Goal: Feedback & Contribution: Contribute content

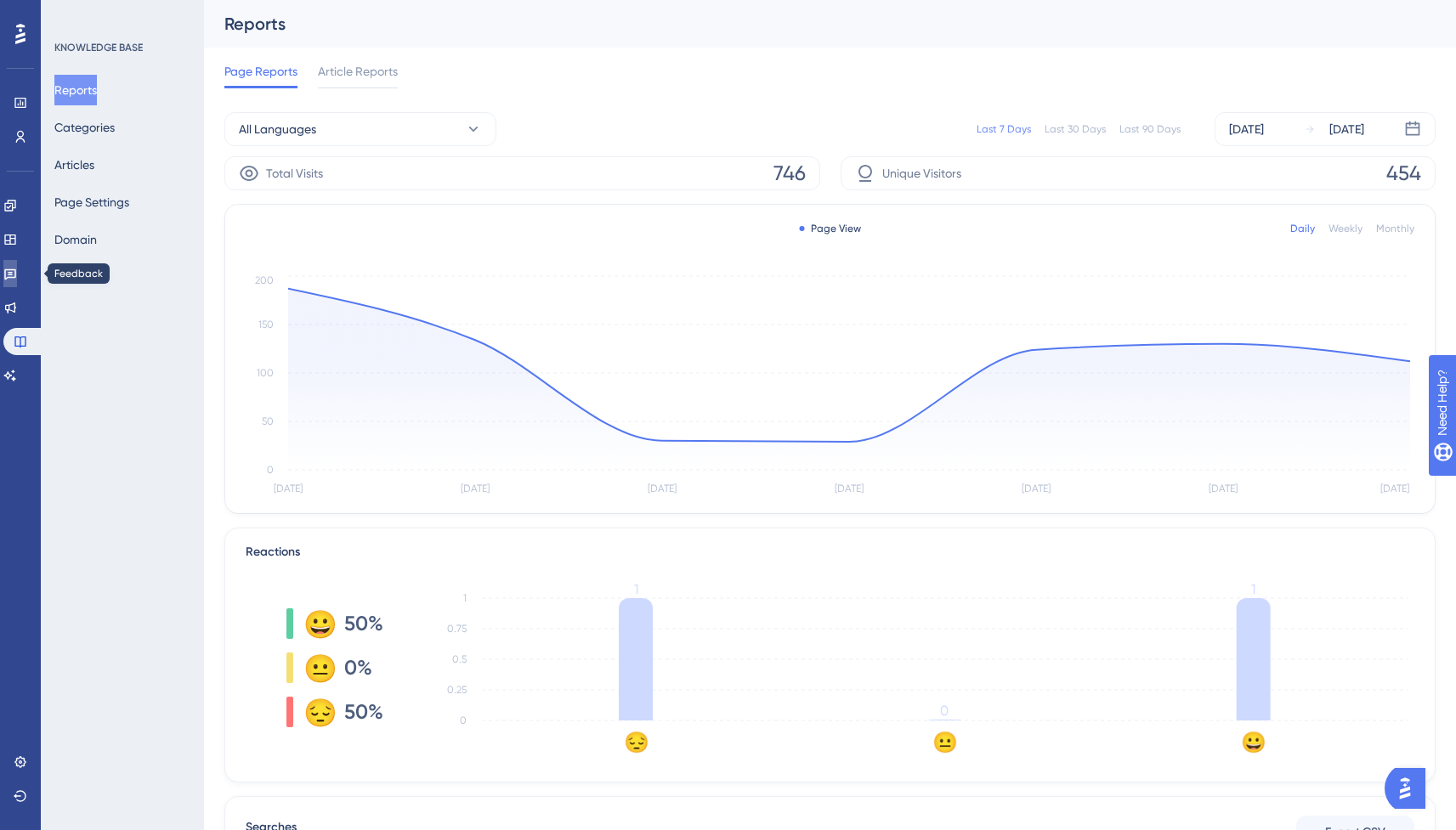
click at [17, 271] on link at bounding box center [10, 274] width 13 height 27
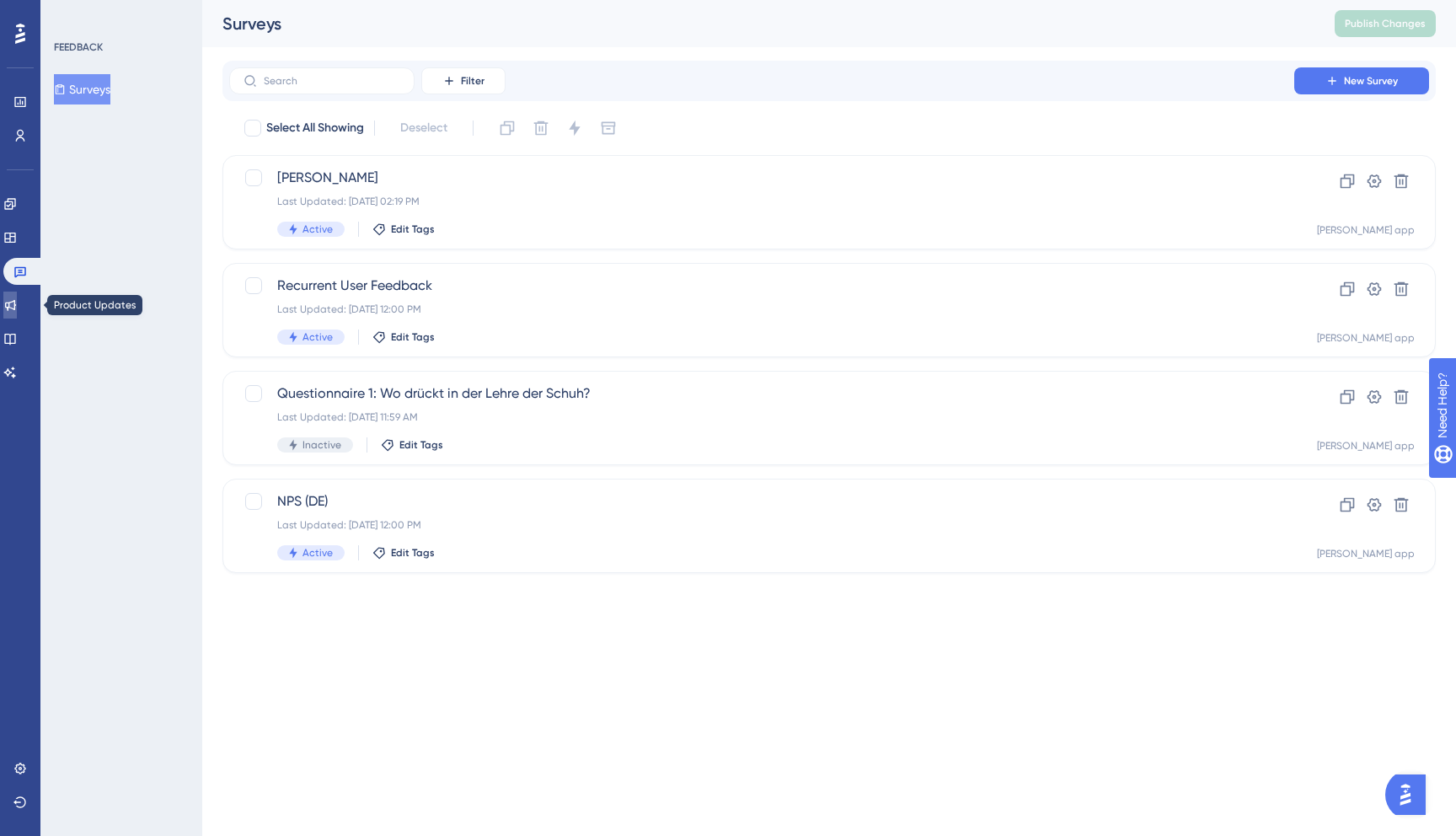
click at [16, 297] on link at bounding box center [10, 305] width 13 height 27
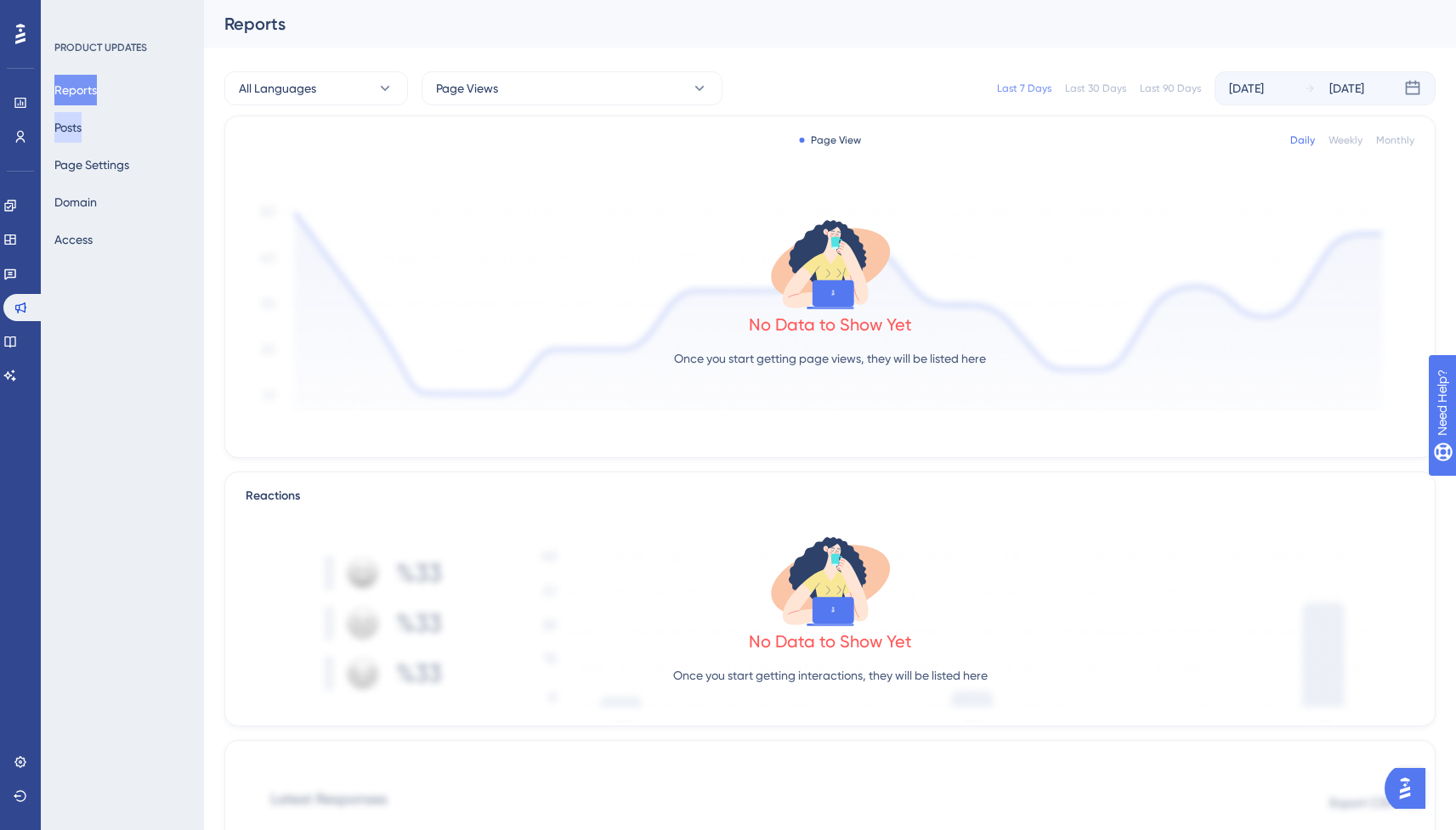
click at [72, 131] on button "Posts" at bounding box center [68, 127] width 27 height 30
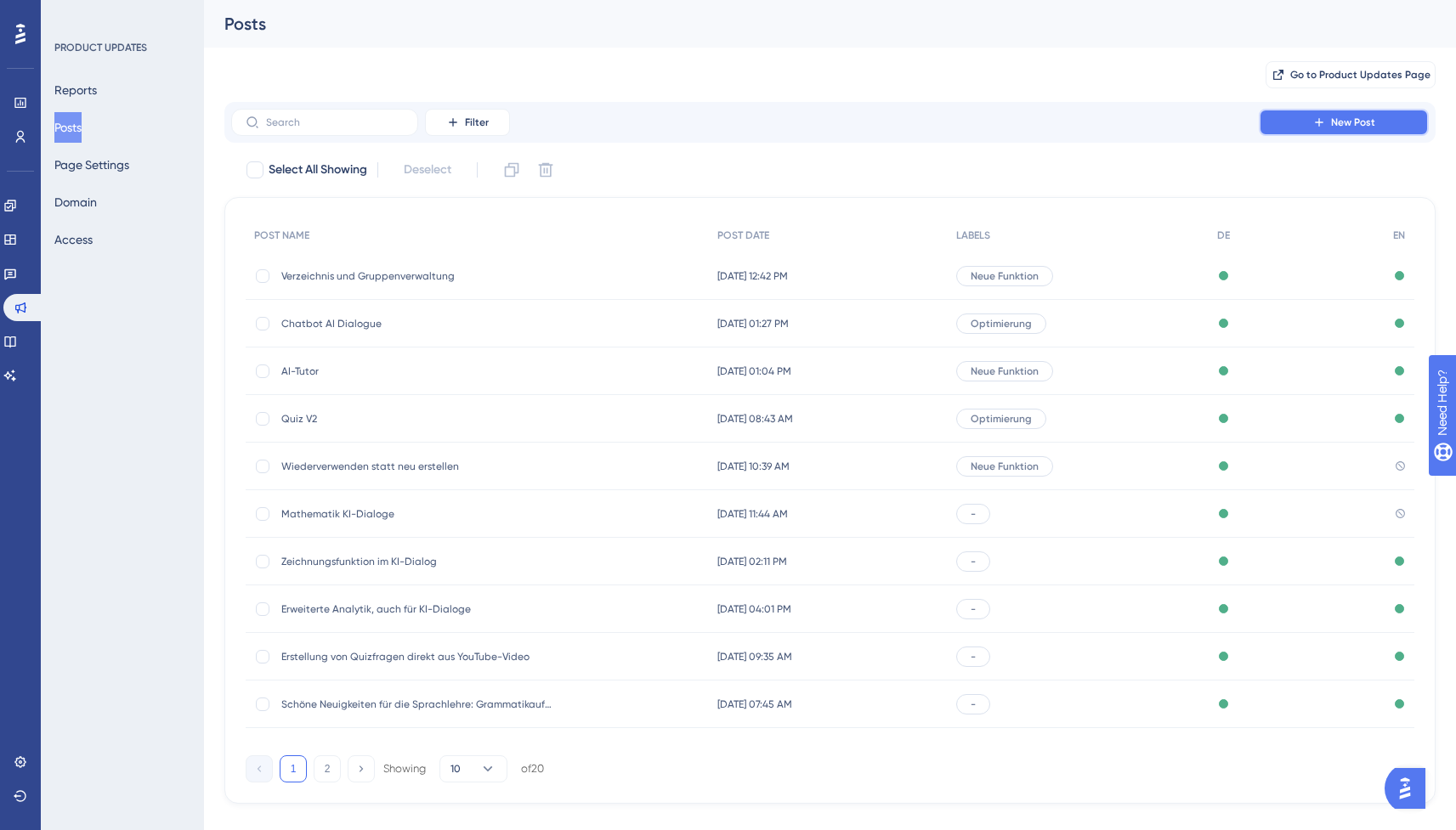
click at [1339, 121] on span "New Post" at bounding box center [1352, 122] width 44 height 13
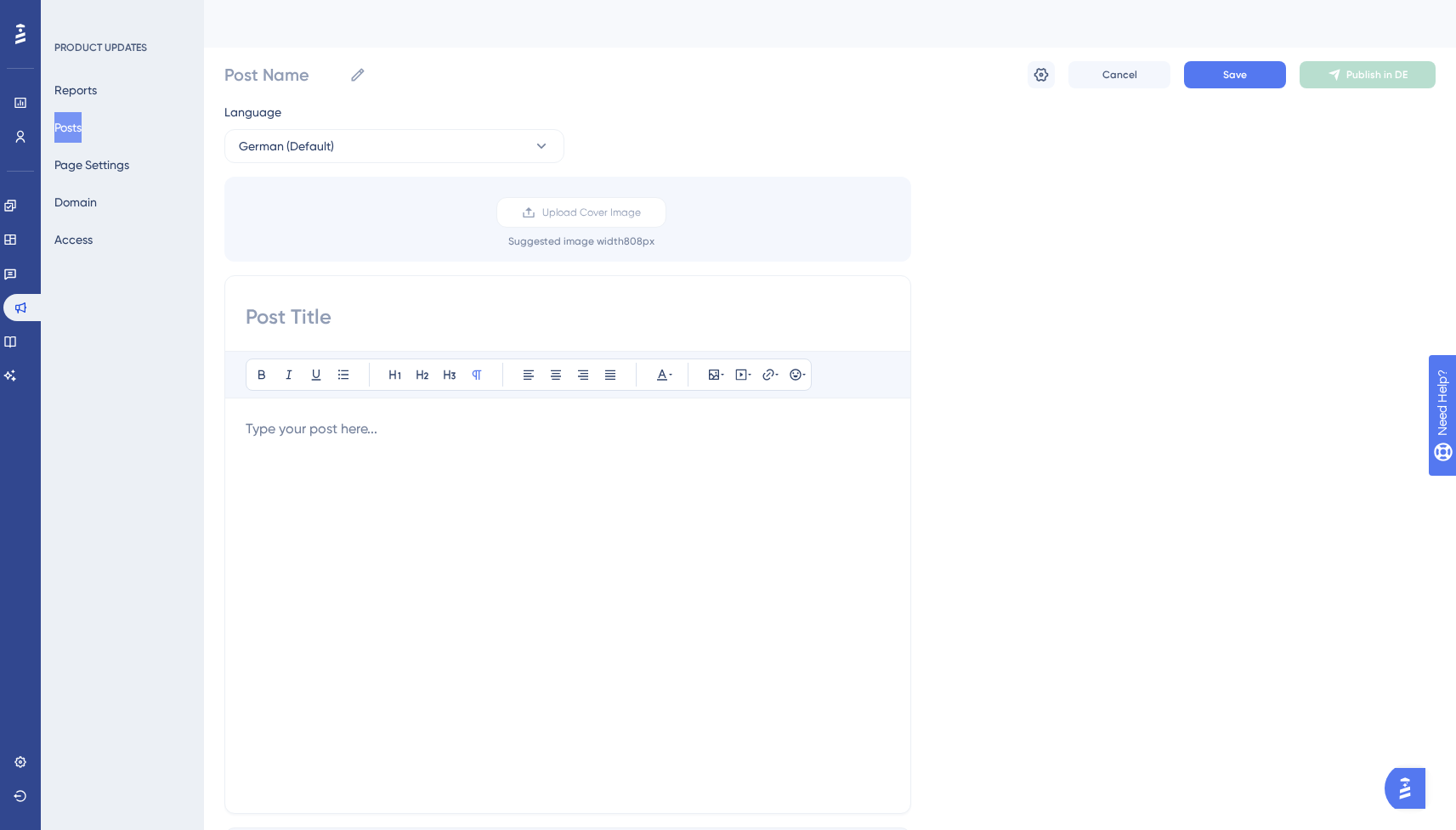
click at [361, 313] on input at bounding box center [568, 317] width 644 height 27
type input "GPT-5 macht nun vieles besser!"
click at [401, 468] on div at bounding box center [568, 606] width 644 height 374
click at [492, 429] on span "Wir haben nun [PERSON_NAME] KI Modelle mit GPT5 aufgebessert." at bounding box center [450, 428] width 409 height 16
click at [437, 435] on span "Wir haben nun [PERSON_NAME] KI Modelle mit GPT-5 aufgebessert." at bounding box center [453, 428] width 415 height 16
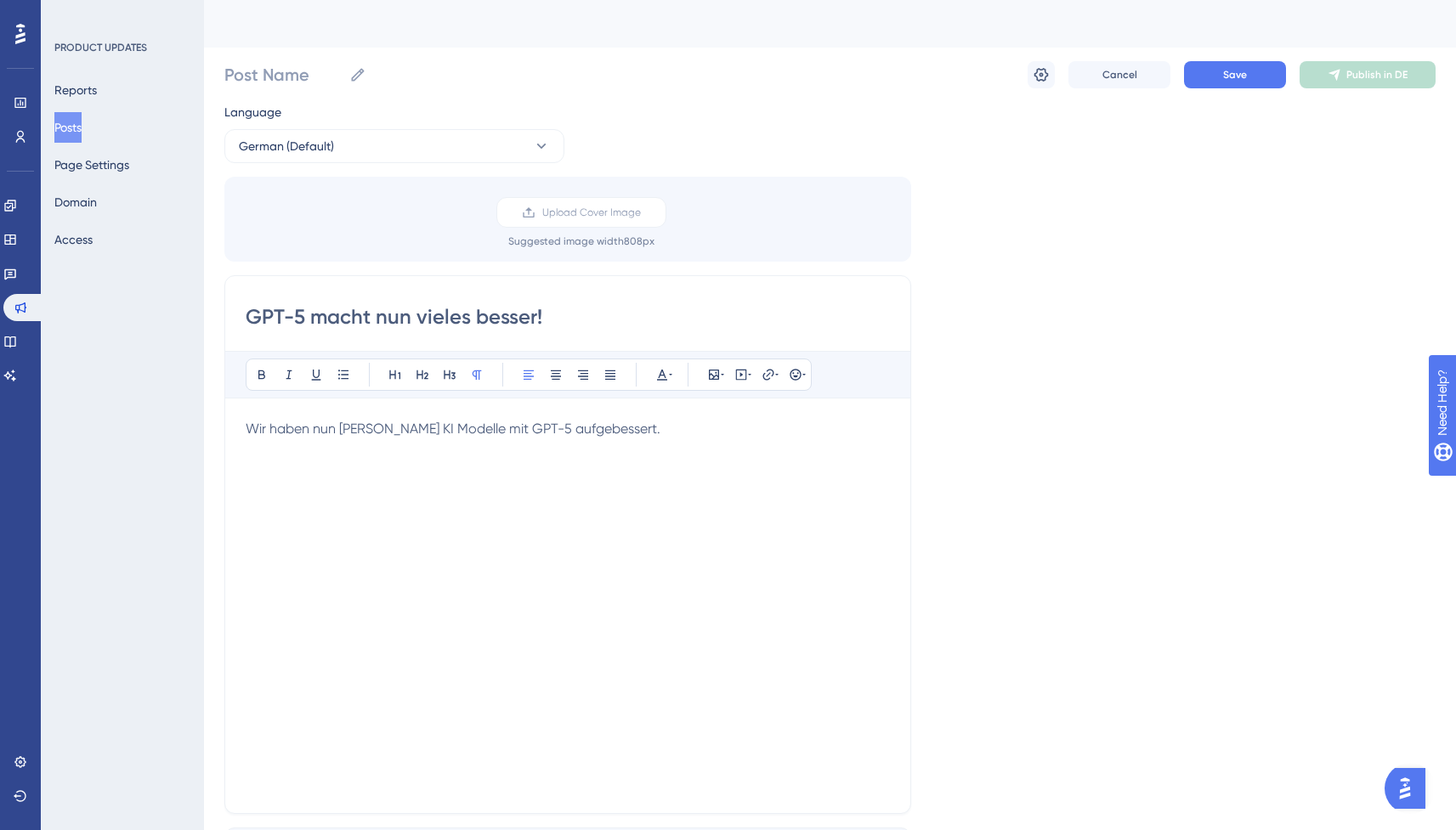
click at [393, 435] on span "Wir haben nun [PERSON_NAME] KI Modelle mit GPT-5 aufgebessert." at bounding box center [453, 428] width 415 height 16
click at [624, 422] on p "Wir haben nun [PERSON_NAME] KI-Modelle mit GPT-5 aufgebessert." at bounding box center [568, 429] width 644 height 21
click at [438, 449] on span "Wir haben nun [PERSON_NAME] KI-Modelle mit GPT-5 aufgebessert. Der Quiz-Modus, …" at bounding box center [554, 438] width 615 height 37
click at [351, 375] on button at bounding box center [343, 375] width 24 height 24
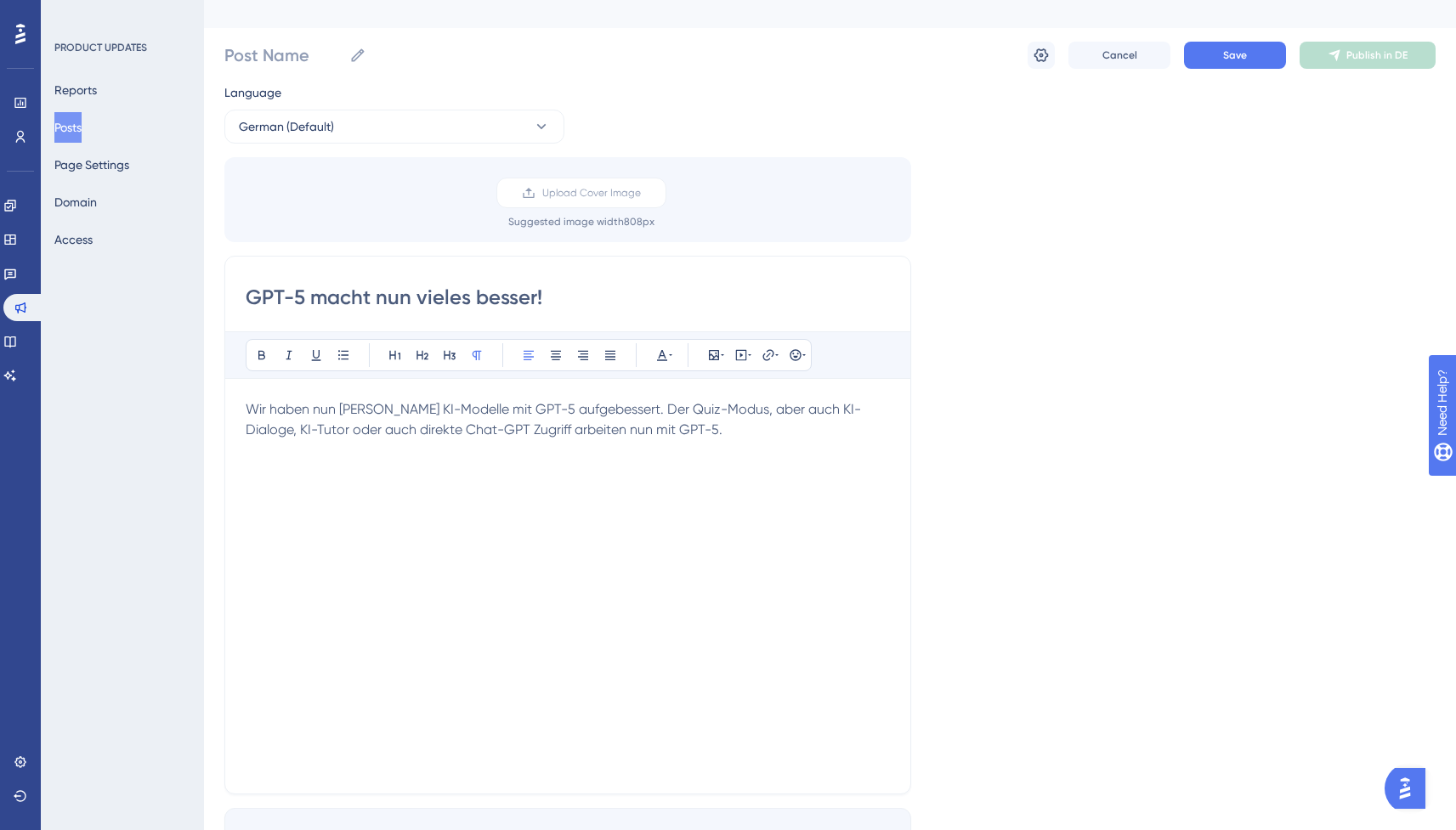
scroll to position [36, 0]
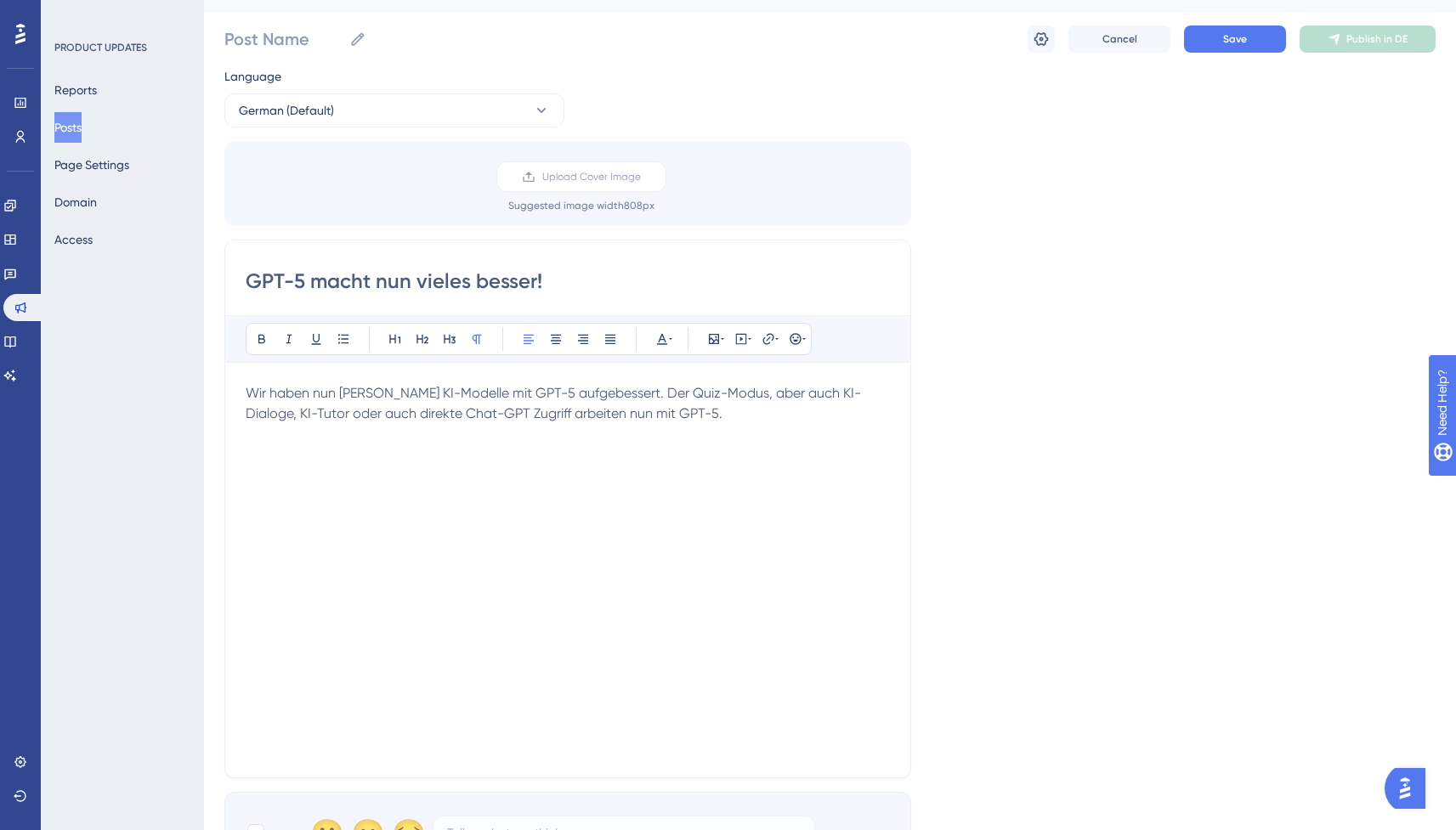
click at [565, 421] on p "Wir haben nun [PERSON_NAME] KI-Modelle mit GPT-5 aufgebessert. Der Quiz-Modus, …" at bounding box center [568, 404] width 644 height 41
click at [581, 416] on span "Wir haben nun [PERSON_NAME] KI-Modelle mit GPT-5 aufgebessert. Der Quiz-Modus, …" at bounding box center [554, 402] width 615 height 37
click at [696, 416] on p "Wir haben nun [PERSON_NAME] KI-Modelle mit GPT-5 aufgebessert. Der Quiz-Modus, …" at bounding box center [568, 404] width 644 height 41
click at [380, 283] on input "GPT-5 macht nun vieles besser!" at bounding box center [568, 281] width 644 height 27
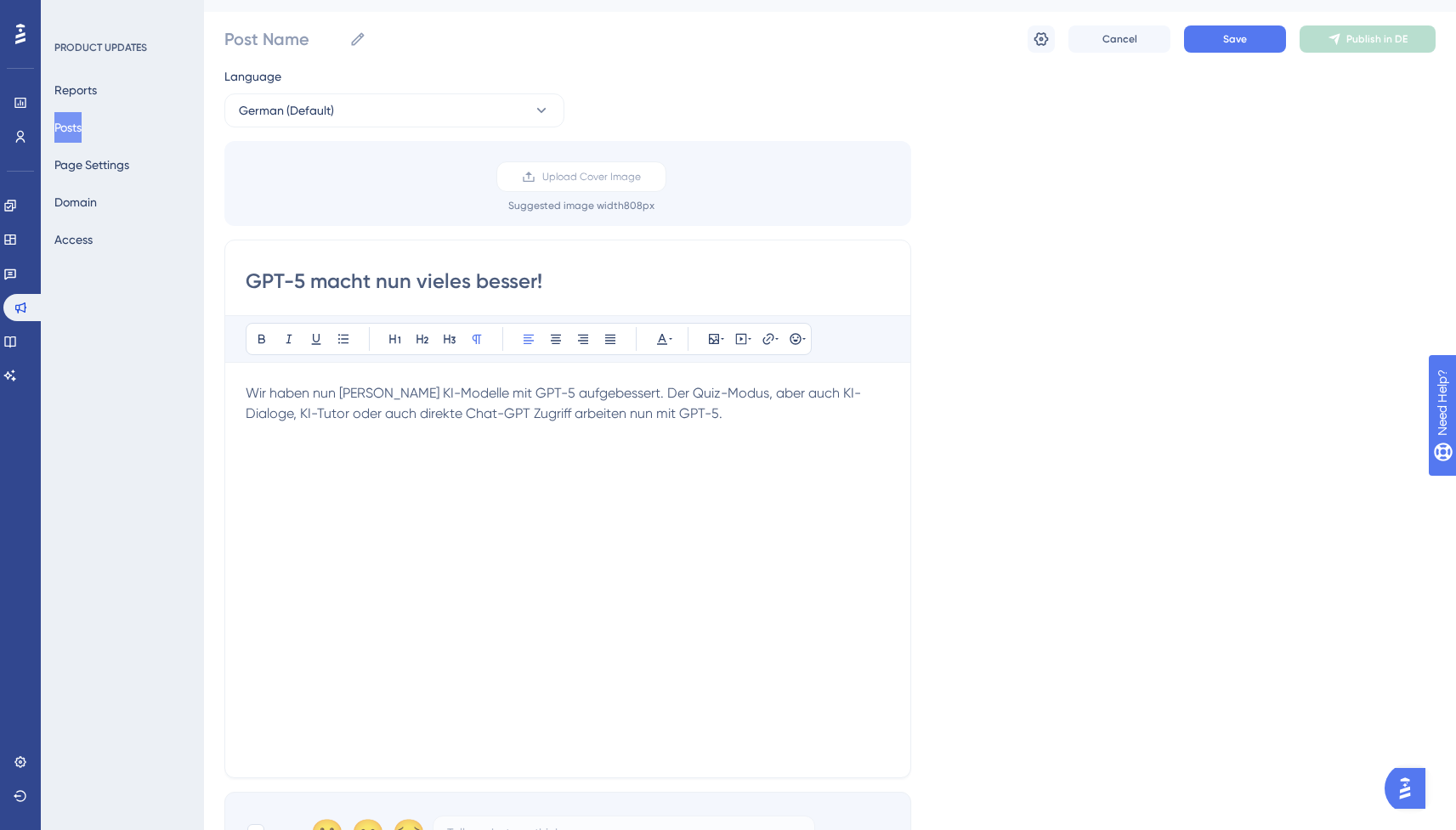
scroll to position [0, 0]
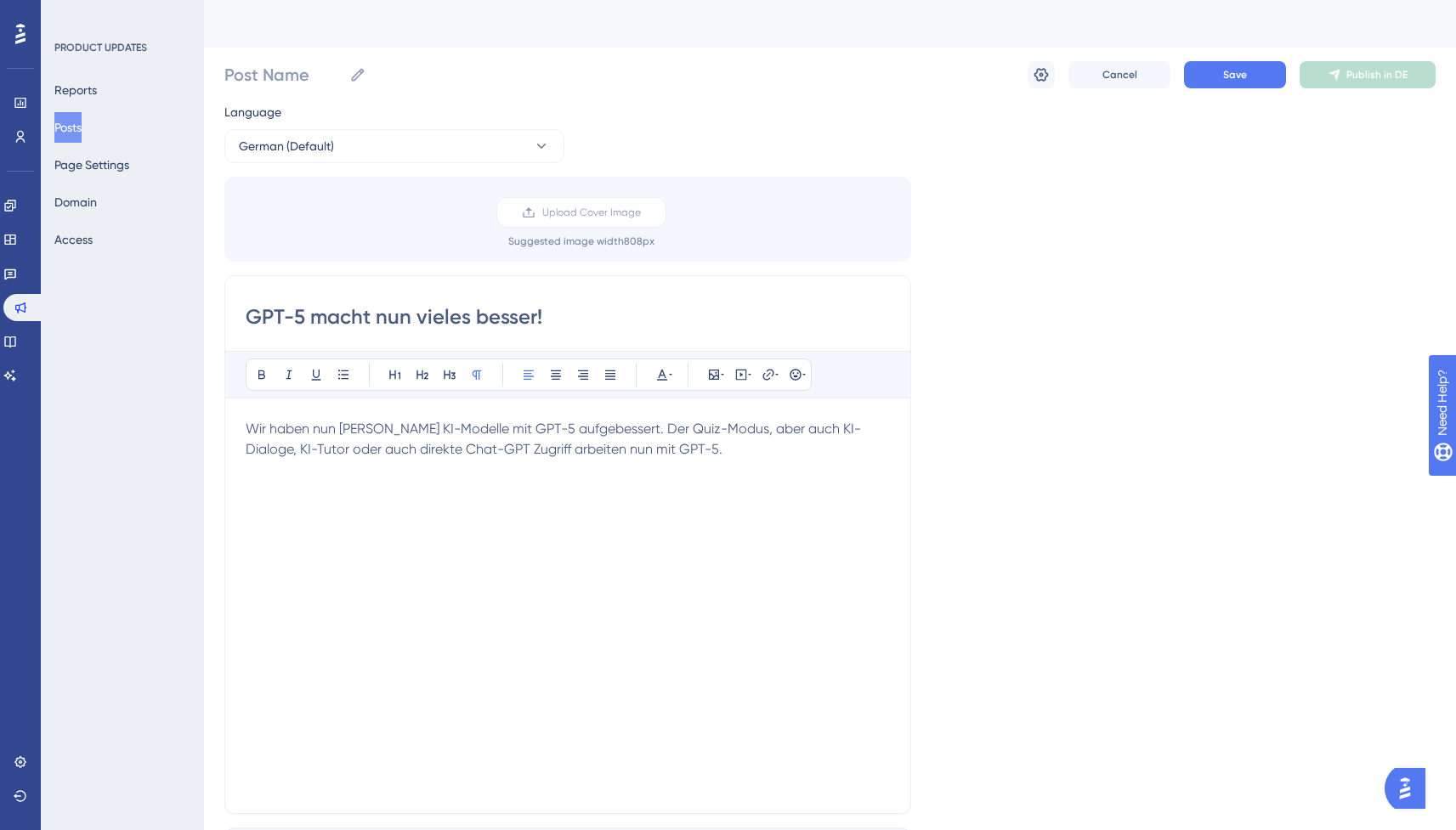
drag, startPoint x: 561, startPoint y: 324, endPoint x: 313, endPoint y: 323, distance: 248.0
click at [313, 323] on input "GPT-5 macht nun vieles besser!" at bounding box center [568, 317] width 644 height 27
click at [246, 323] on input "GPT-5 auf [PERSON_NAME] Ebenen" at bounding box center [568, 317] width 644 height 27
paste input "🤖"
click at [512, 320] on input "🤖 GPT-5 auf [PERSON_NAME] Ebenen" at bounding box center [568, 317] width 644 height 27
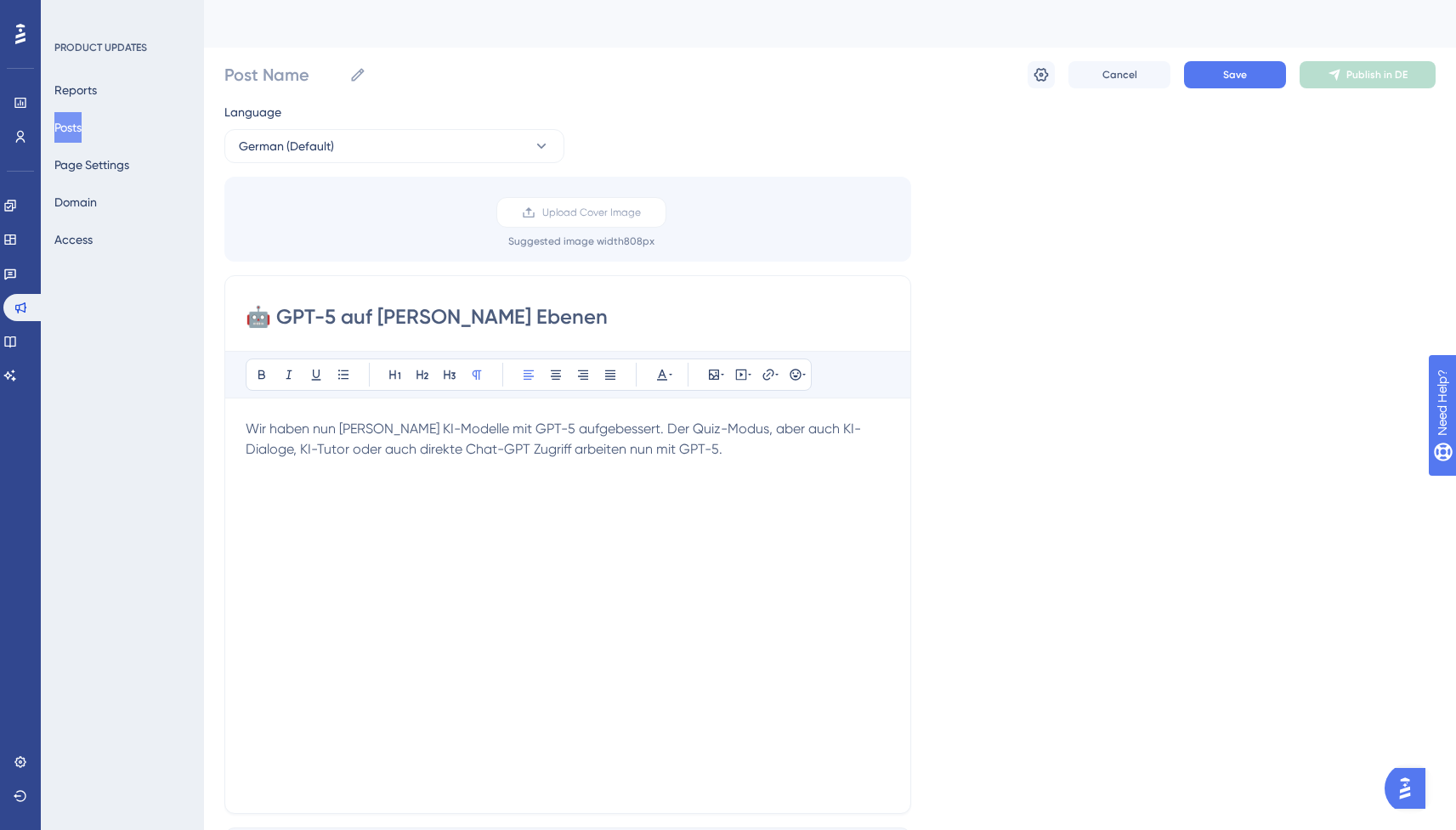
type input "🤖 GPT-5 auf [PERSON_NAME] Ebenen"
click at [702, 470] on div "Wir haben nun [PERSON_NAME] KI-Modelle mit GPT-5 aufgebessert. Der Quiz-Modus, …" at bounding box center [568, 606] width 644 height 374
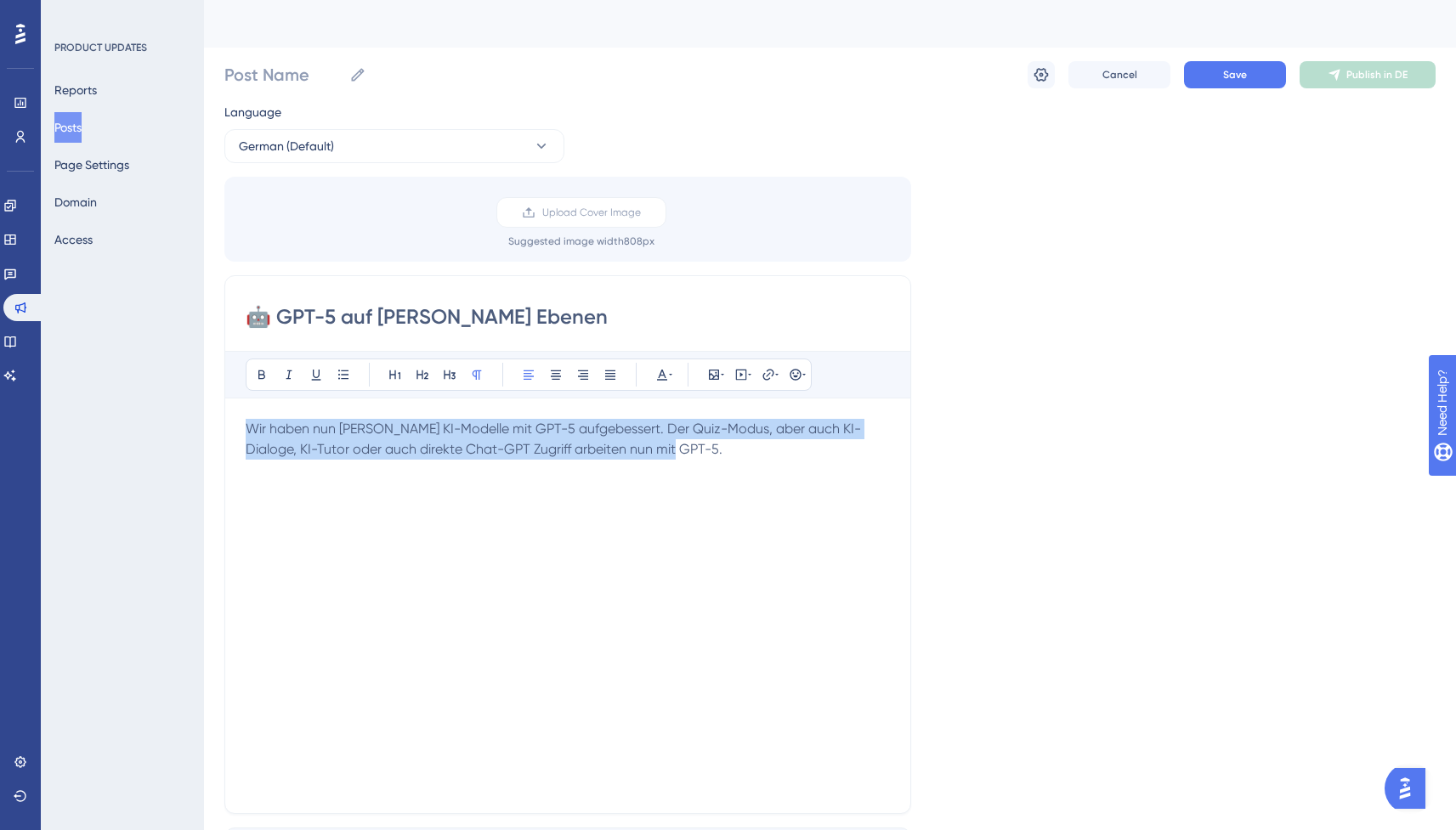
copy span "Wir haben nun [PERSON_NAME] KI-Modelle mit GPT-5 aufgebessert. Der Quiz-Modus, …"
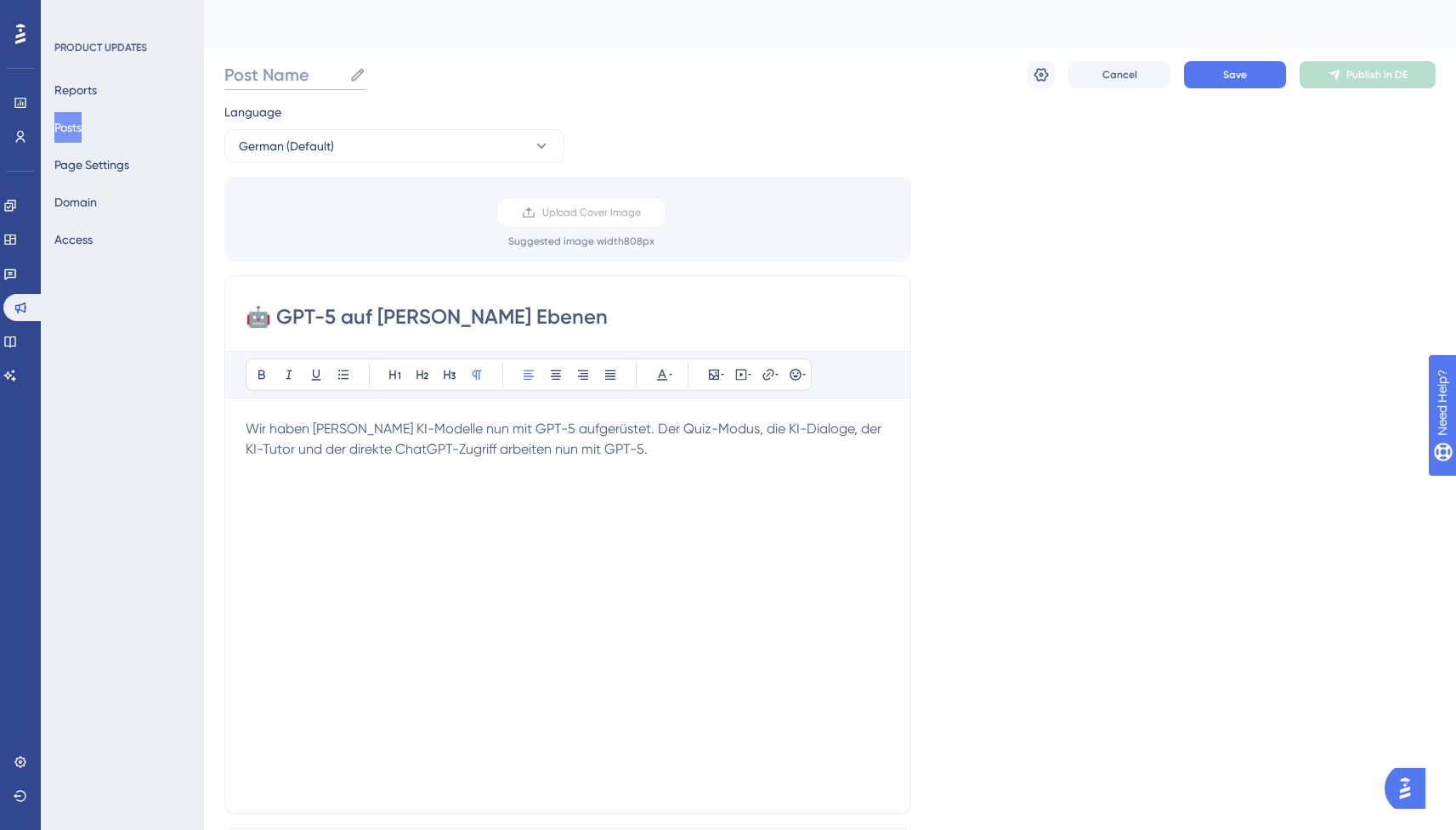
click at [263, 75] on input "Post Name" at bounding box center [284, 74] width 118 height 24
type input "GPT5"
click at [623, 335] on div "🤖 GPT-5 auf [PERSON_NAME] Ebenen Bold Italic Underline Bullet Point Heading 1 H…" at bounding box center [568, 545] width 687 height 538
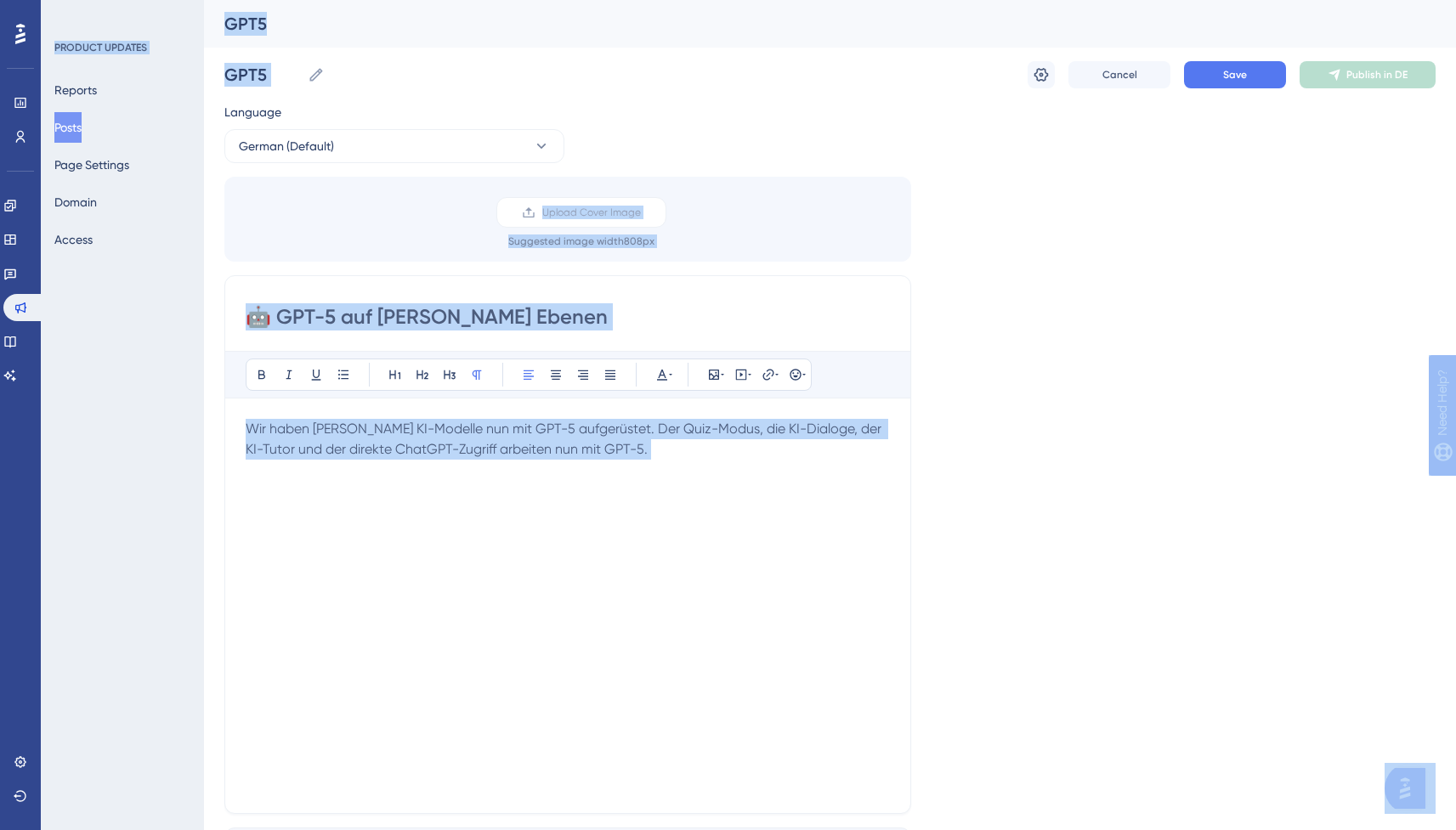
click at [622, 325] on input "🤖 GPT-5 auf [PERSON_NAME] Ebenen" at bounding box center [568, 317] width 644 height 27
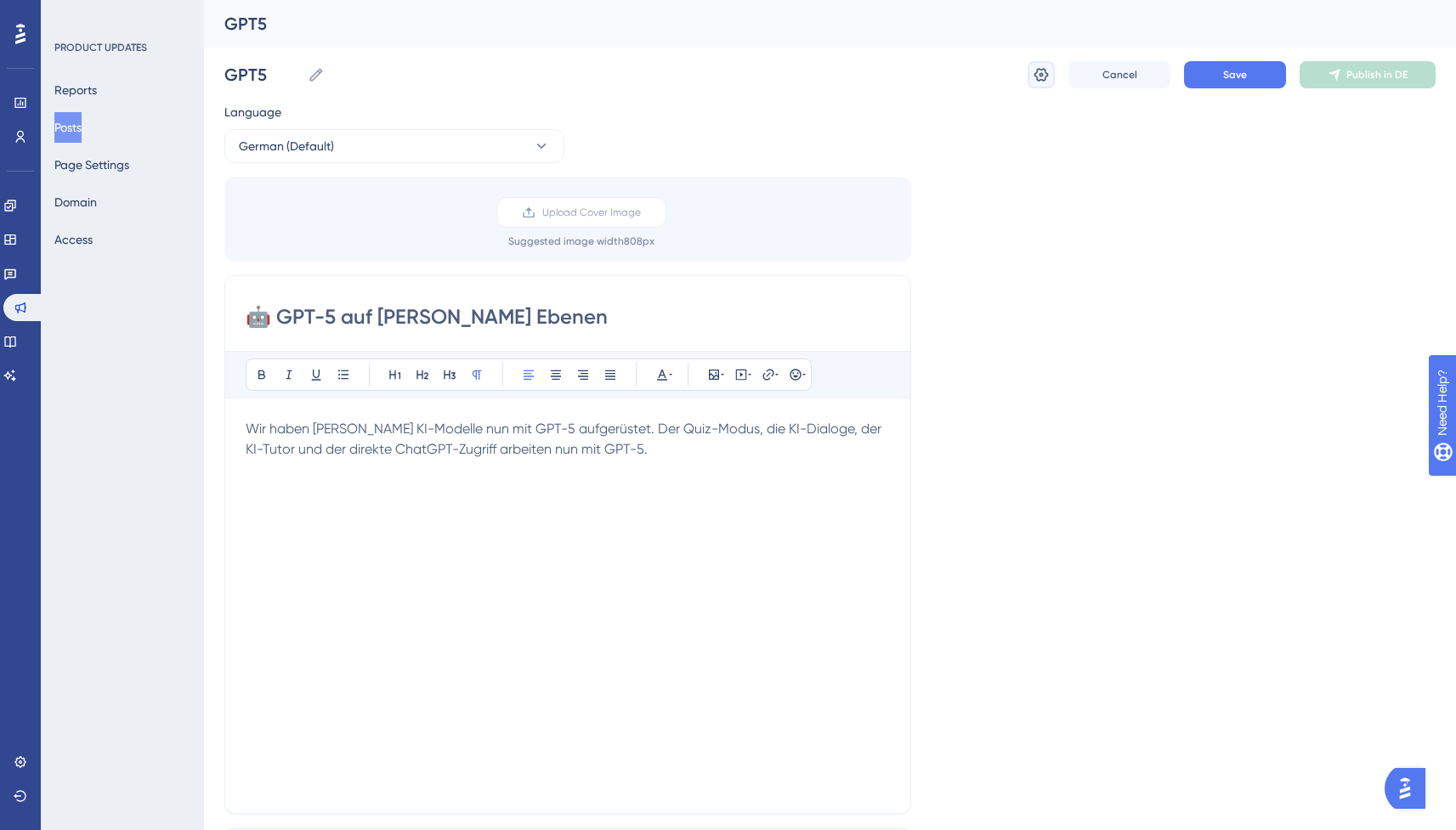
click at [1045, 79] on icon at bounding box center [1042, 74] width 14 height 13
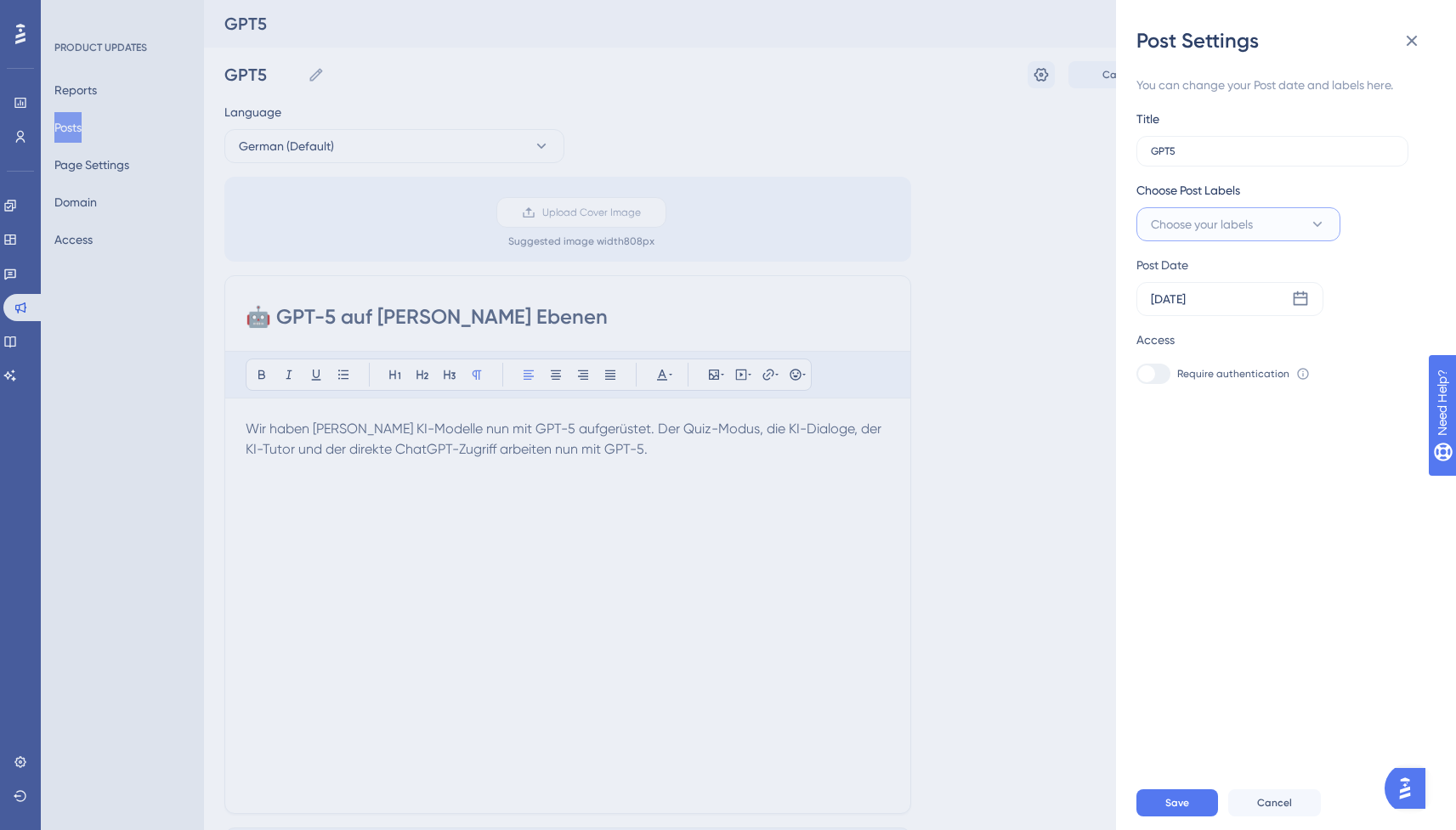
click at [1261, 231] on button "Choose your labels" at bounding box center [1239, 224] width 204 height 34
click at [1154, 360] on div at bounding box center [1155, 361] width 13 height 13
checkbox input "true"
click at [1214, 506] on div "You can change your Post date and labels here. Title GPT5 Choose Post Labels Op…" at bounding box center [1293, 415] width 313 height 722
click at [1158, 817] on button "Save" at bounding box center [1177, 803] width 81 height 27
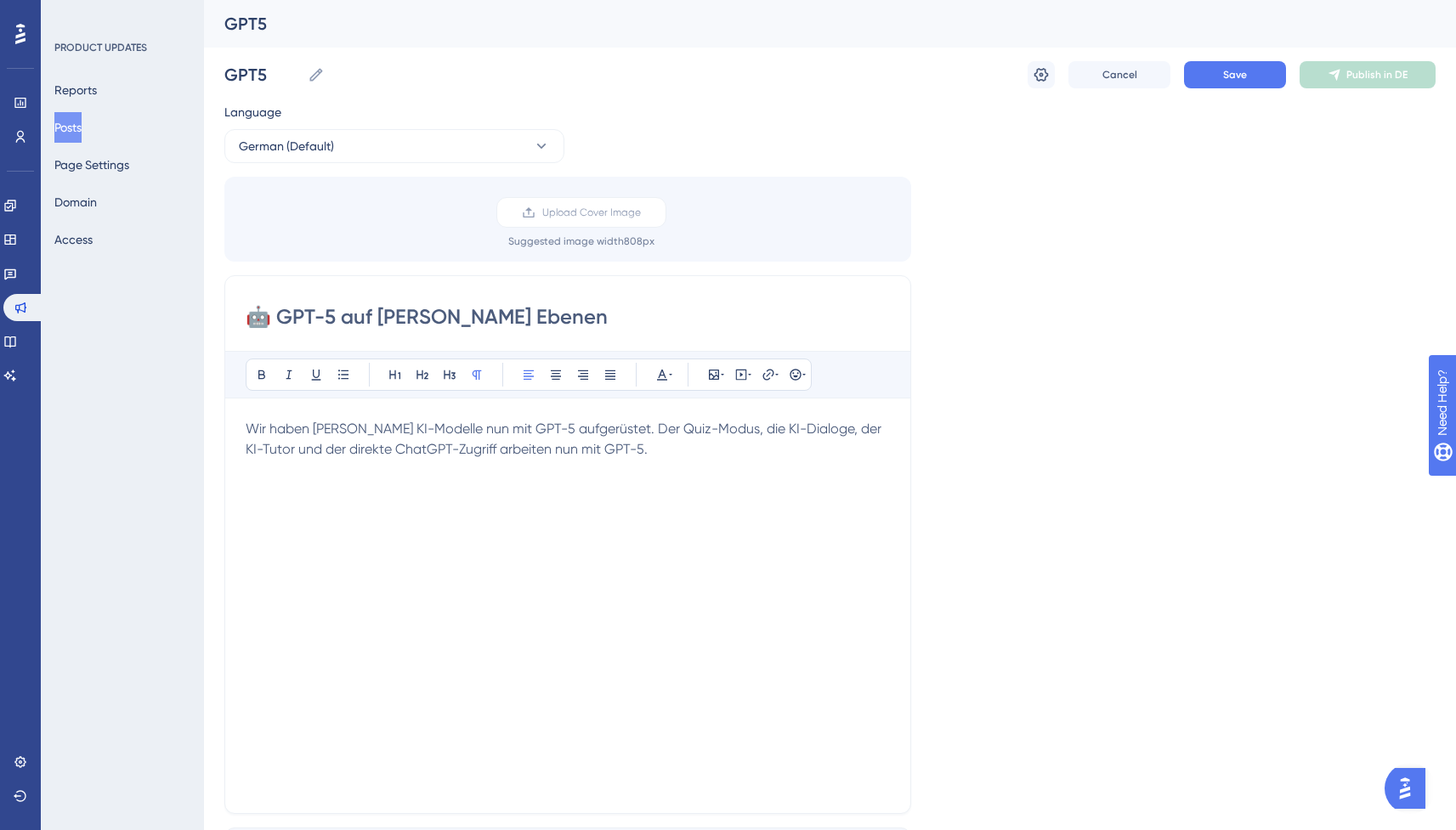
scroll to position [462, 0]
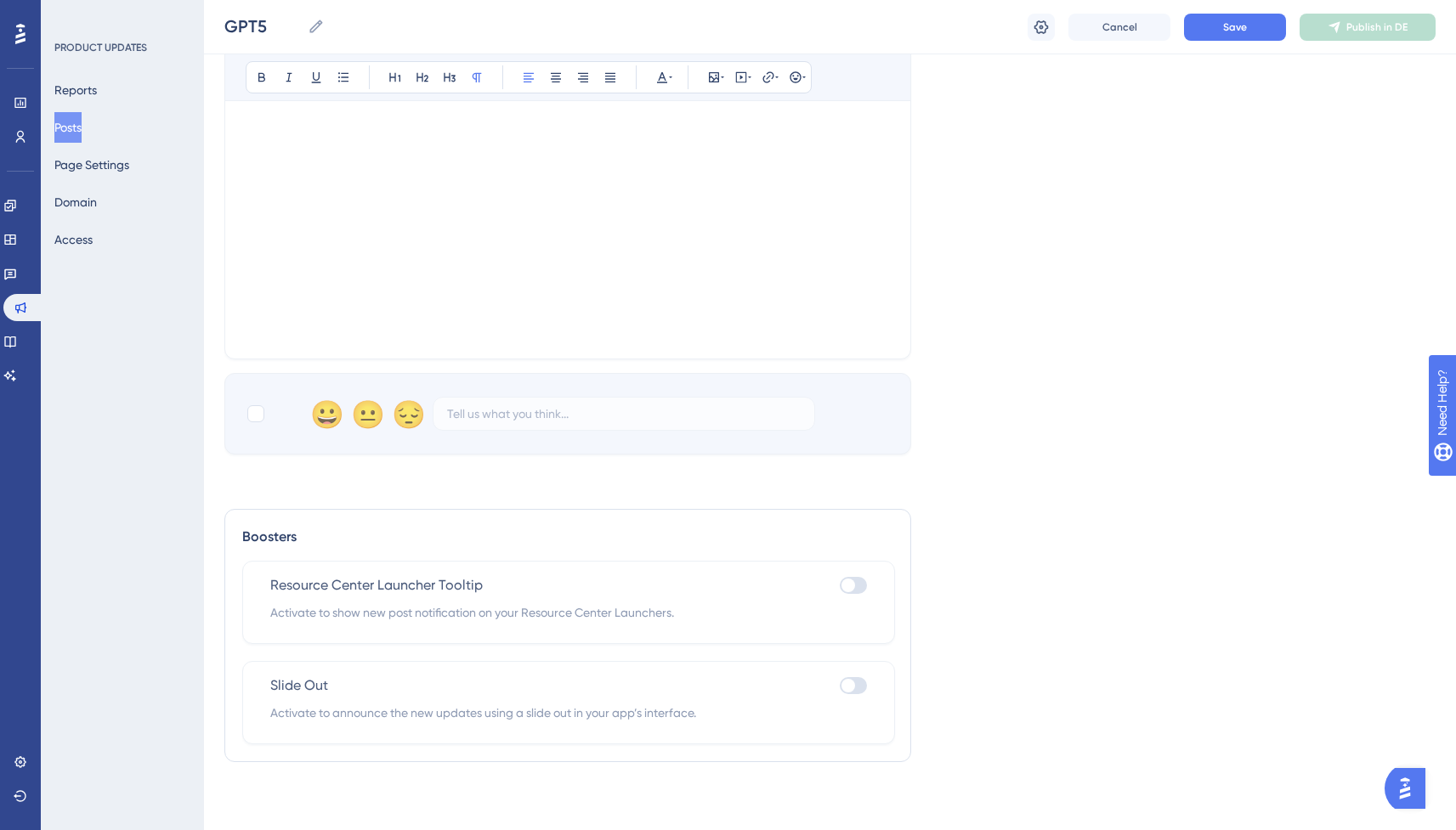
click at [859, 691] on div at bounding box center [853, 685] width 27 height 17
click at [840, 687] on input "checkbox" at bounding box center [839, 686] width 1 height 1
checkbox input "true"
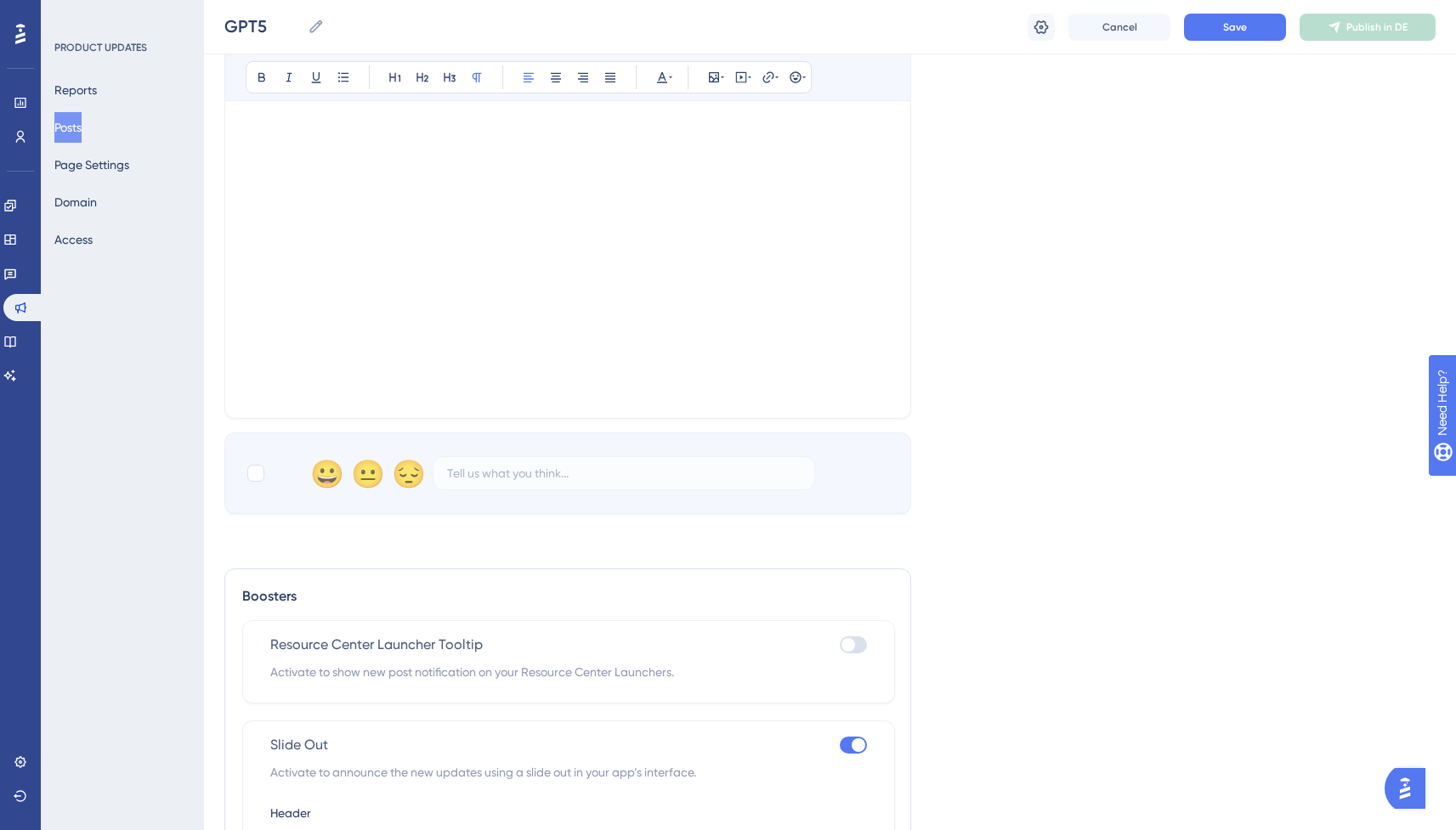
scroll to position [0, 0]
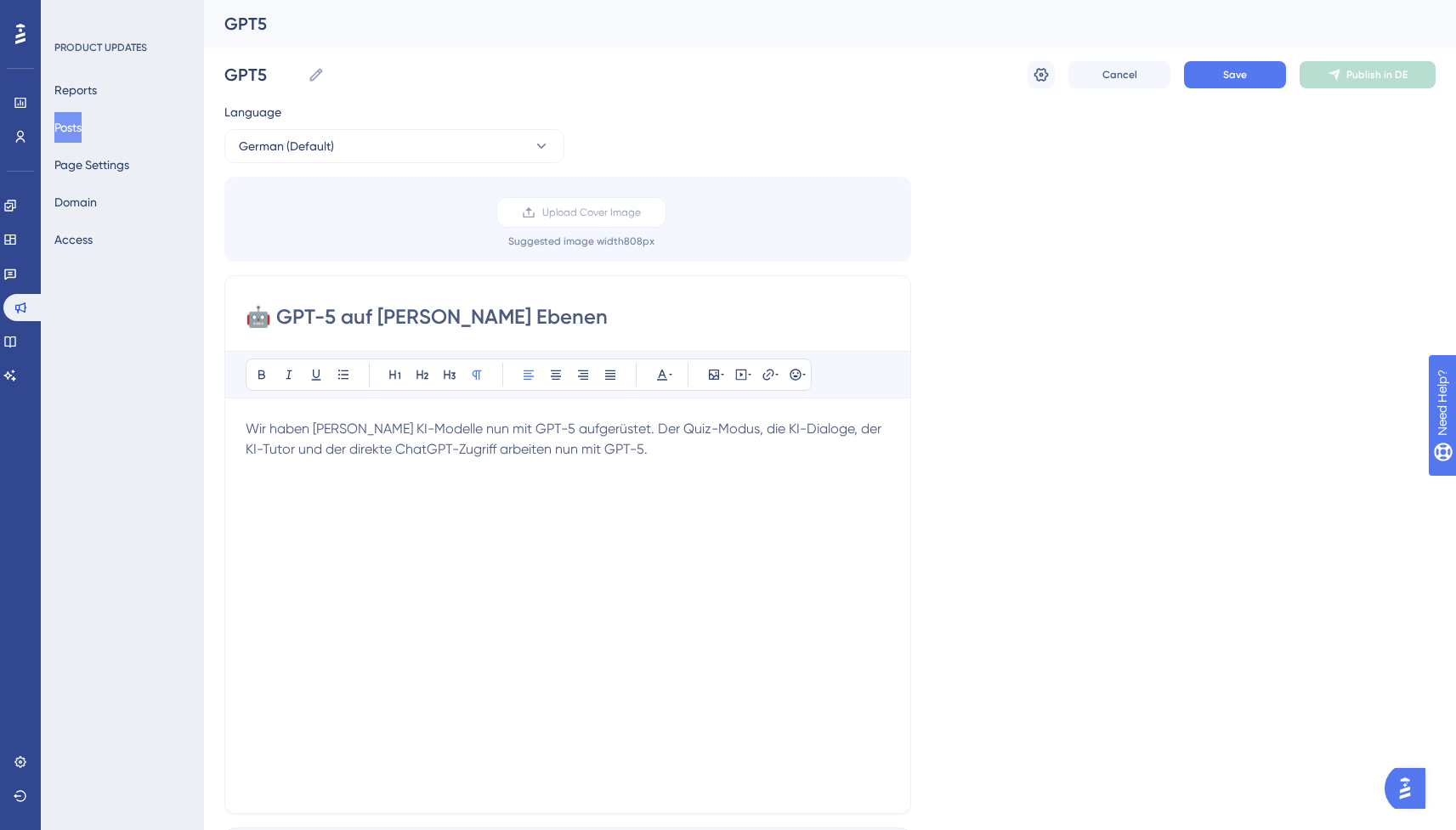
click at [376, 319] on input "🤖 GPT-5 auf [PERSON_NAME] Ebenen" at bounding box center [568, 317] width 644 height 27
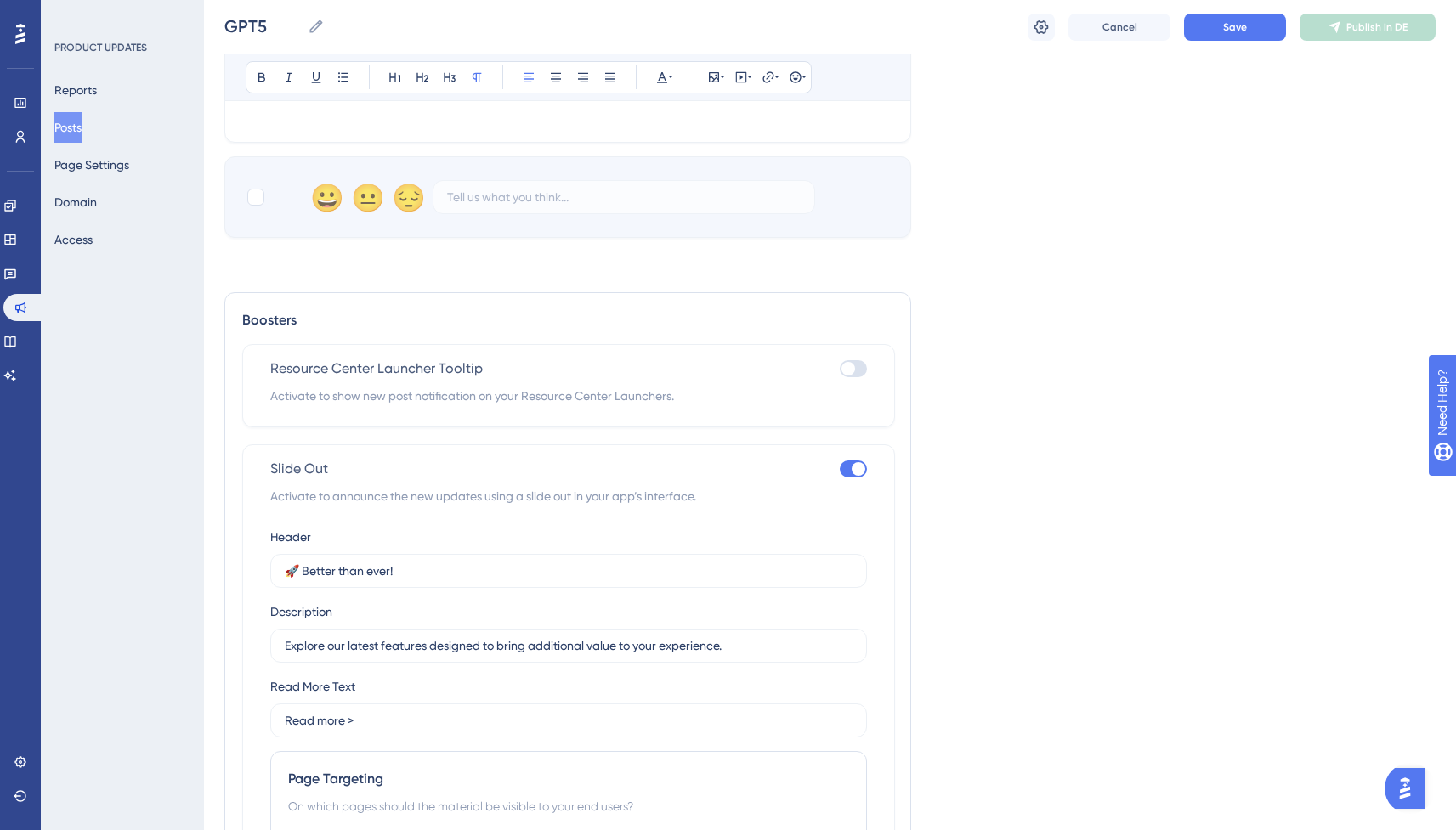
scroll to position [939, 0]
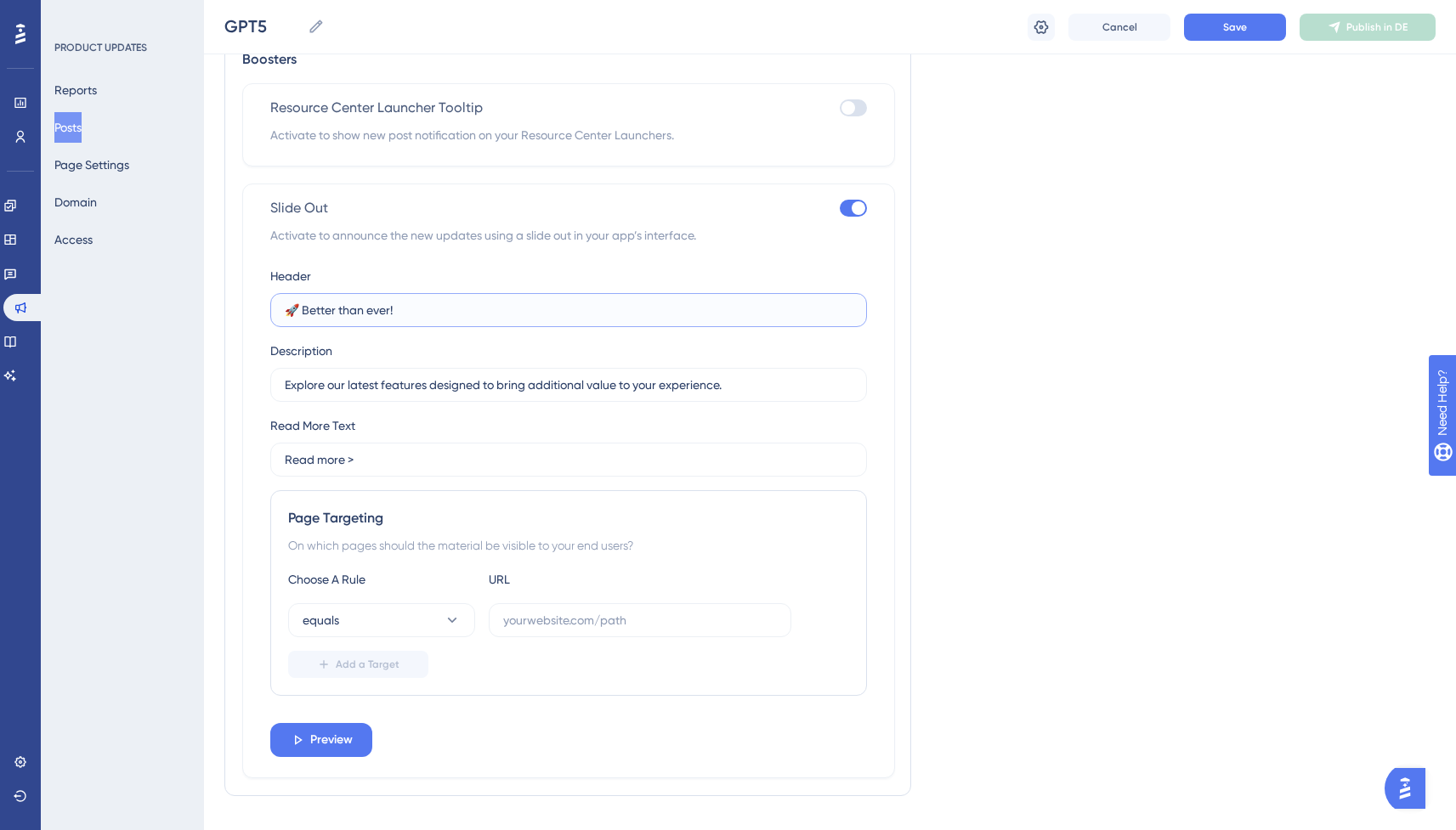
click at [411, 314] on input "🚀 Better than ever!" at bounding box center [568, 309] width 568 height 19
paste input "GPT-5 auf [PERSON_NAME] Ebenen"
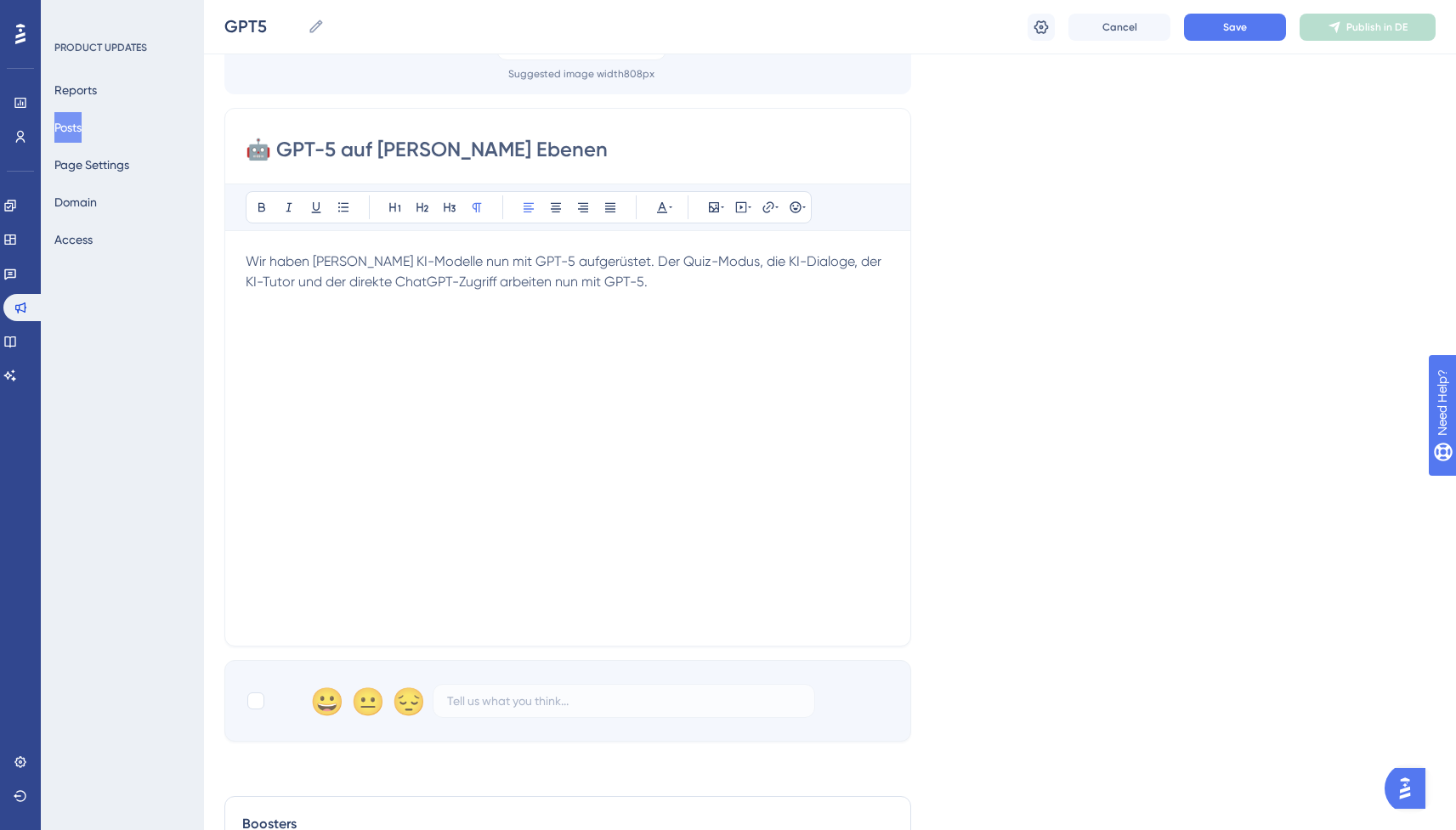
scroll to position [136, 0]
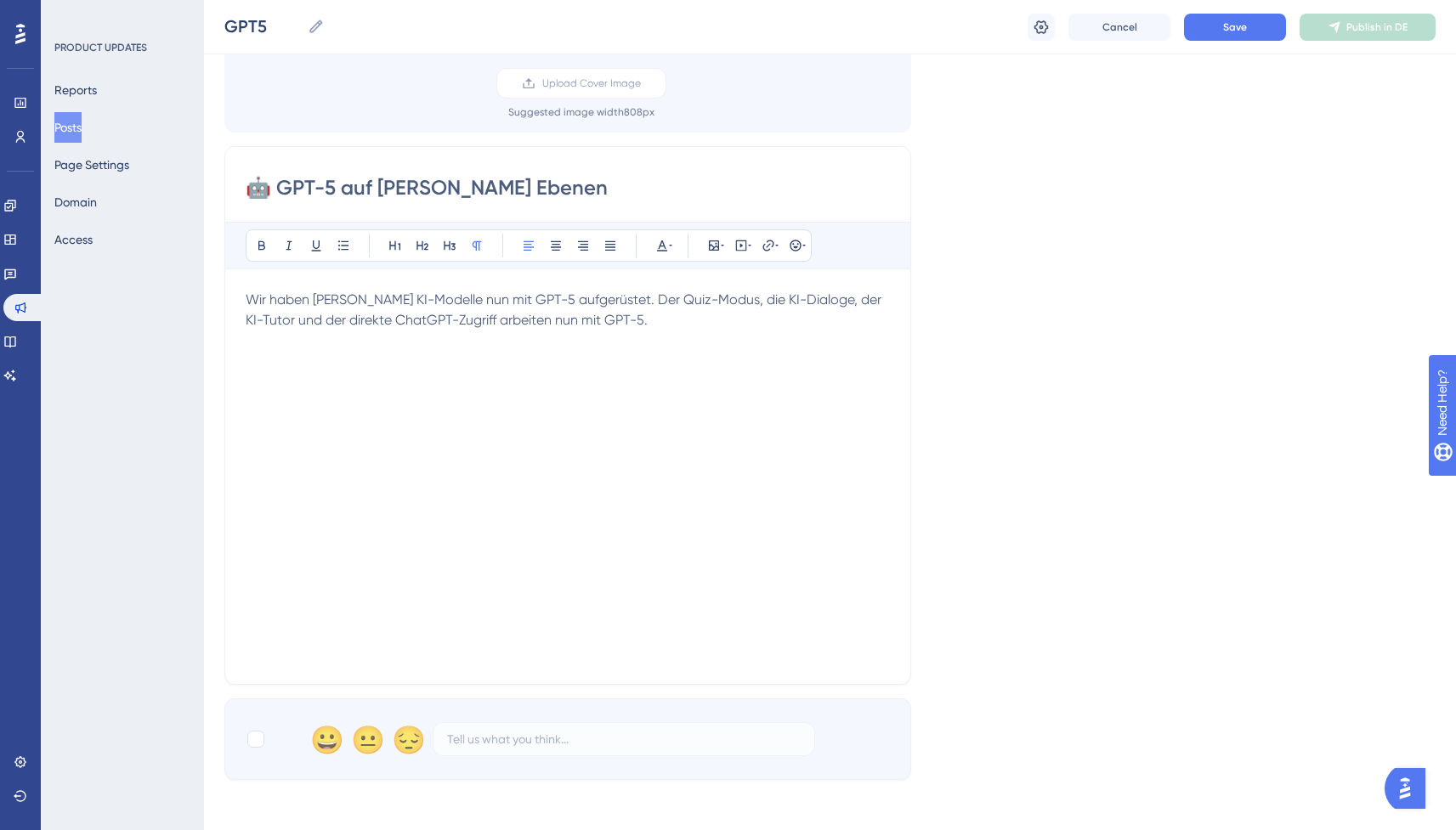
type input "🤖 GPT-5 auf [PERSON_NAME] Ebenen"
drag, startPoint x: 592, startPoint y: 300, endPoint x: 116, endPoint y: 300, distance: 476.0
click at [204, 300] on div "Performance Users Engagement Widgets Feedback Product Updates Knowledge Base AI…" at bounding box center [830, 752] width 1252 height 1776
copy span "Wir haben [PERSON_NAME] KI-Modelle nun mit GPT-5 aufgerüstet."
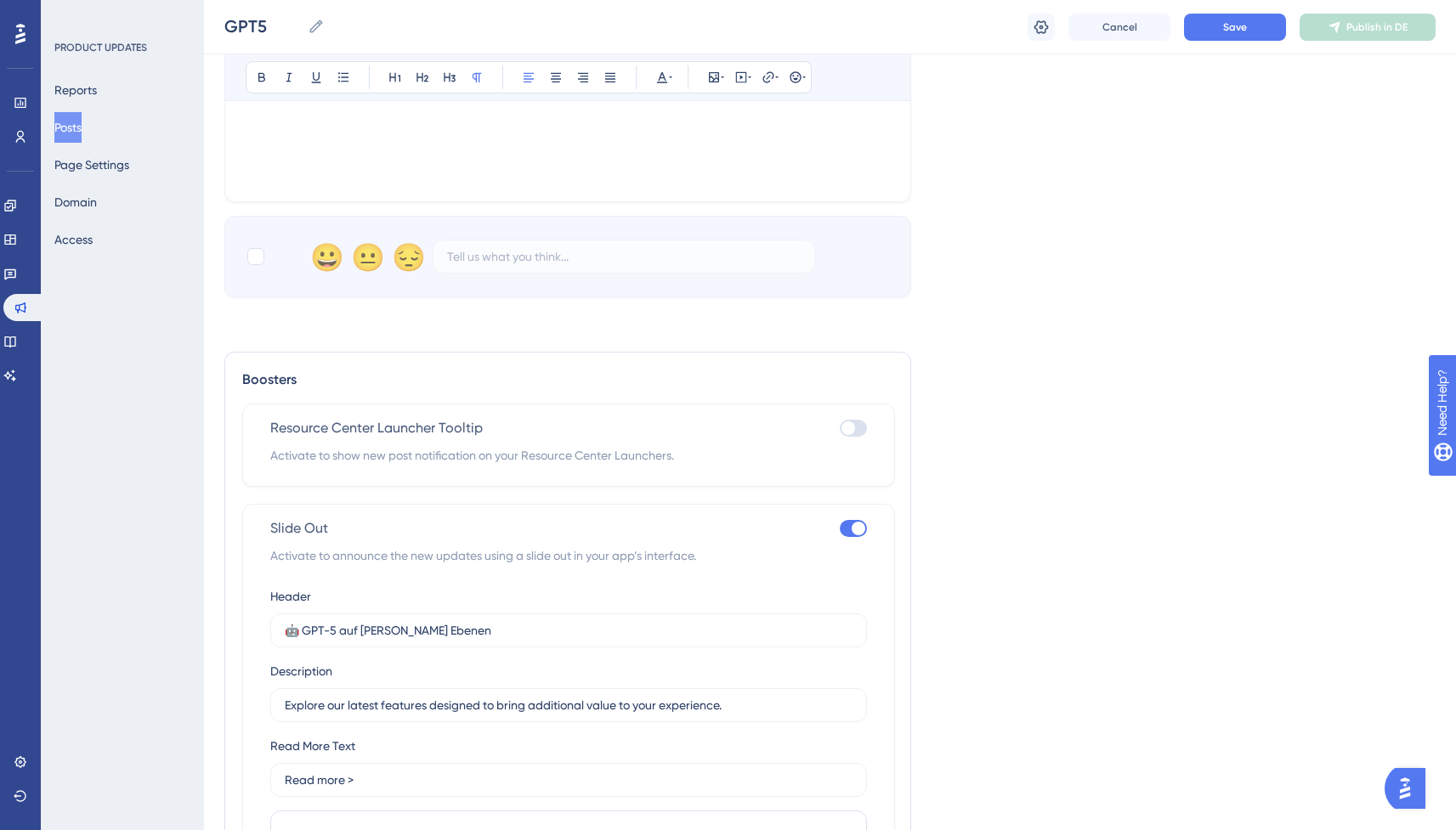
scroll to position [750, 0]
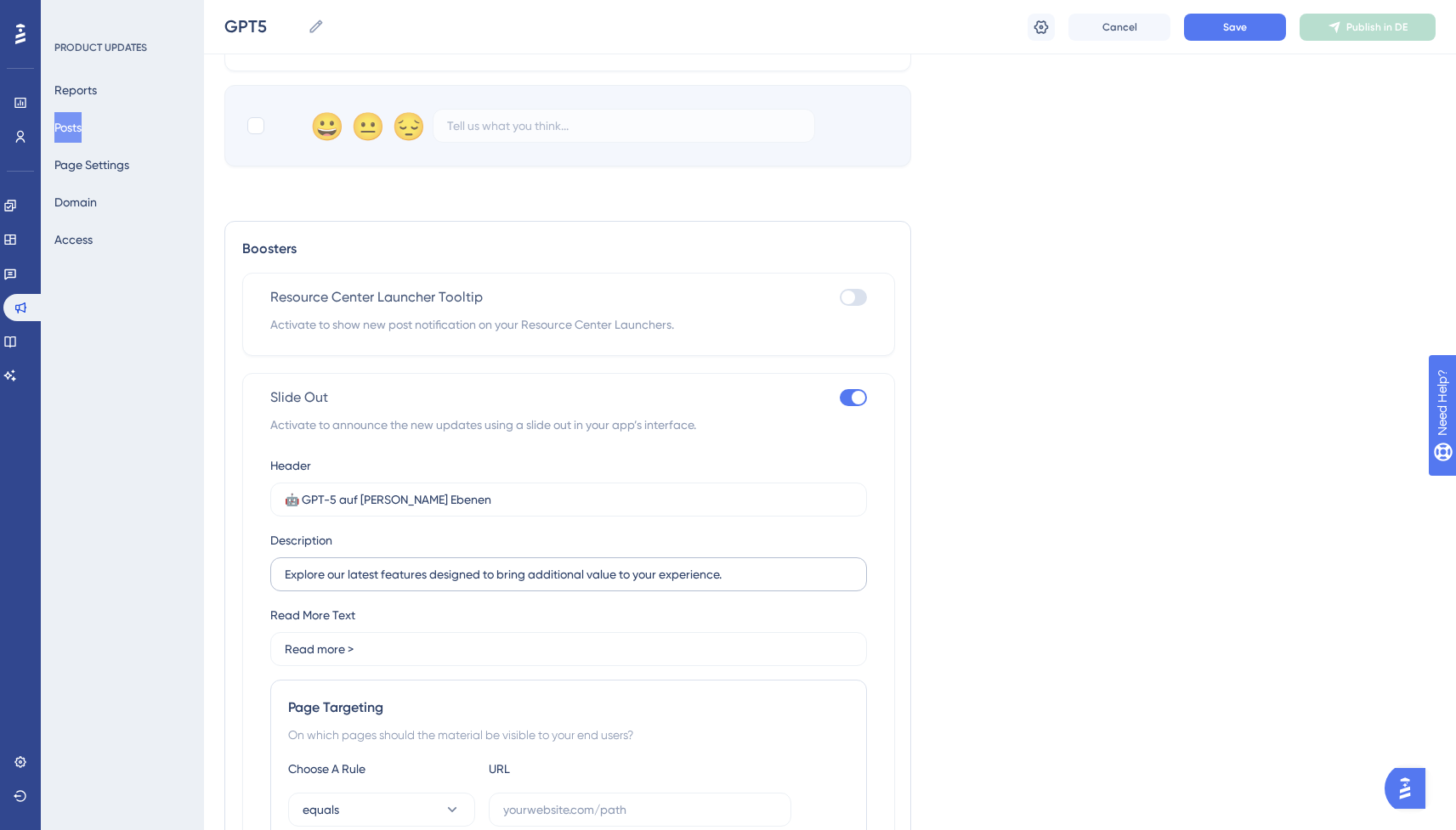
click at [493, 560] on label "Explore our latest features designed to bring additional value to your experien…" at bounding box center [568, 574] width 597 height 34
click at [493, 565] on input "Explore our latest features designed to bring additional value to your experien…" at bounding box center [568, 574] width 568 height 19
paste input "Wir haben [PERSON_NAME] KI-Modelle nun mit GPT-5 aufgerüstet"
type input "Wir haben [PERSON_NAME] KI-Modelle nun mit GPT-5 aufgerüstet."
drag, startPoint x: 382, startPoint y: 653, endPoint x: 214, endPoint y: 653, distance: 168.0
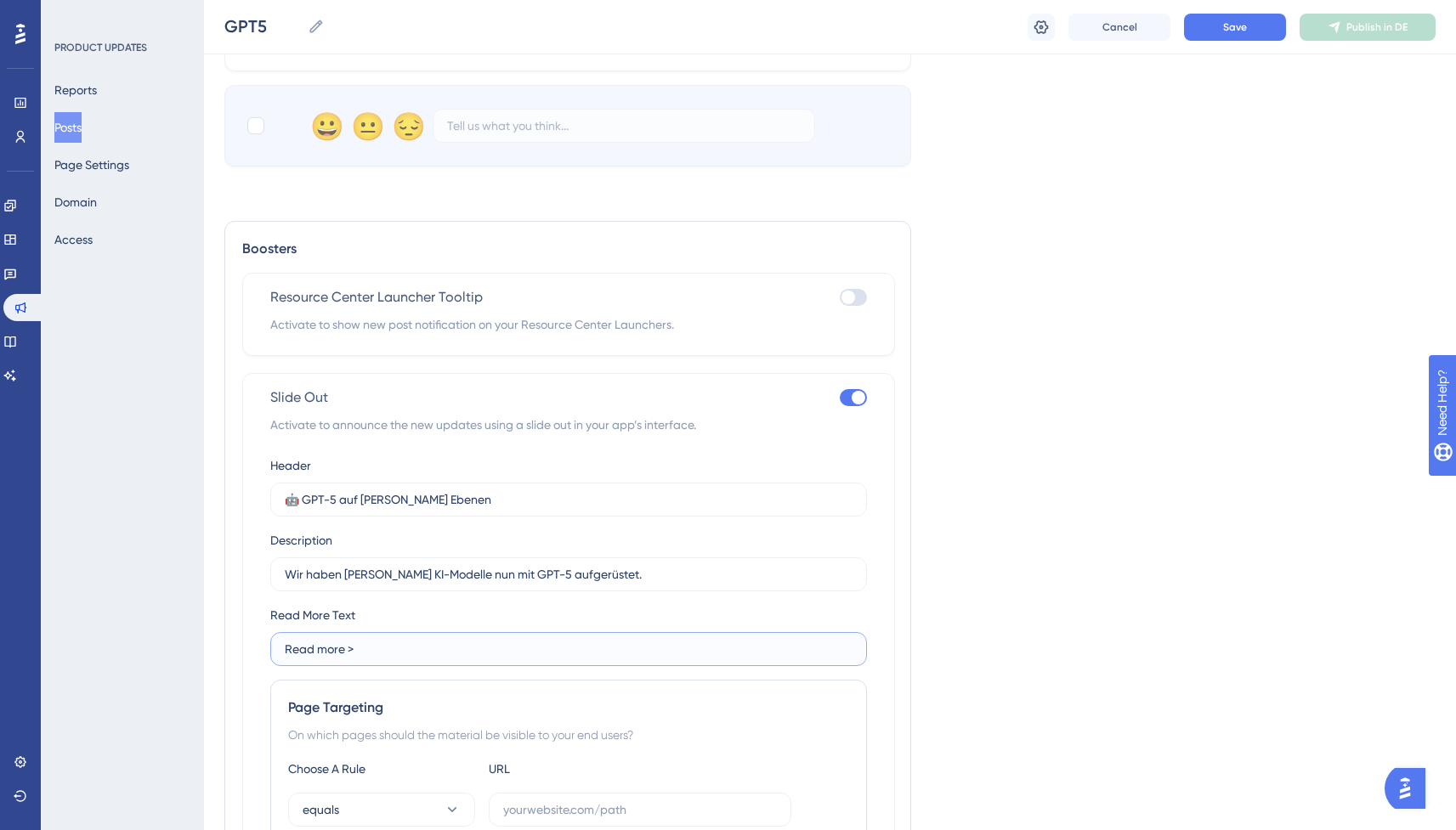
click at [214, 653] on div "Performance Users Engagement Widgets Feedback Product Updates Knowledge Base AI…" at bounding box center [830, 139] width 1252 height 1776
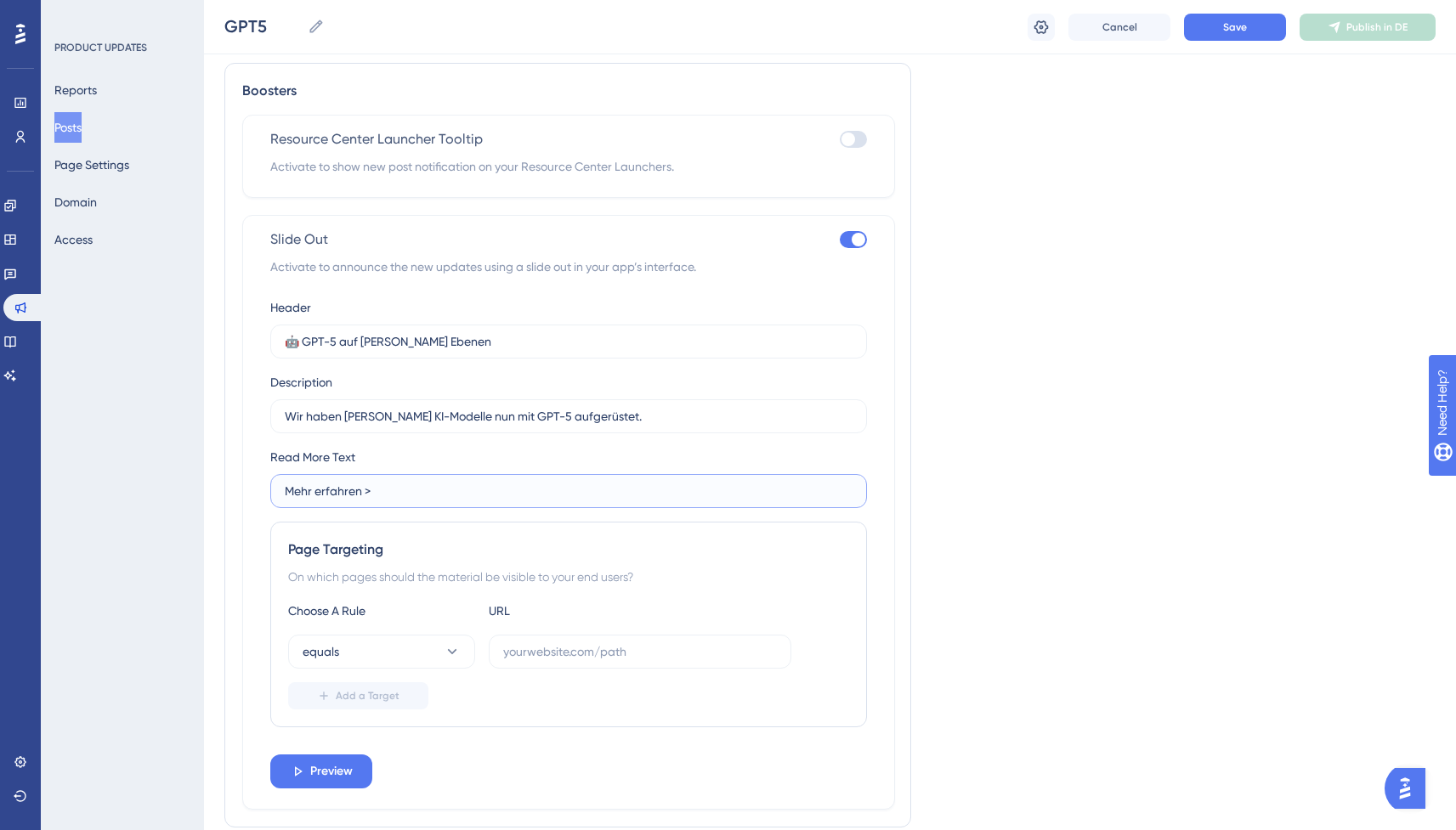
scroll to position [973, 0]
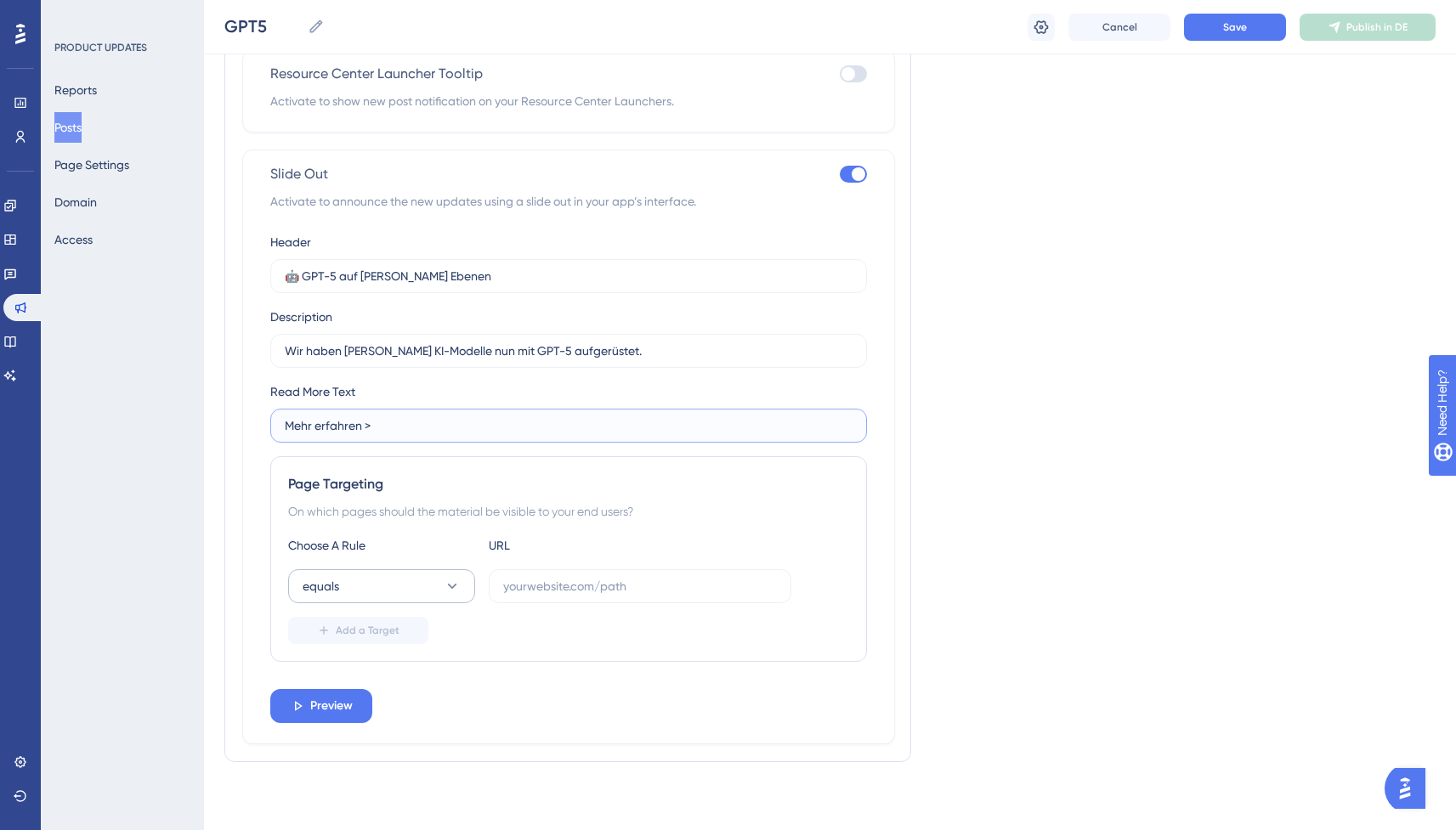
type input "Mehr erfahren >"
click at [393, 580] on button "equals" at bounding box center [381, 587] width 187 height 34
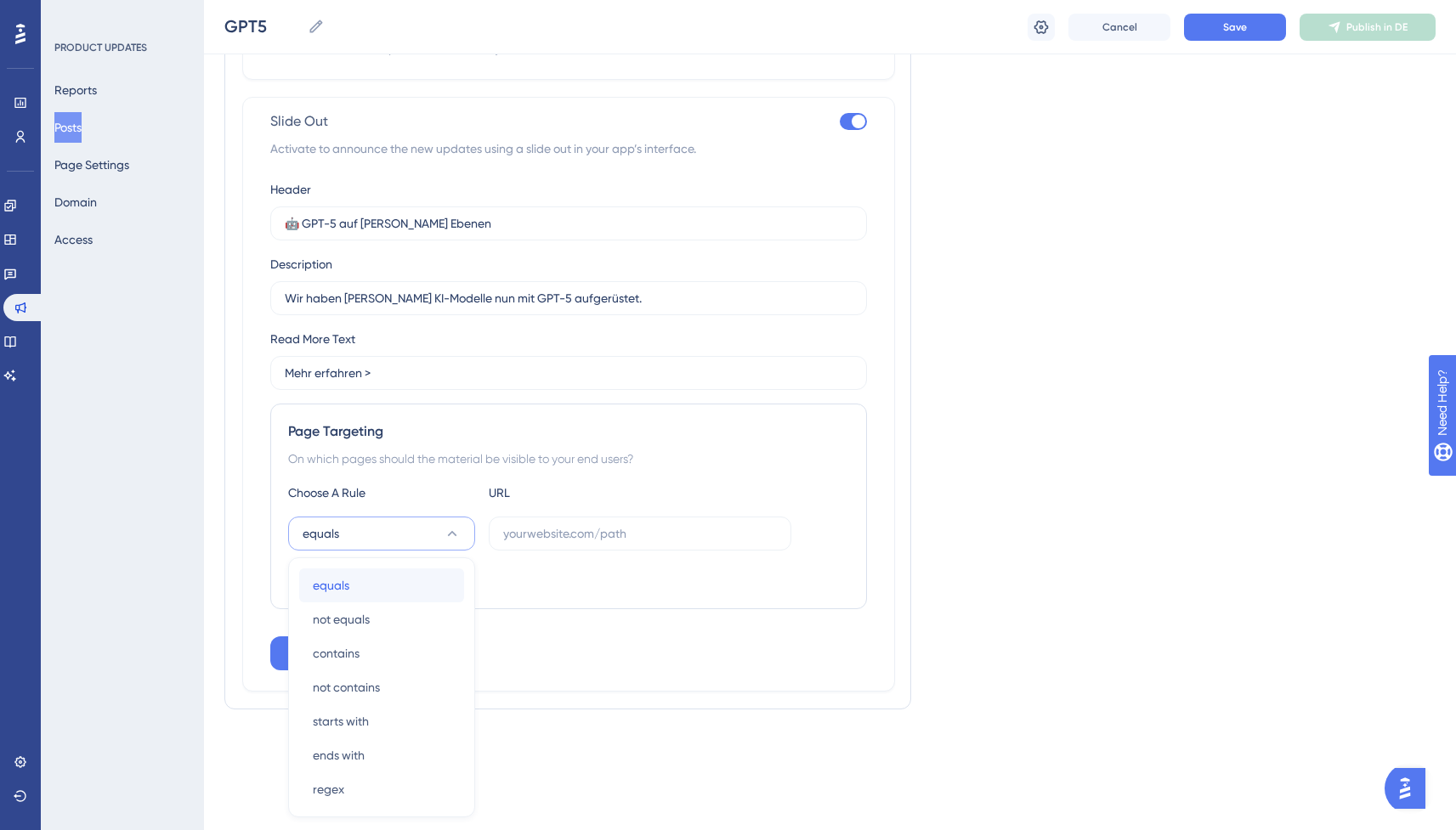
click at [377, 590] on div "equals equals" at bounding box center [382, 586] width 138 height 34
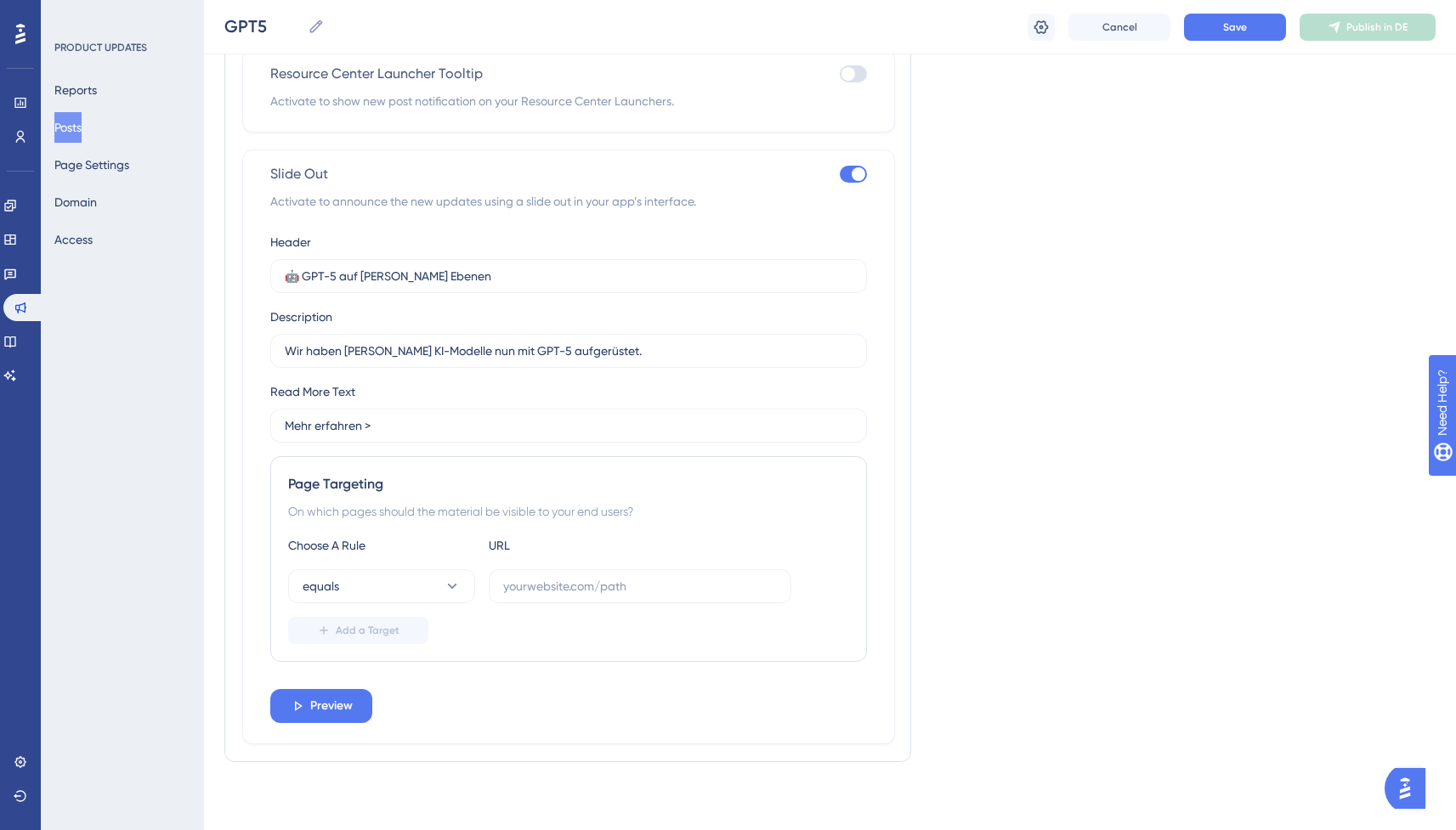
scroll to position [973, 0]
click at [1222, 30] on button "Save" at bounding box center [1235, 27] width 102 height 27
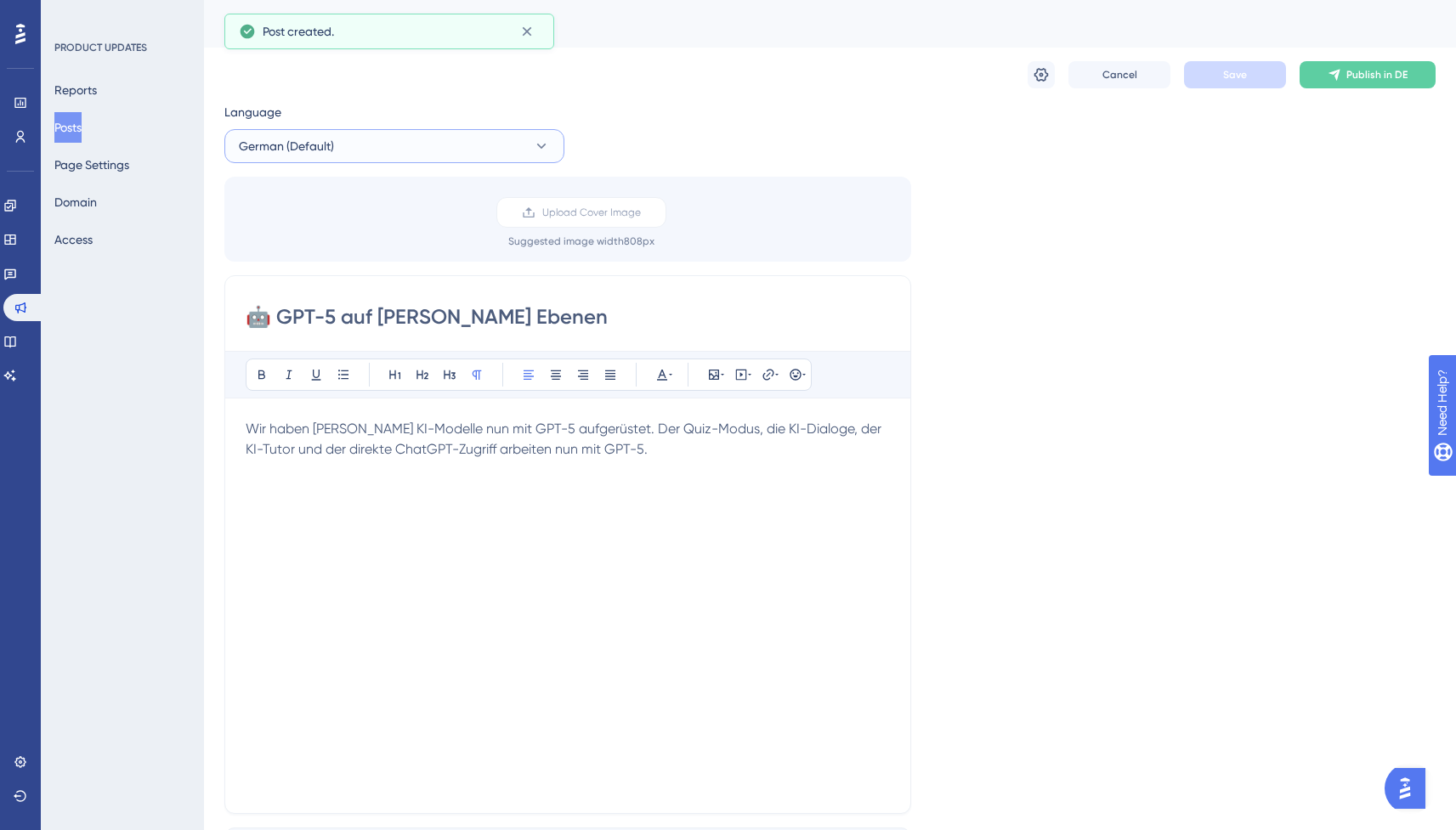
click at [501, 149] on button "German (Default)" at bounding box center [394, 146] width 340 height 34
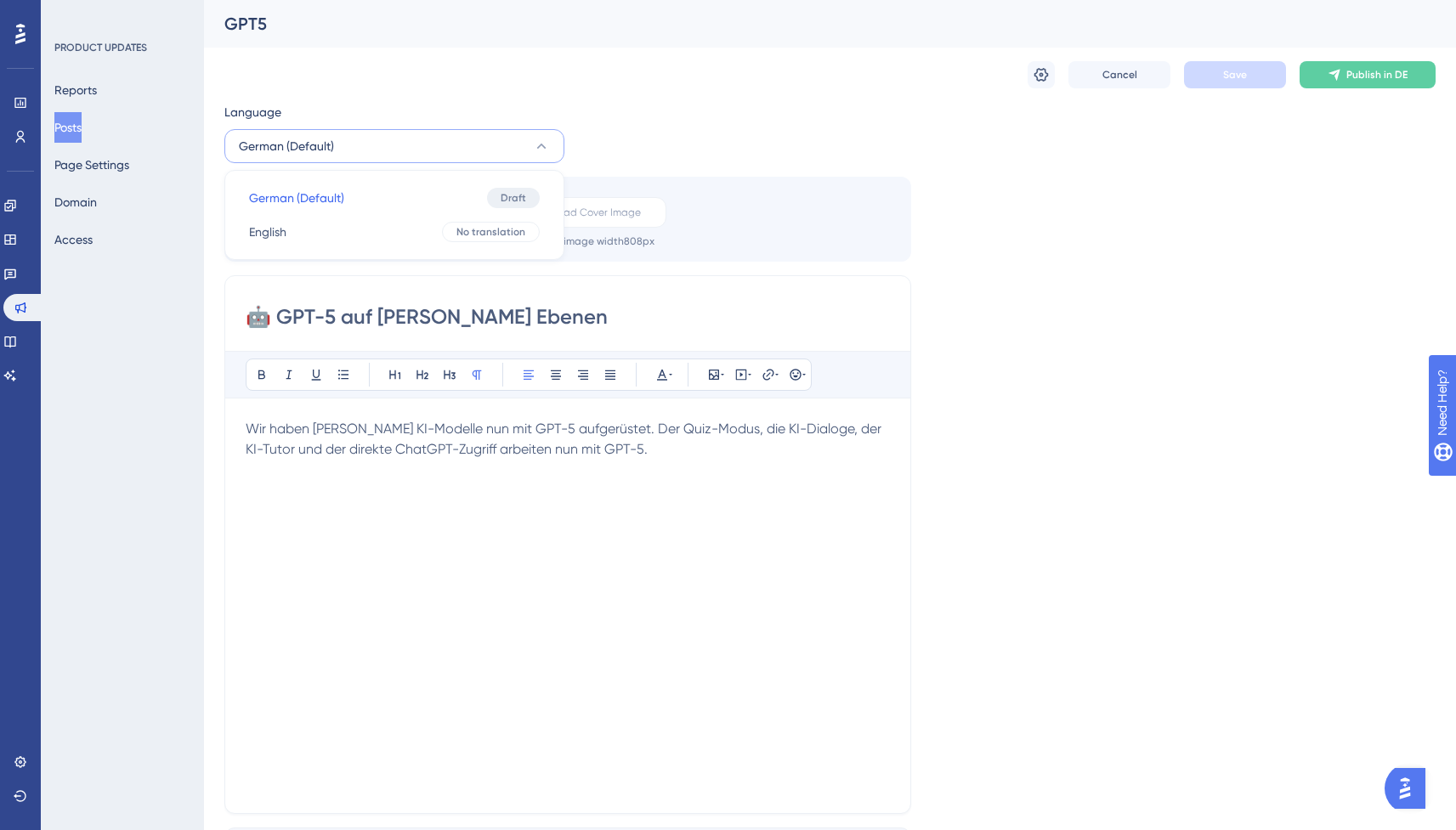
click at [322, 76] on div "Cancel Save Publish in DE" at bounding box center [830, 74] width 1211 height 55
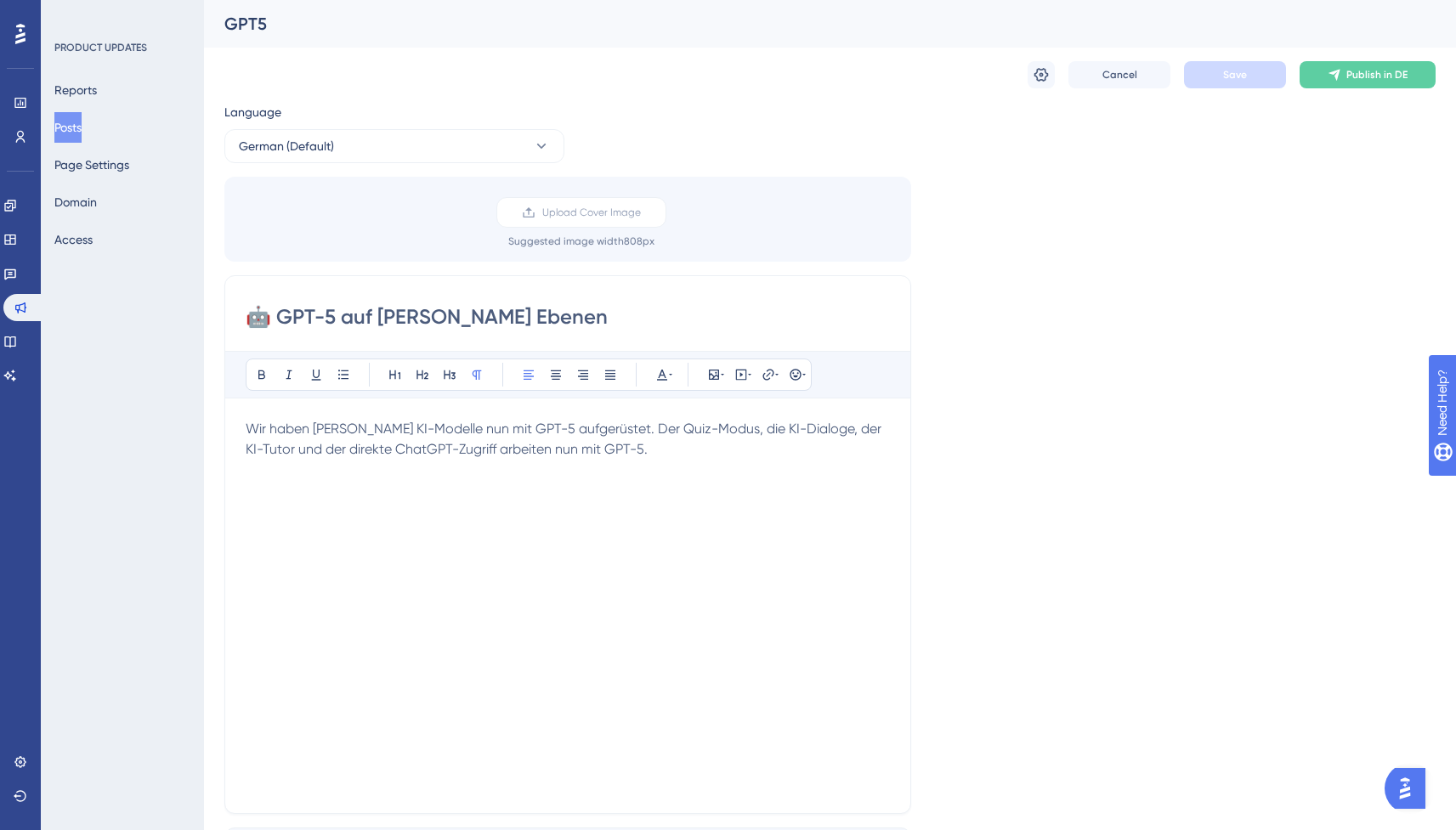
click at [81, 129] on button "Posts" at bounding box center [68, 127] width 27 height 30
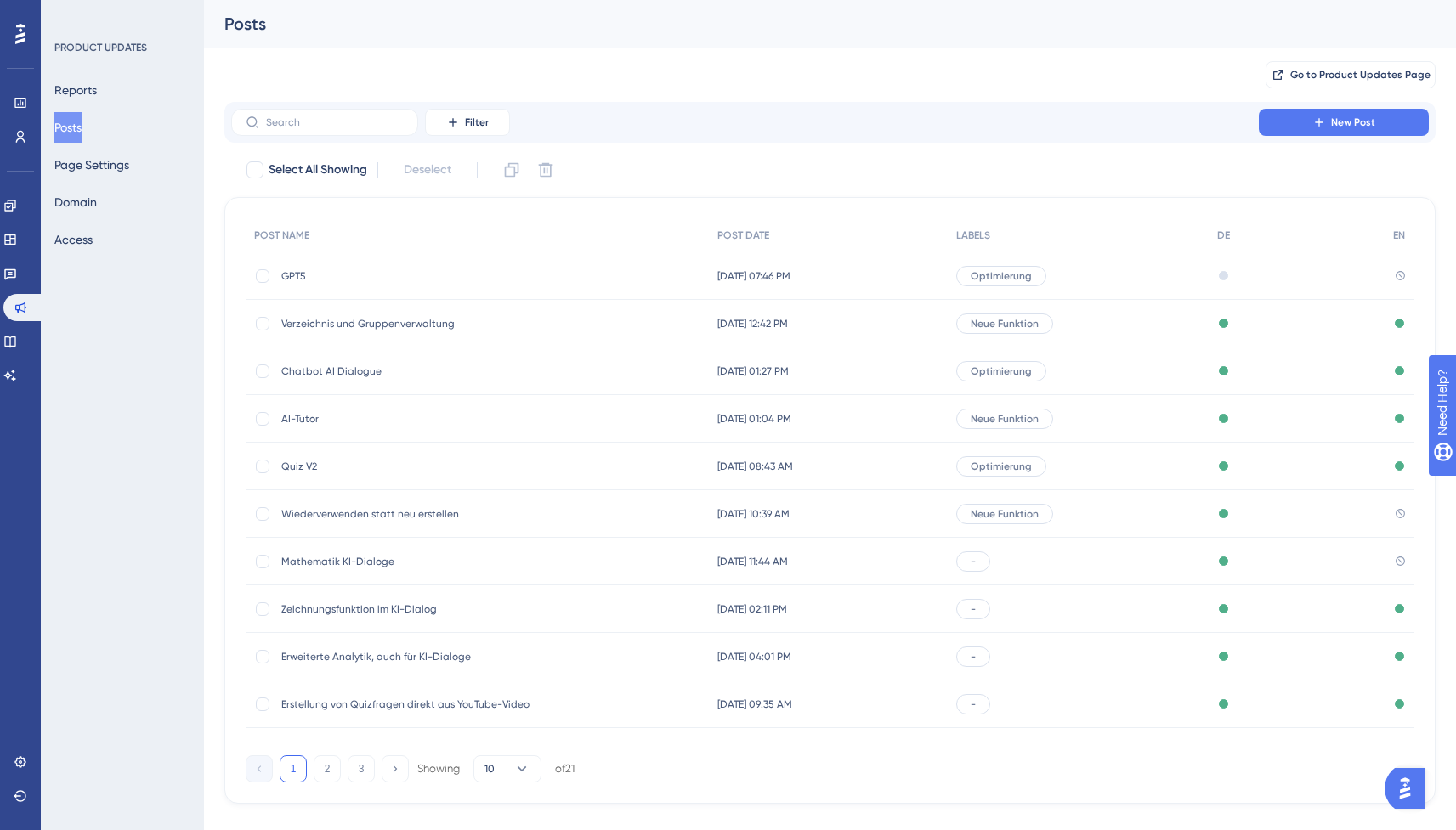
click at [365, 374] on span "Chatbot AI Dialogue" at bounding box center [418, 371] width 272 height 13
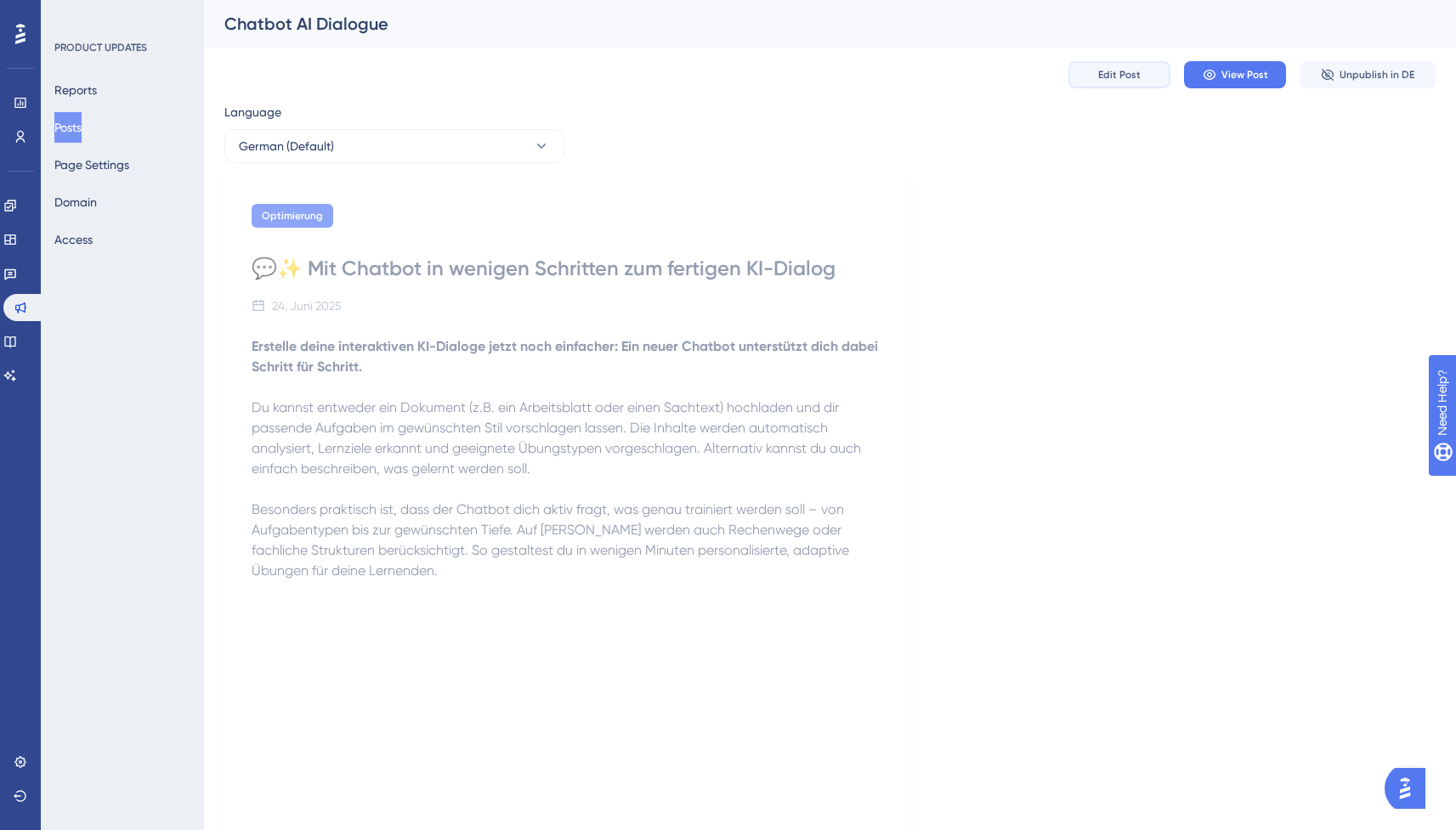
click at [1107, 87] on button "Edit Post" at bounding box center [1120, 74] width 102 height 27
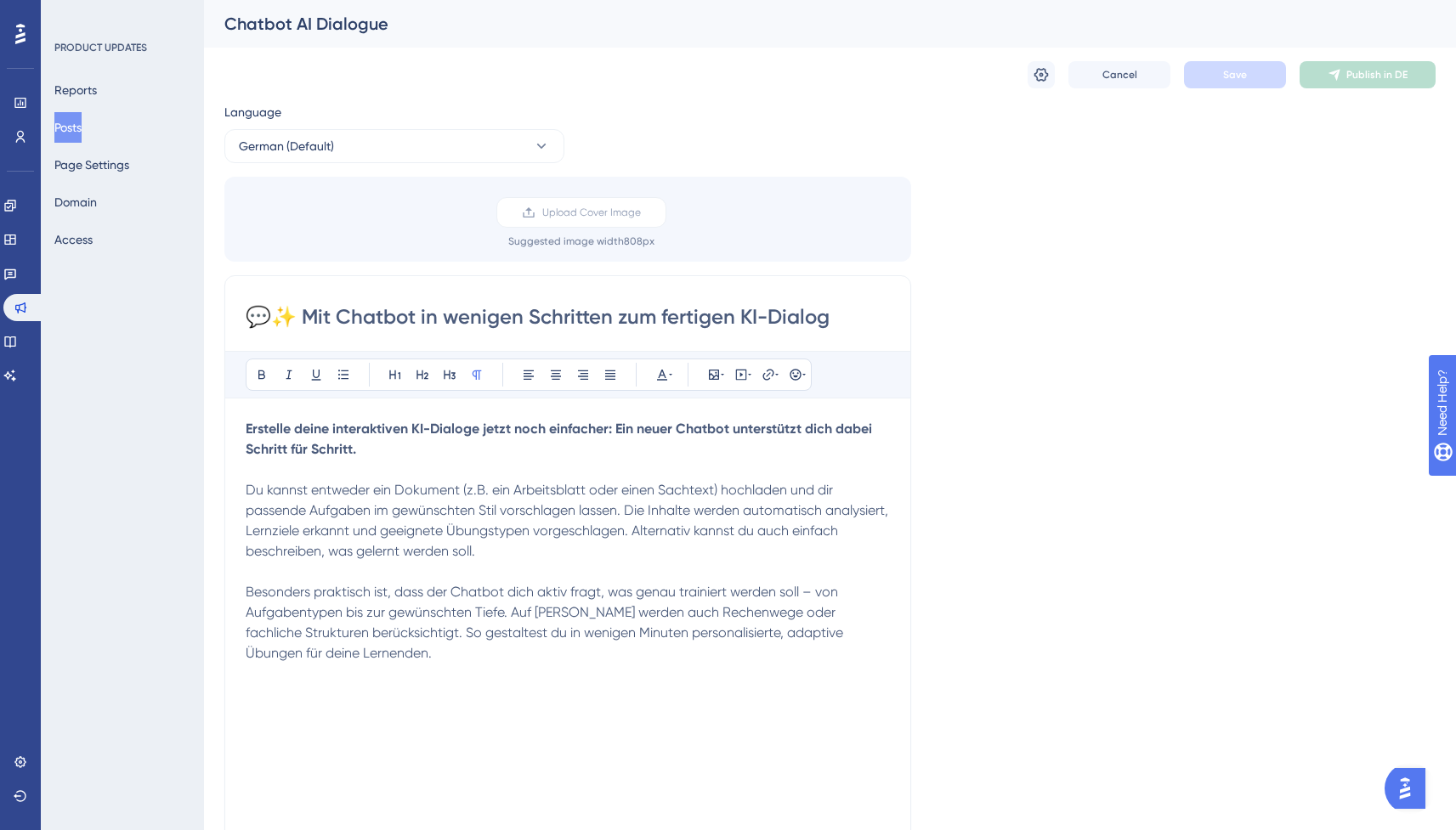
click at [81, 127] on button "Posts" at bounding box center [68, 127] width 27 height 30
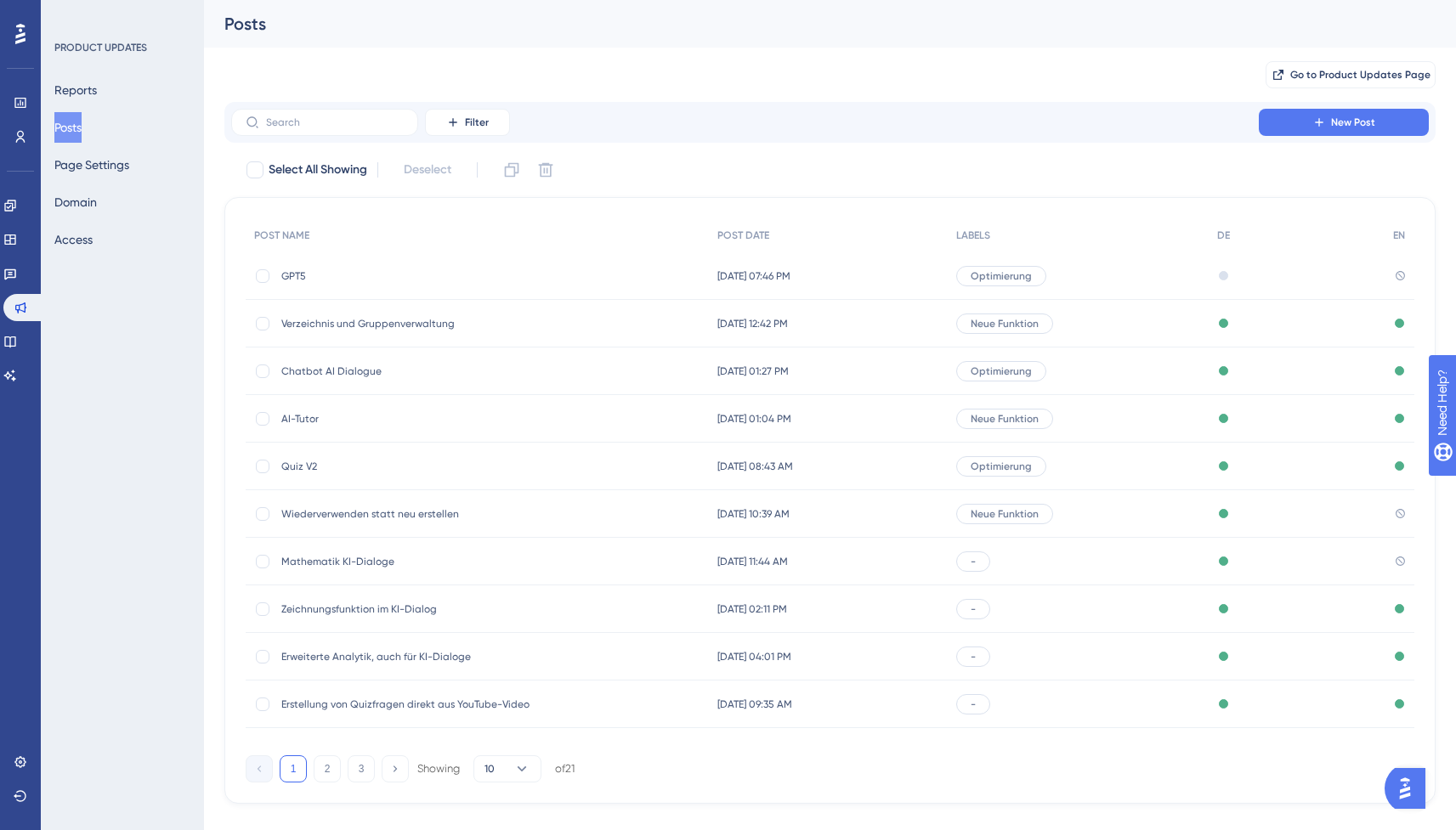
click at [309, 413] on span "AI-Tutor" at bounding box center [418, 419] width 272 height 13
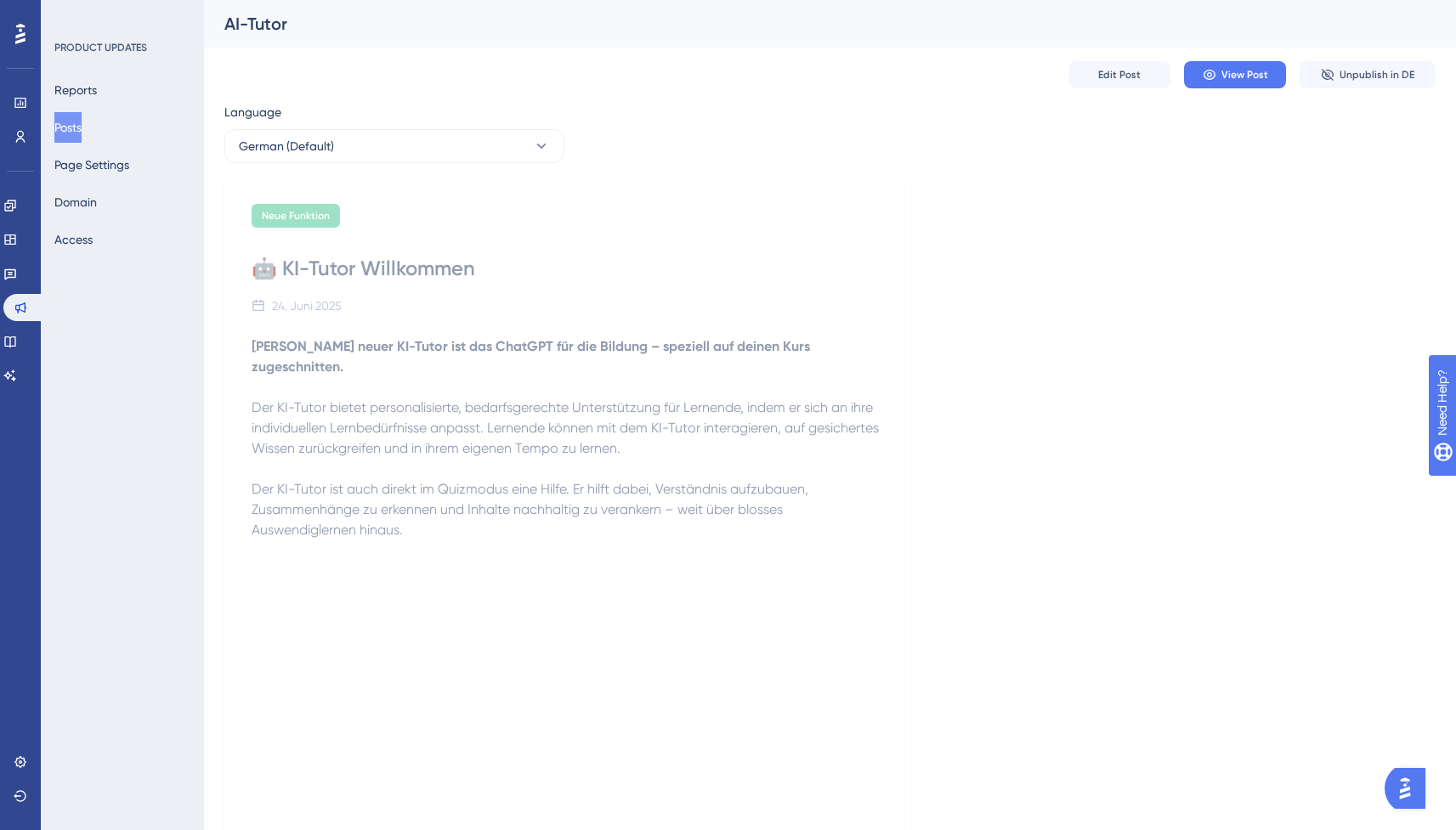
scroll to position [251, 0]
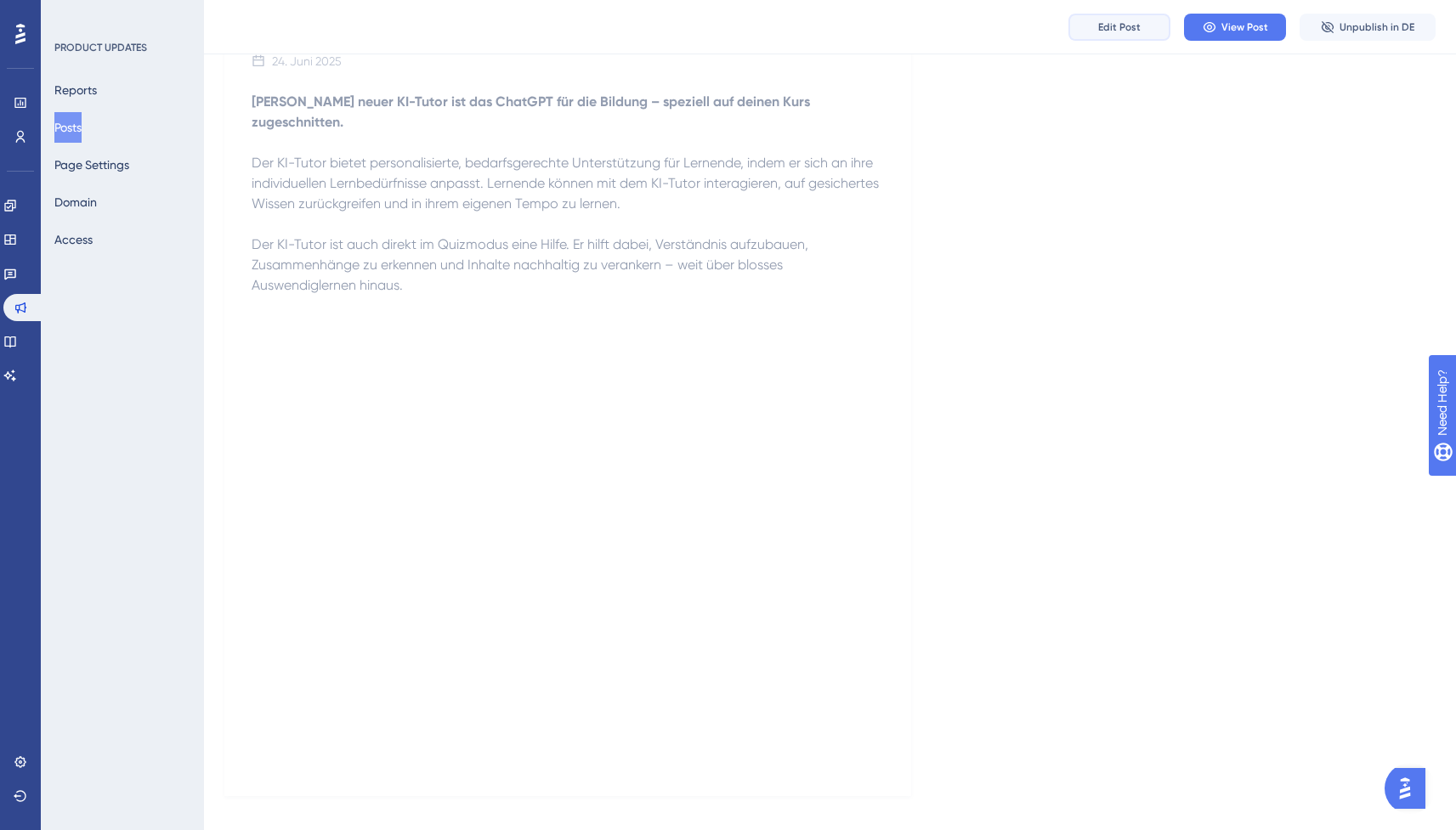
click at [1122, 31] on span "Edit Post" at bounding box center [1120, 27] width 43 height 13
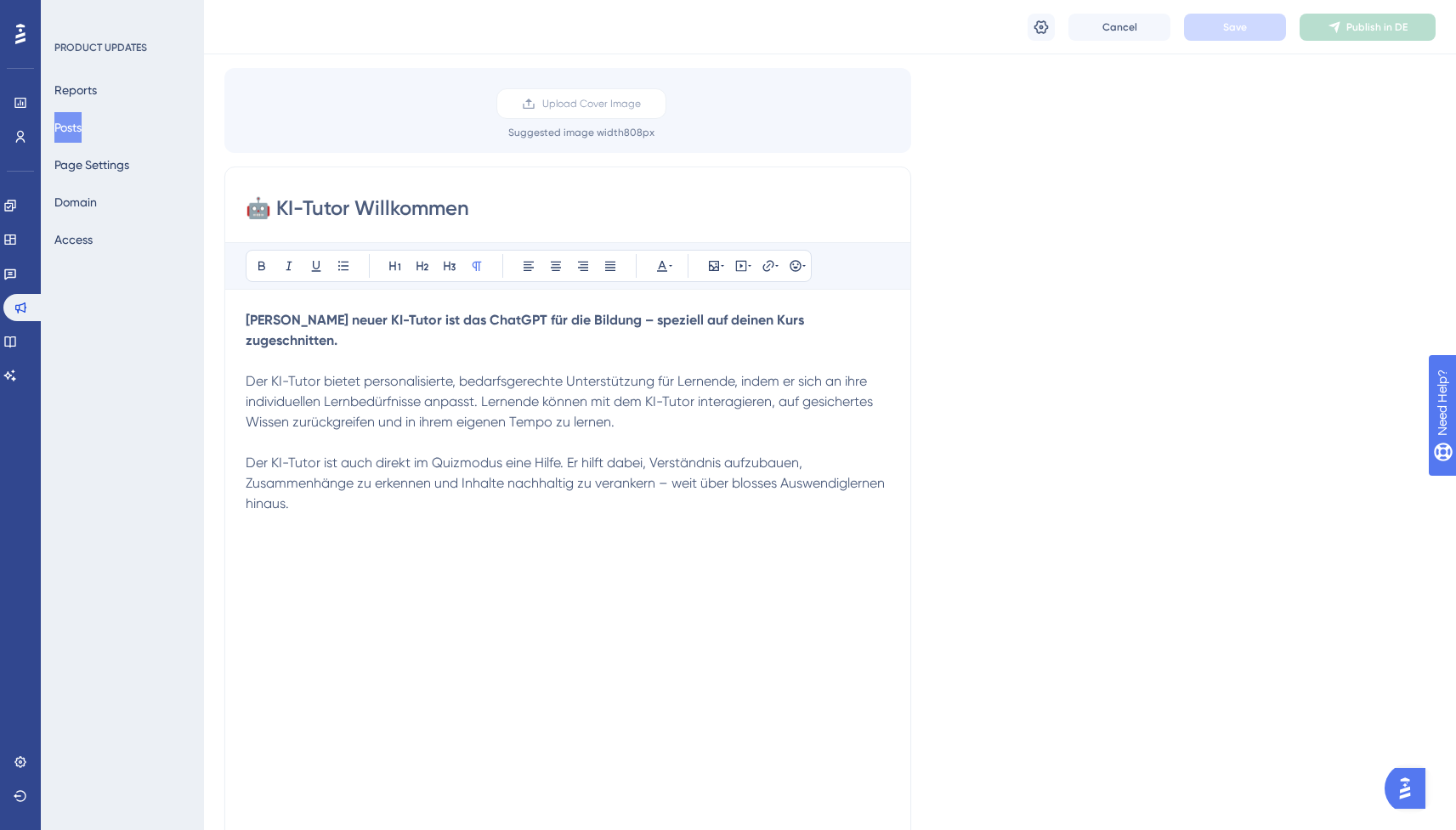
scroll to position [0, 0]
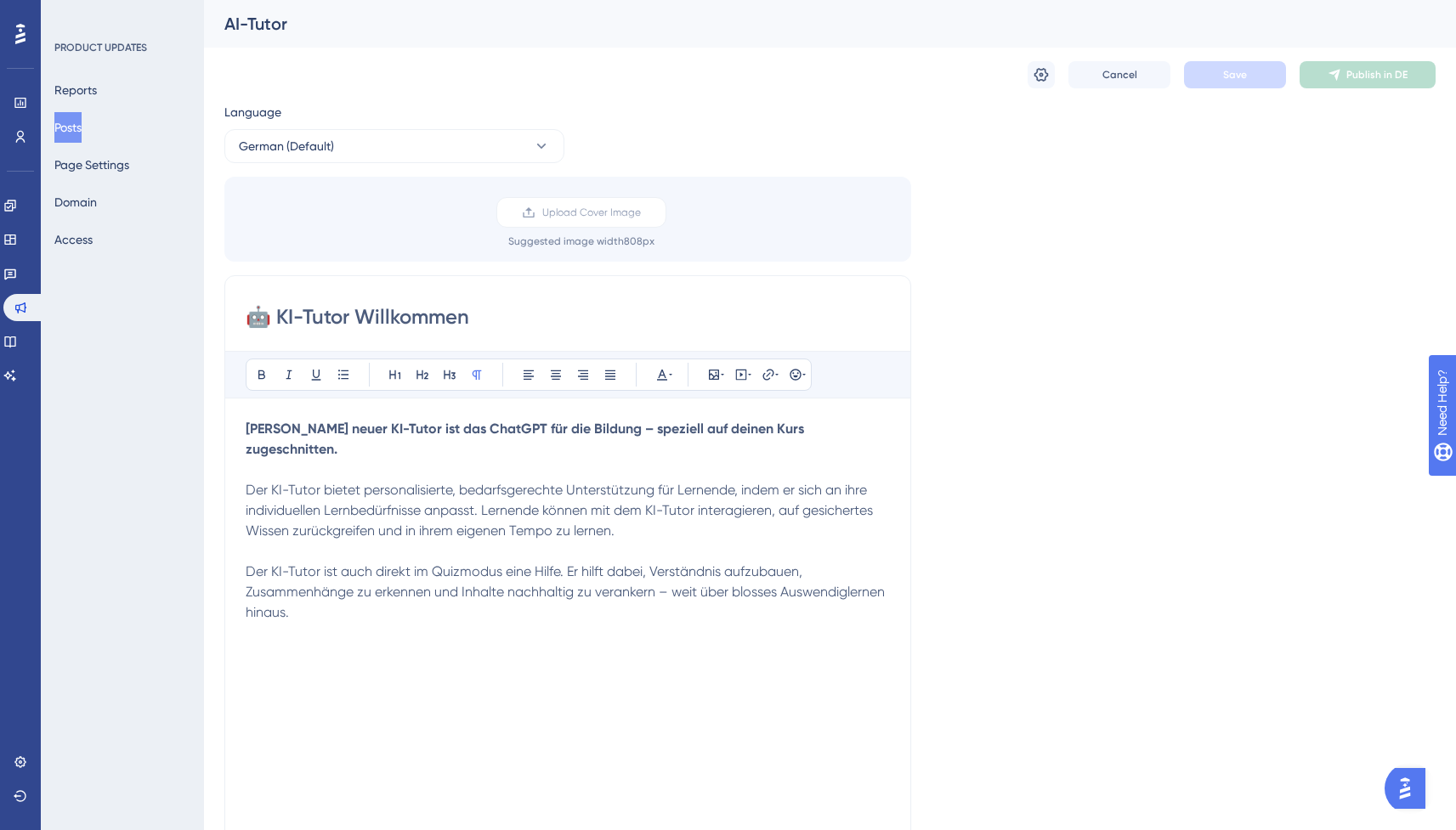
click at [81, 127] on button "Posts" at bounding box center [68, 127] width 27 height 30
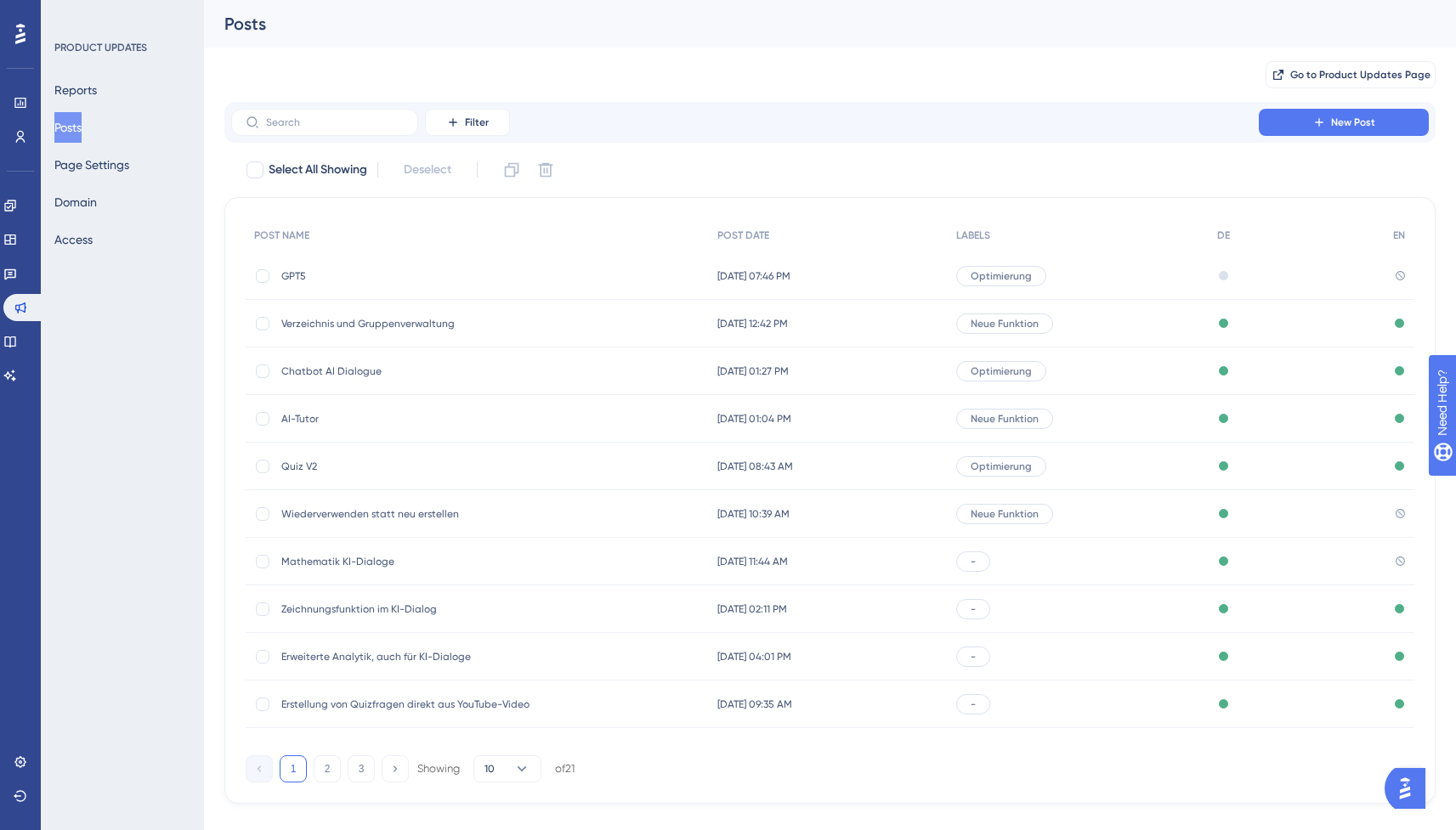
scroll to position [1, 0]
click at [304, 471] on div "Quiz V2 Quiz V2" at bounding box center [418, 465] width 272 height 47
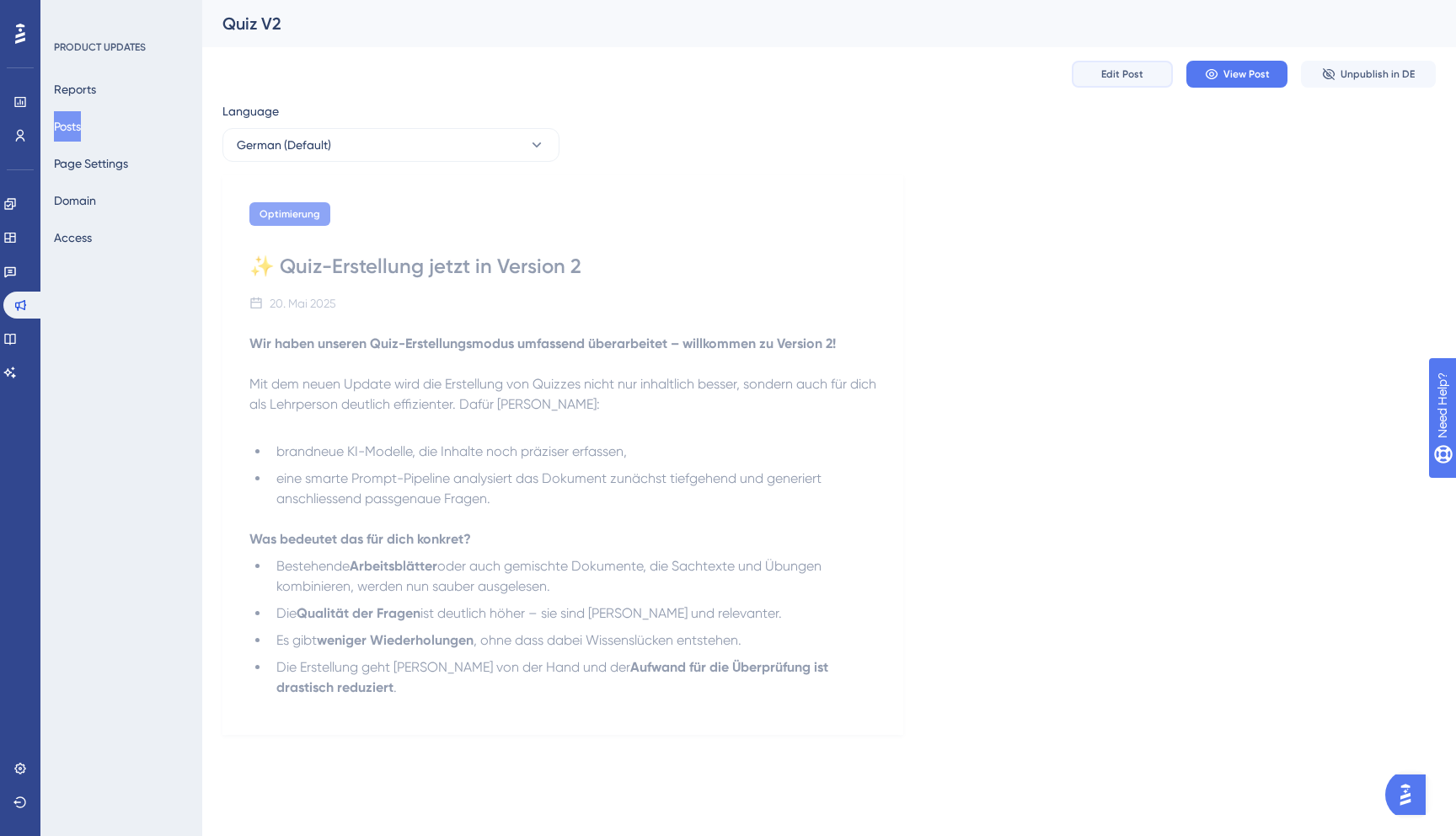
click at [1132, 76] on span "Edit Post" at bounding box center [1123, 74] width 43 height 13
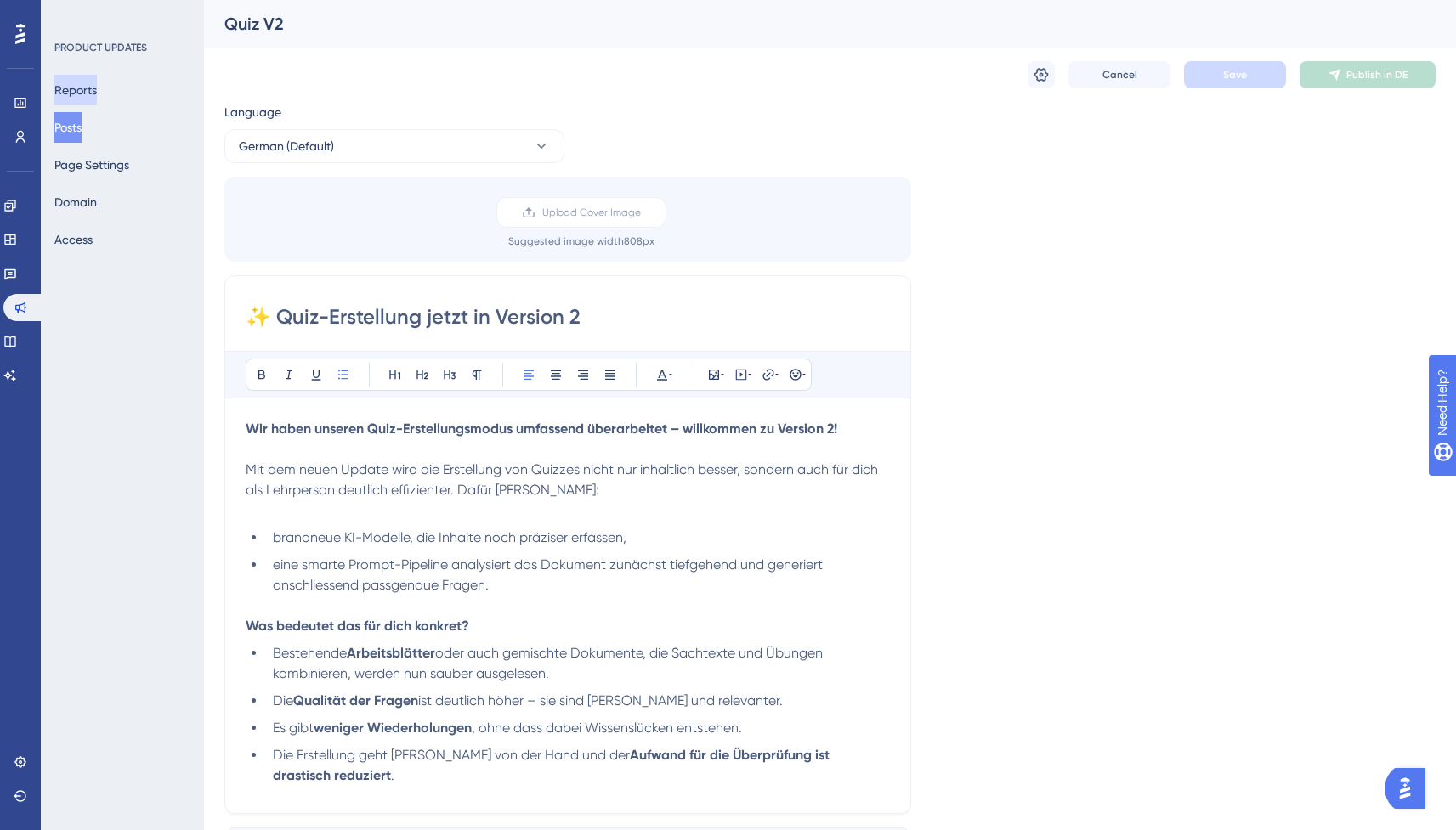
click at [93, 97] on button "Reports" at bounding box center [76, 90] width 43 height 30
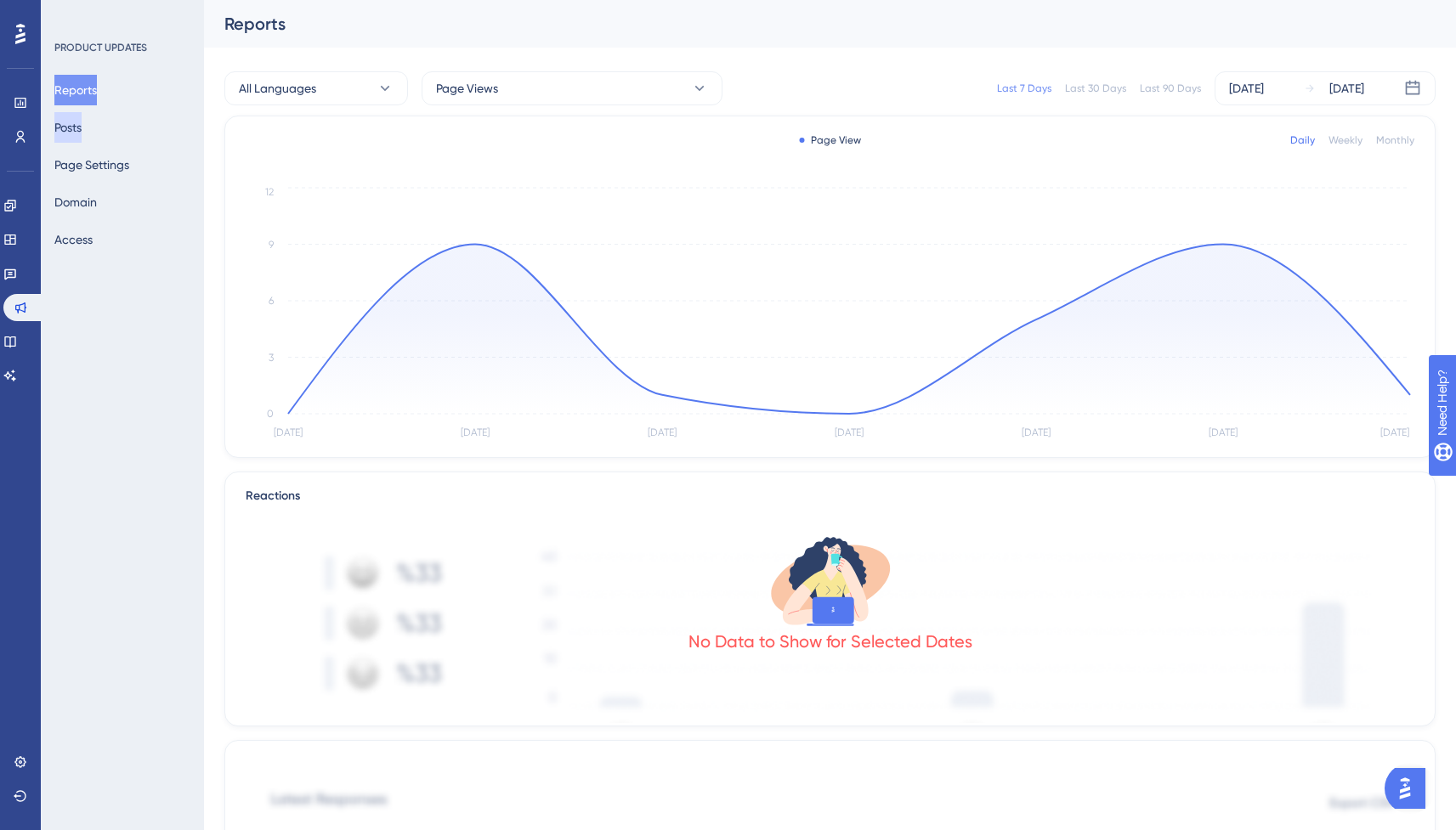
click at [72, 114] on button "Posts" at bounding box center [68, 127] width 27 height 30
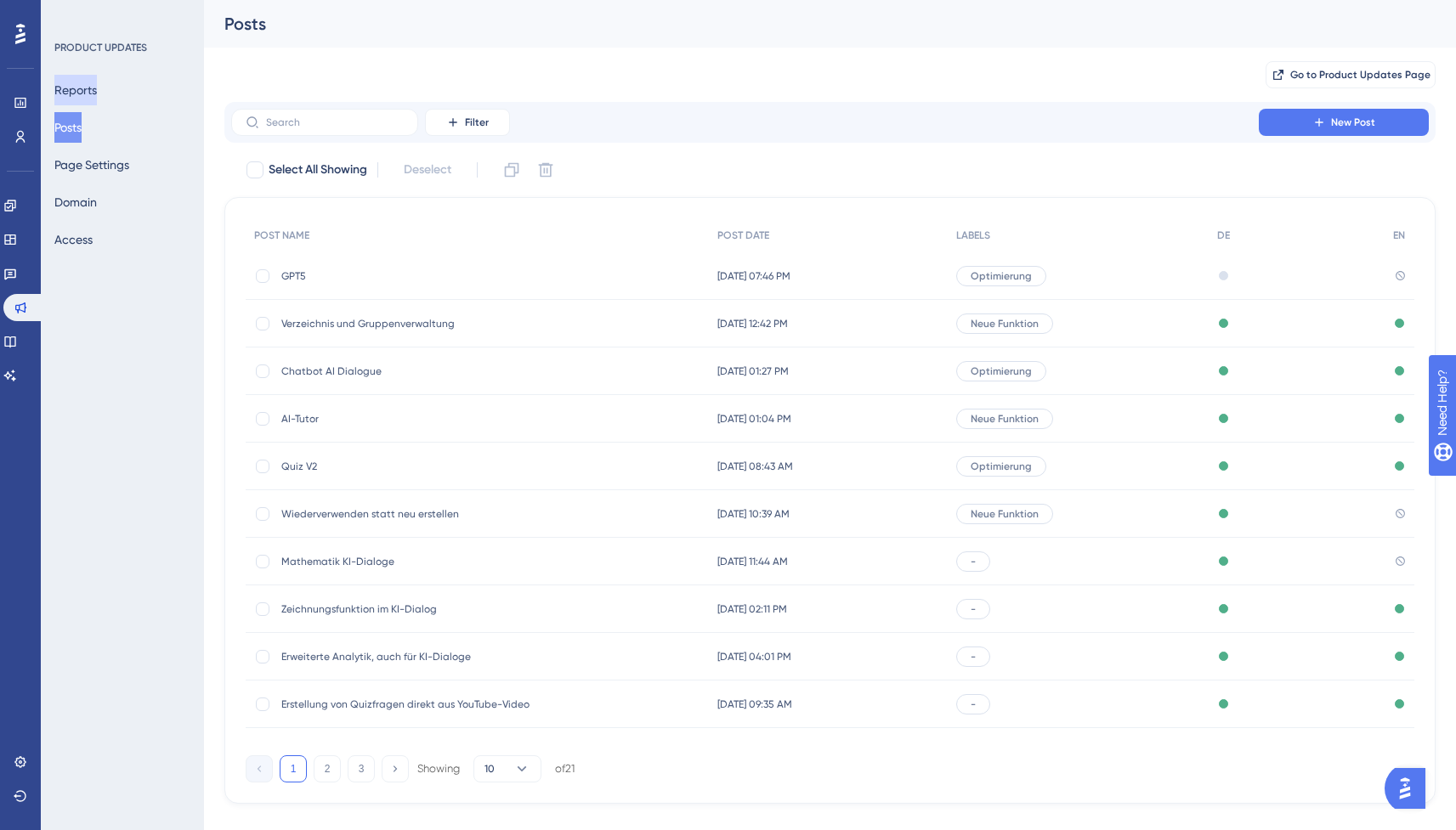
click at [81, 85] on button "Reports" at bounding box center [76, 90] width 43 height 30
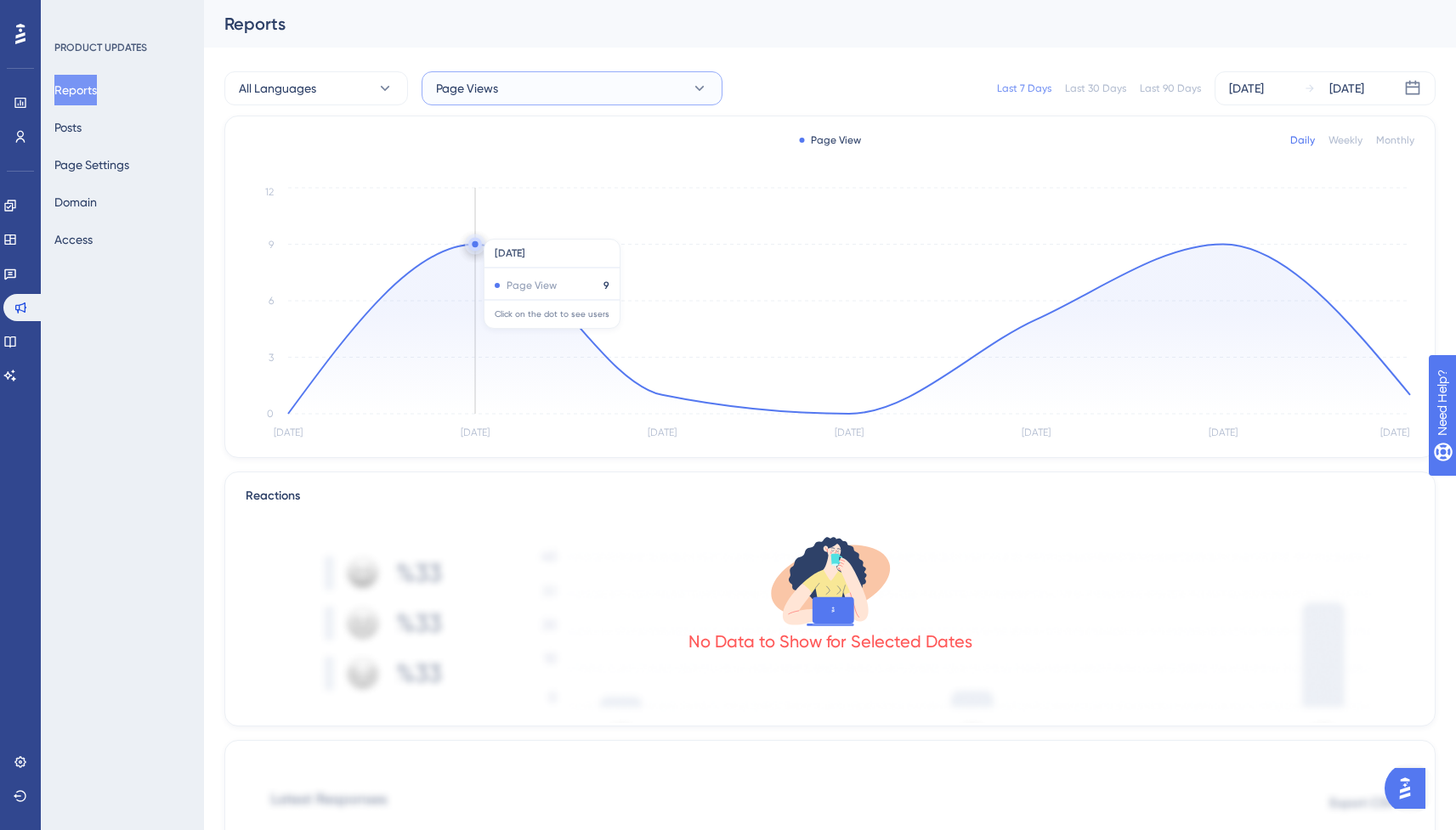
click at [519, 96] on button "Page Views" at bounding box center [571, 89] width 301 height 34
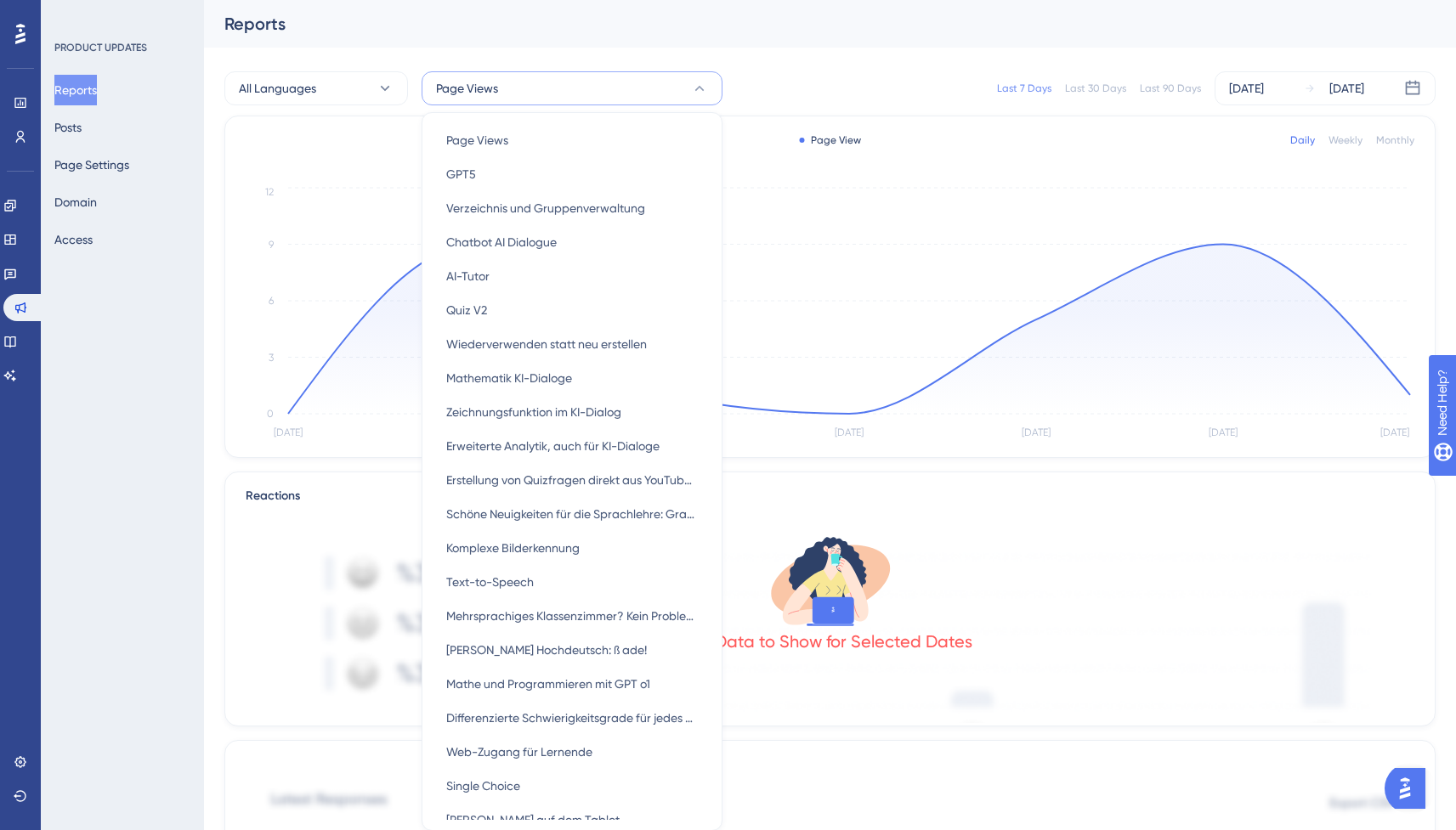
scroll to position [55, 0]
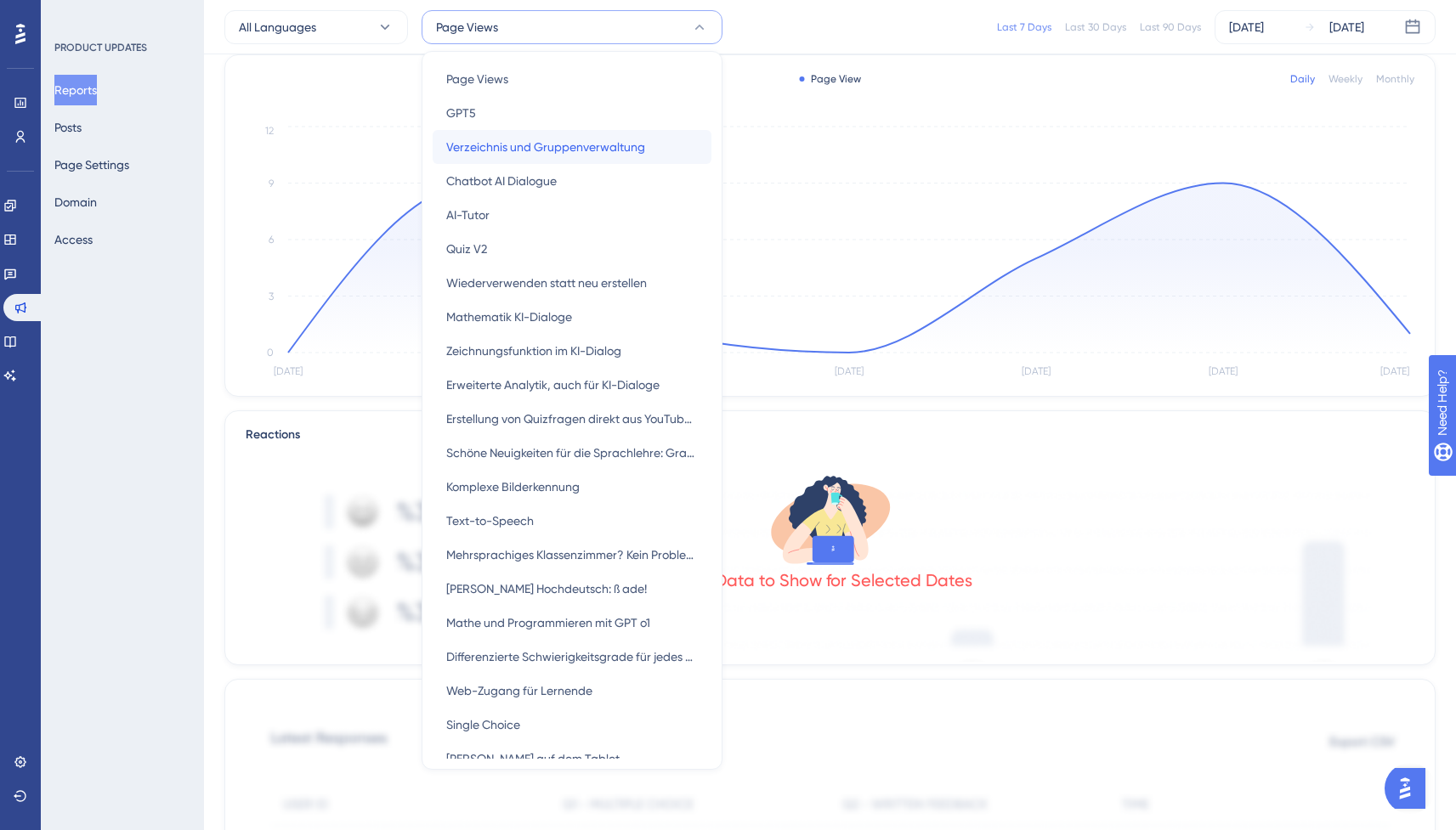
click at [546, 151] on span "Verzeichnis und Gruppenverwaltung" at bounding box center [546, 147] width 199 height 21
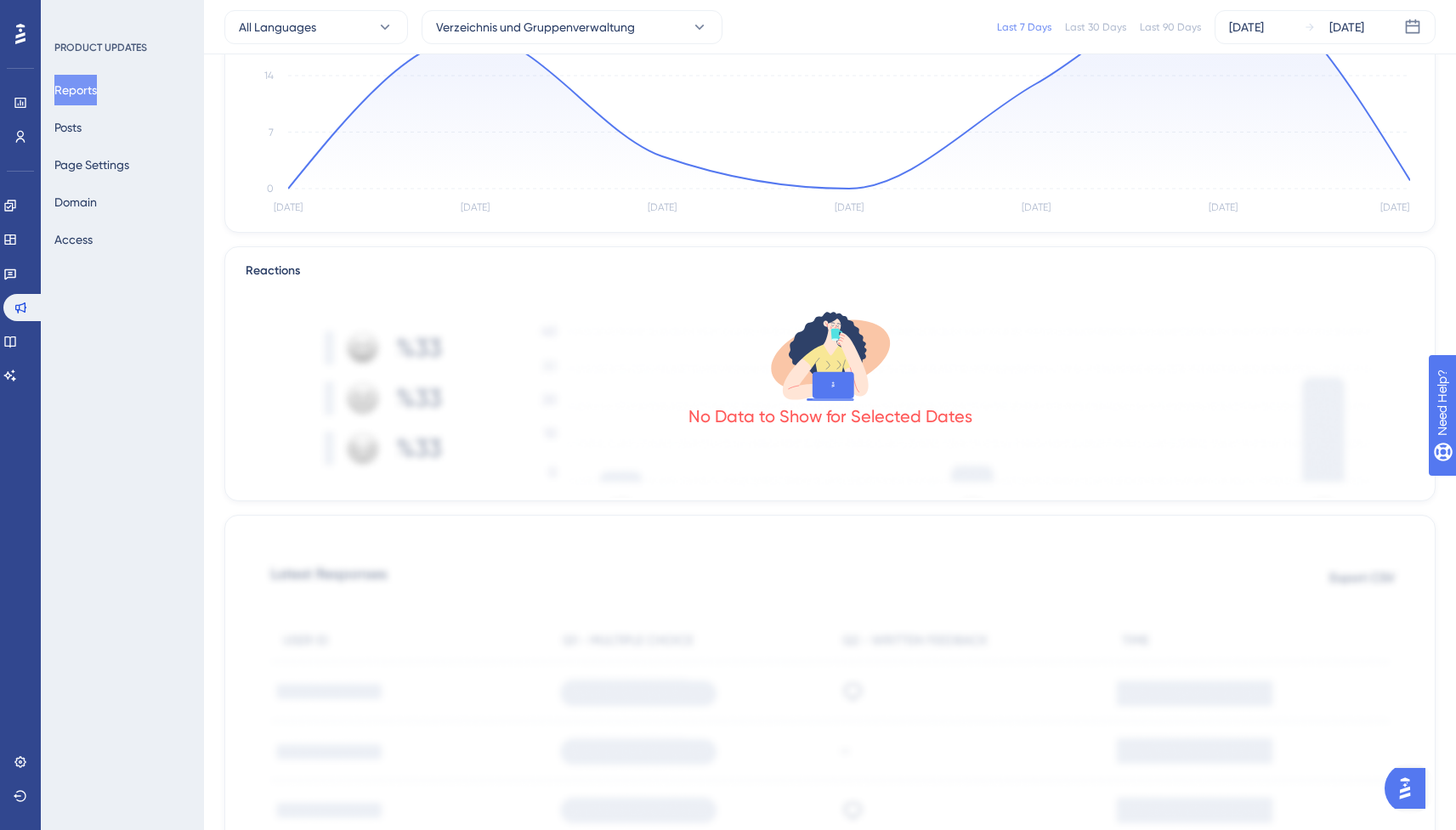
scroll to position [0, 0]
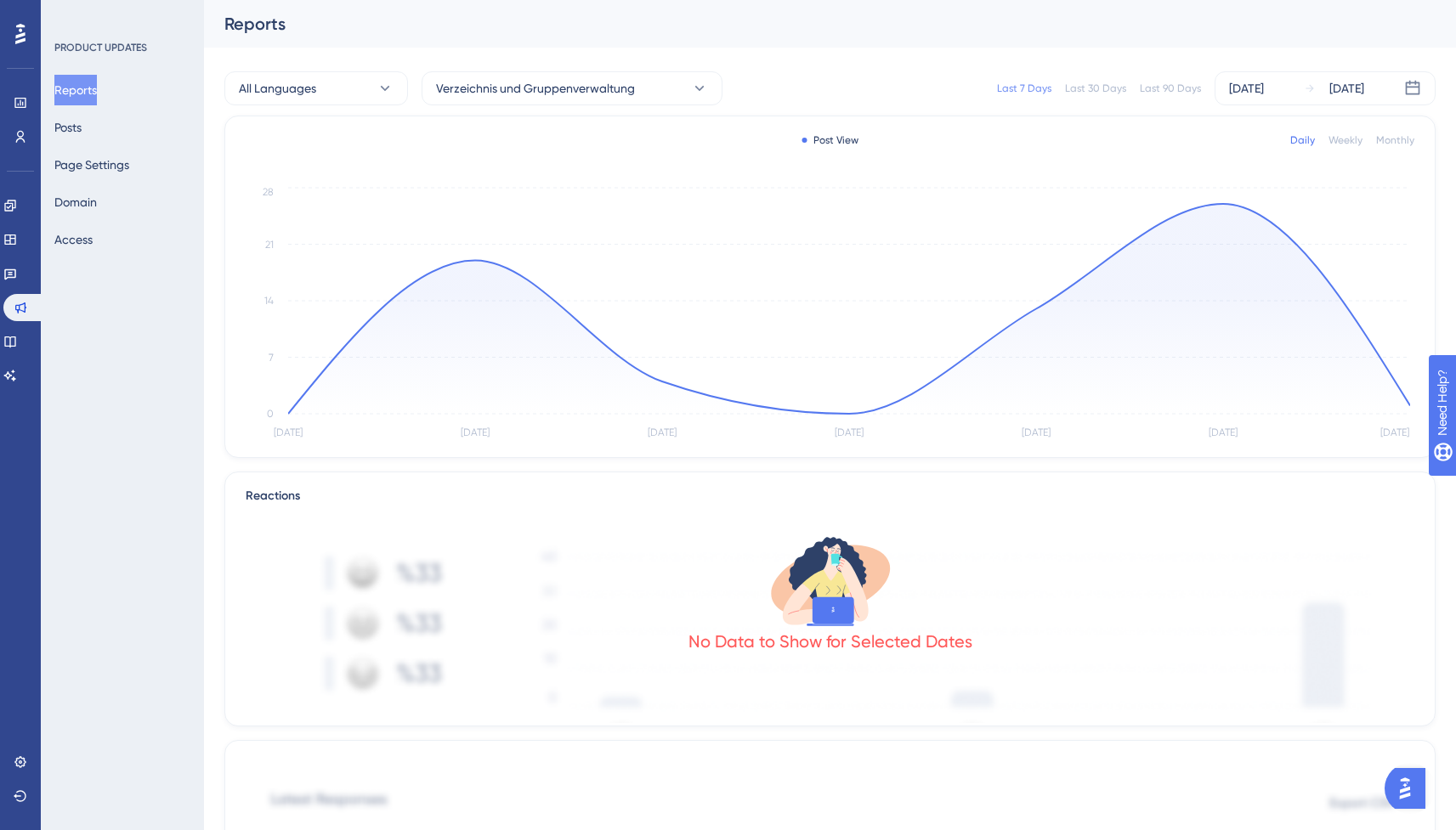
click at [284, 106] on div "All Languages Verzeichnis und Gruppenverwaltung Last 7 Days Last 30 Days Last 9…" at bounding box center [830, 88] width 1211 height 55
click at [287, 89] on span "All Languages" at bounding box center [277, 88] width 77 height 21
click at [228, 64] on div "All Languages All Languages All Languages German German English English Verzeic…" at bounding box center [830, 88] width 1211 height 55
click at [97, 91] on button "Reports" at bounding box center [76, 90] width 43 height 30
click at [81, 121] on button "Posts" at bounding box center [68, 127] width 27 height 30
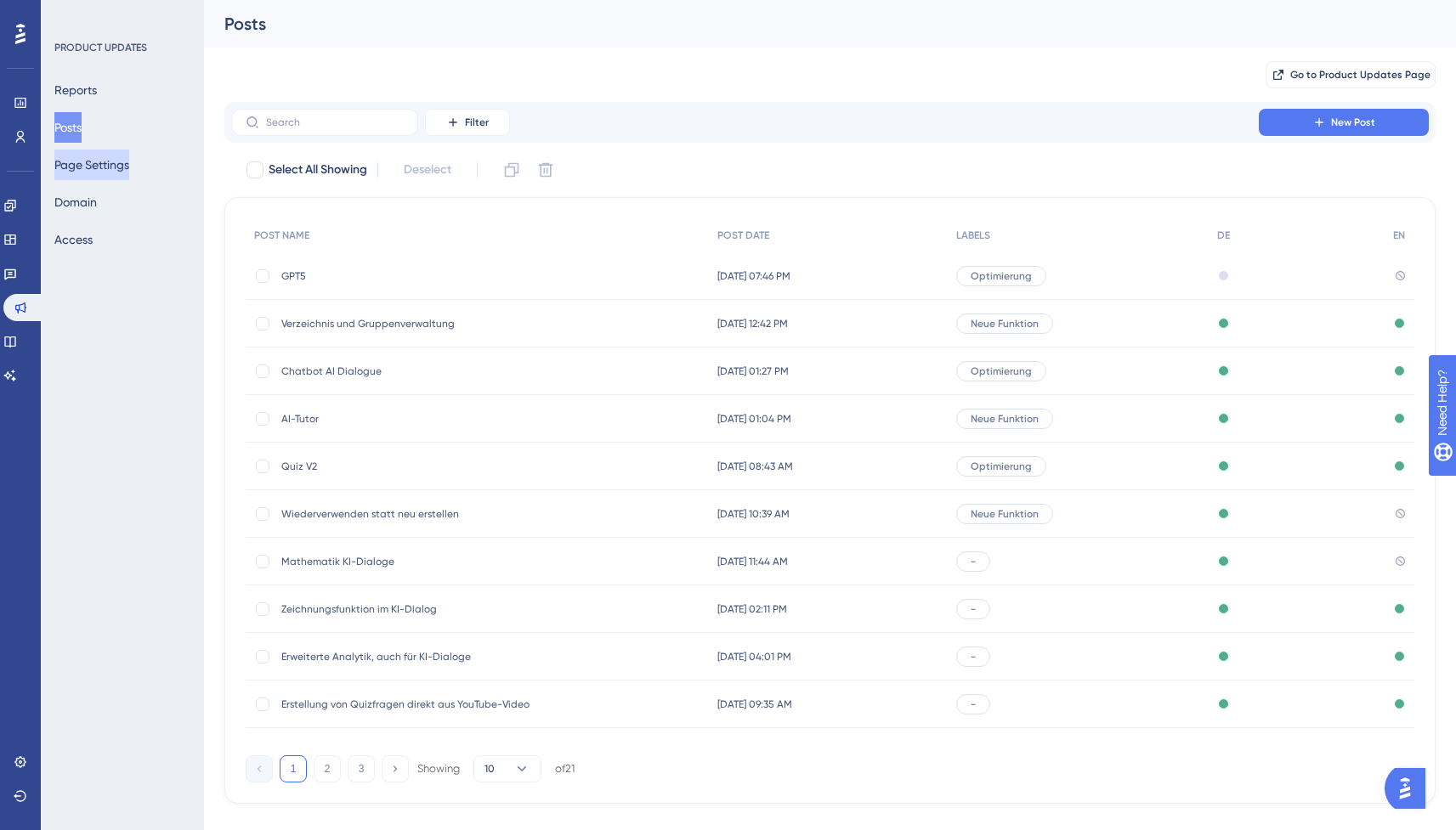
click at [116, 175] on button "Page Settings" at bounding box center [92, 165] width 75 height 30
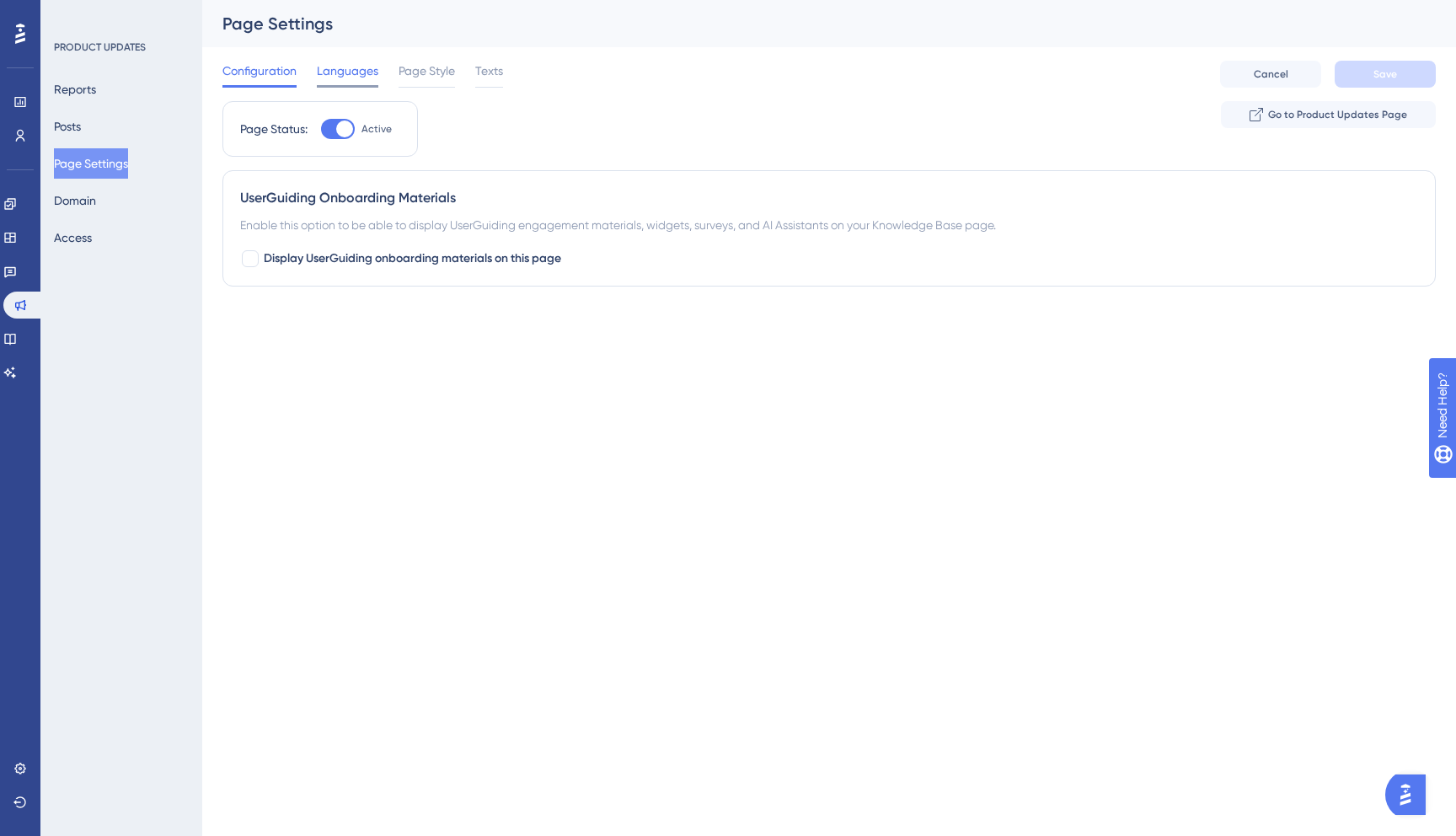
click at [348, 75] on span "Languages" at bounding box center [347, 70] width 61 height 20
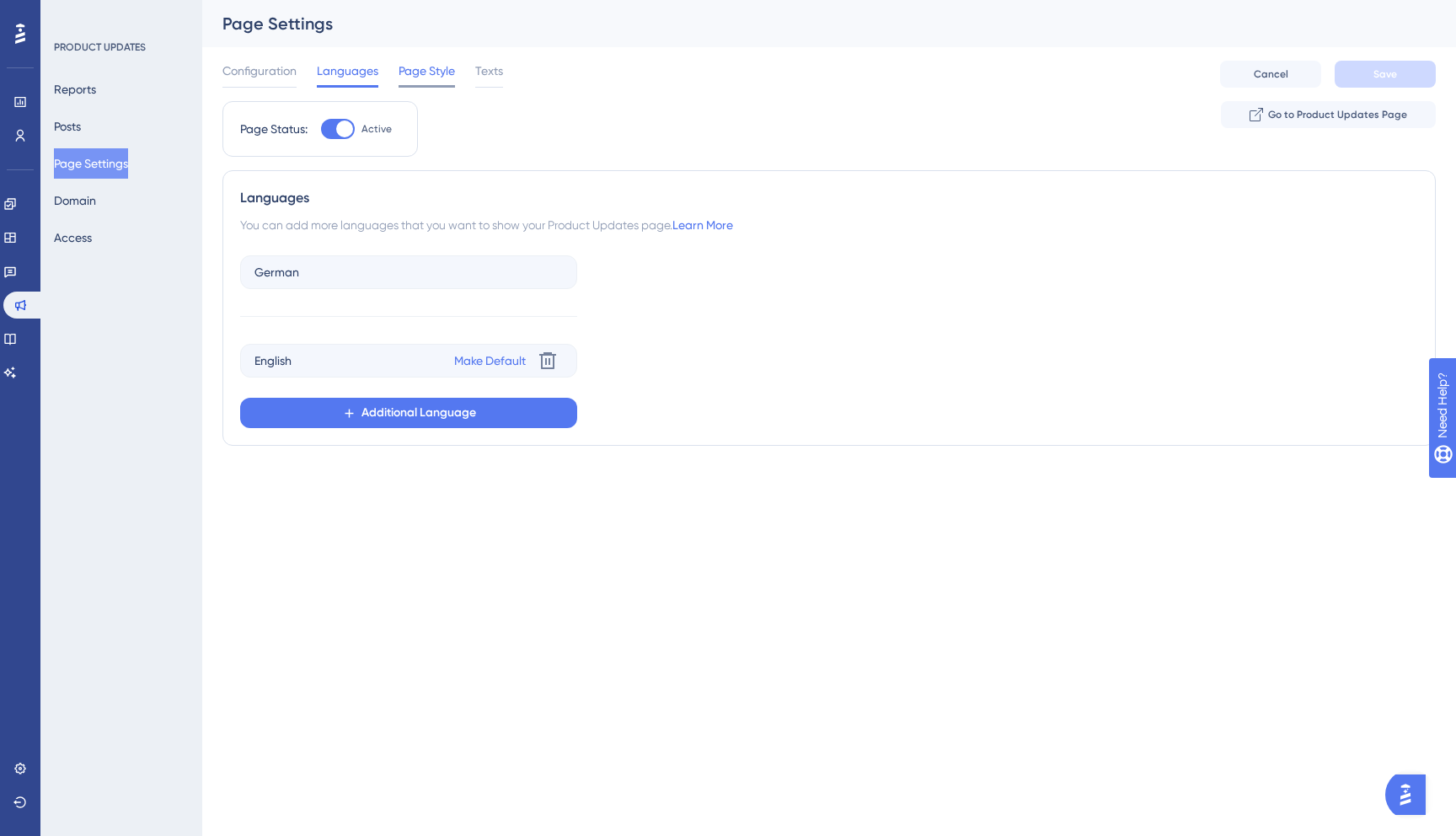
click at [407, 76] on span "Page Style" at bounding box center [427, 70] width 57 height 20
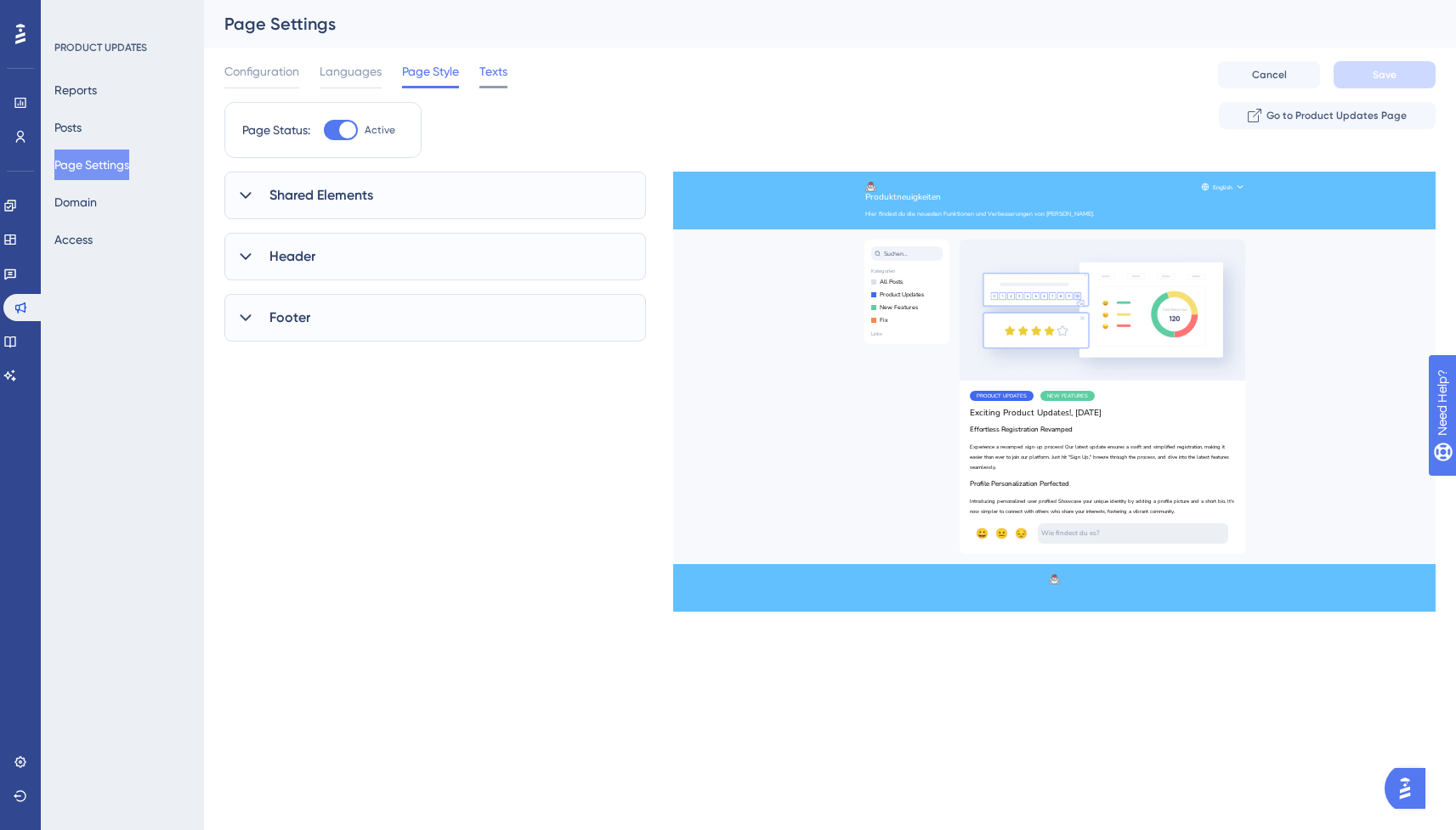
click at [487, 75] on span "Texts" at bounding box center [493, 71] width 28 height 21
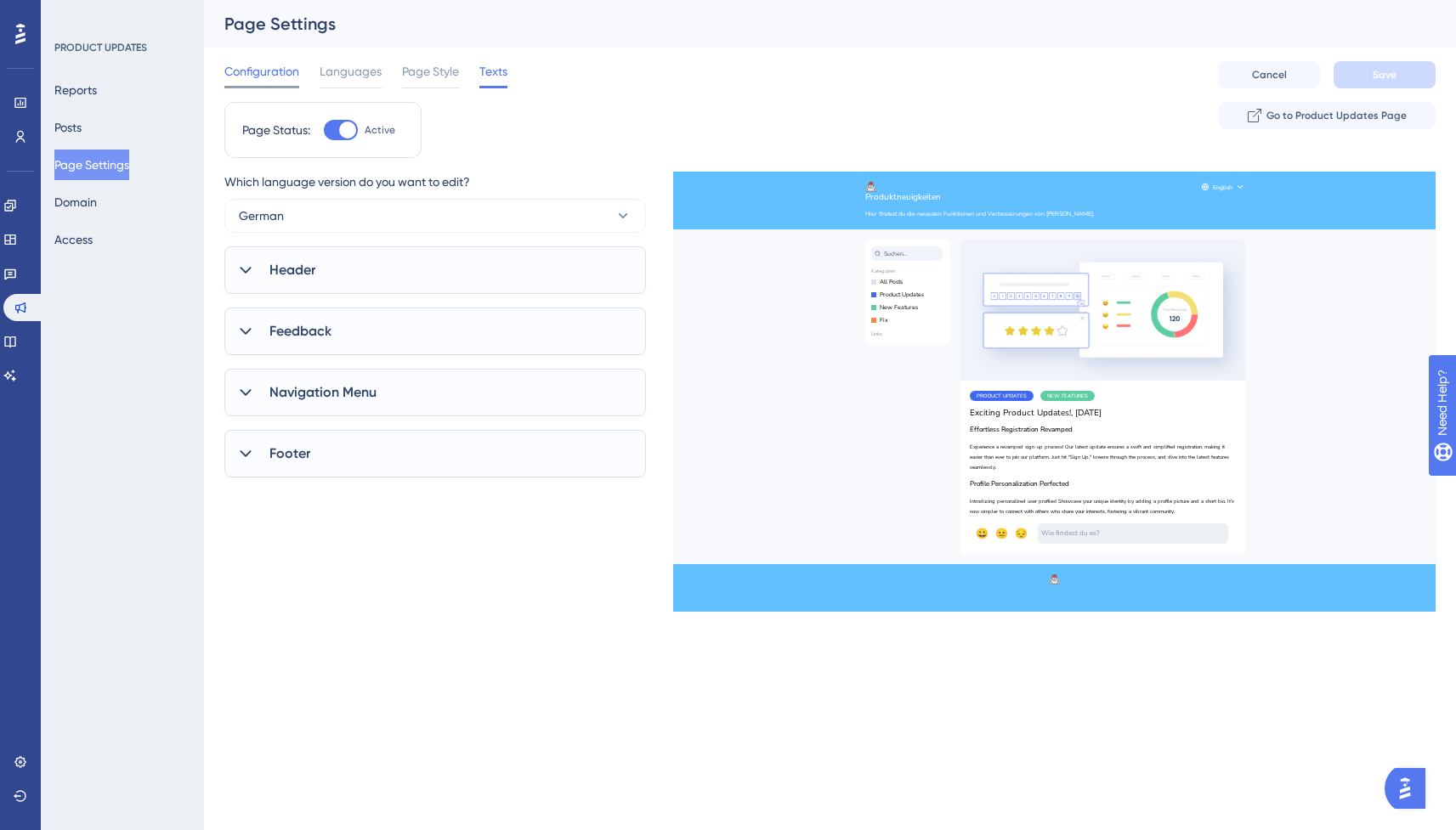
click at [251, 66] on span "Configuration" at bounding box center [262, 71] width 75 height 21
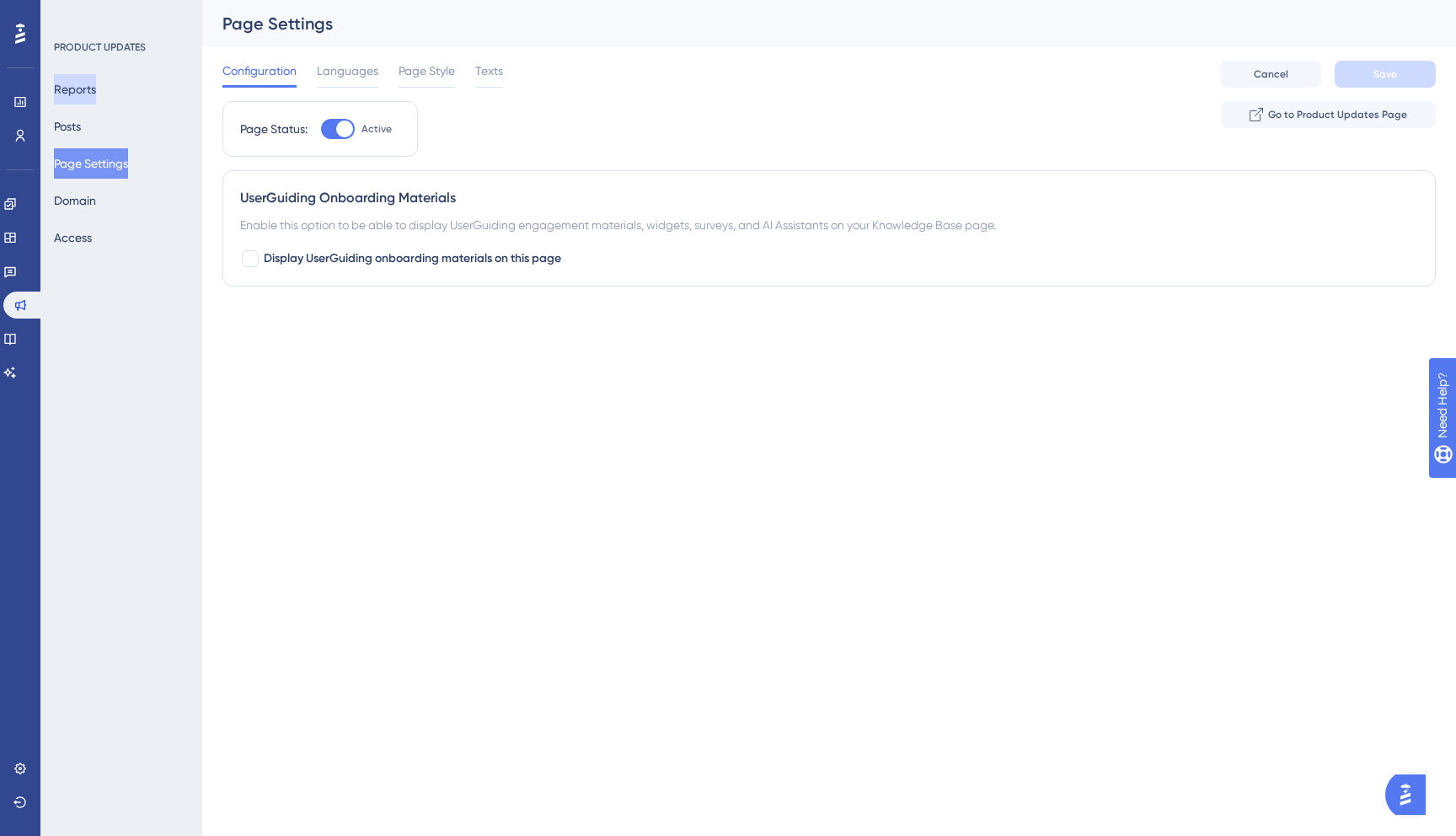
click at [90, 90] on button "Reports" at bounding box center [75, 90] width 43 height 30
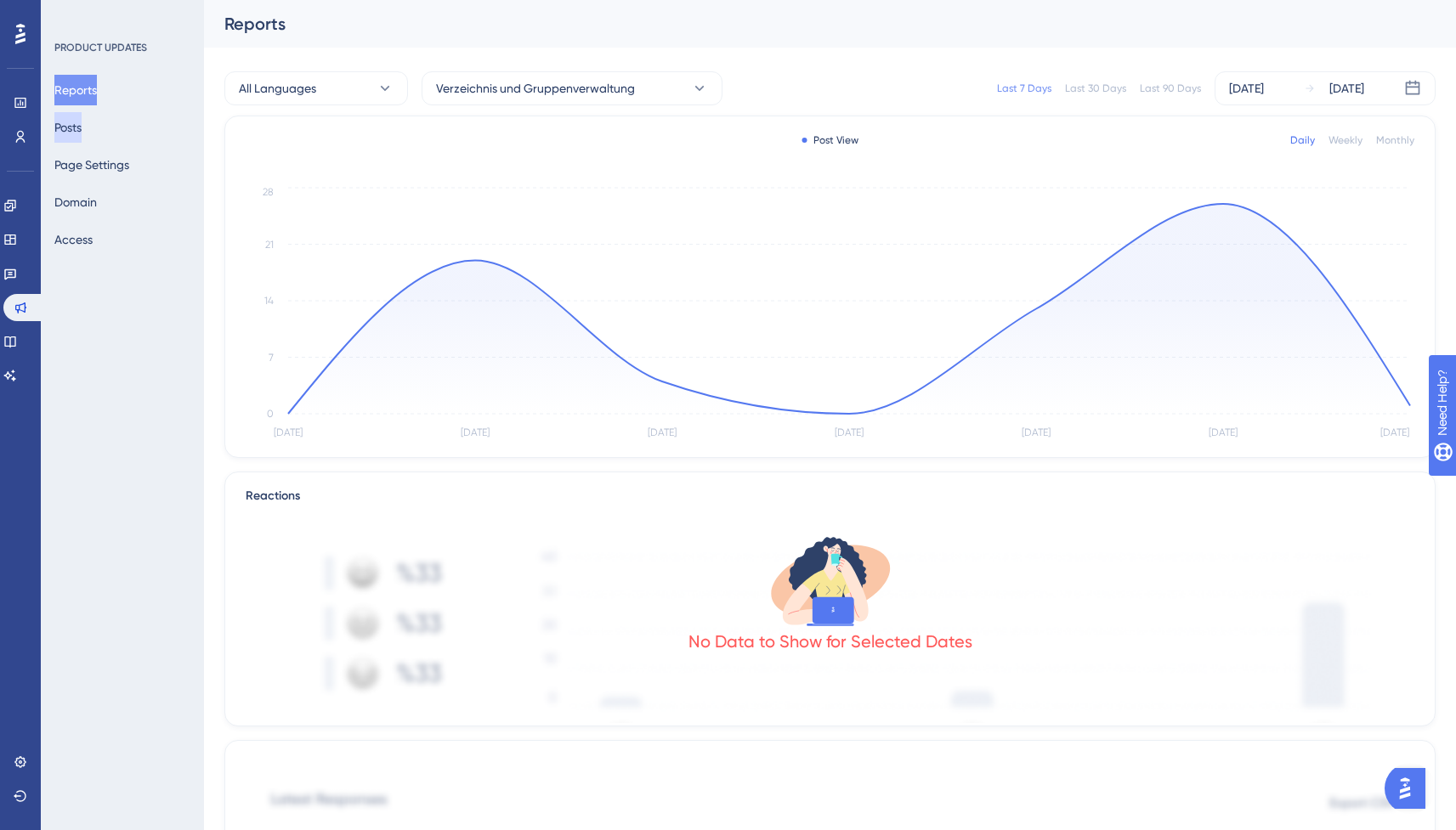
click at [81, 131] on button "Posts" at bounding box center [68, 127] width 27 height 30
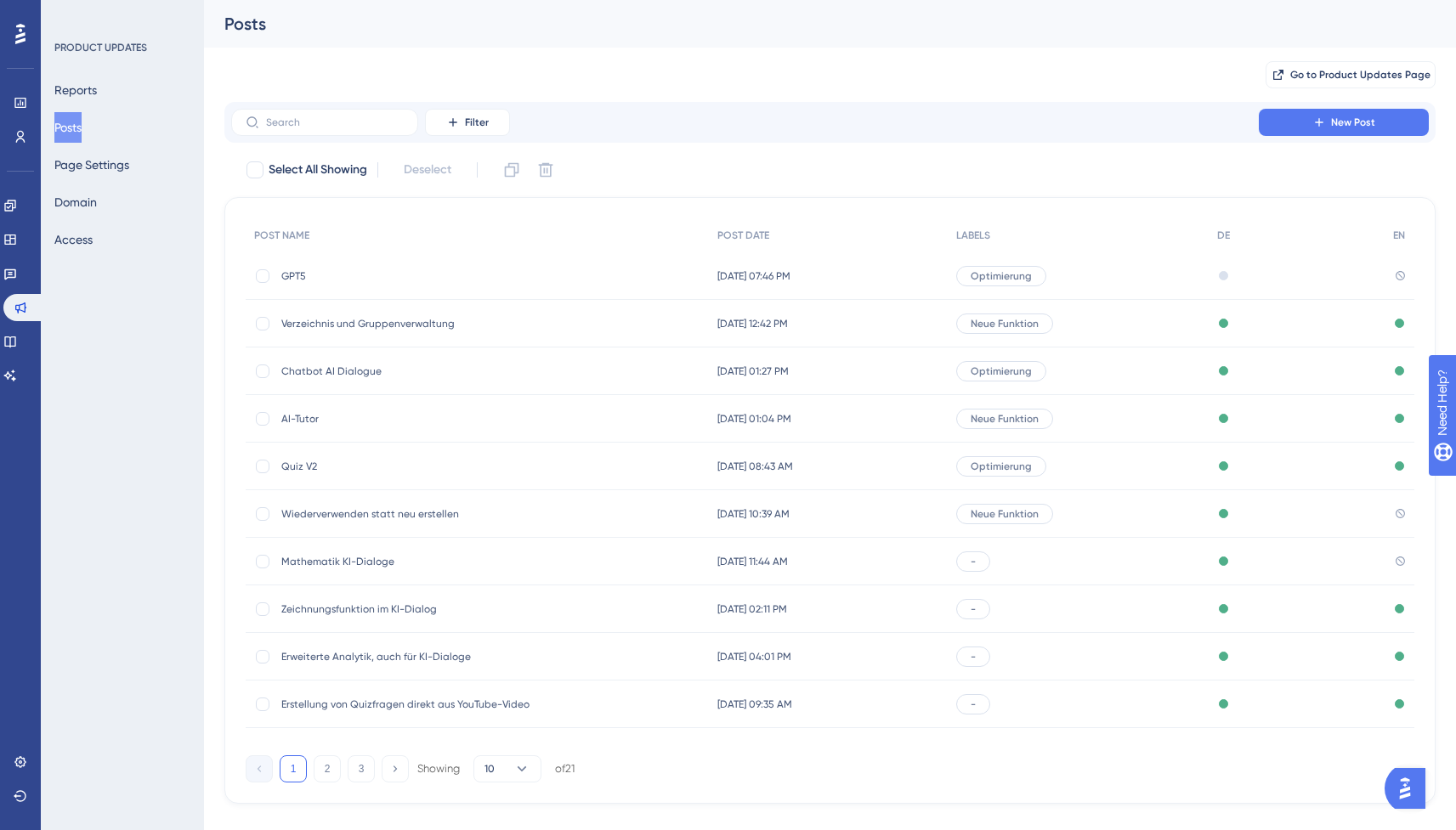
click at [317, 269] on span "GPT5" at bounding box center [418, 275] width 272 height 13
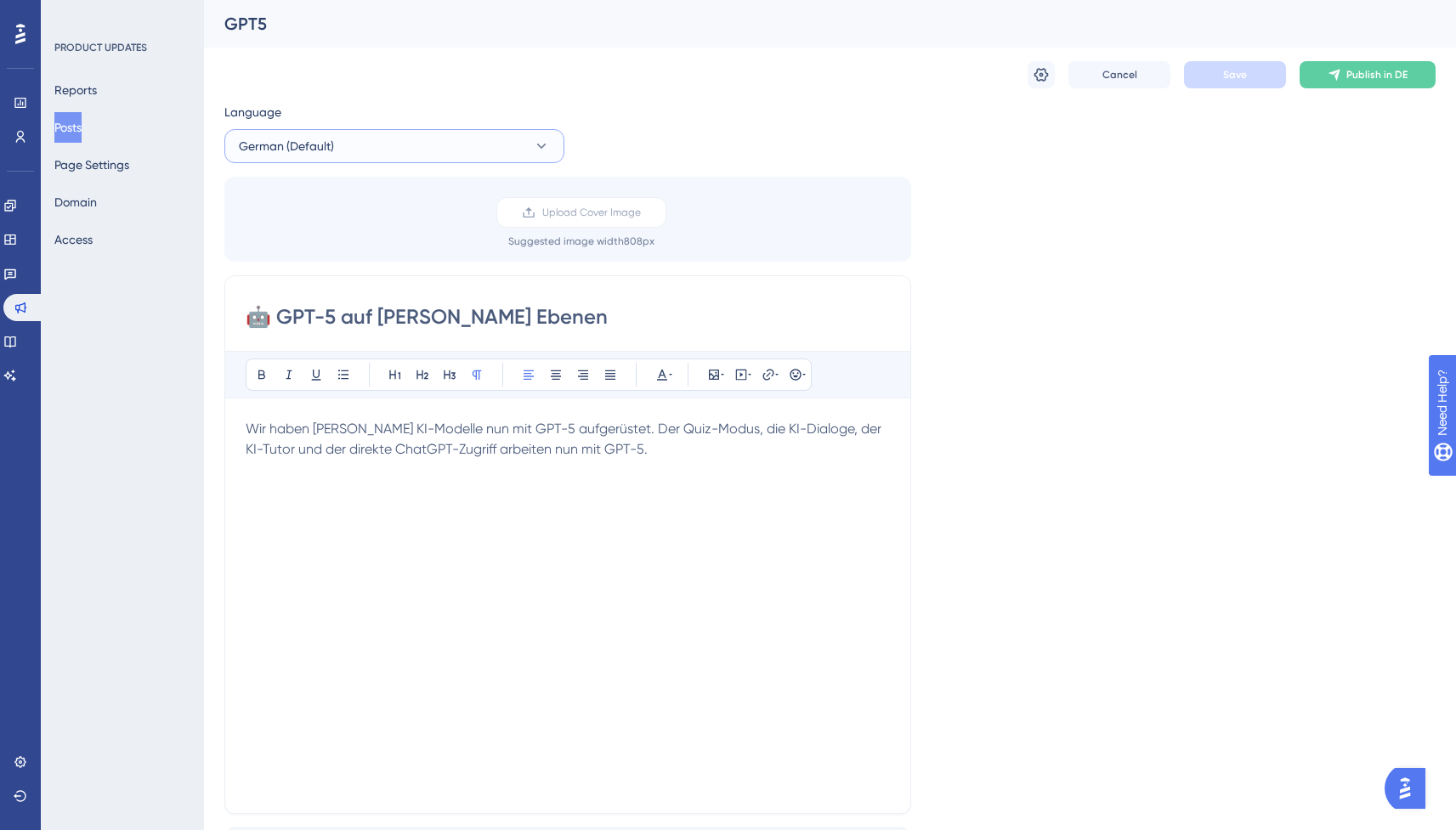
click at [372, 144] on button "German (Default)" at bounding box center [394, 146] width 340 height 34
click at [326, 237] on button "English English No translation" at bounding box center [394, 232] width 317 height 34
checkbox input "false"
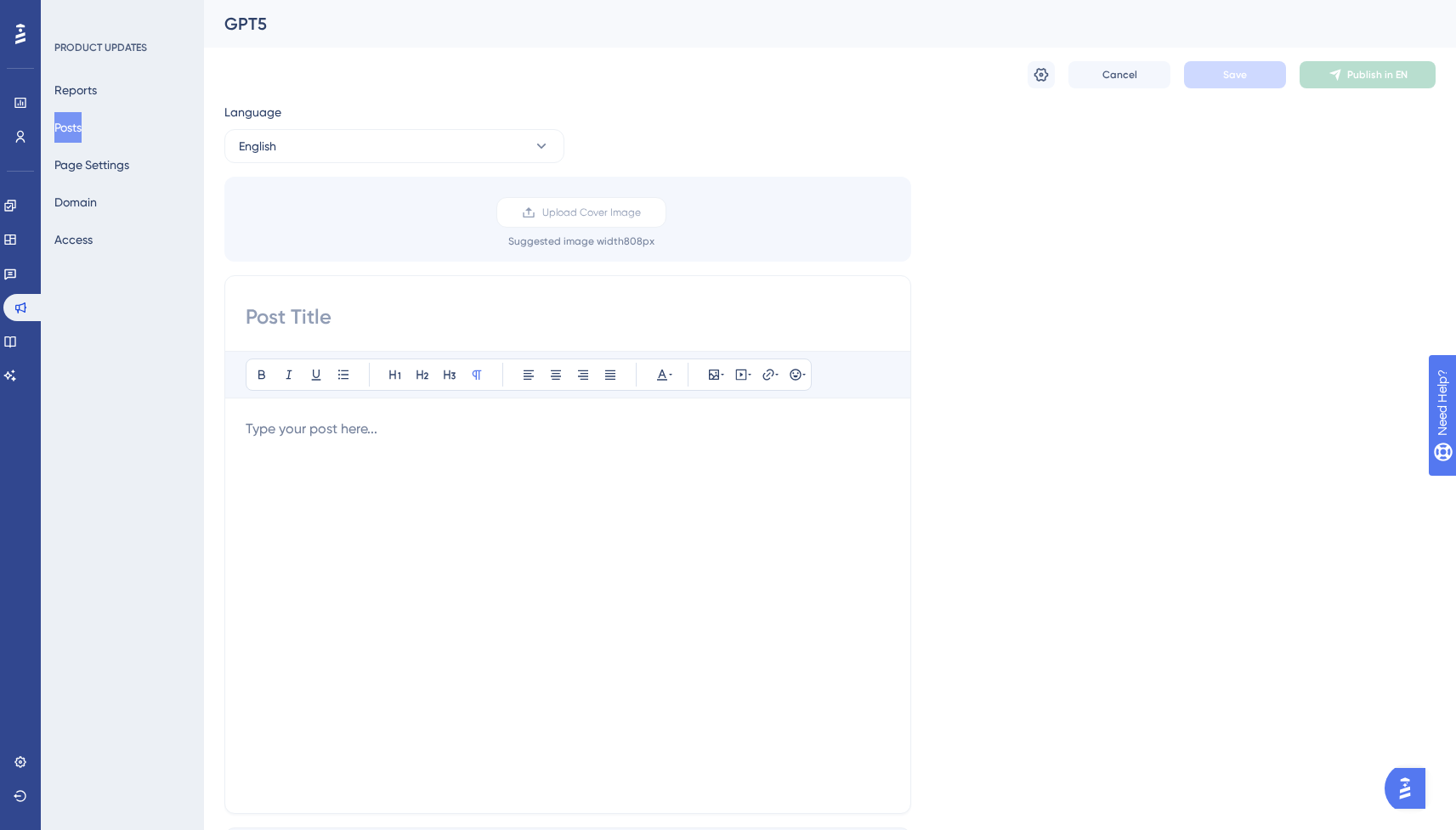
click at [317, 309] on input at bounding box center [568, 317] width 644 height 27
click at [83, 85] on button "Reports" at bounding box center [76, 90] width 43 height 30
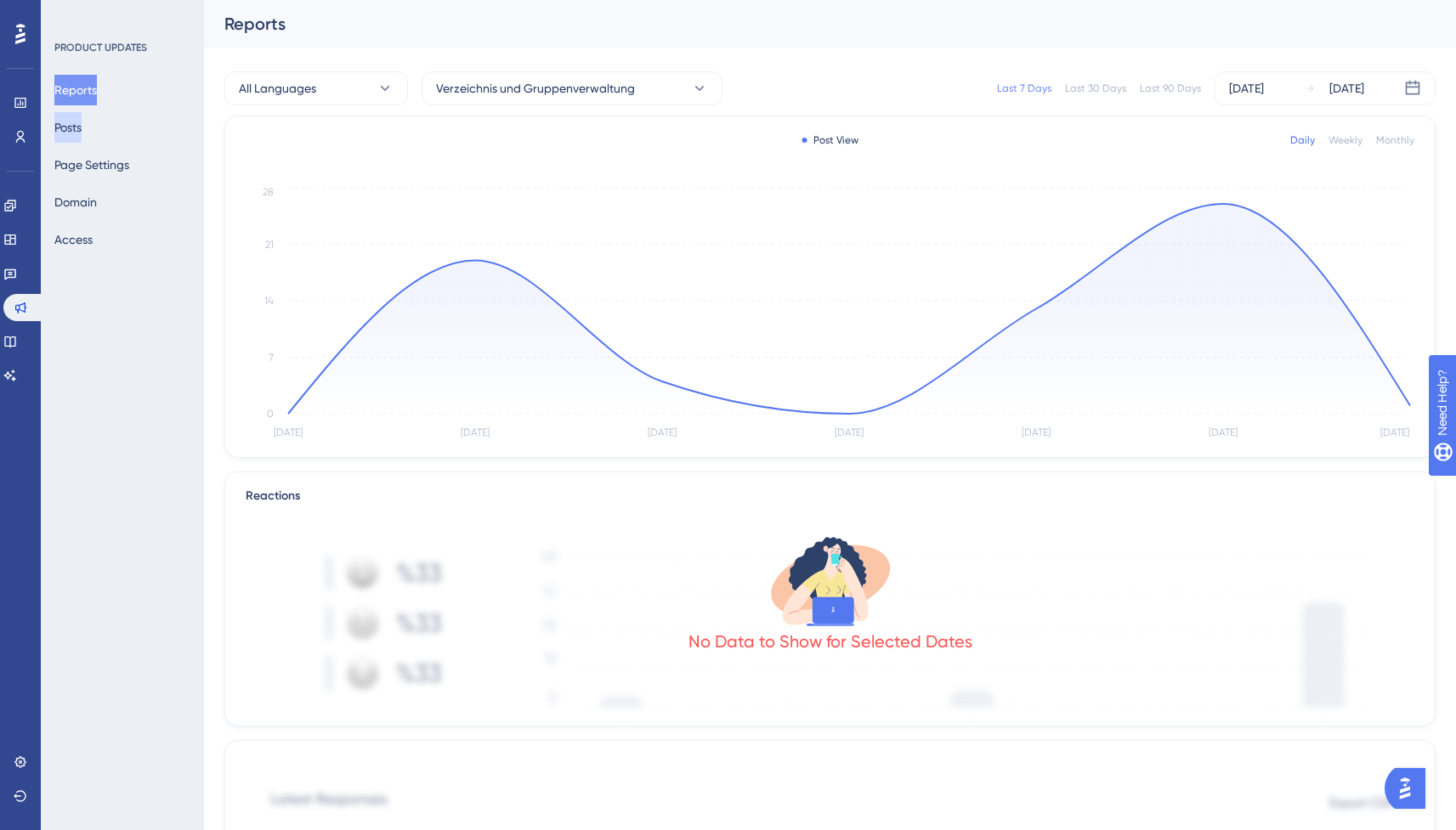
click at [79, 118] on button "Posts" at bounding box center [68, 127] width 27 height 30
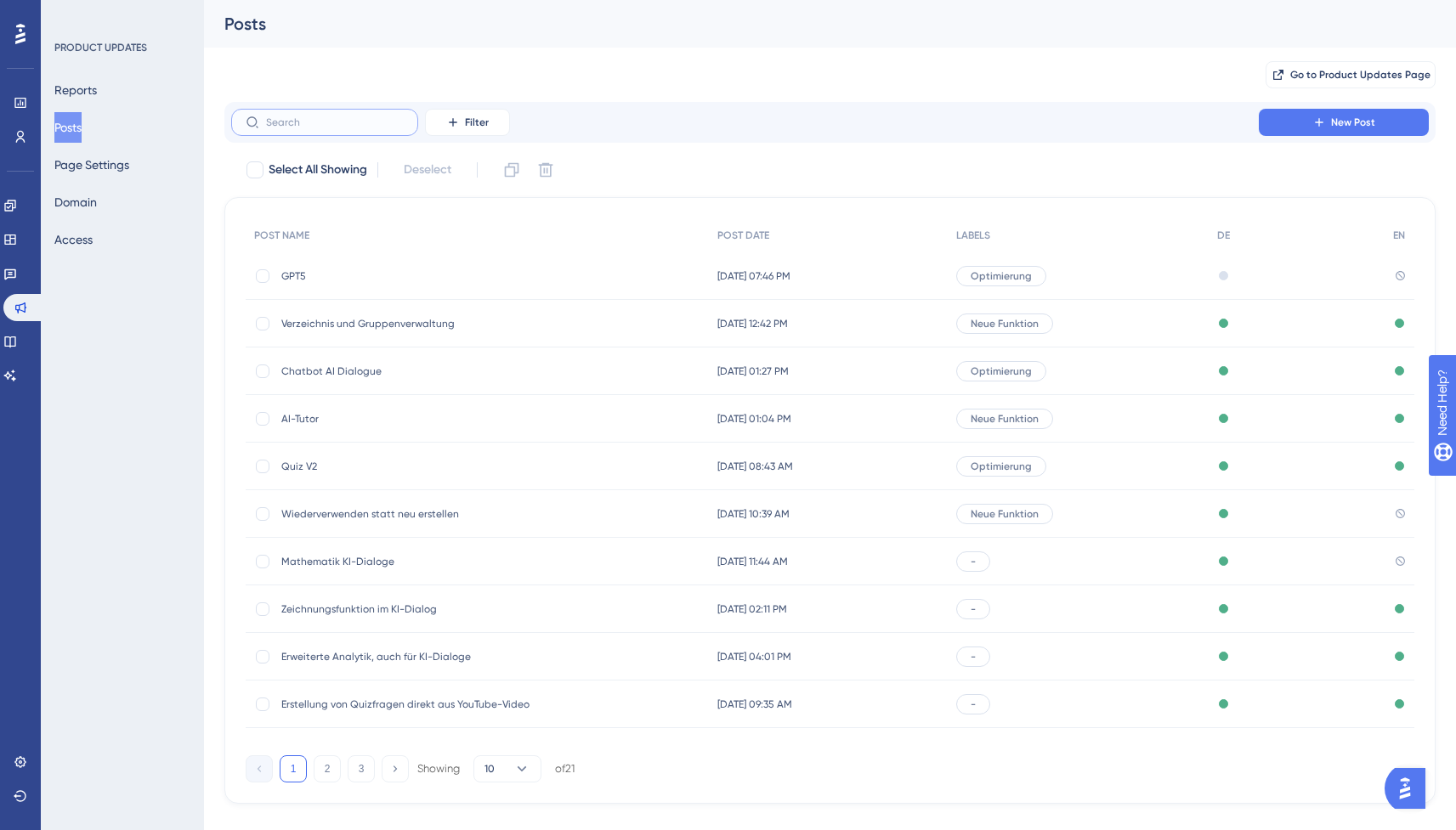
click at [326, 123] on input "text" at bounding box center [334, 122] width 138 height 12
click at [315, 281] on span "GPT5" at bounding box center [418, 275] width 272 height 13
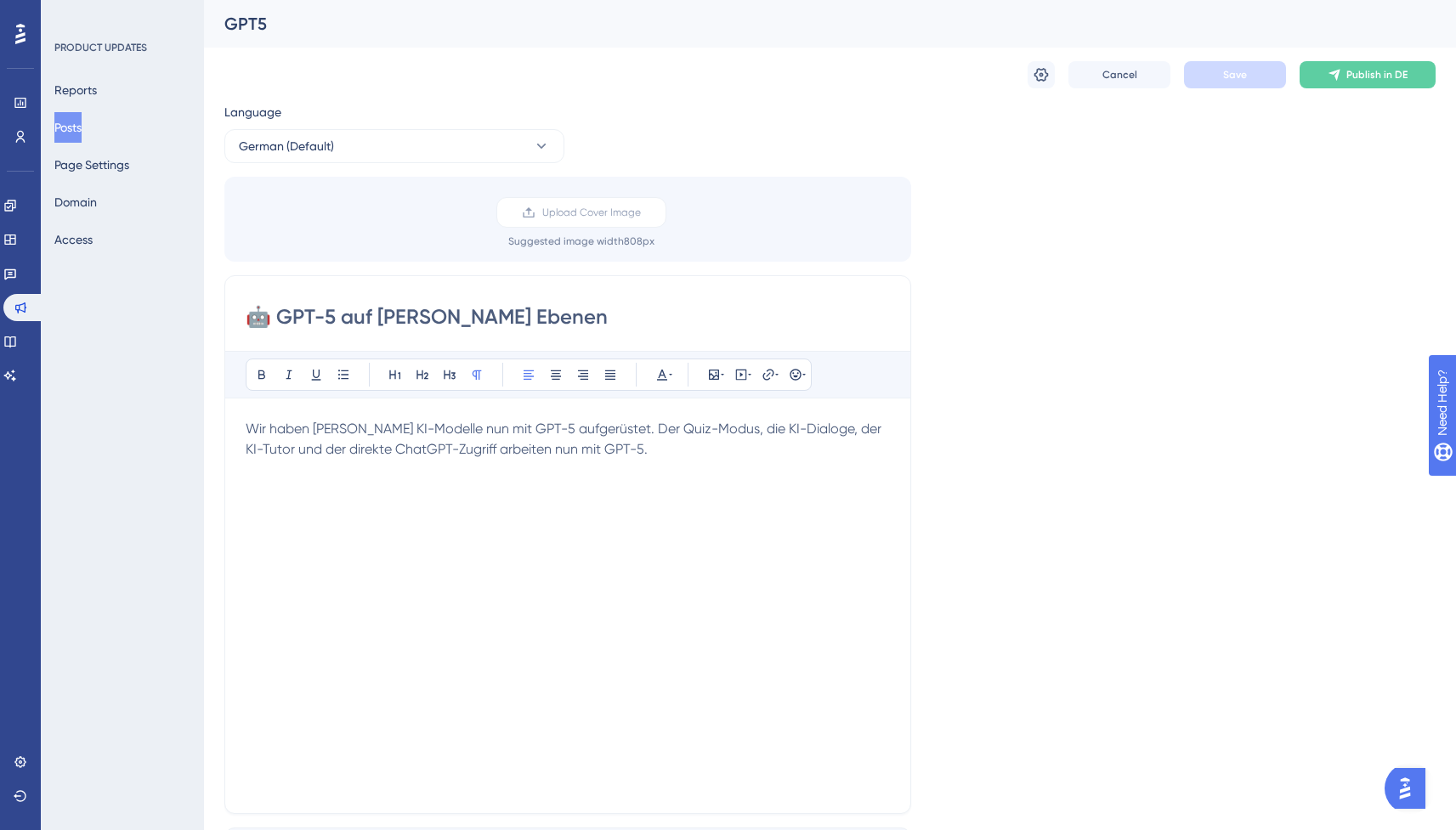
click at [408, 330] on input "🤖 GPT-5 auf [PERSON_NAME] Ebenen" at bounding box center [568, 317] width 644 height 27
click at [543, 520] on div "Wir haben [PERSON_NAME] KI-Modelle nun mit GPT-5 aufgerüstet. Der Quiz-Modus, d…" at bounding box center [568, 606] width 644 height 374
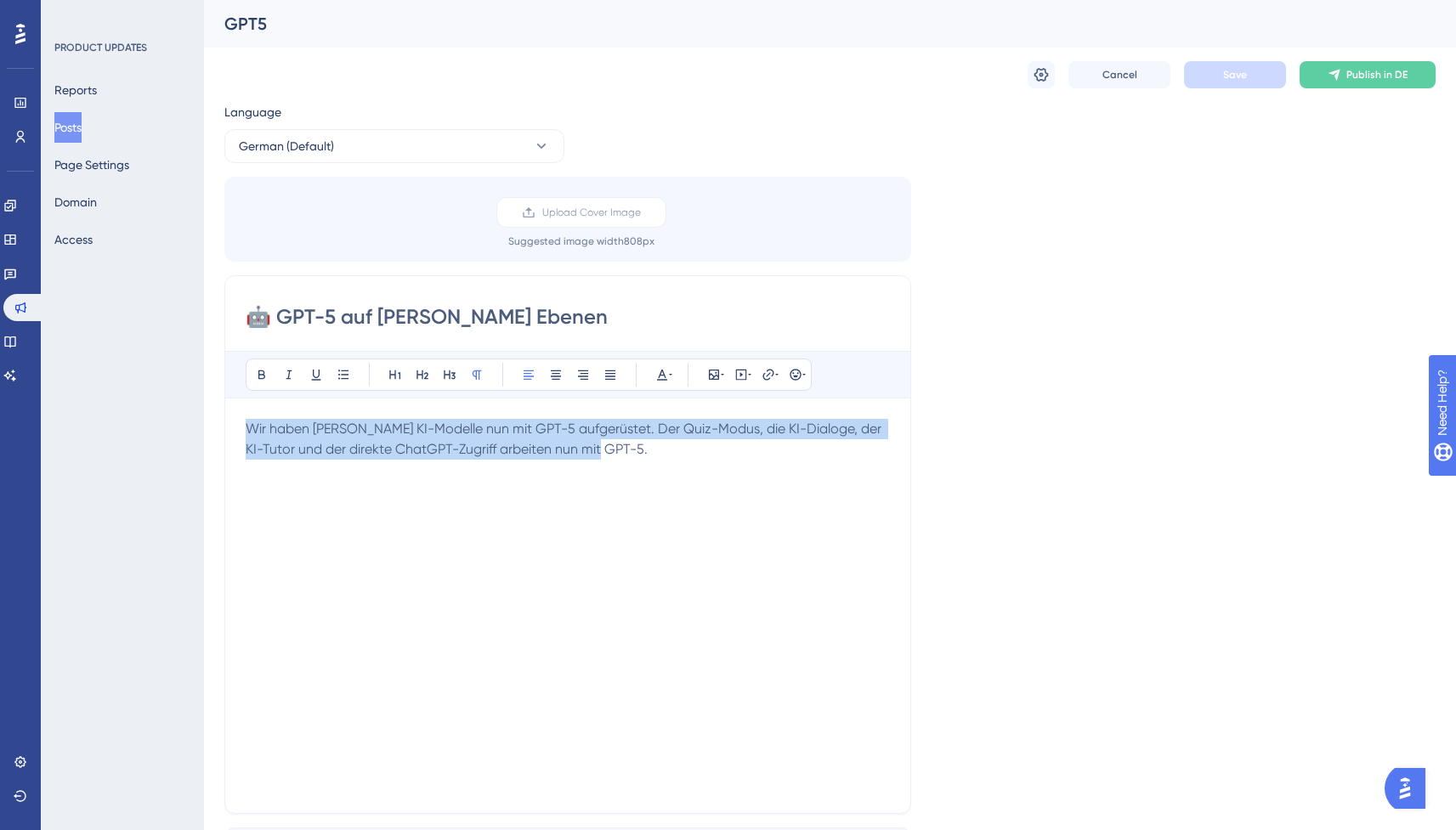
copy span "Wir haben [PERSON_NAME] KI-Modelle nun mit GPT-5 aufgerüstet. Der Quiz-Modus, d…"
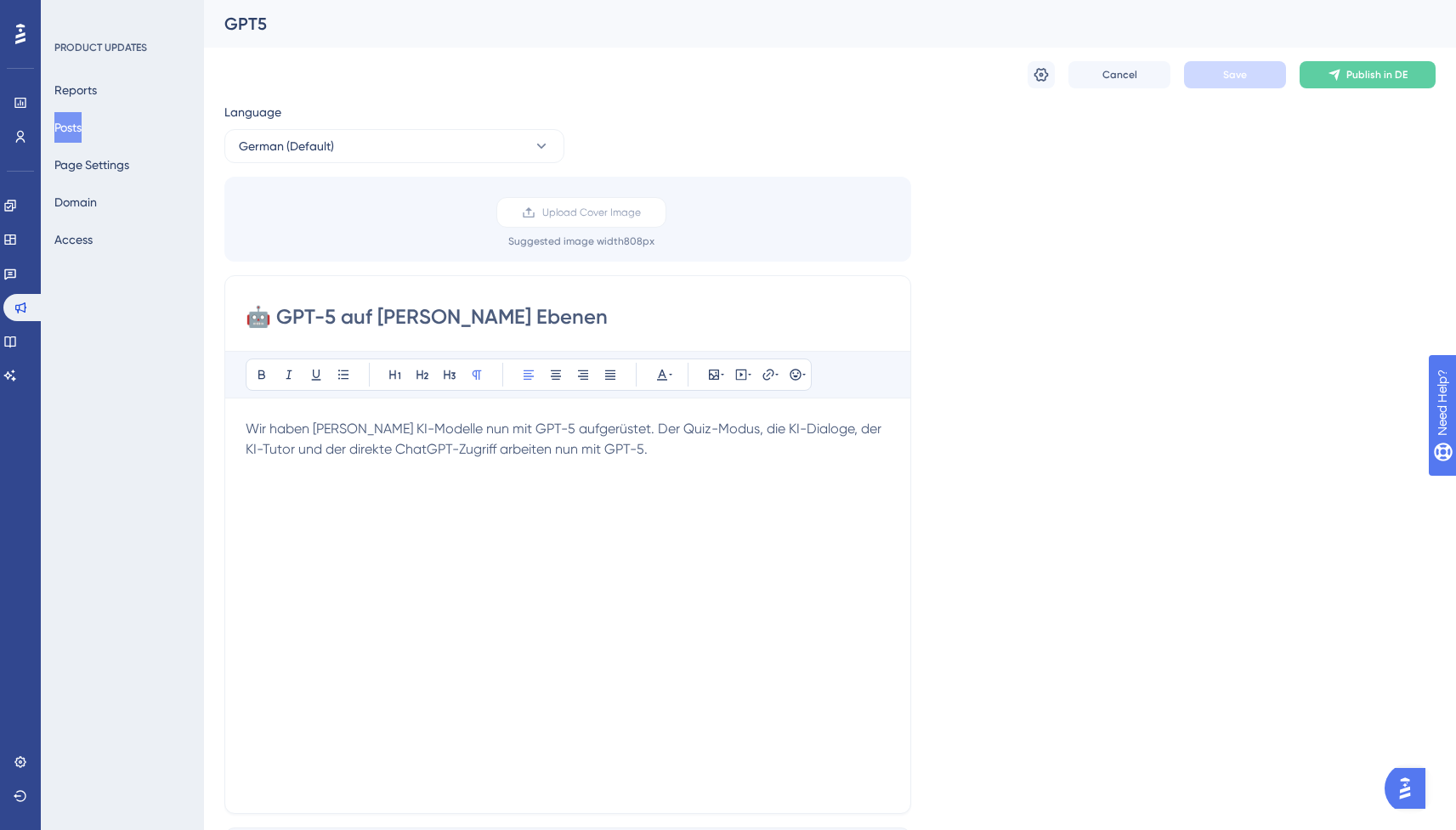
click at [420, 182] on div "Upload Cover Image Suggested image width 808 px" at bounding box center [568, 219] width 687 height 85
click at [396, 165] on div "Language German (Default) Upload Cover Image Suggested image width 808 px 🤖 GPT…" at bounding box center [830, 505] width 1211 height 808
click at [374, 143] on button "German (Default)" at bounding box center [394, 146] width 340 height 34
click at [341, 235] on button "English English No translation" at bounding box center [394, 232] width 317 height 34
checkbox input "false"
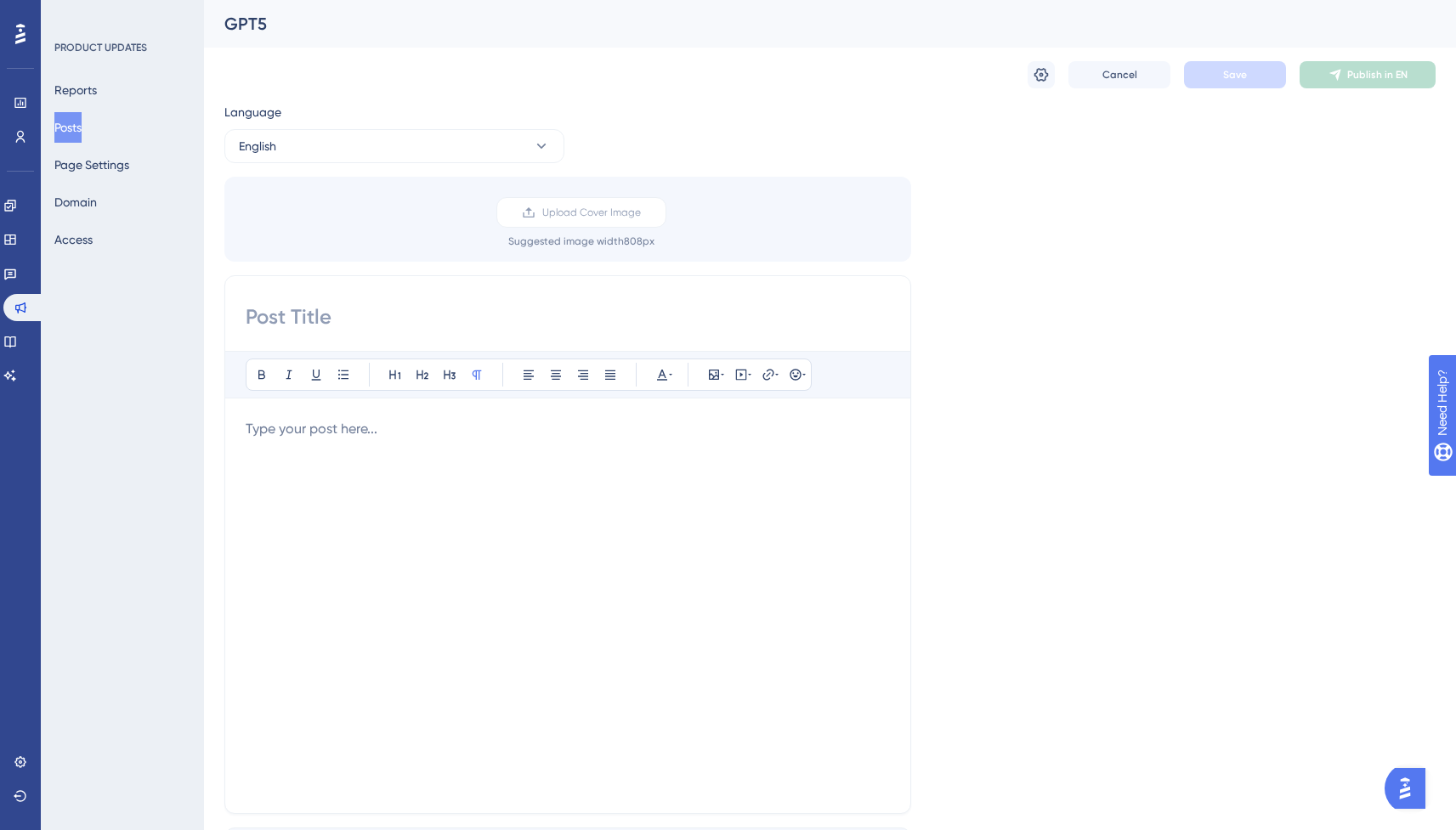
click at [359, 311] on input at bounding box center [568, 317] width 644 height 27
paste input "🤖 GPT-5 at all levels"
type input "🤖 GPT-5 at all levels"
click at [503, 481] on div at bounding box center [568, 606] width 644 height 374
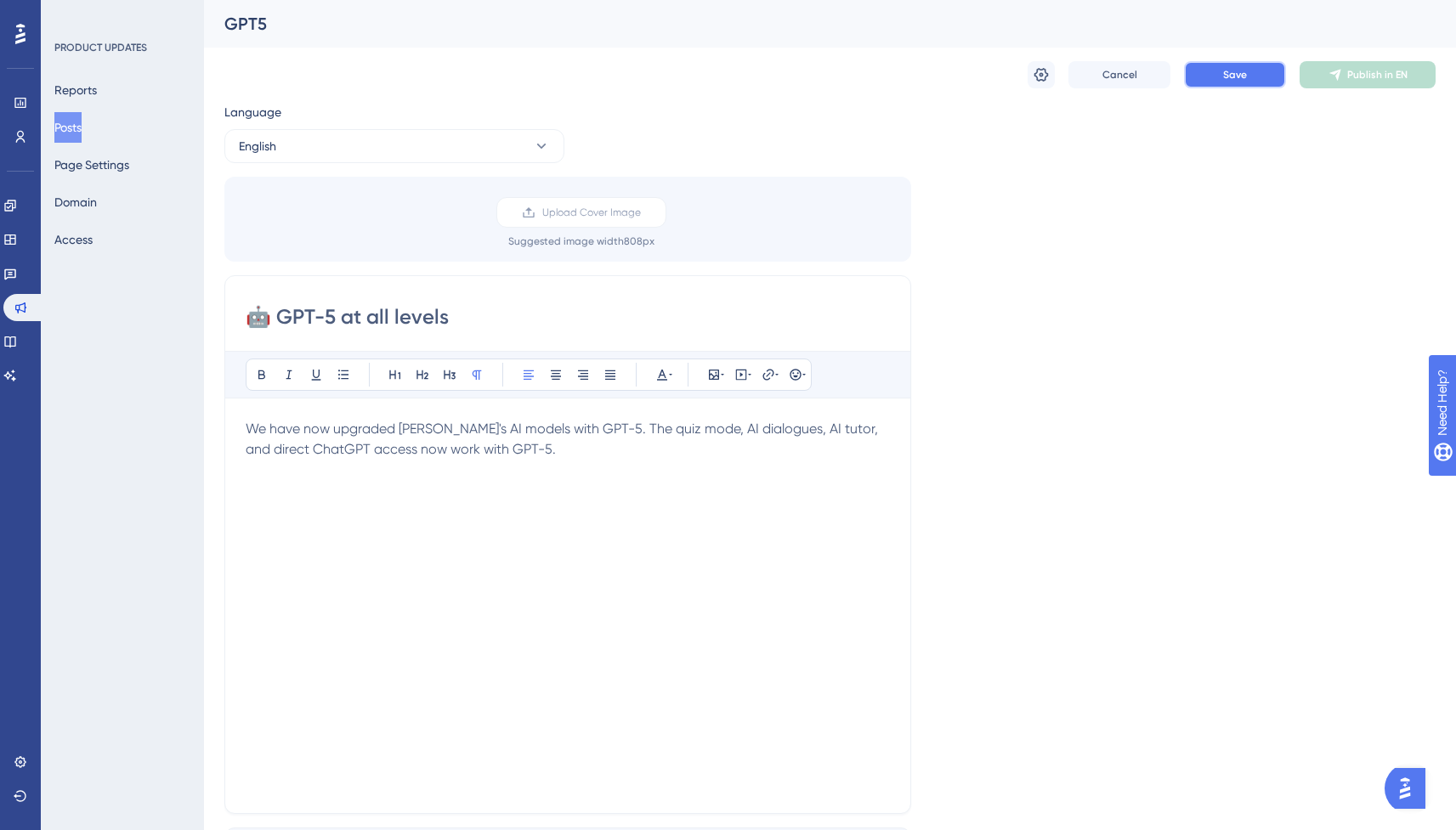
click at [1225, 87] on button "Save" at bounding box center [1235, 74] width 102 height 27
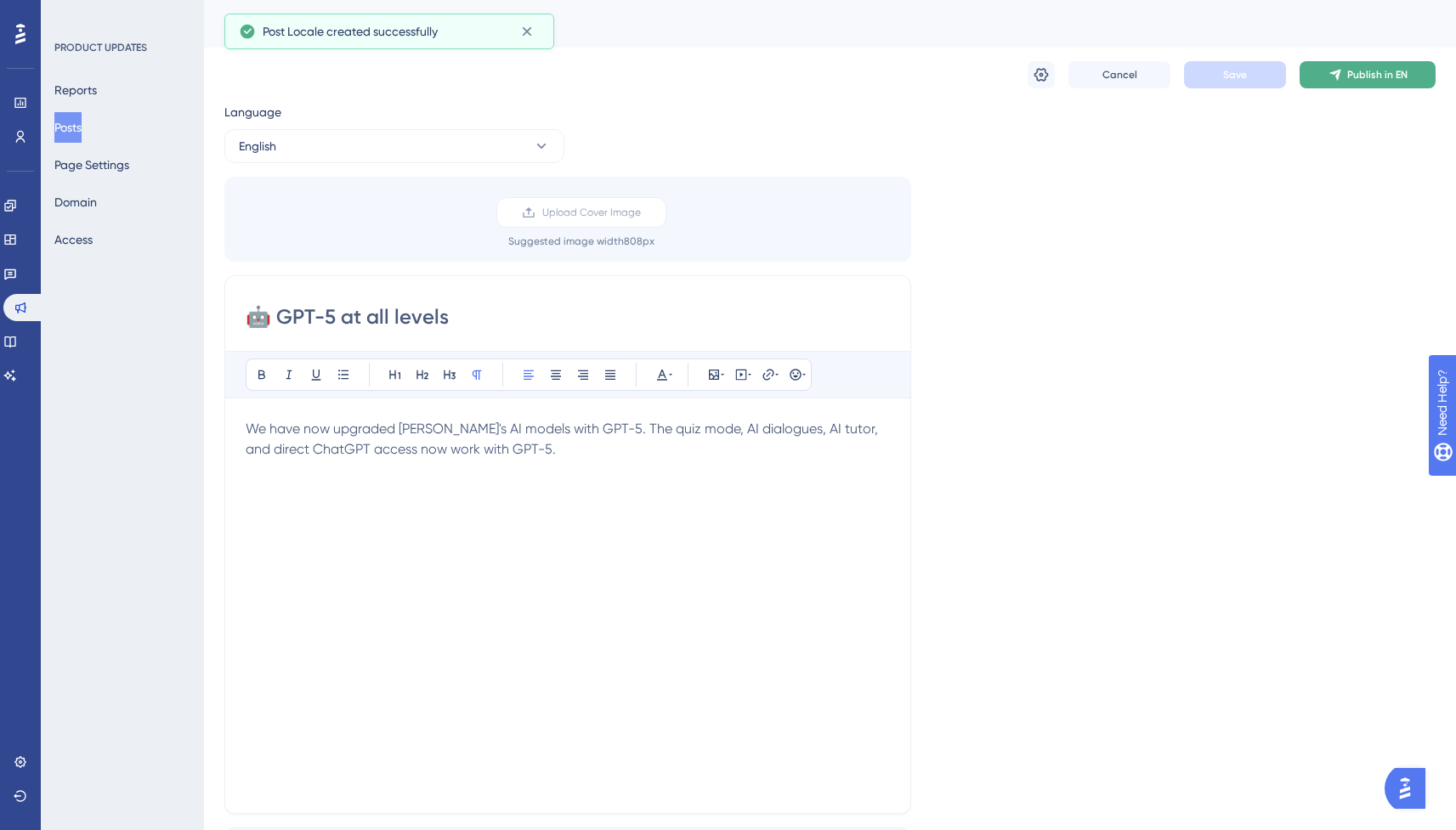
click at [1344, 72] on button "Publish in EN" at bounding box center [1367, 74] width 136 height 27
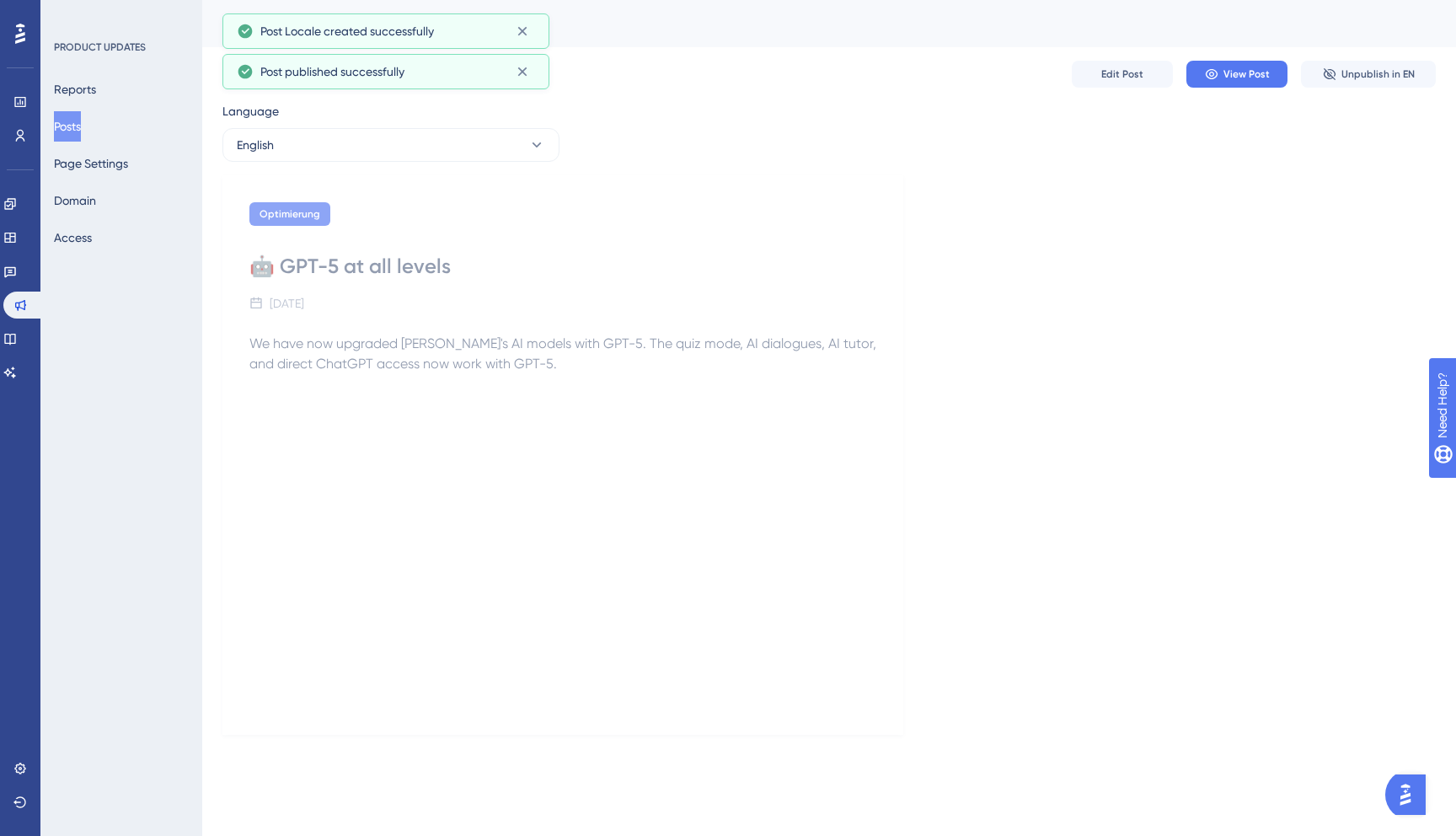
click at [81, 129] on button "Posts" at bounding box center [67, 126] width 27 height 30
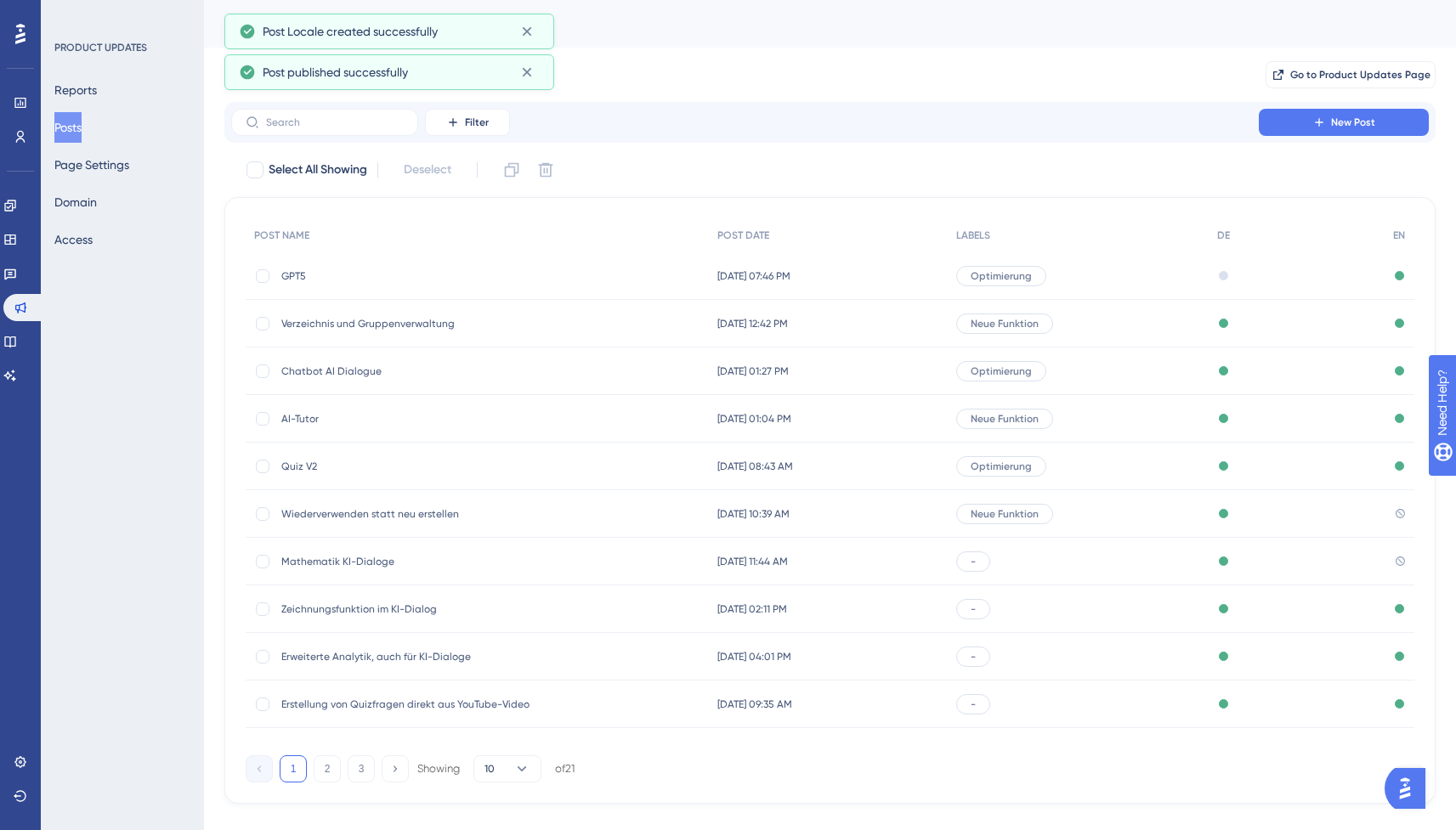
click at [290, 276] on span "GPT5" at bounding box center [418, 275] width 272 height 13
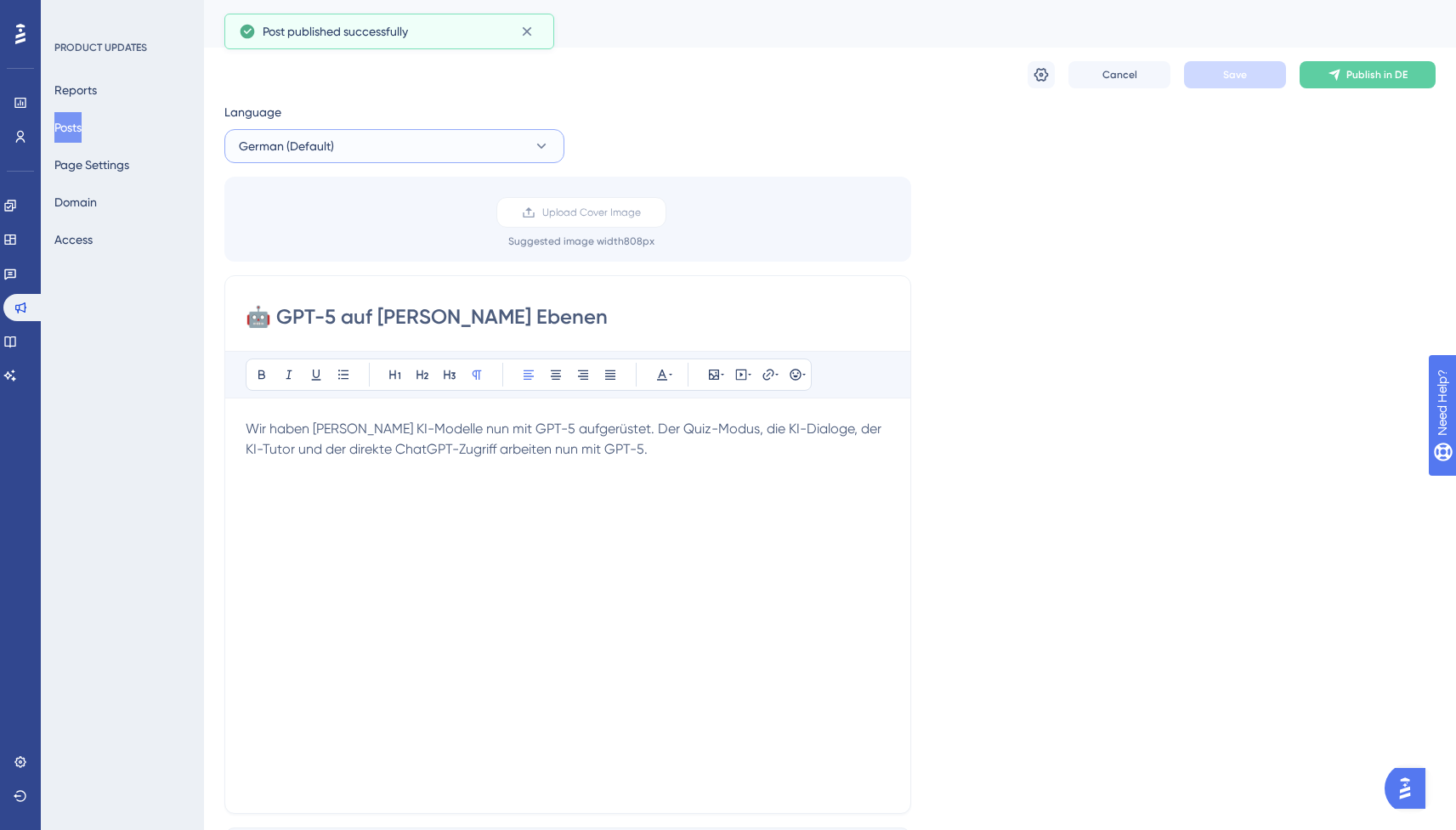
click at [352, 138] on button "German (Default)" at bounding box center [394, 146] width 340 height 34
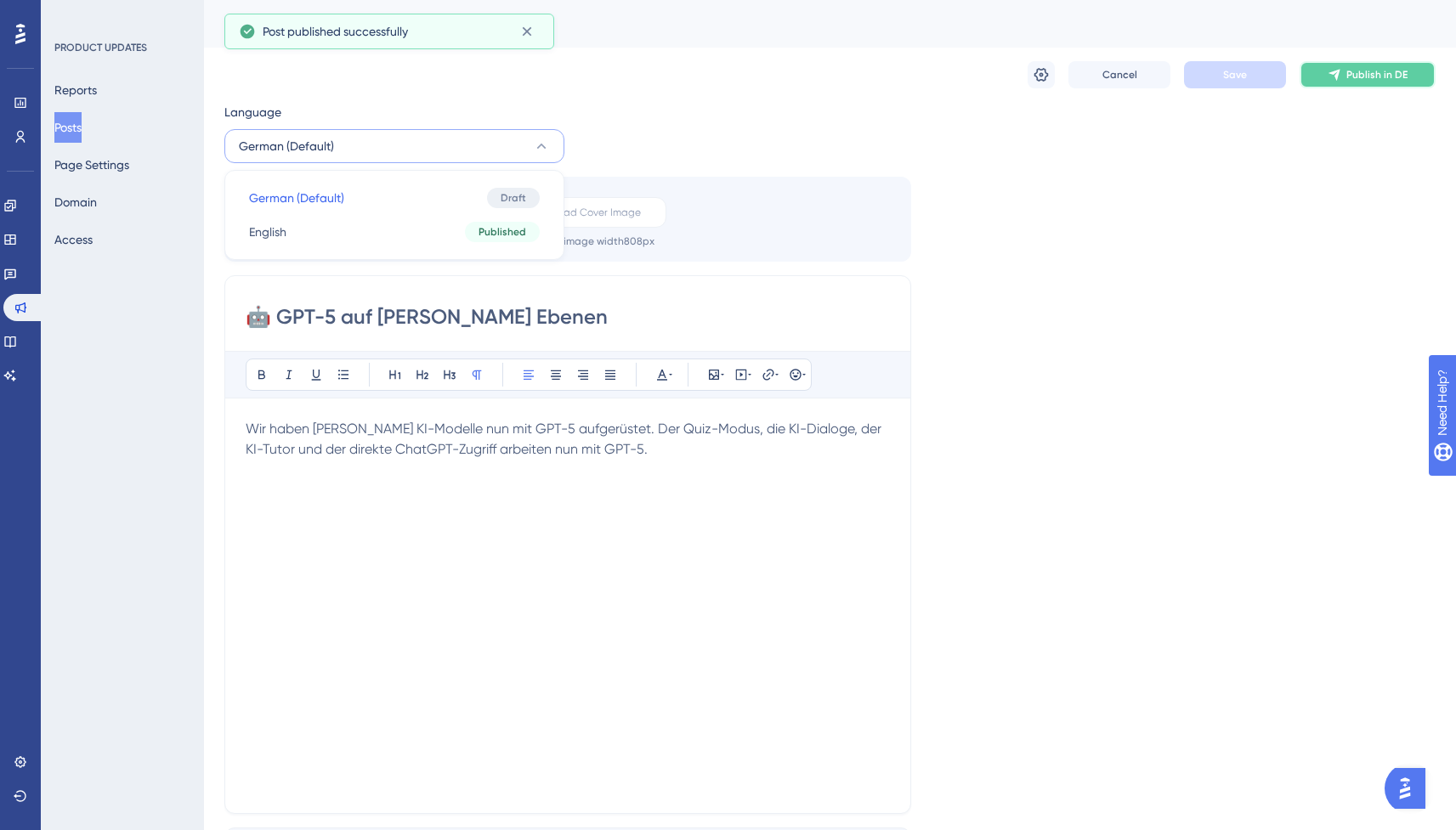
click at [1409, 64] on button "Publish in DE" at bounding box center [1367, 74] width 136 height 27
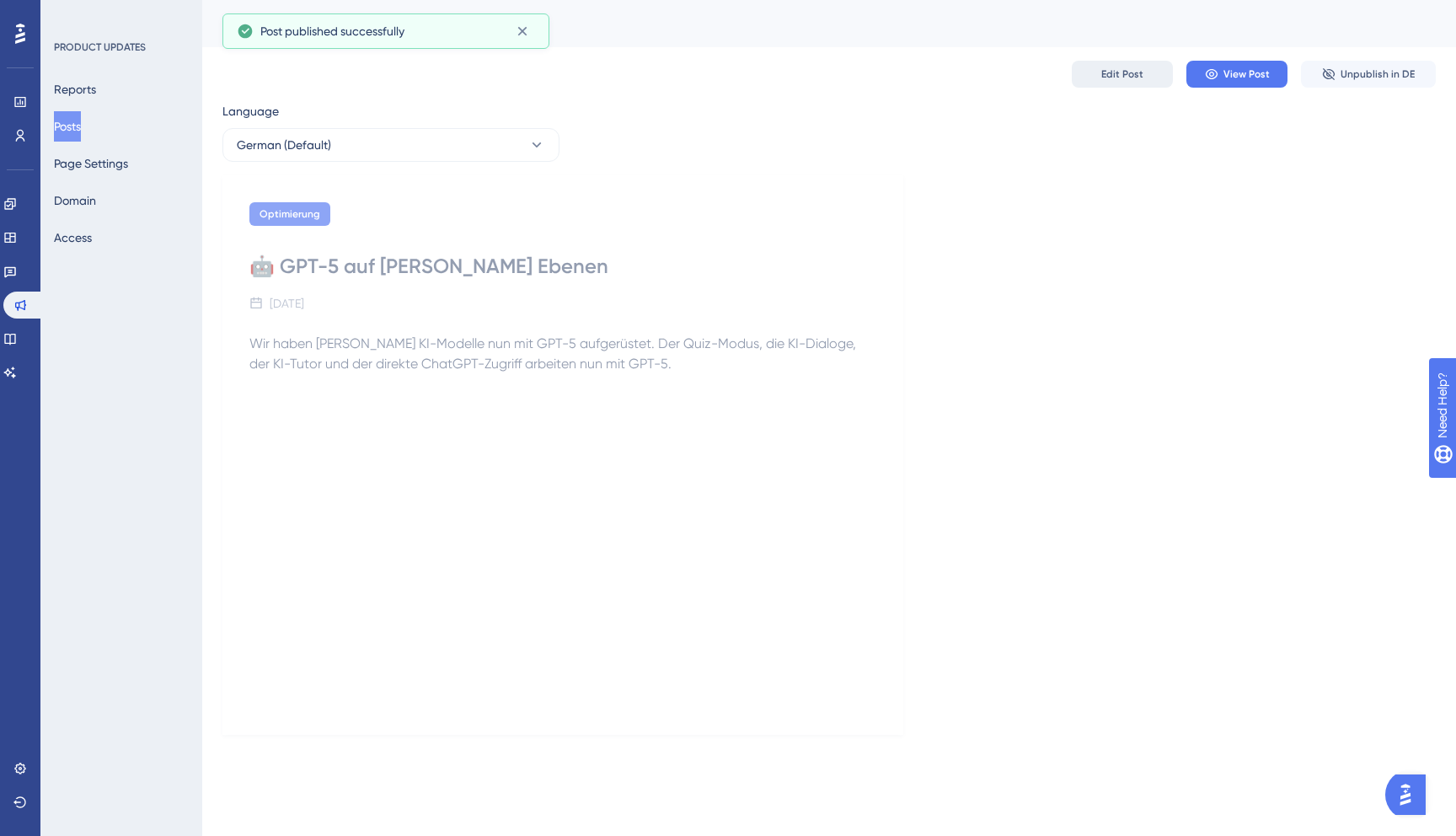
click at [1138, 80] on span "Edit Post" at bounding box center [1123, 74] width 43 height 13
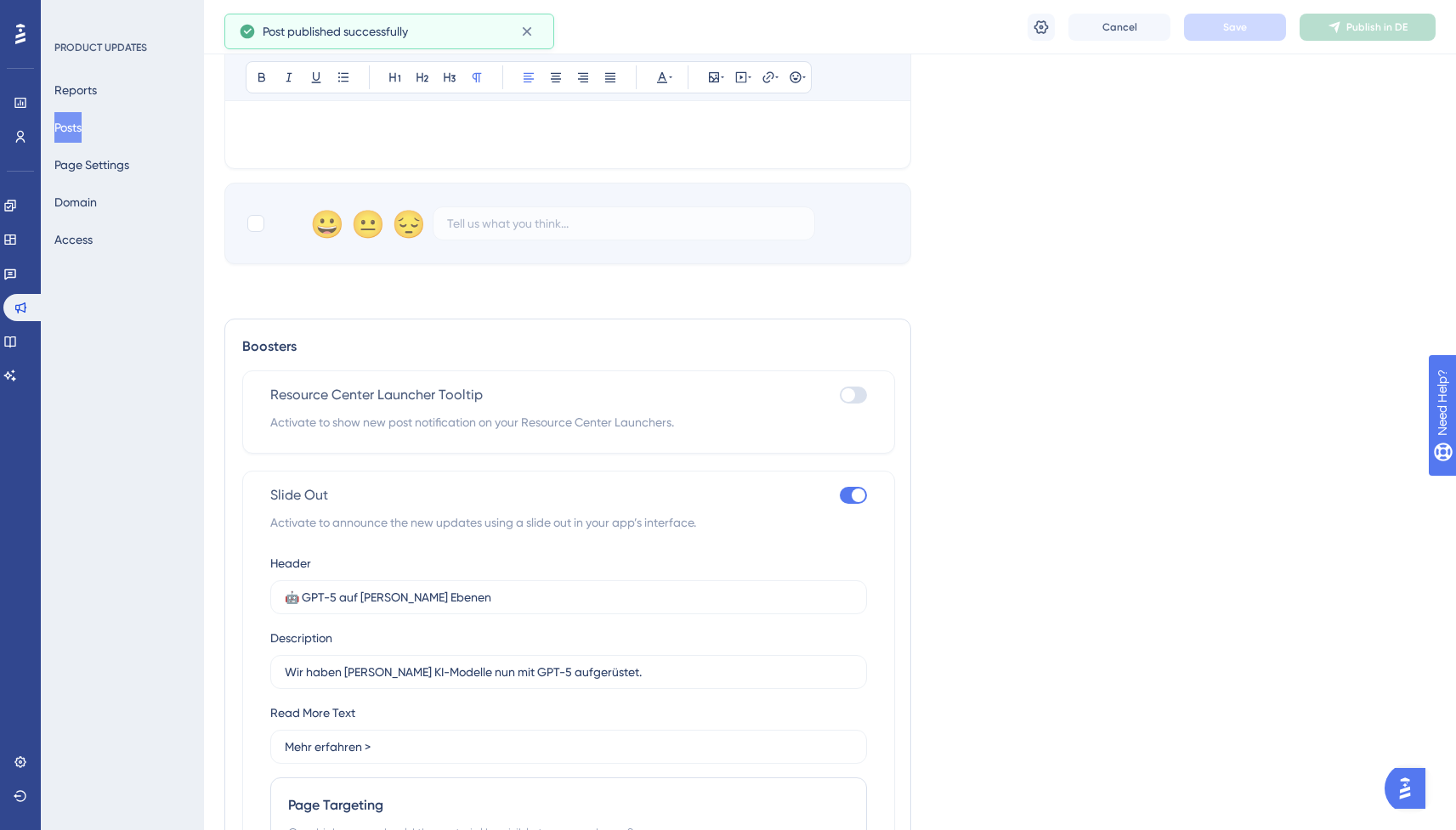
scroll to position [973, 0]
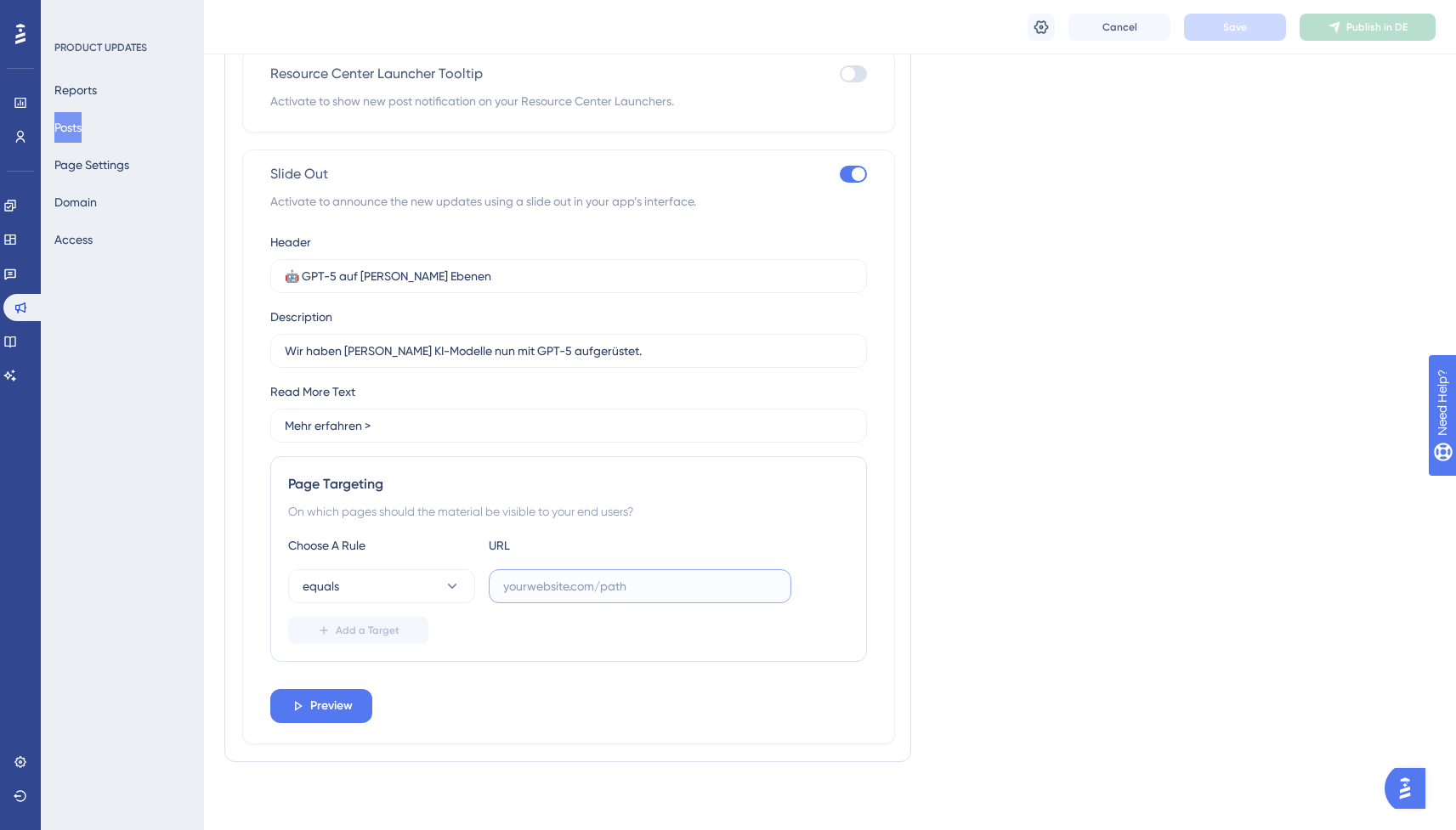
click at [557, 594] on input "text" at bounding box center [640, 586] width 274 height 19
paste input "/your-classes"
type input "/your-classes"
click at [417, 600] on button "equals" at bounding box center [381, 587] width 187 height 34
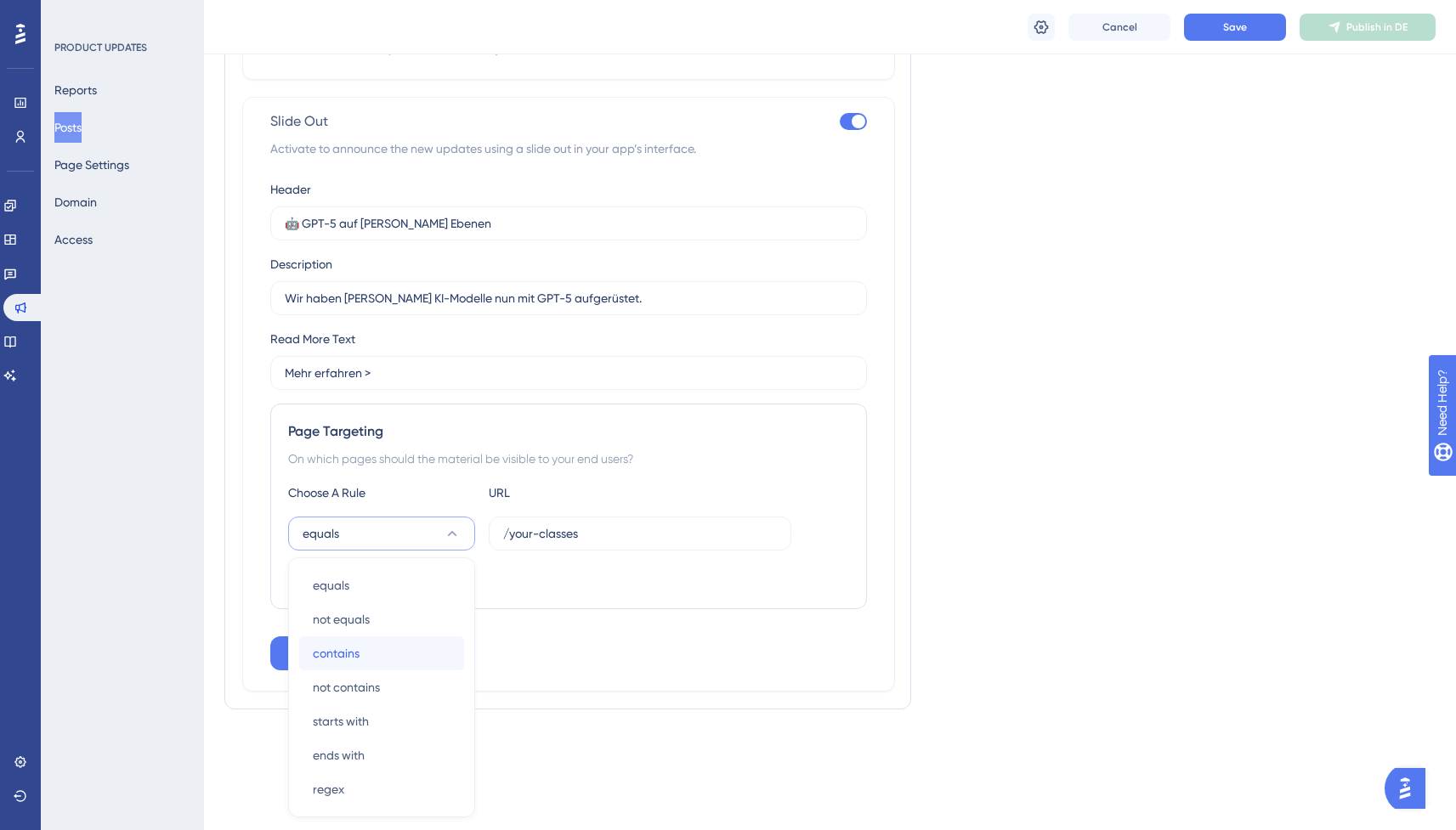
click at [385, 654] on div "contains contains" at bounding box center [382, 654] width 138 height 34
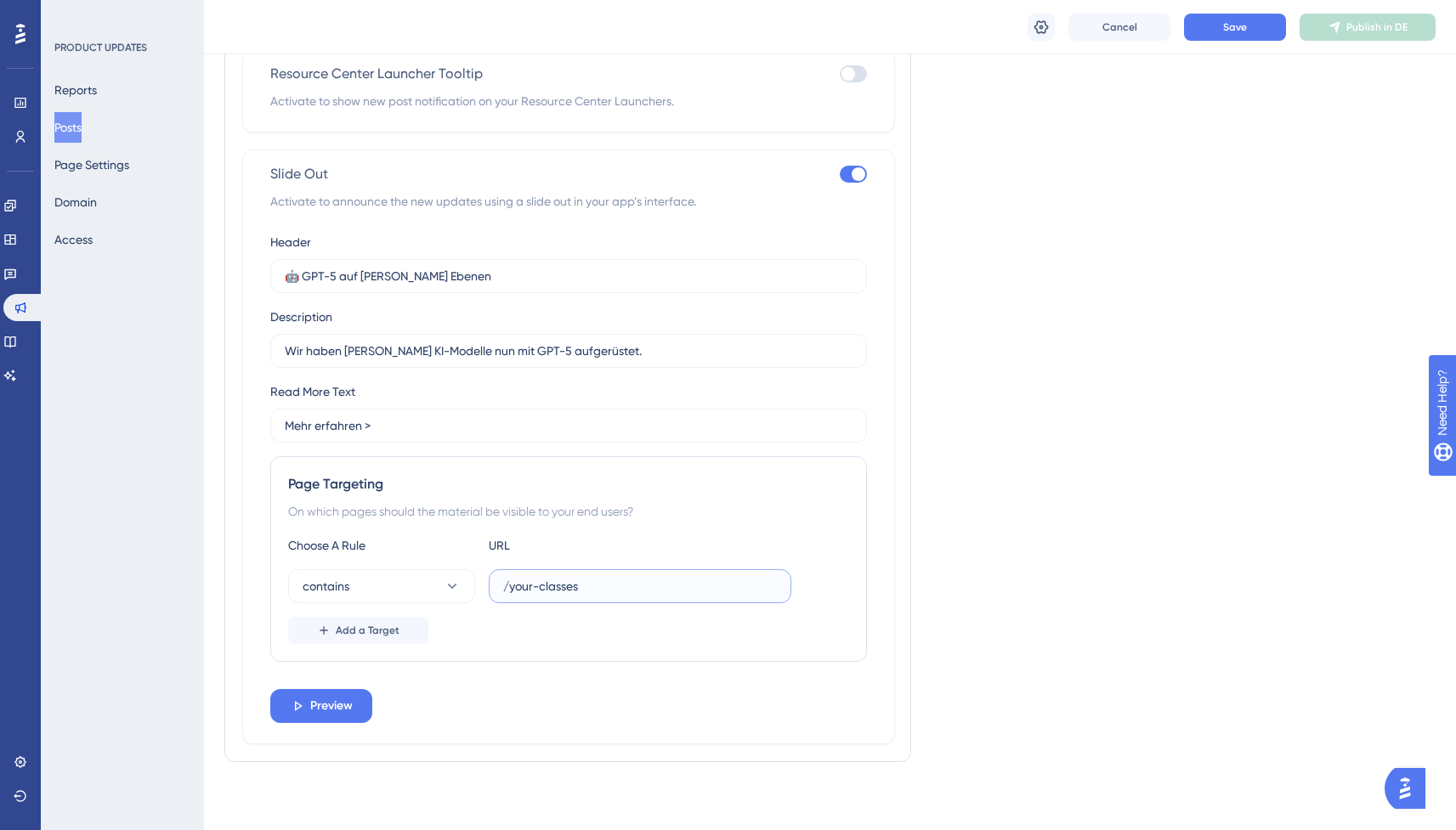
drag, startPoint x: 602, startPoint y: 586, endPoint x: 498, endPoint y: 586, distance: 104.0
click at [504, 586] on input "/your-classes" at bounding box center [640, 586] width 274 height 19
click at [340, 701] on span "Preview" at bounding box center [332, 706] width 43 height 21
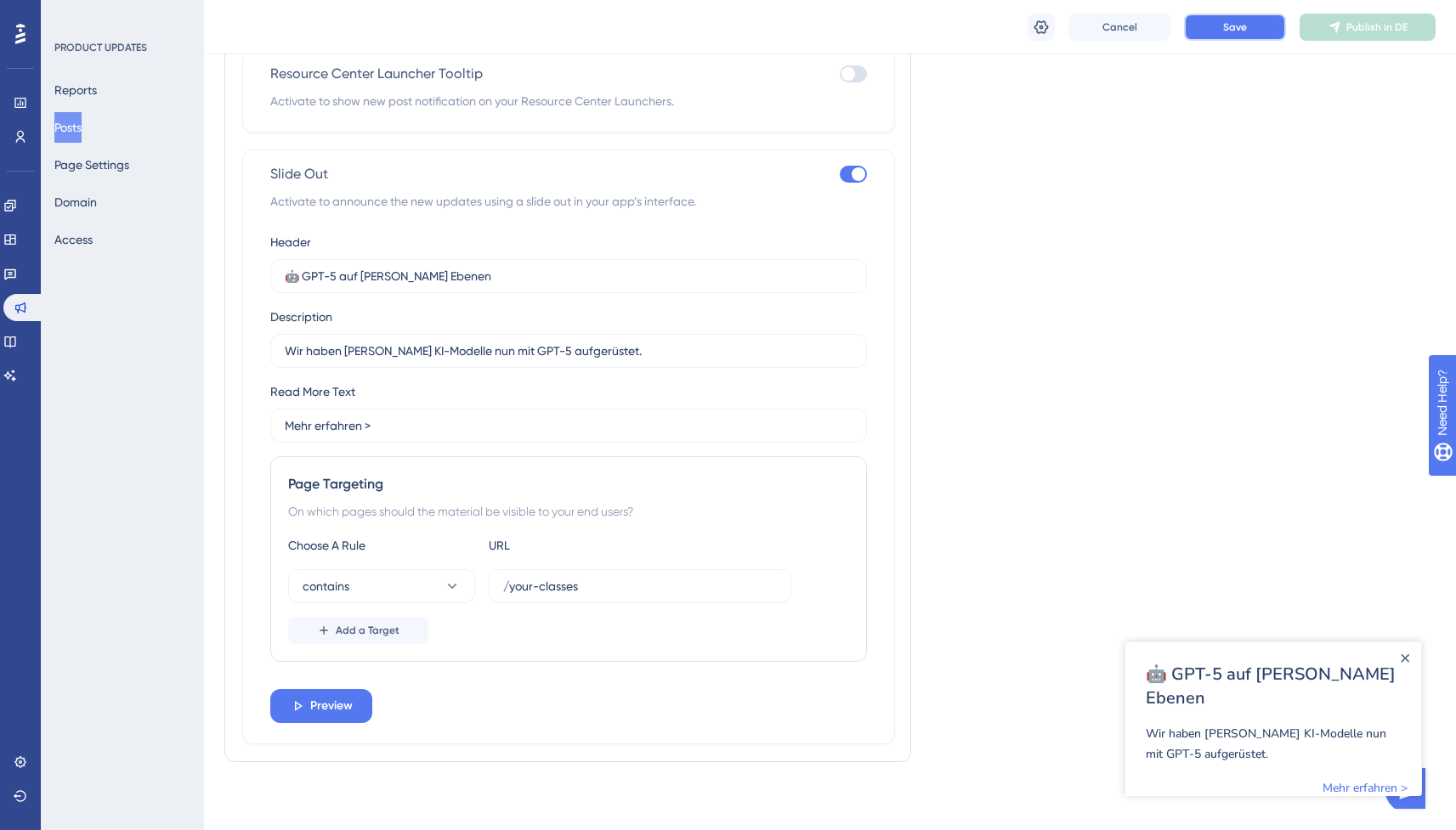
click at [1230, 31] on span "Save" at bounding box center [1234, 27] width 24 height 13
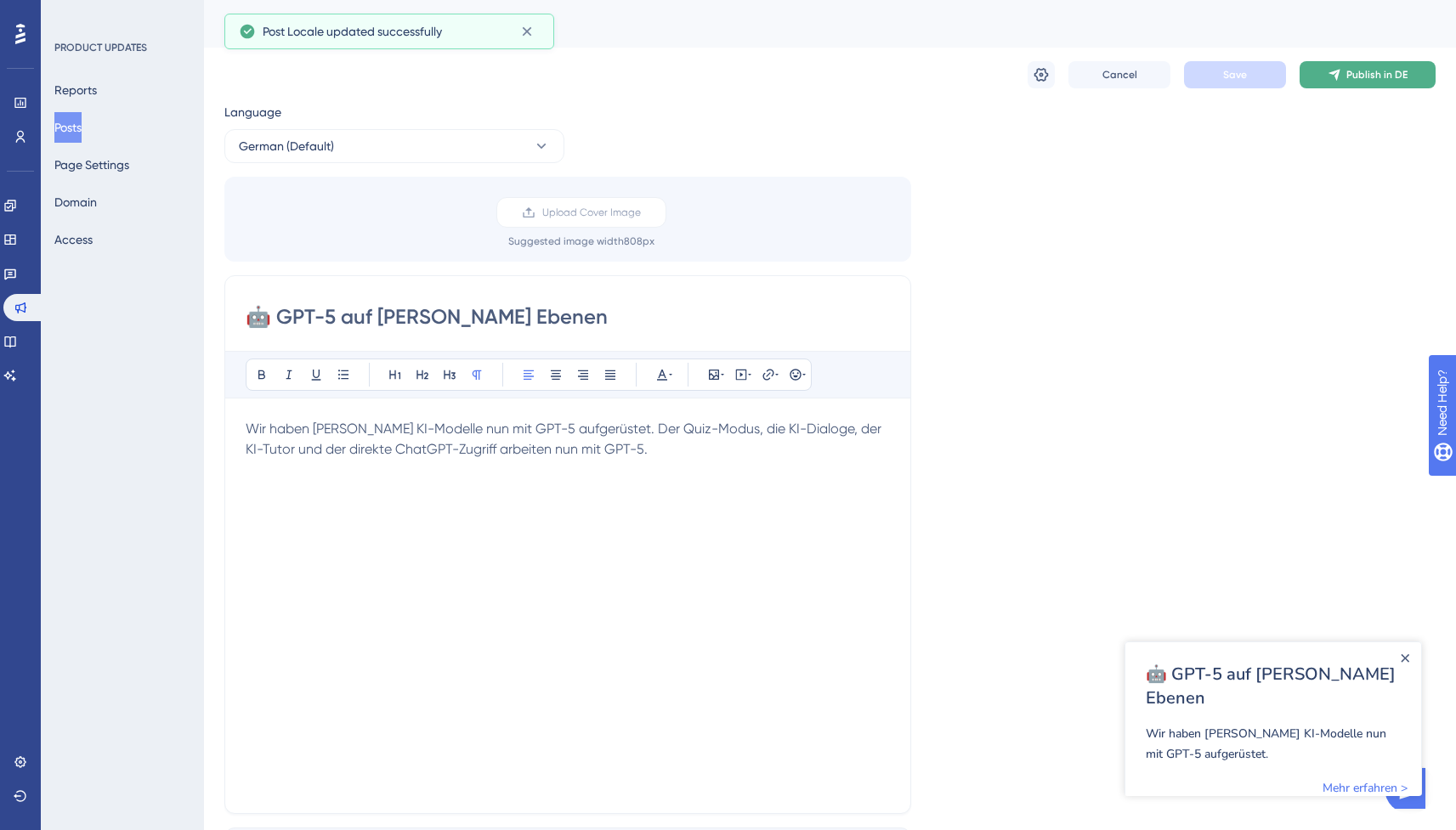
click at [1362, 85] on button "Publish in DE" at bounding box center [1367, 74] width 136 height 27
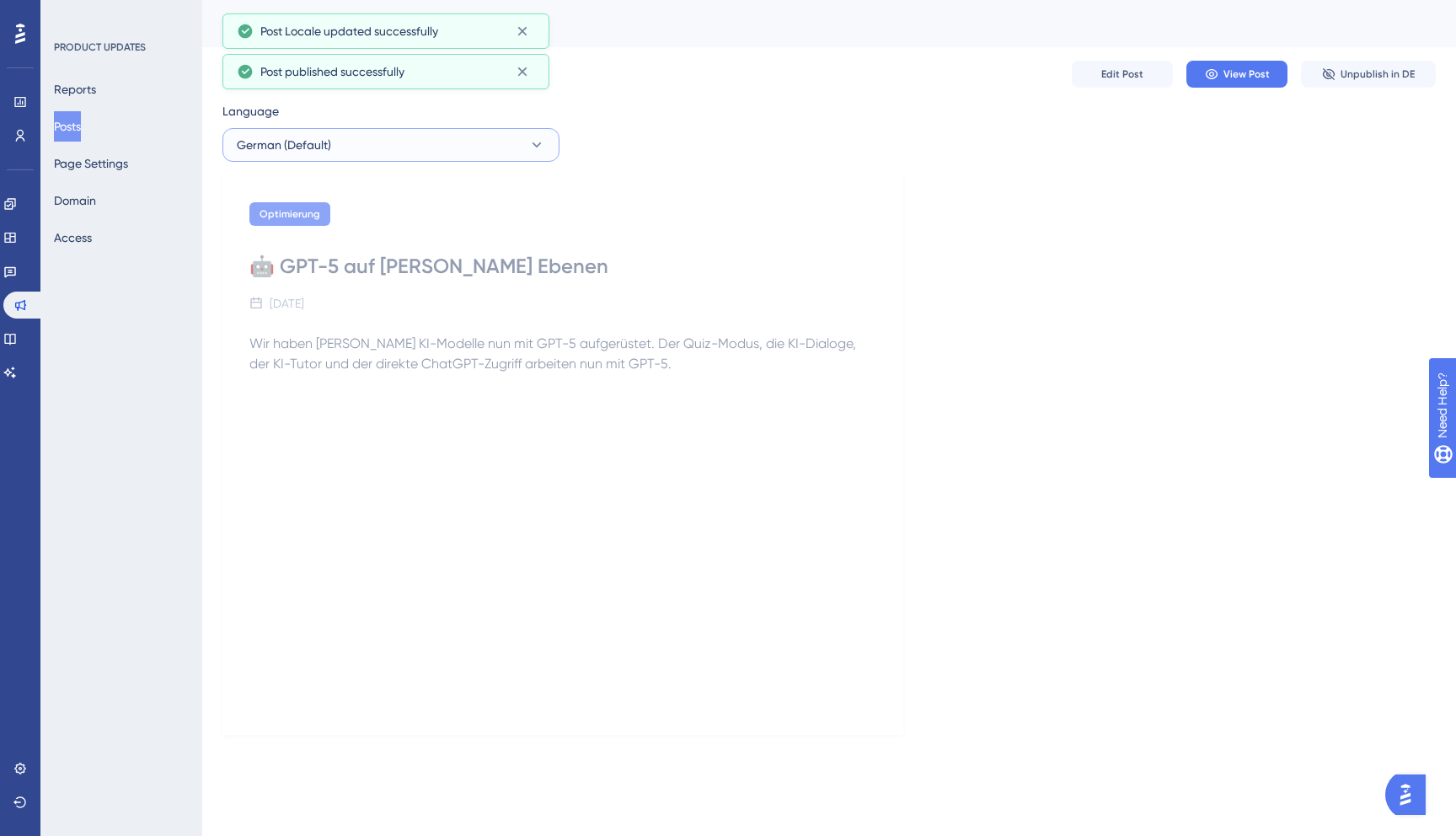
click at [451, 147] on button "German (Default)" at bounding box center [391, 145] width 337 height 34
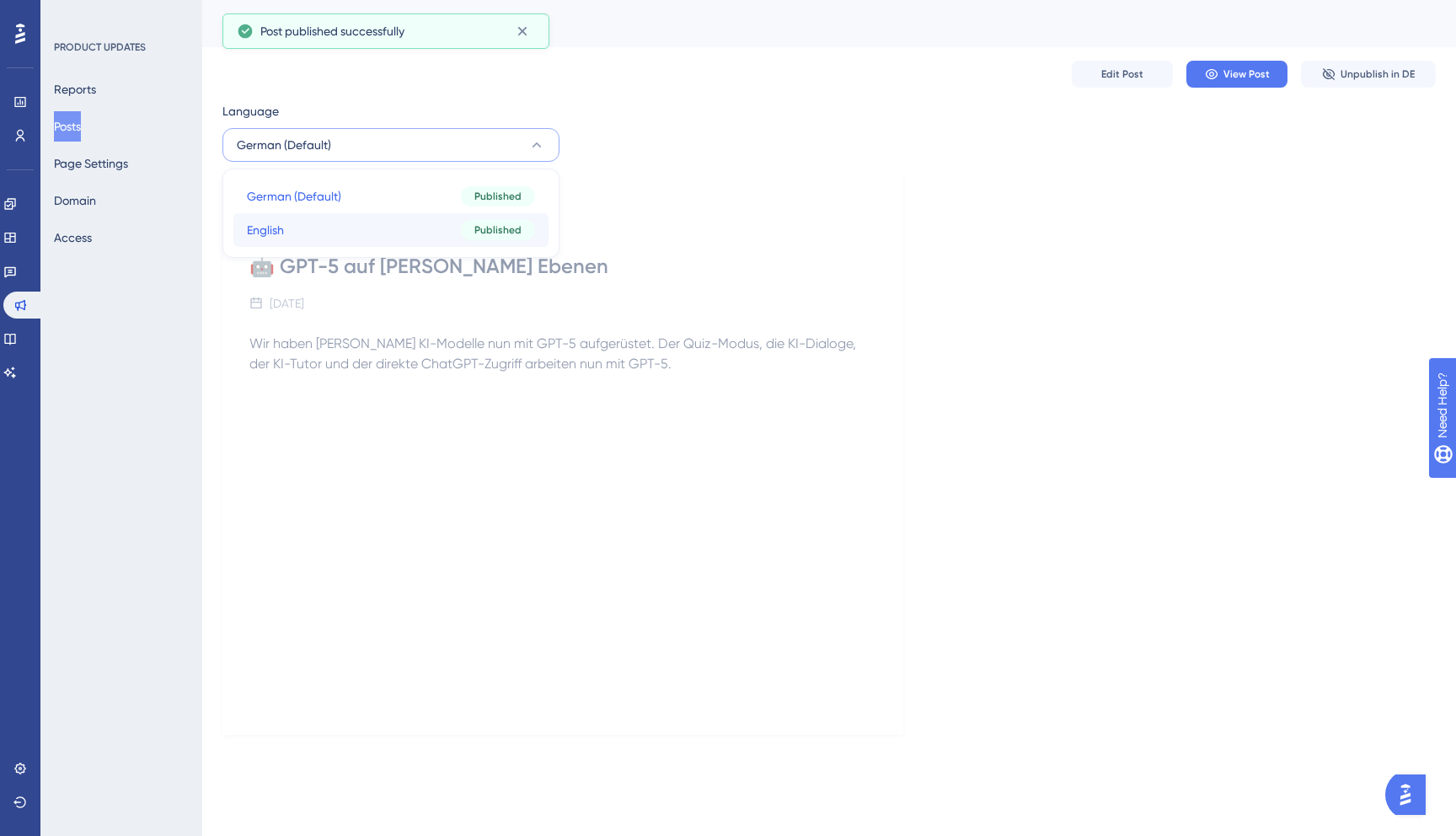
click at [379, 221] on button "English English Published" at bounding box center [390, 230] width 315 height 34
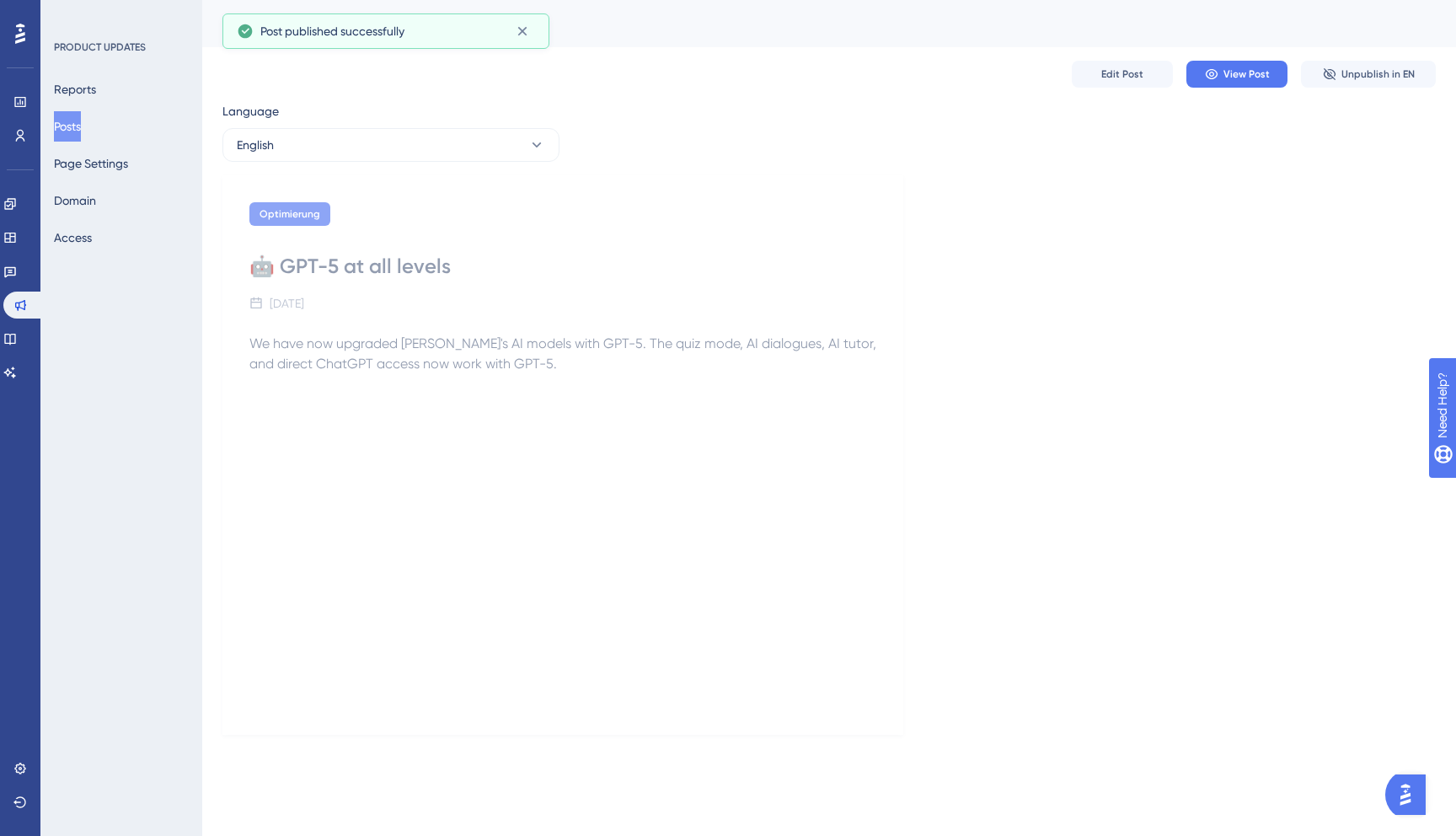
click at [79, 121] on button "Posts" at bounding box center [67, 126] width 27 height 30
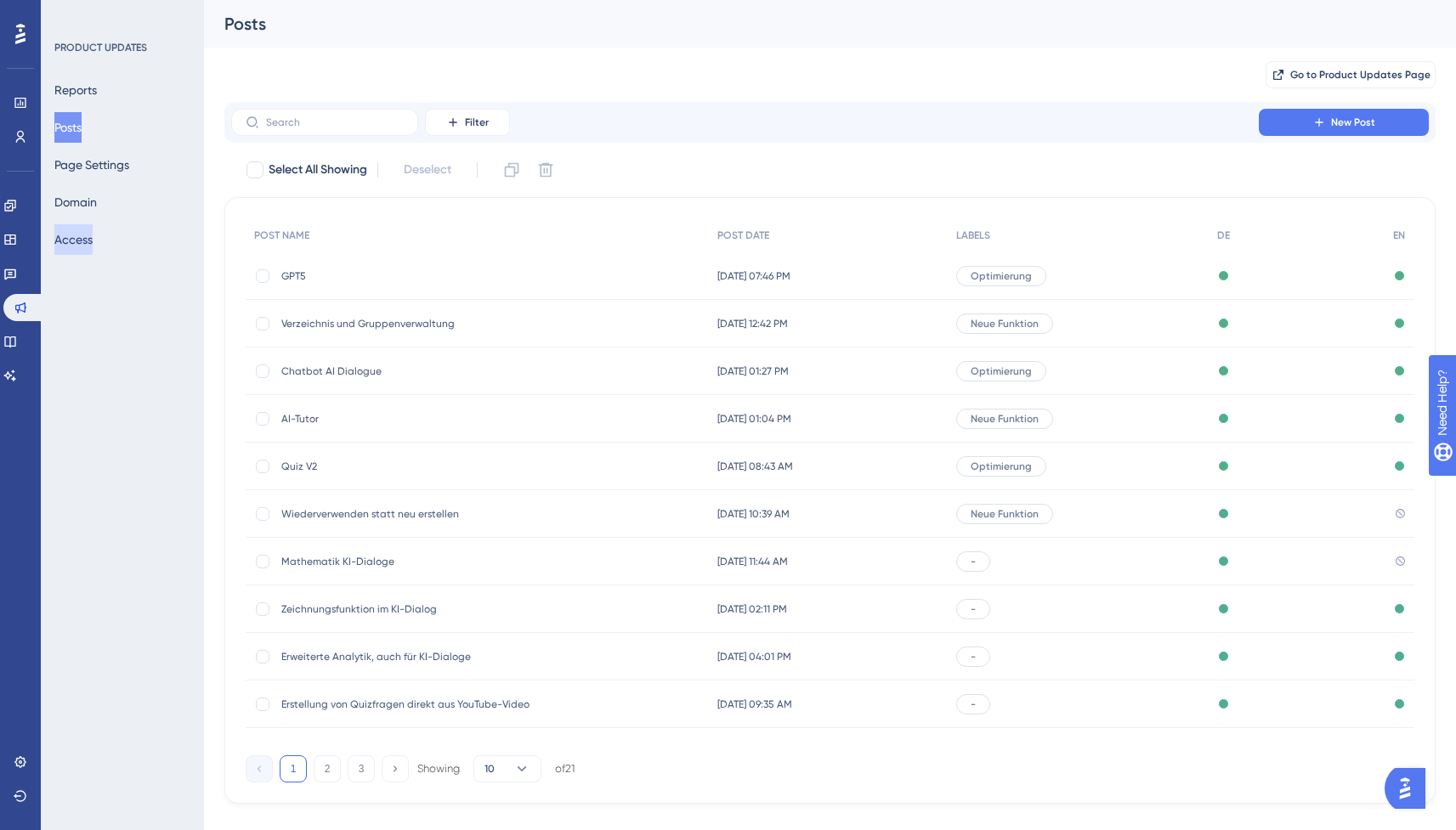
click at [62, 240] on button "Access" at bounding box center [73, 240] width 38 height 30
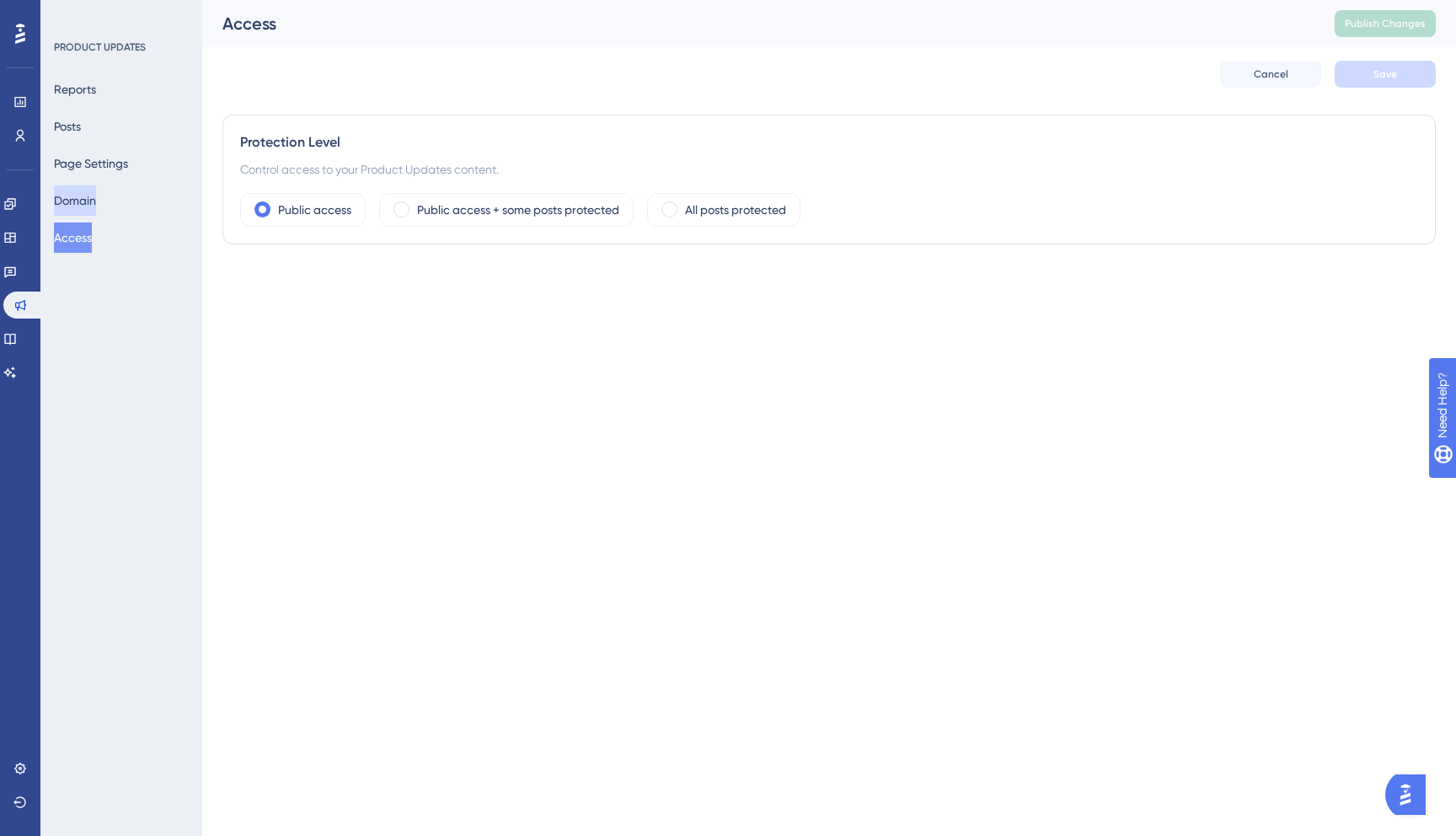
click at [85, 198] on button "Domain" at bounding box center [75, 200] width 43 height 30
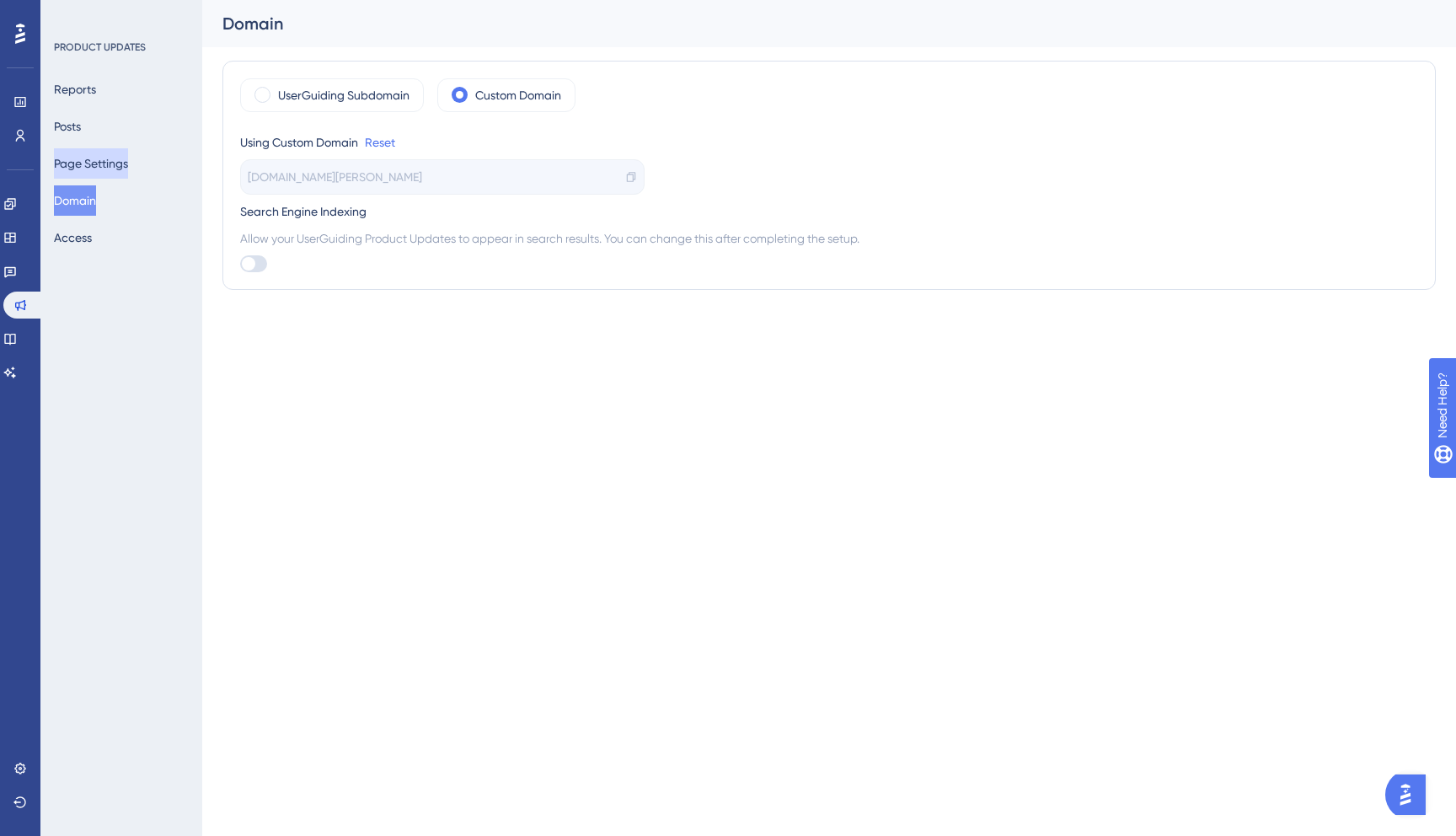
click at [104, 166] on button "Page Settings" at bounding box center [91, 163] width 74 height 30
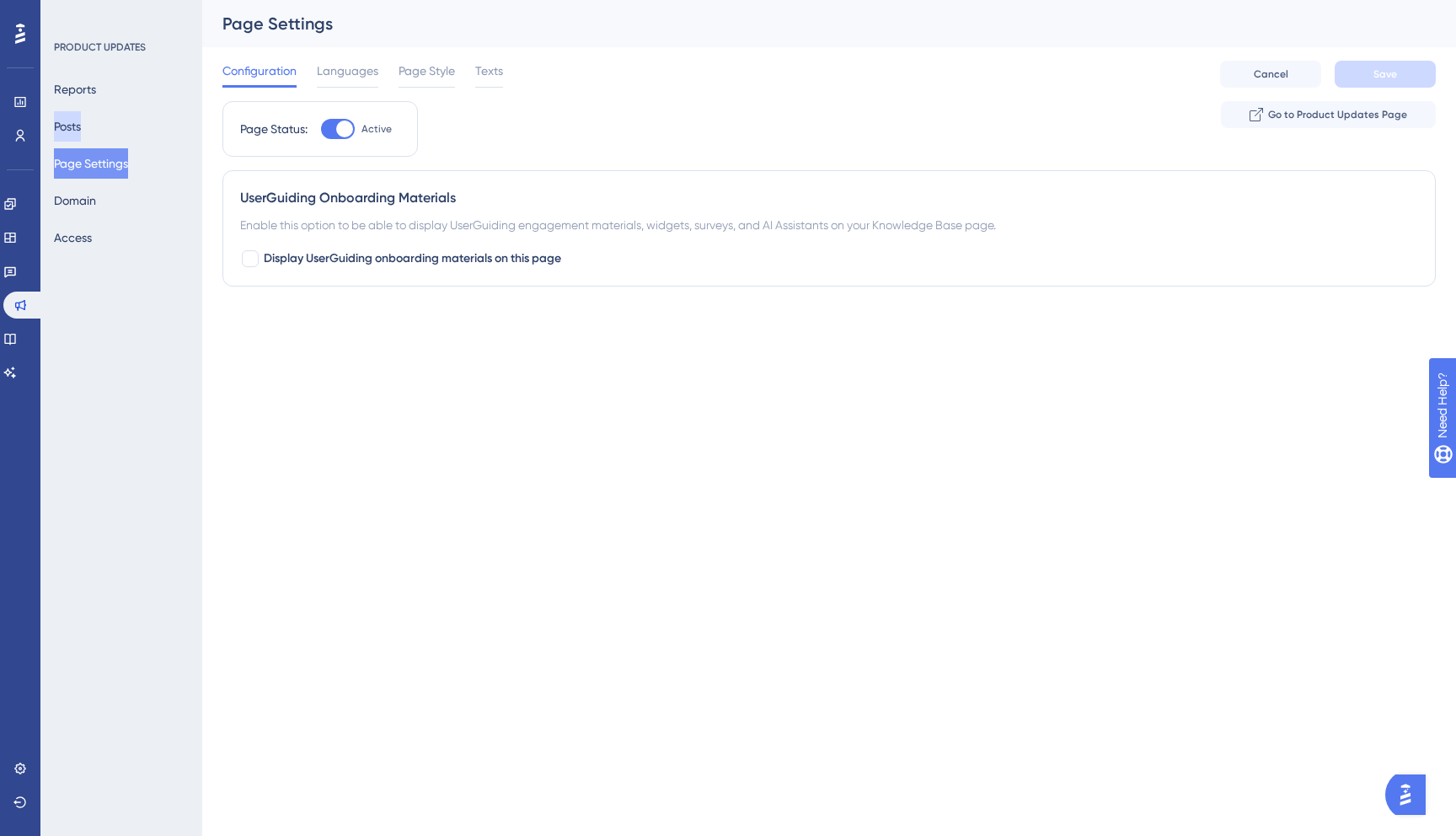
click at [81, 121] on button "Posts" at bounding box center [67, 126] width 27 height 30
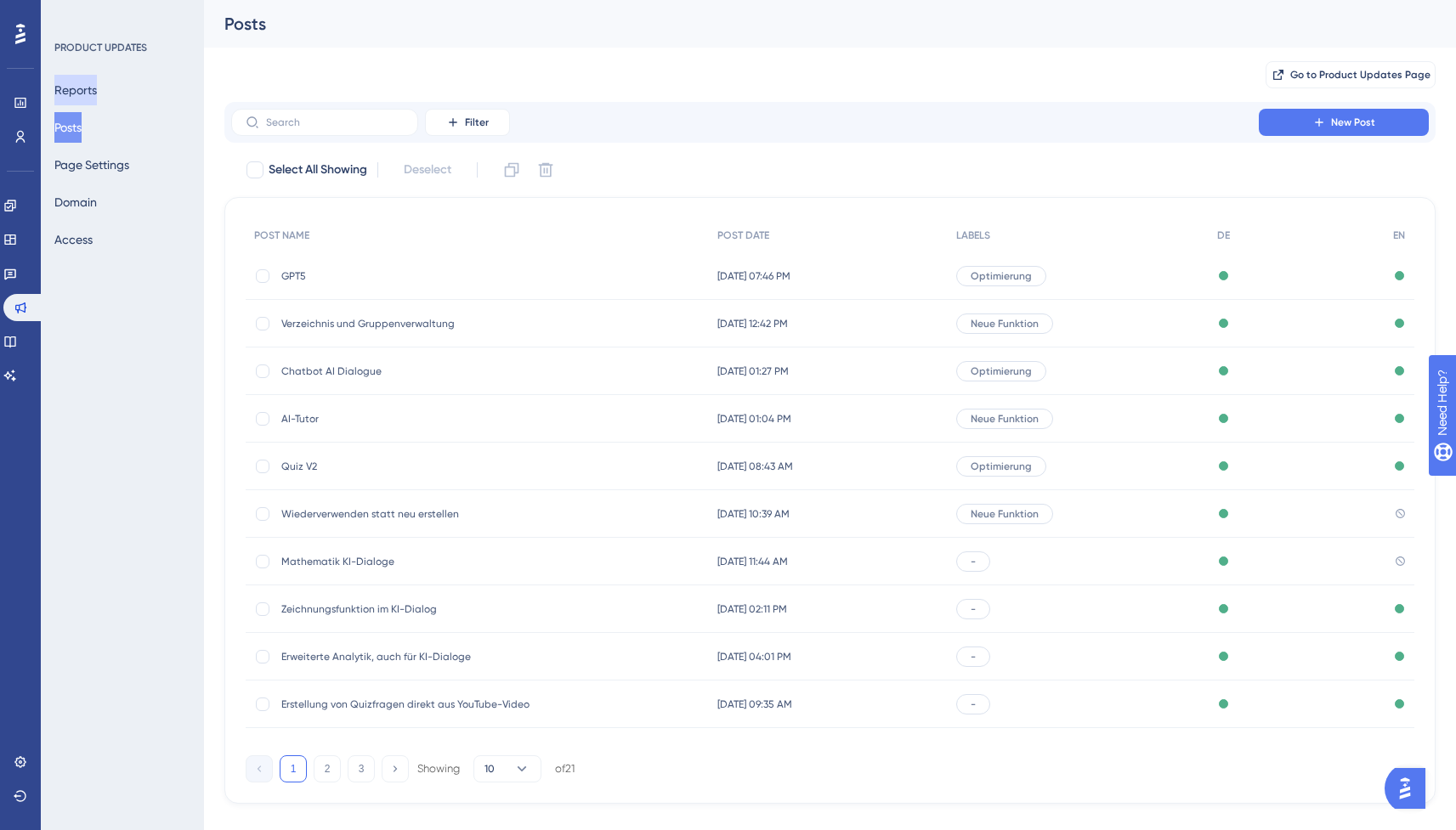
click at [94, 91] on button "Reports" at bounding box center [76, 90] width 43 height 30
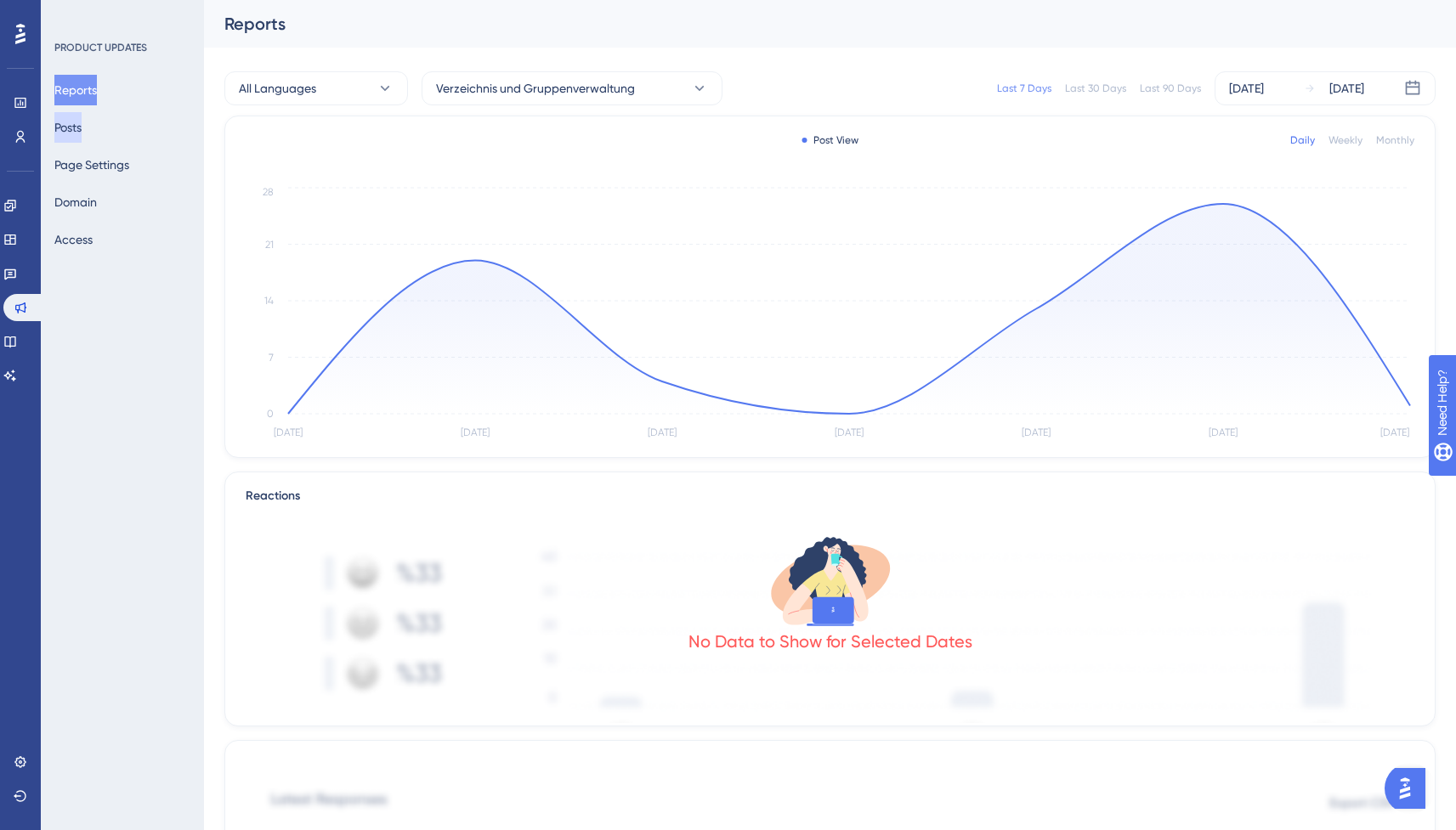
click at [81, 131] on button "Posts" at bounding box center [68, 127] width 27 height 30
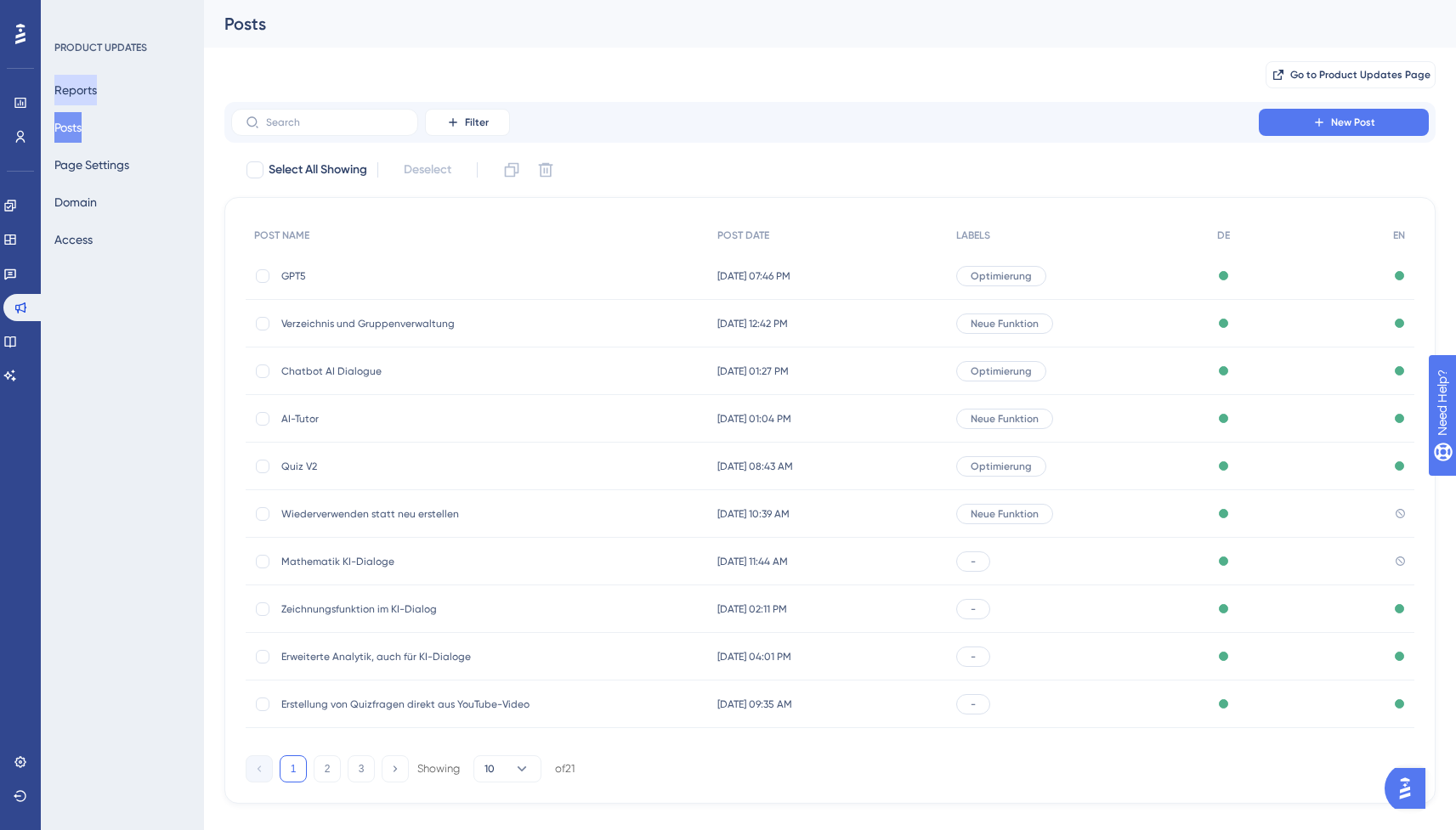
click at [91, 89] on button "Reports" at bounding box center [76, 90] width 43 height 30
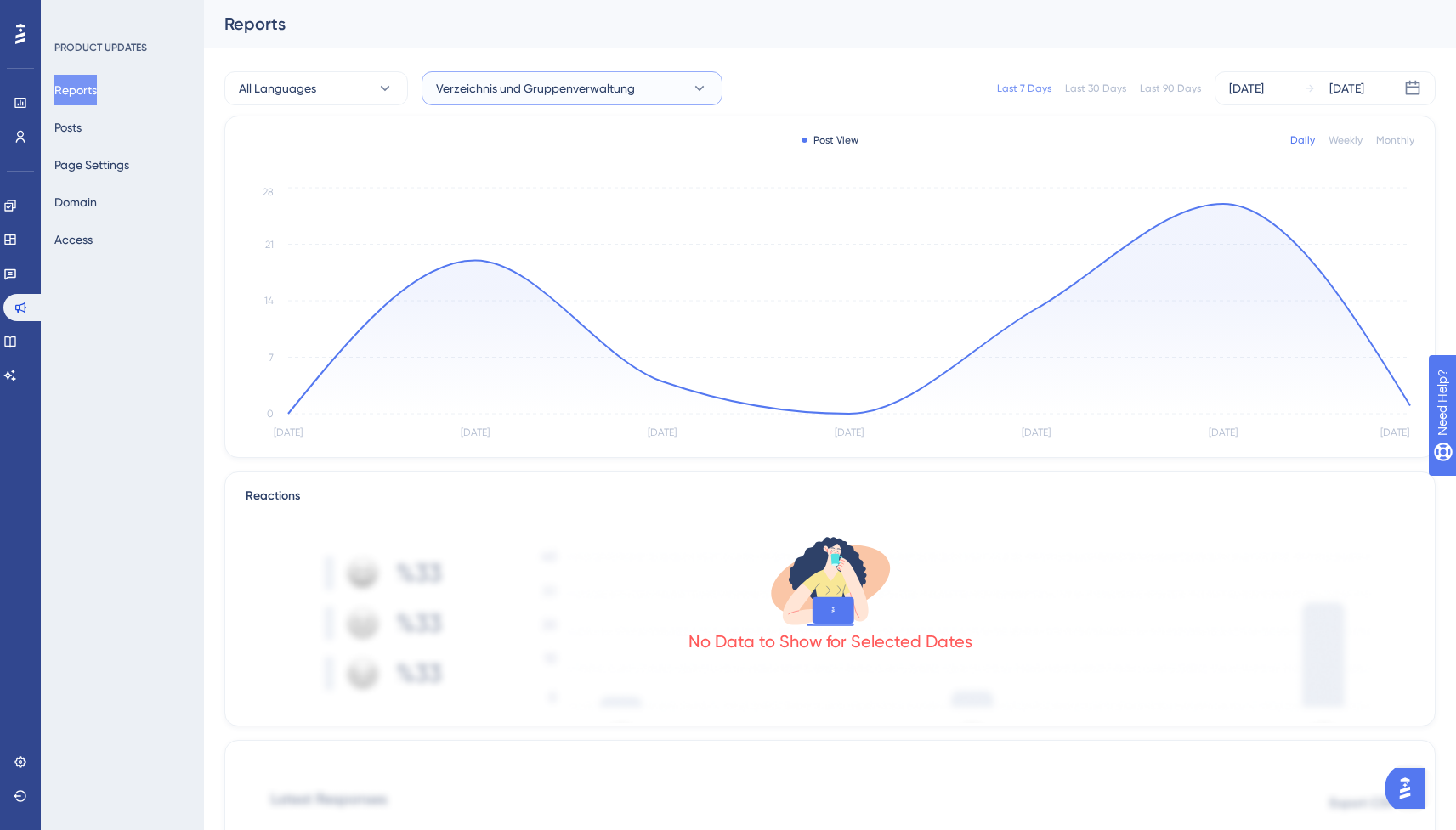
click at [487, 92] on span "Verzeichnis und Gruppenverwaltung" at bounding box center [536, 88] width 199 height 21
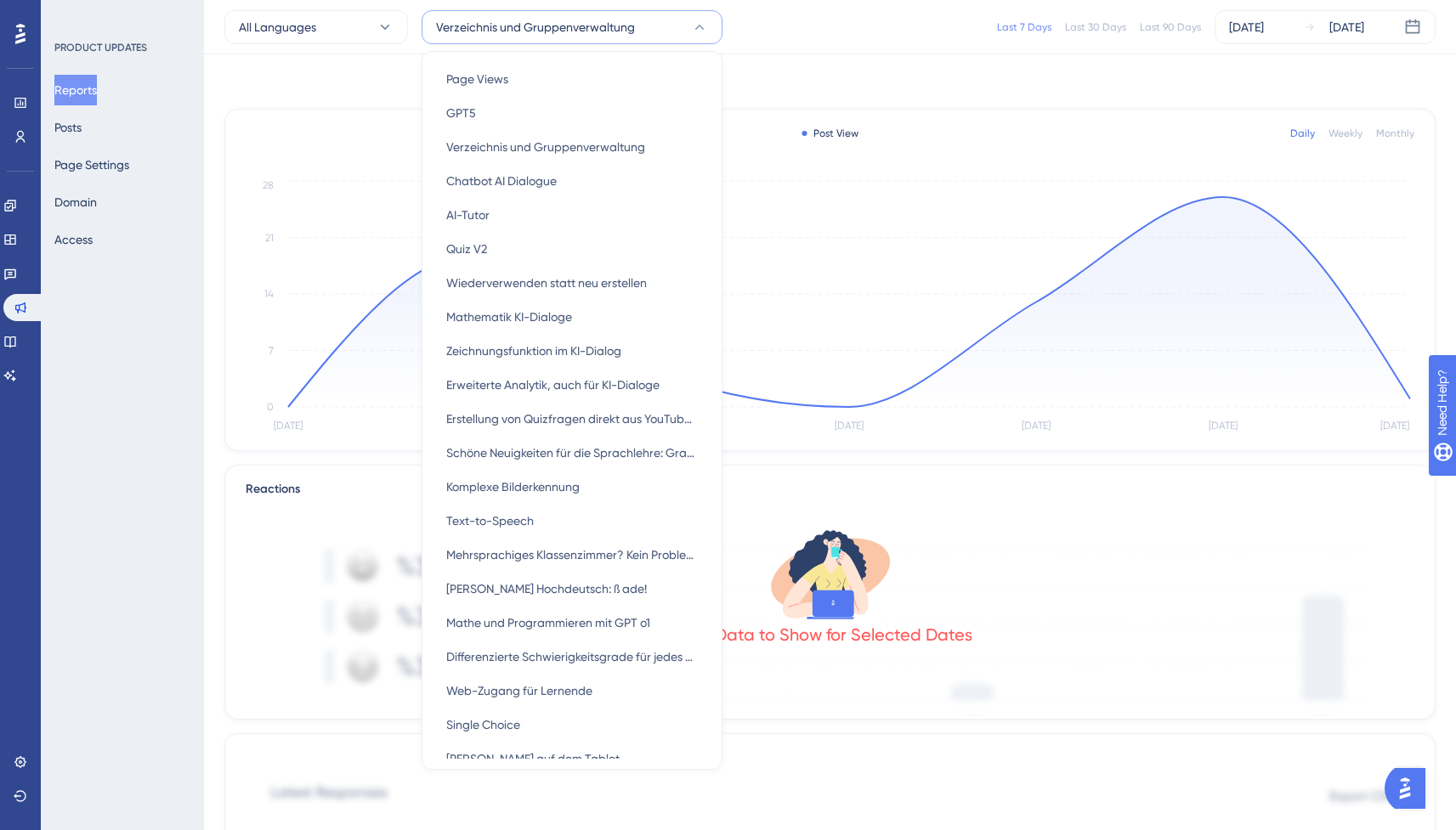
scroll to position [55, 0]
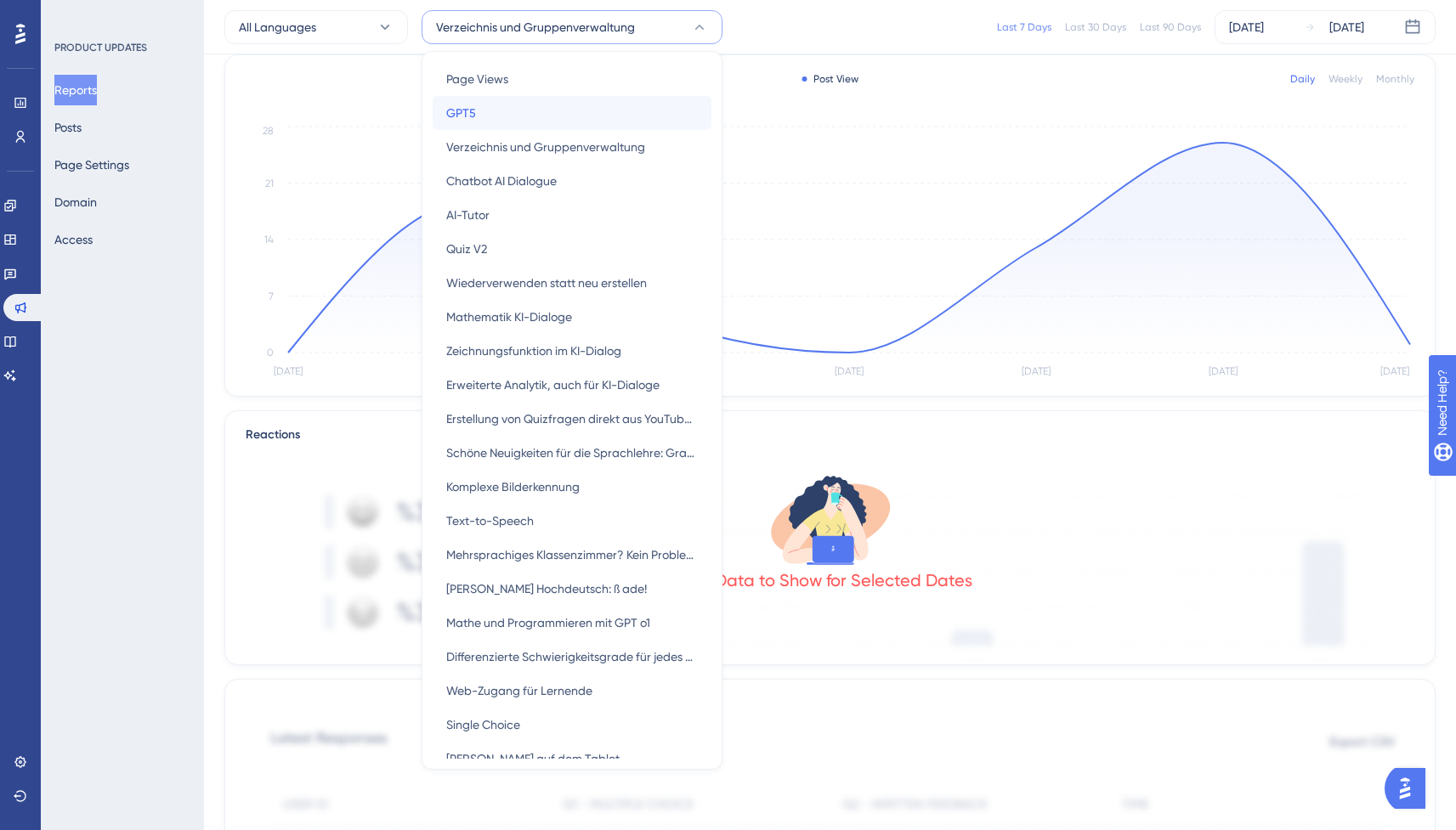
click at [507, 113] on div "GPT5 GPT5" at bounding box center [571, 113] width 251 height 34
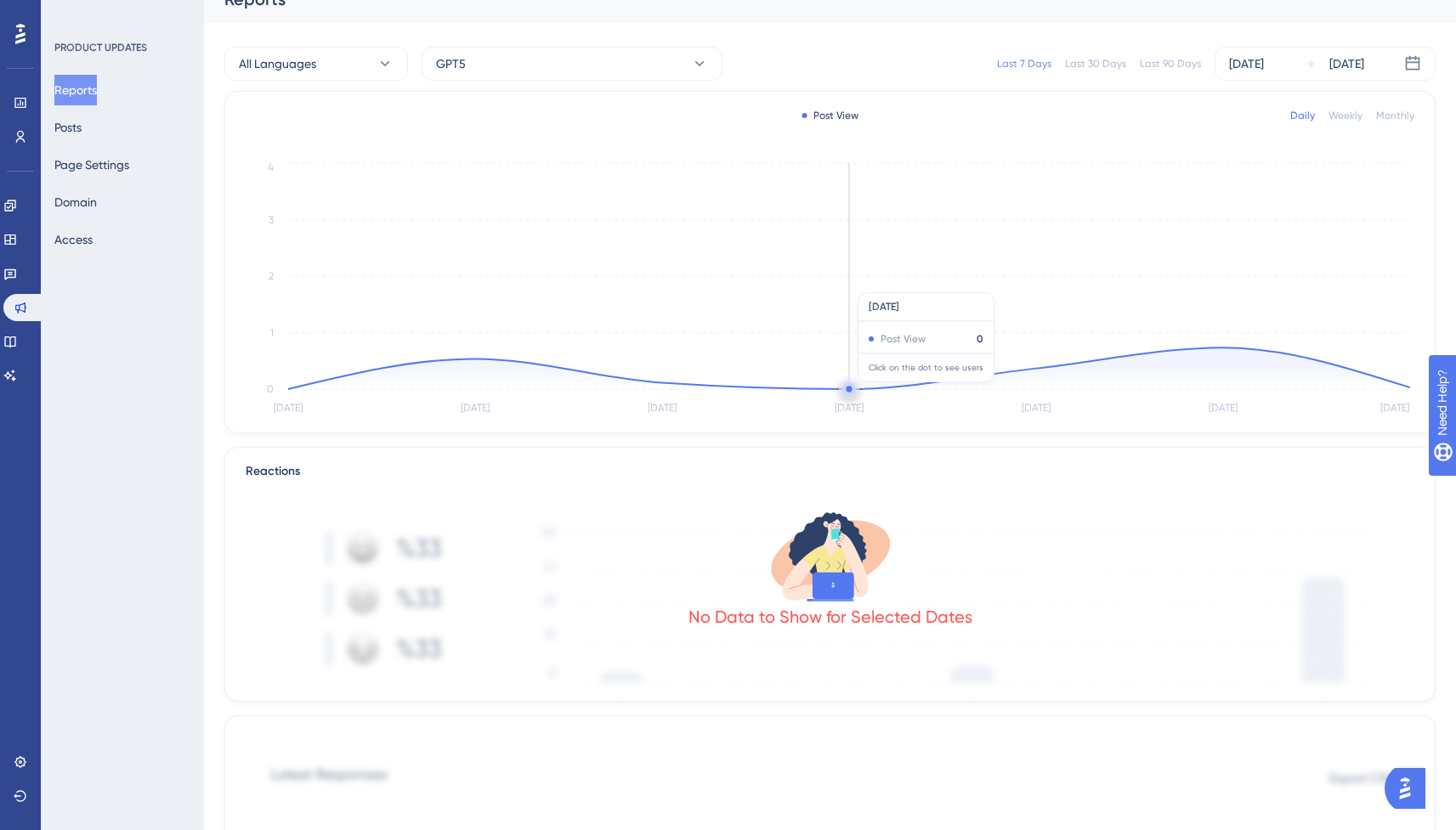
scroll to position [0, 0]
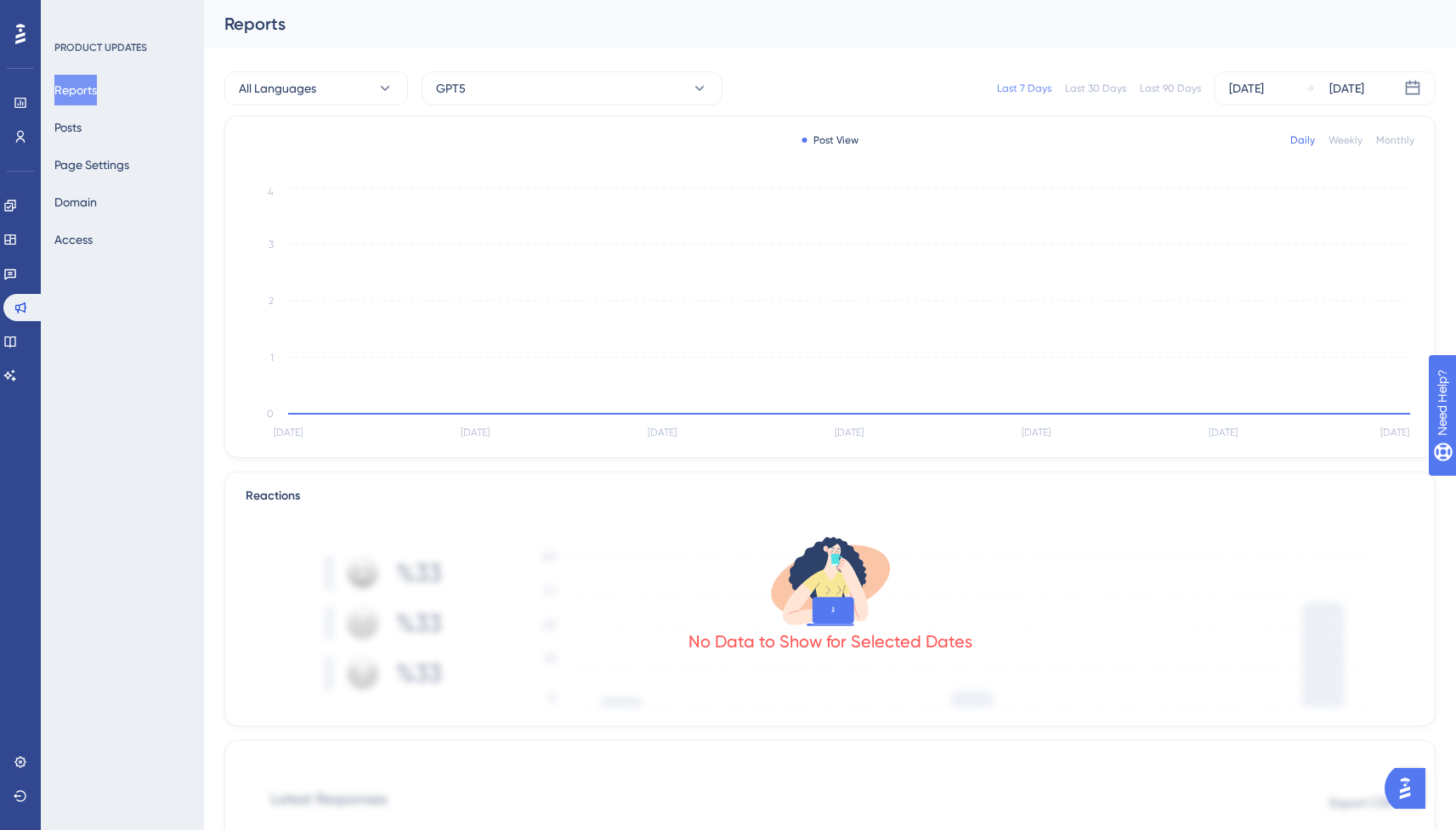
click at [617, 109] on div "All Languages GPT5 Last 7 Days Last 30 Days Last 90 Days [DATE] [DATE]" at bounding box center [830, 88] width 1211 height 55
click at [581, 96] on button "GPT5" at bounding box center [571, 89] width 301 height 34
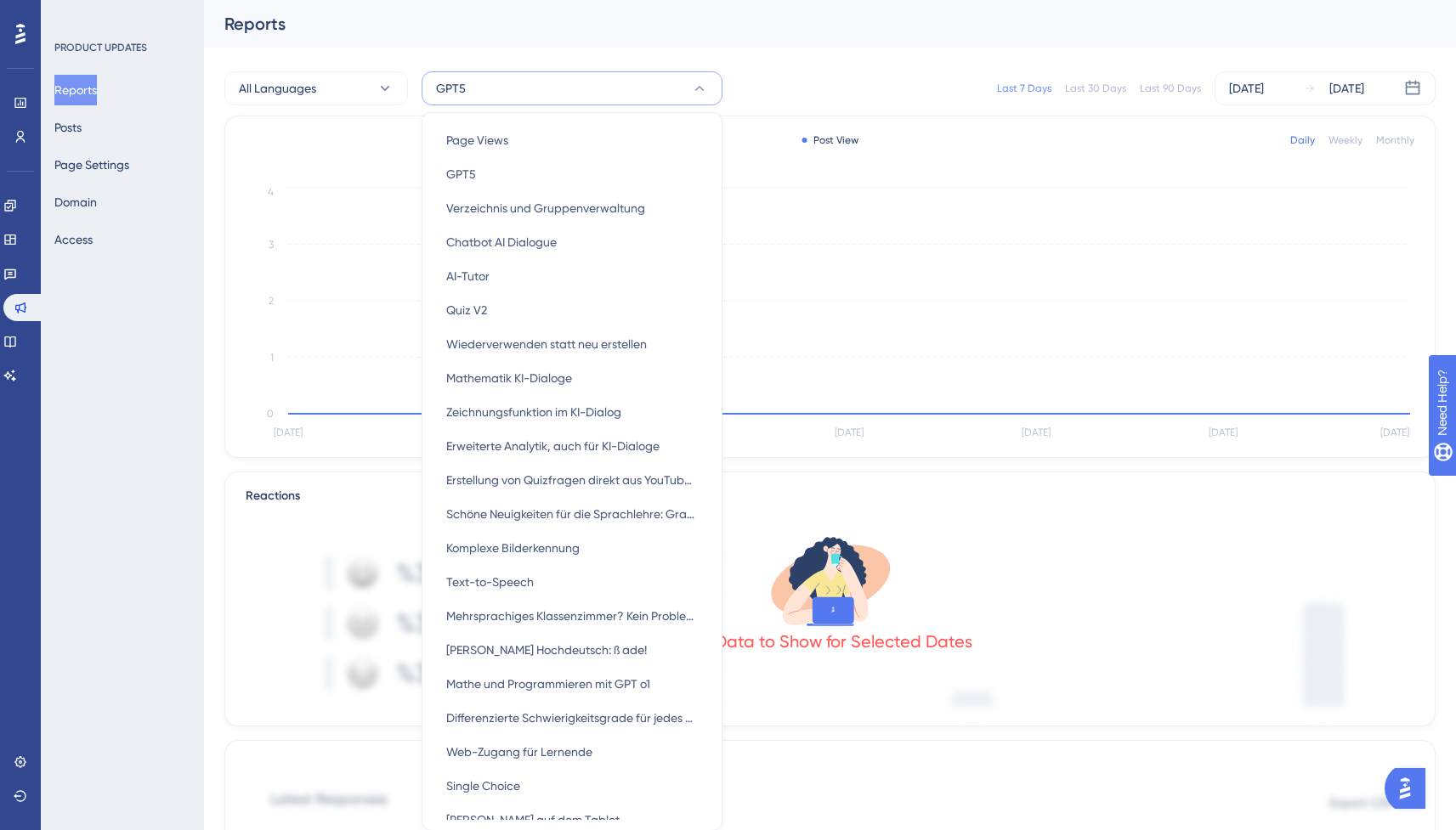
scroll to position [56, 0]
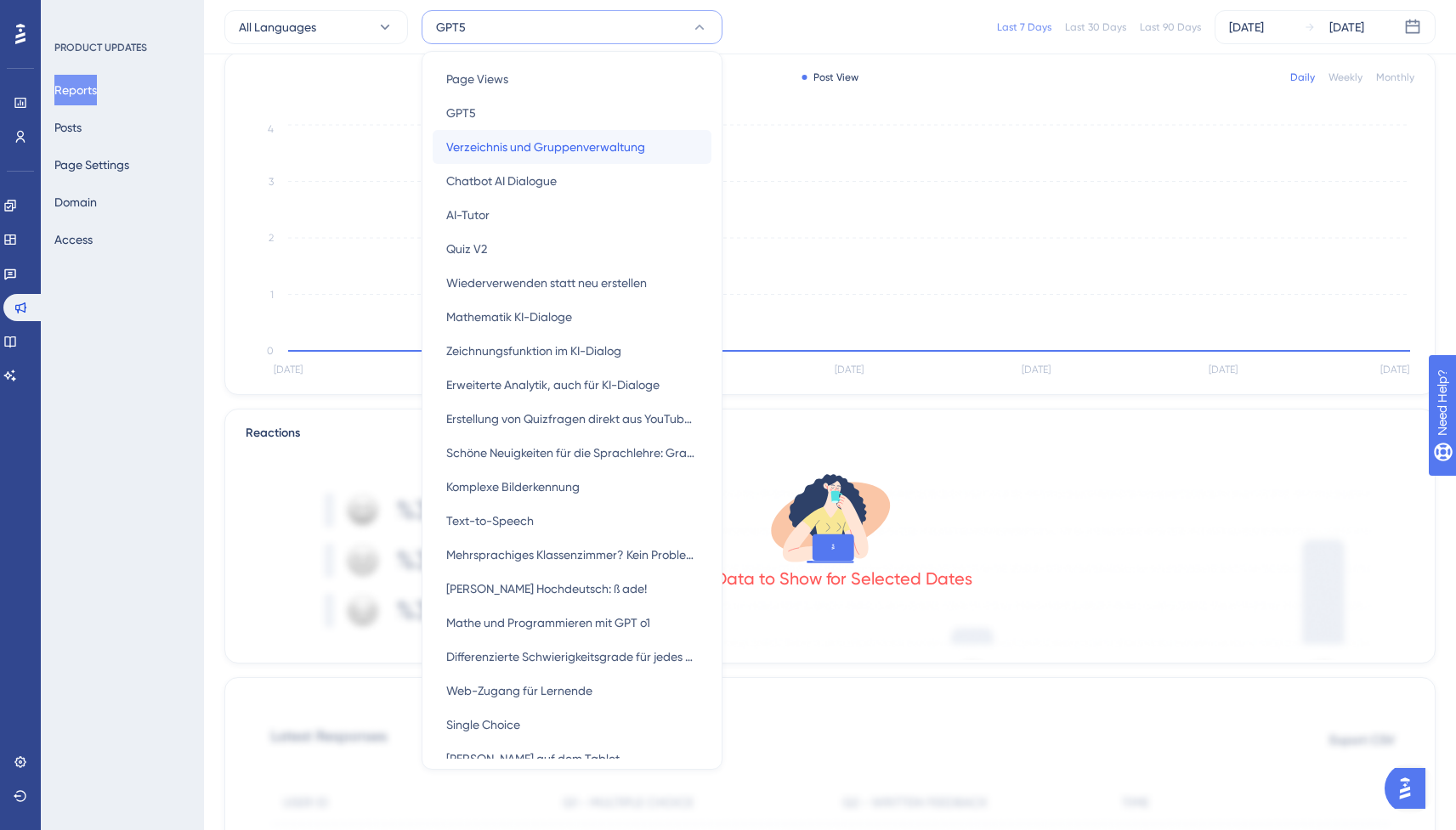
click at [565, 144] on span "Verzeichnis und Gruppenverwaltung" at bounding box center [546, 147] width 199 height 21
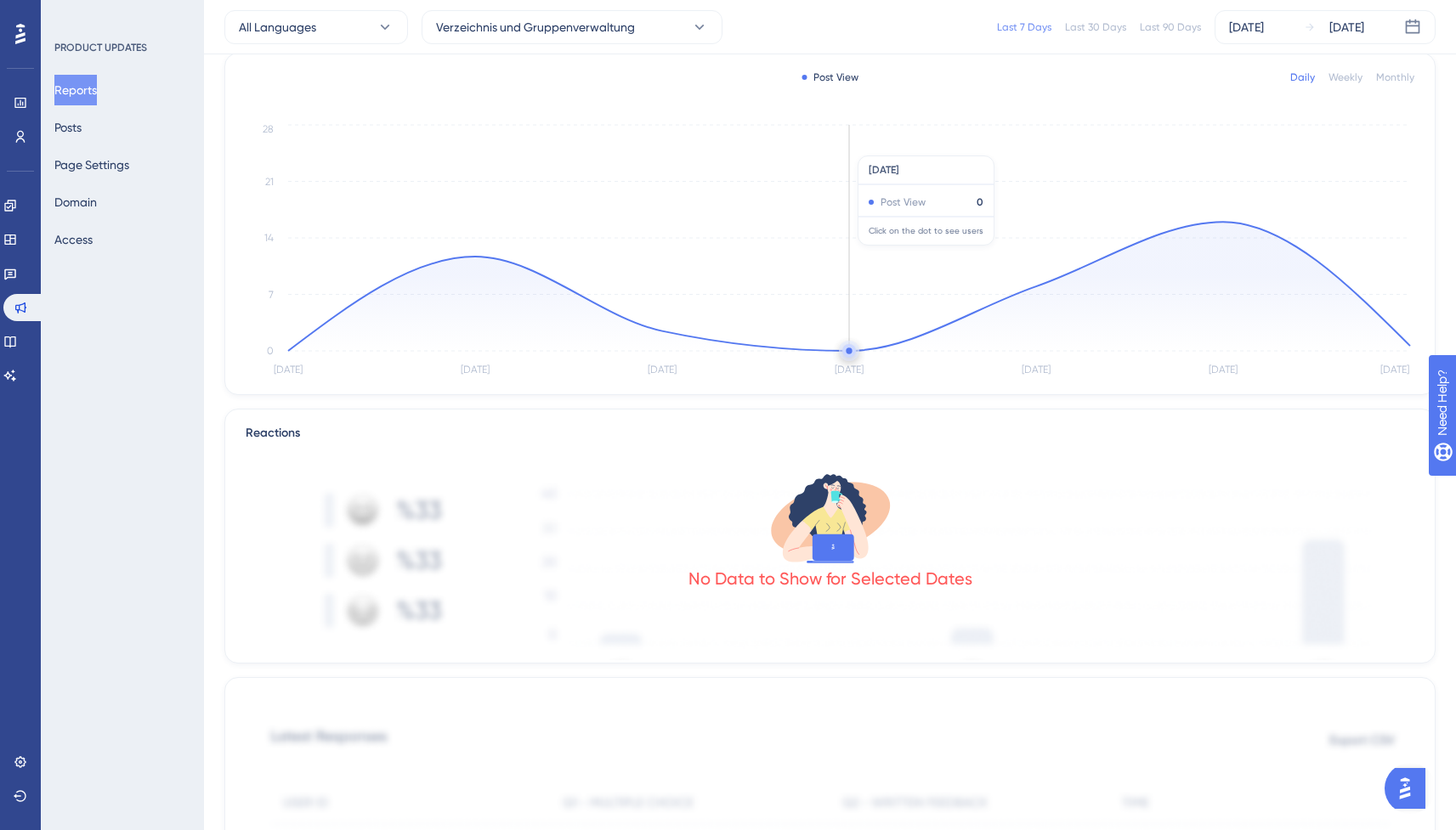
scroll to position [0, 0]
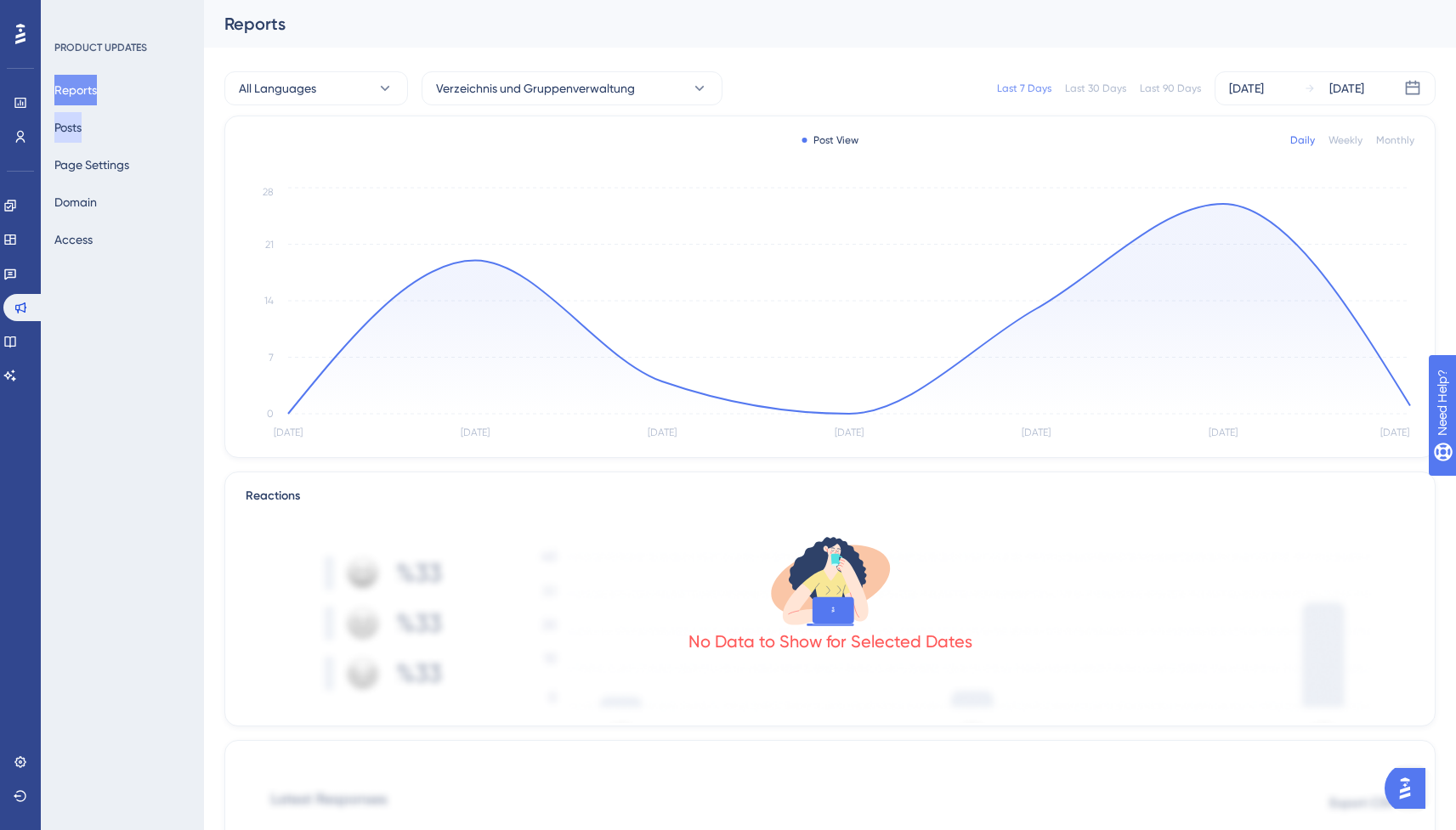
click at [81, 129] on button "Posts" at bounding box center [68, 127] width 27 height 30
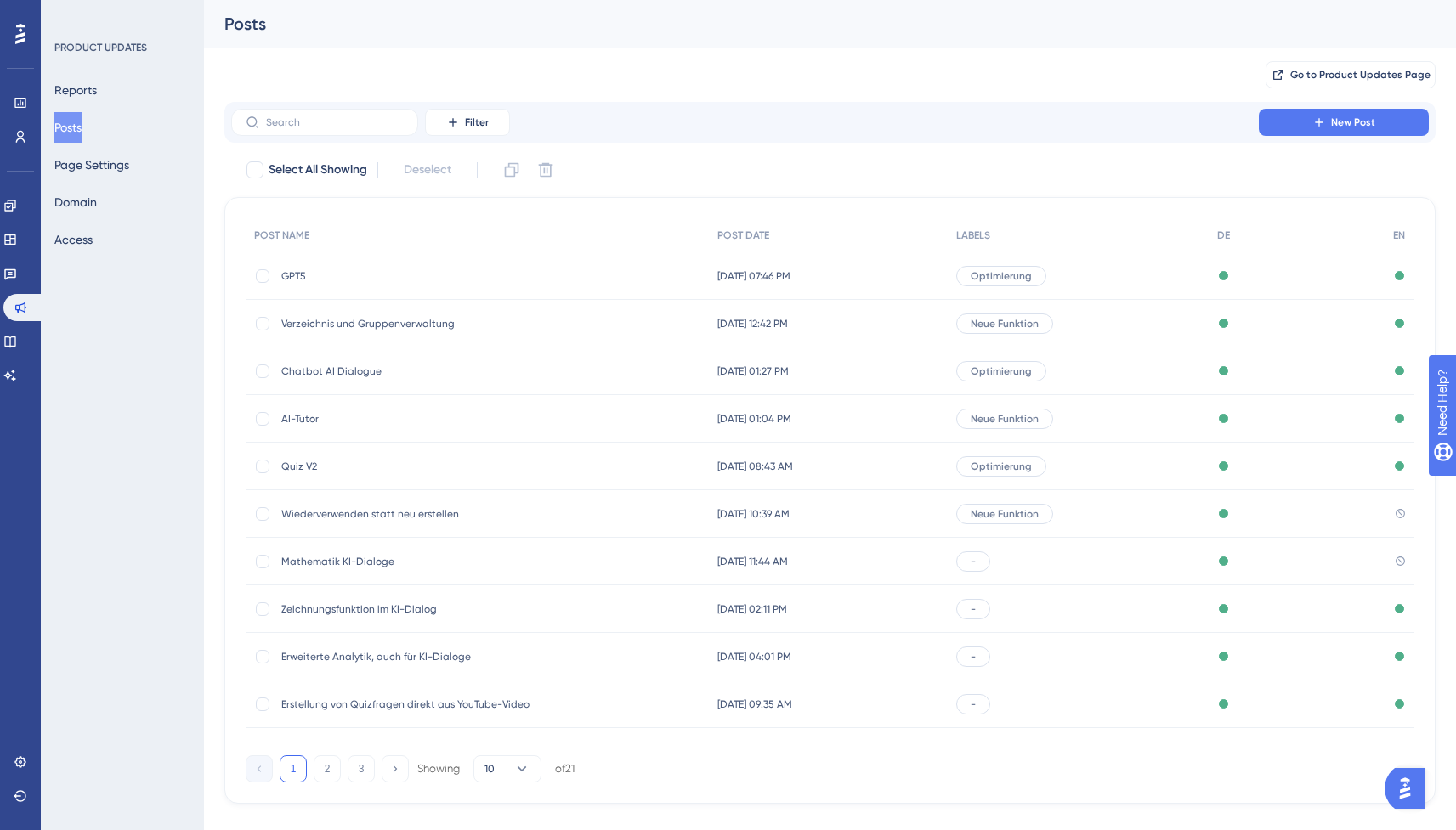
click at [328, 270] on span "GPT5" at bounding box center [418, 275] width 272 height 13
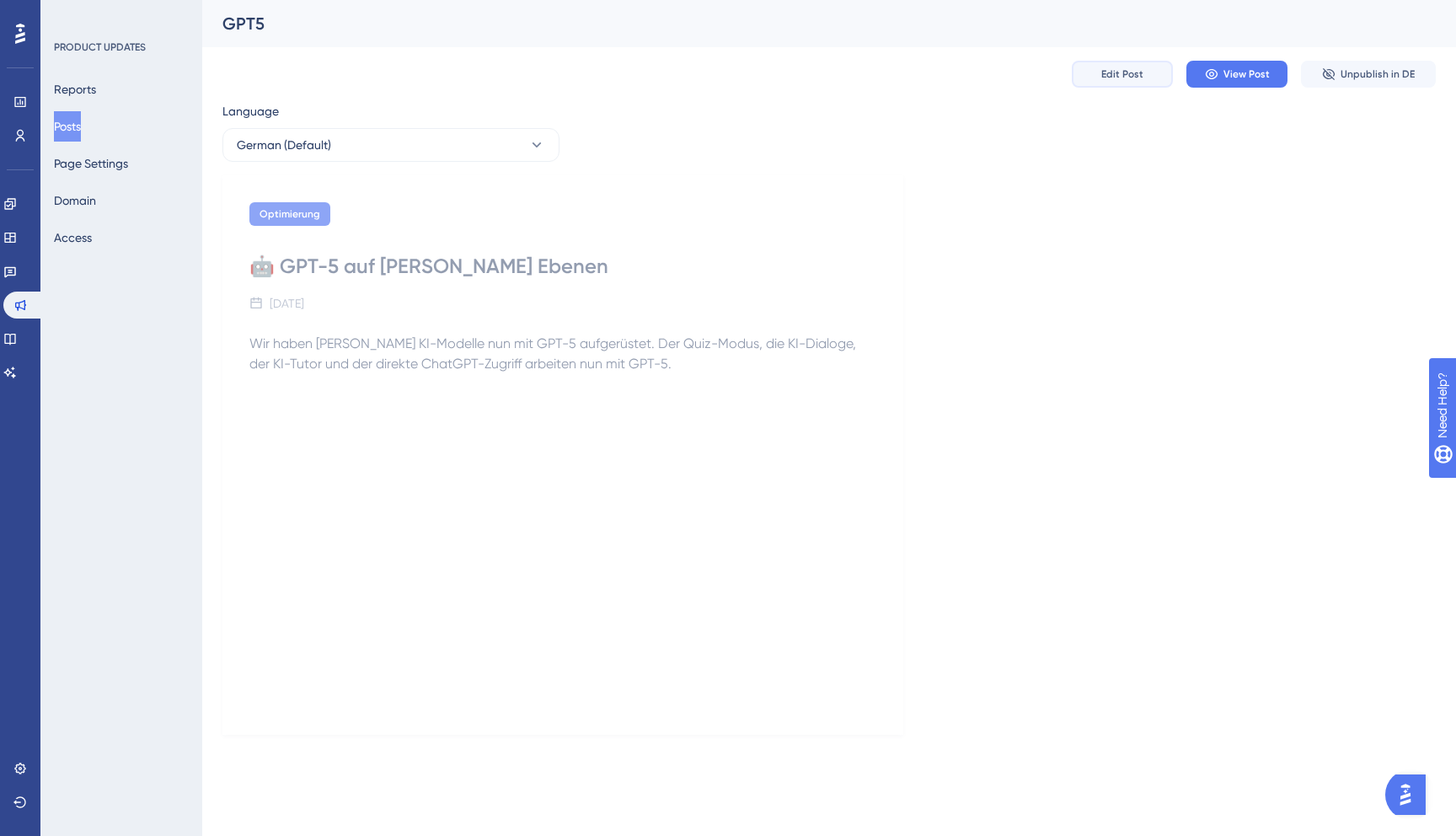
click at [1129, 73] on span "Edit Post" at bounding box center [1123, 74] width 43 height 13
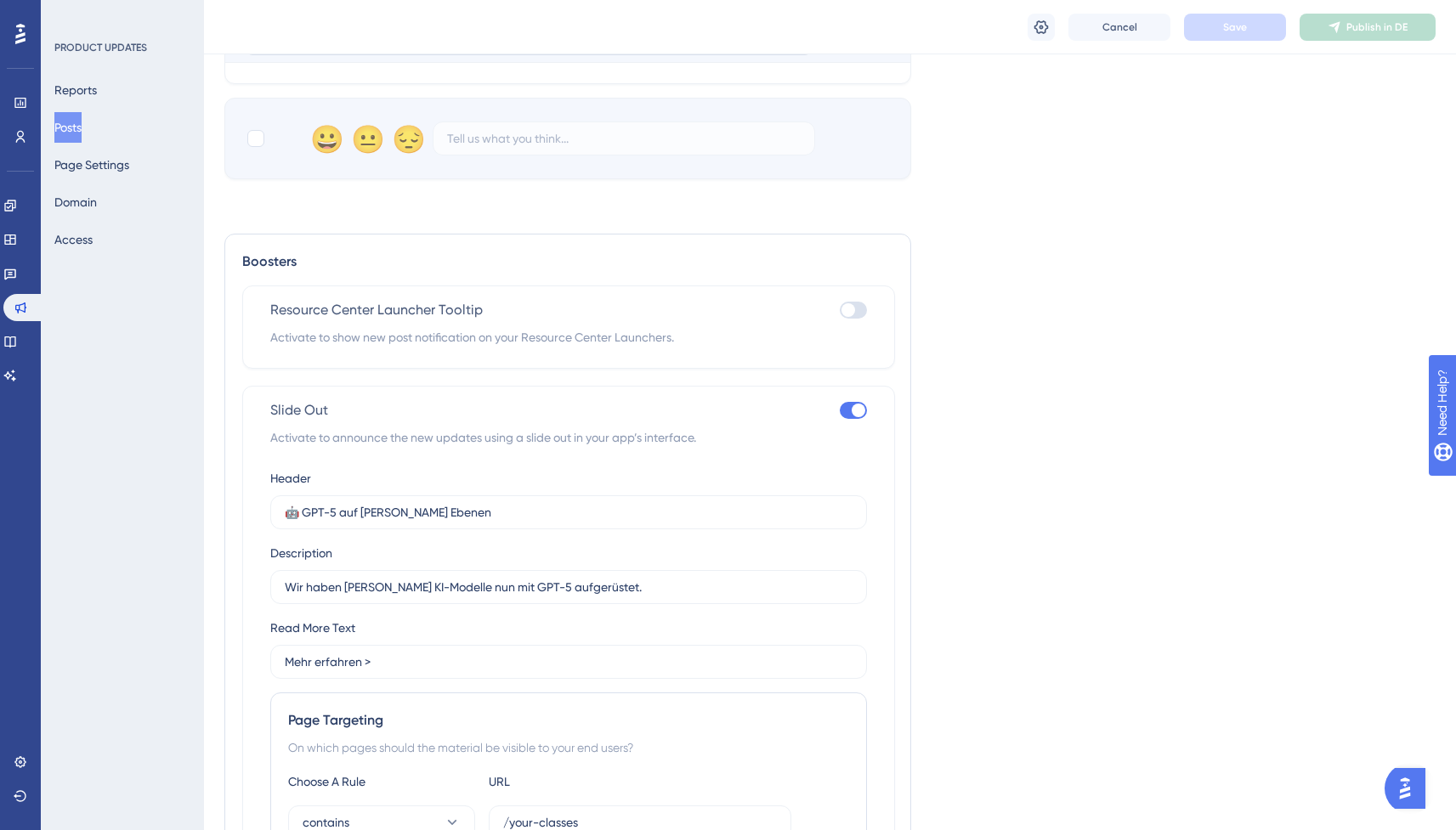
scroll to position [715, 0]
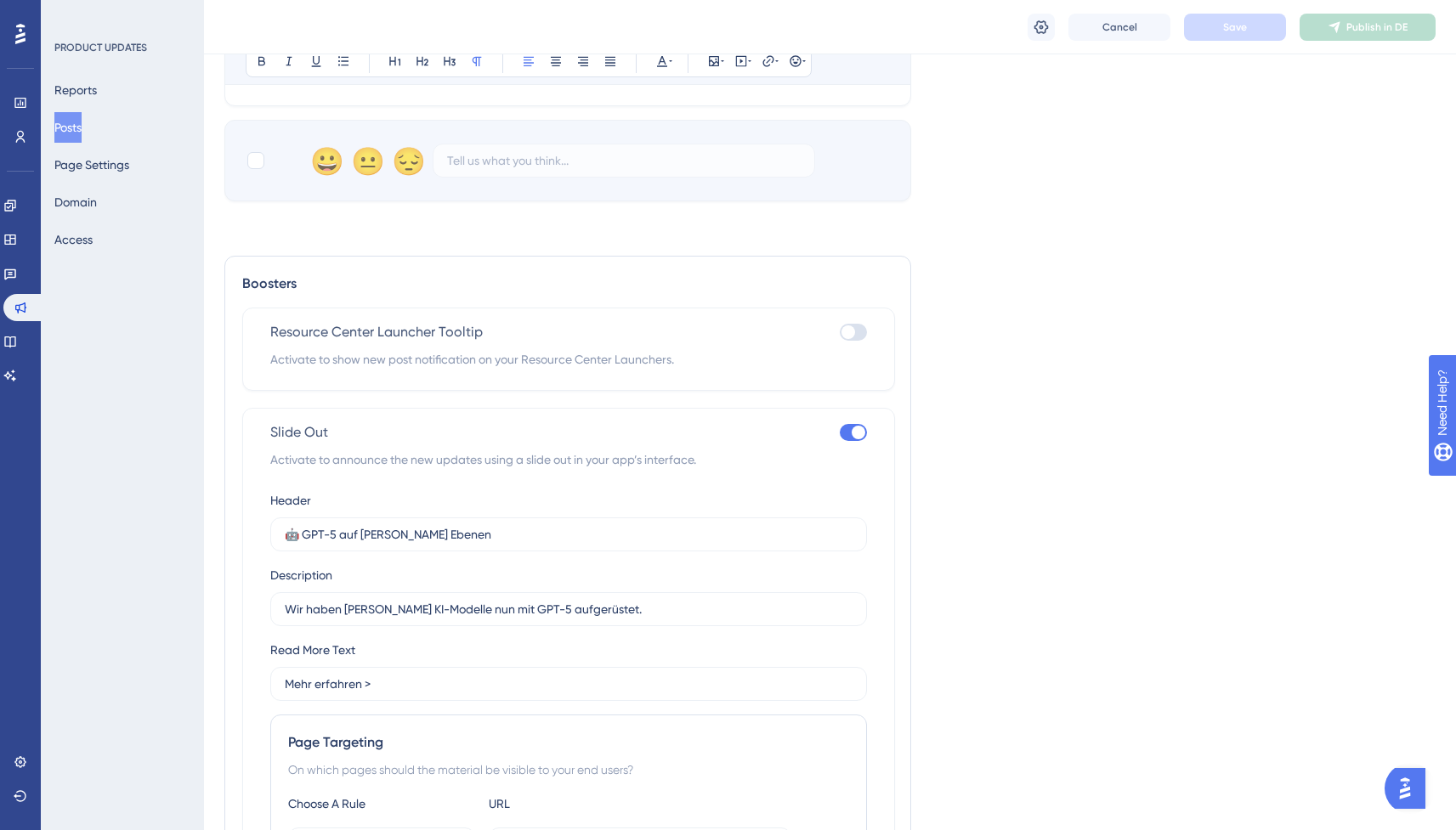
click at [857, 331] on div at bounding box center [853, 332] width 27 height 17
click at [840, 333] on input "checkbox" at bounding box center [839, 333] width 1 height 1
checkbox input "true"
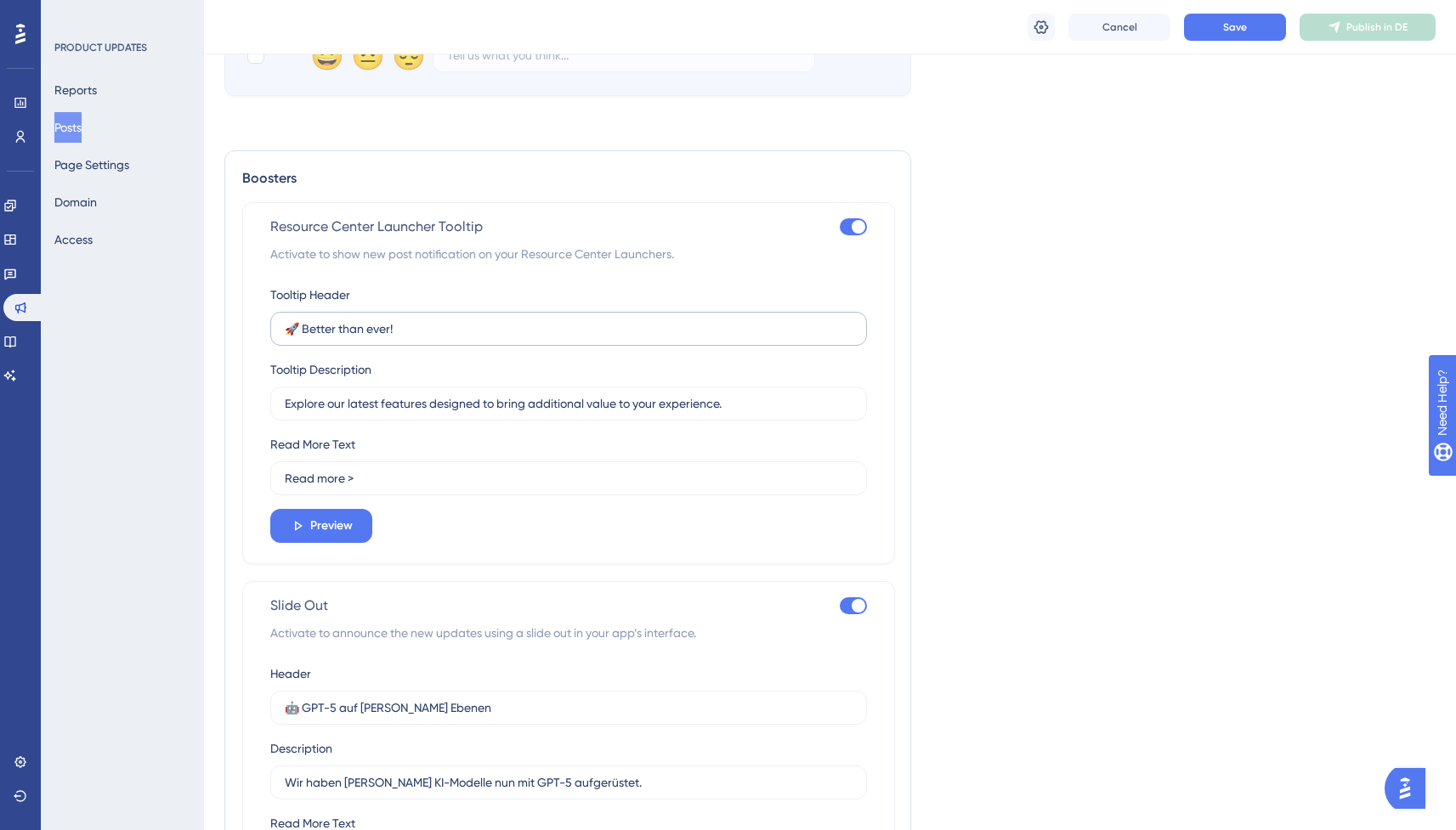
scroll to position [1003, 0]
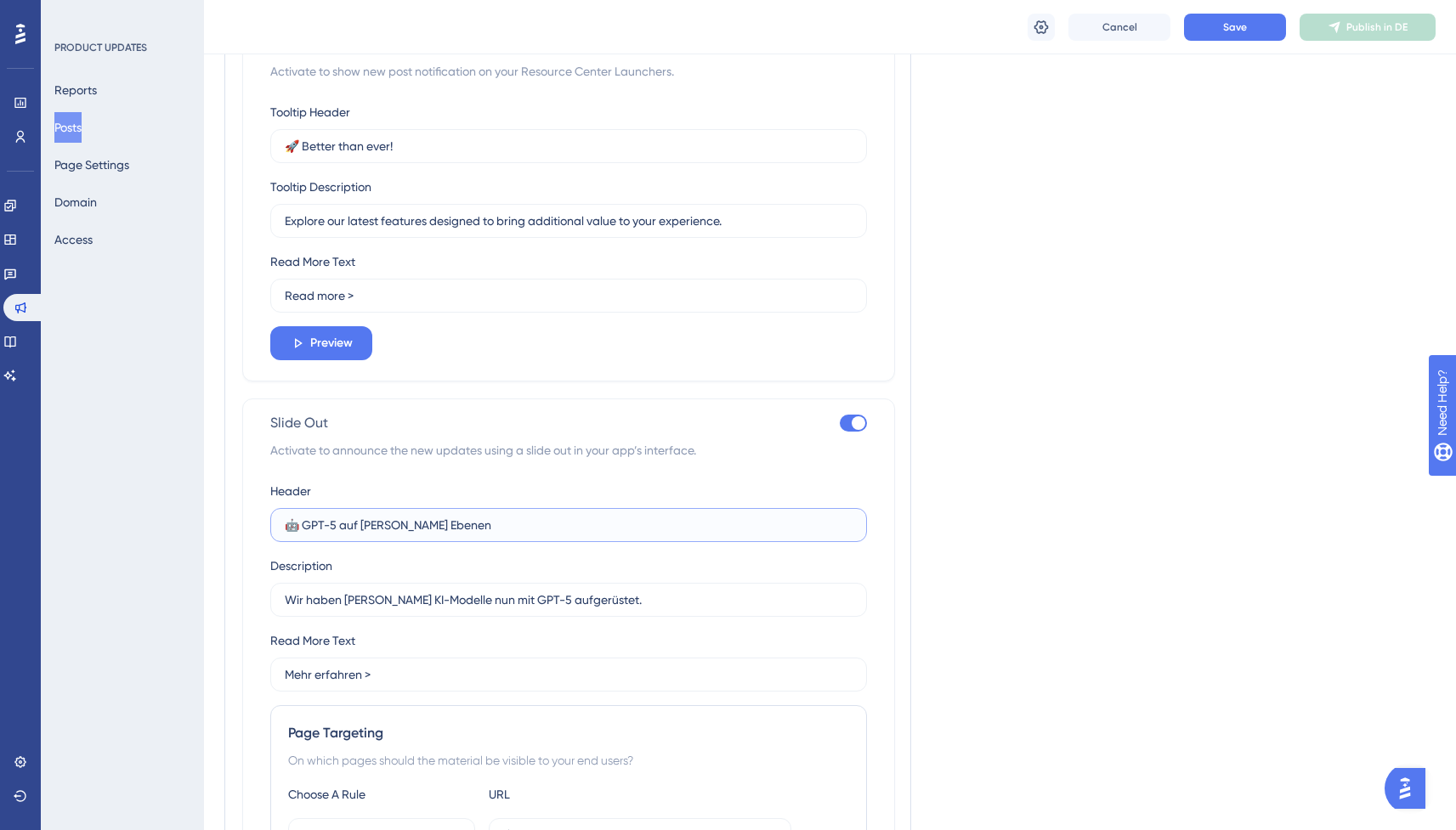
click at [449, 520] on input "🤖 GPT-5 auf [PERSON_NAME] Ebenen" at bounding box center [568, 525] width 568 height 19
click at [419, 148] on input "🚀 Better than ever!" at bounding box center [568, 146] width 568 height 19
paste input "GPT-5 auf [PERSON_NAME] Ebenen"
type input "🤖 GPT-5 auf [PERSON_NAME] Ebenen"
click at [444, 593] on input "Wir haben [PERSON_NAME] KI-Modelle nun mit GPT-5 aufgerüstet." at bounding box center [568, 599] width 568 height 19
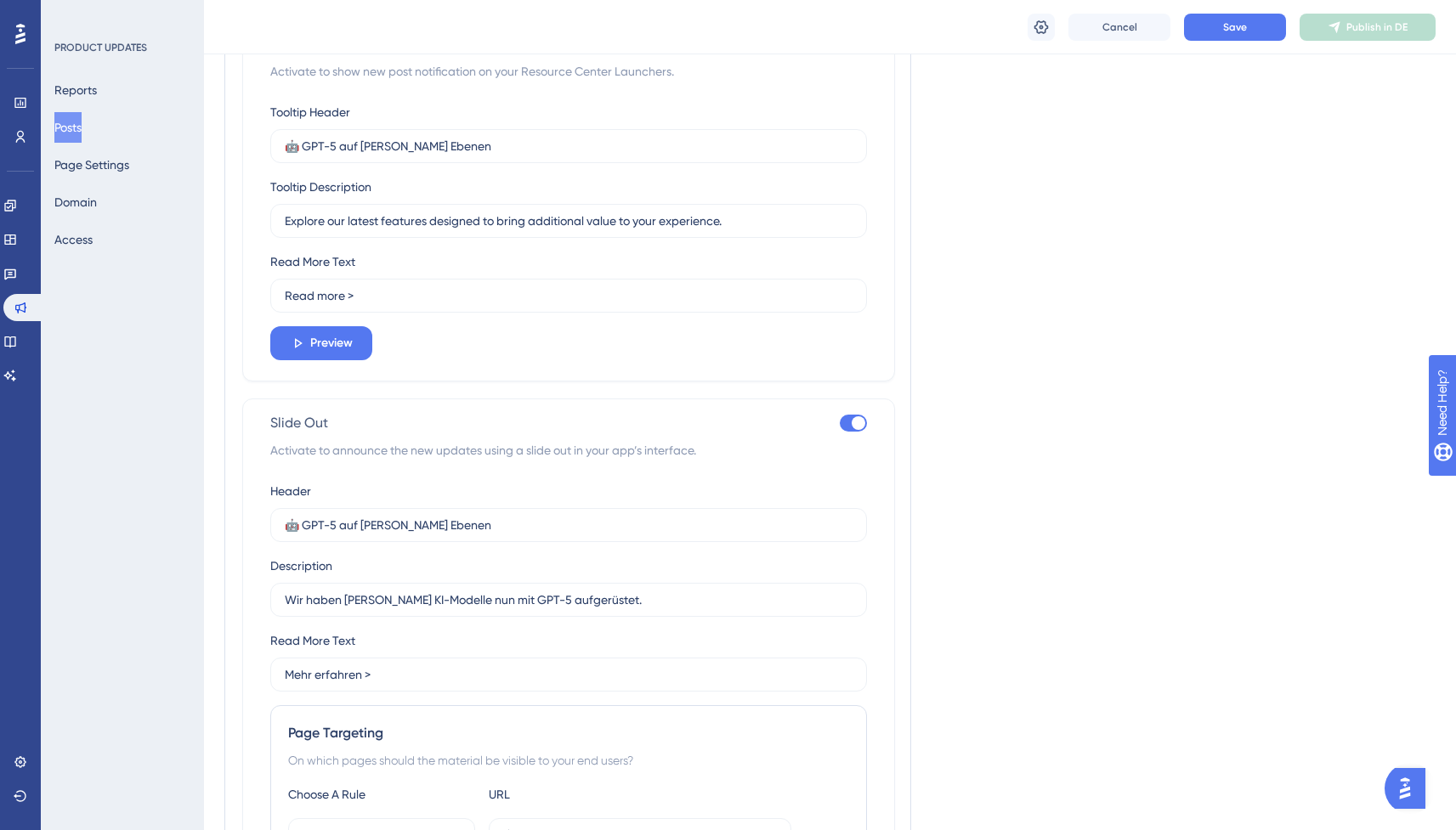
click at [427, 242] on div "Tooltip Header 🤖 GPT-5 auf [PERSON_NAME] Ebenen Tooltip Description Explore our…" at bounding box center [568, 231] width 597 height 258
click at [425, 233] on label "Explore our latest features designed to bring additional value to your experien…" at bounding box center [568, 221] width 597 height 34
click at [425, 231] on input "Explore our latest features designed to bring additional value to your experien…" at bounding box center [568, 221] width 568 height 19
paste input "Wir haben [PERSON_NAME] KI-Modelle nun mit GPT-5 aufgerüstet"
type input "Wir haben [PERSON_NAME] KI-Modelle nun mit GPT-5 aufgerüstet."
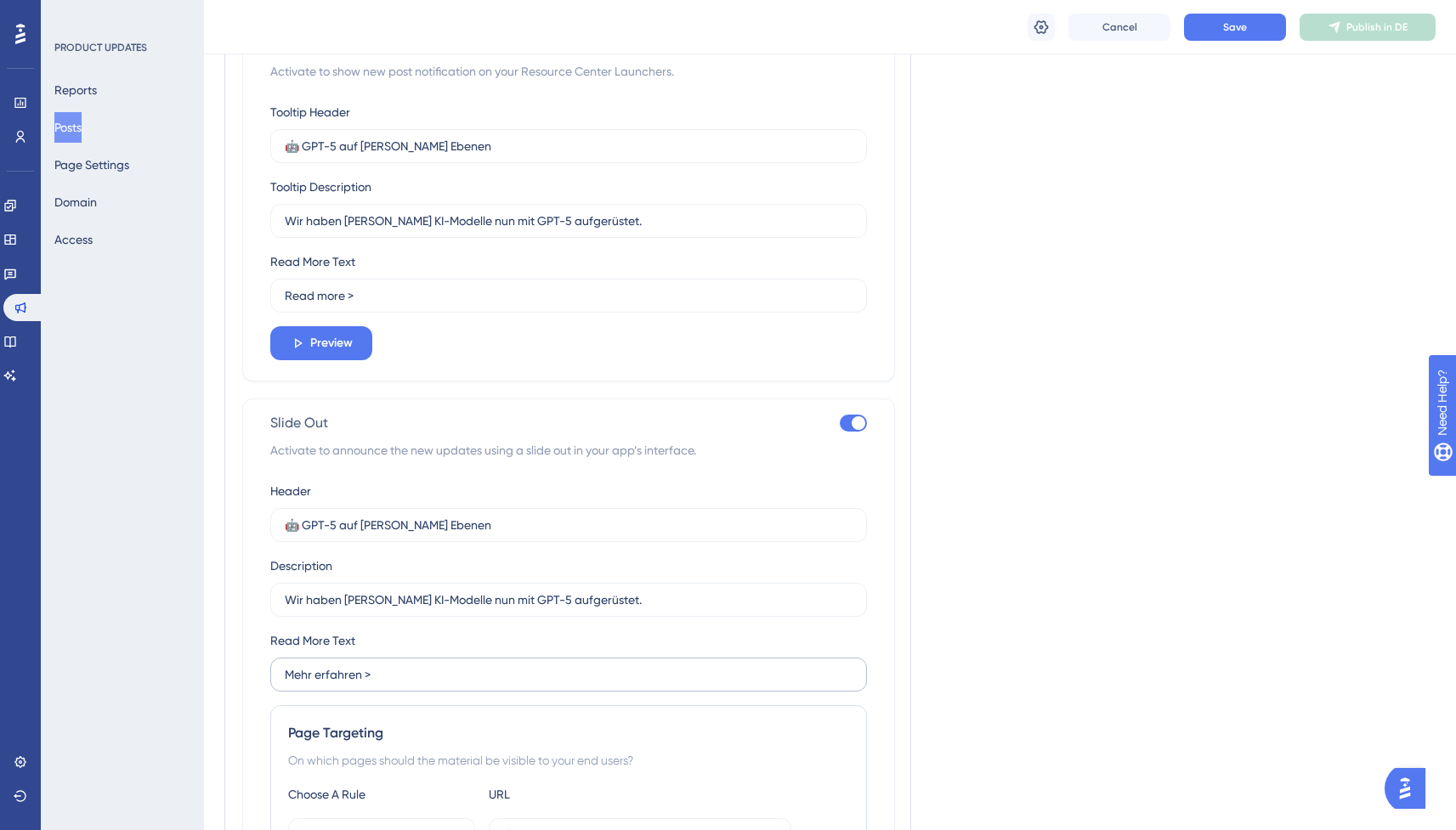
click at [376, 689] on label "Mehr erfahren >" at bounding box center [568, 675] width 597 height 34
click at [376, 684] on input "Mehr erfahren >" at bounding box center [568, 674] width 568 height 19
click at [341, 301] on input "Read more >" at bounding box center [568, 295] width 568 height 19
paste input "Mehr erfahren"
type input "Mehr erfahren >"
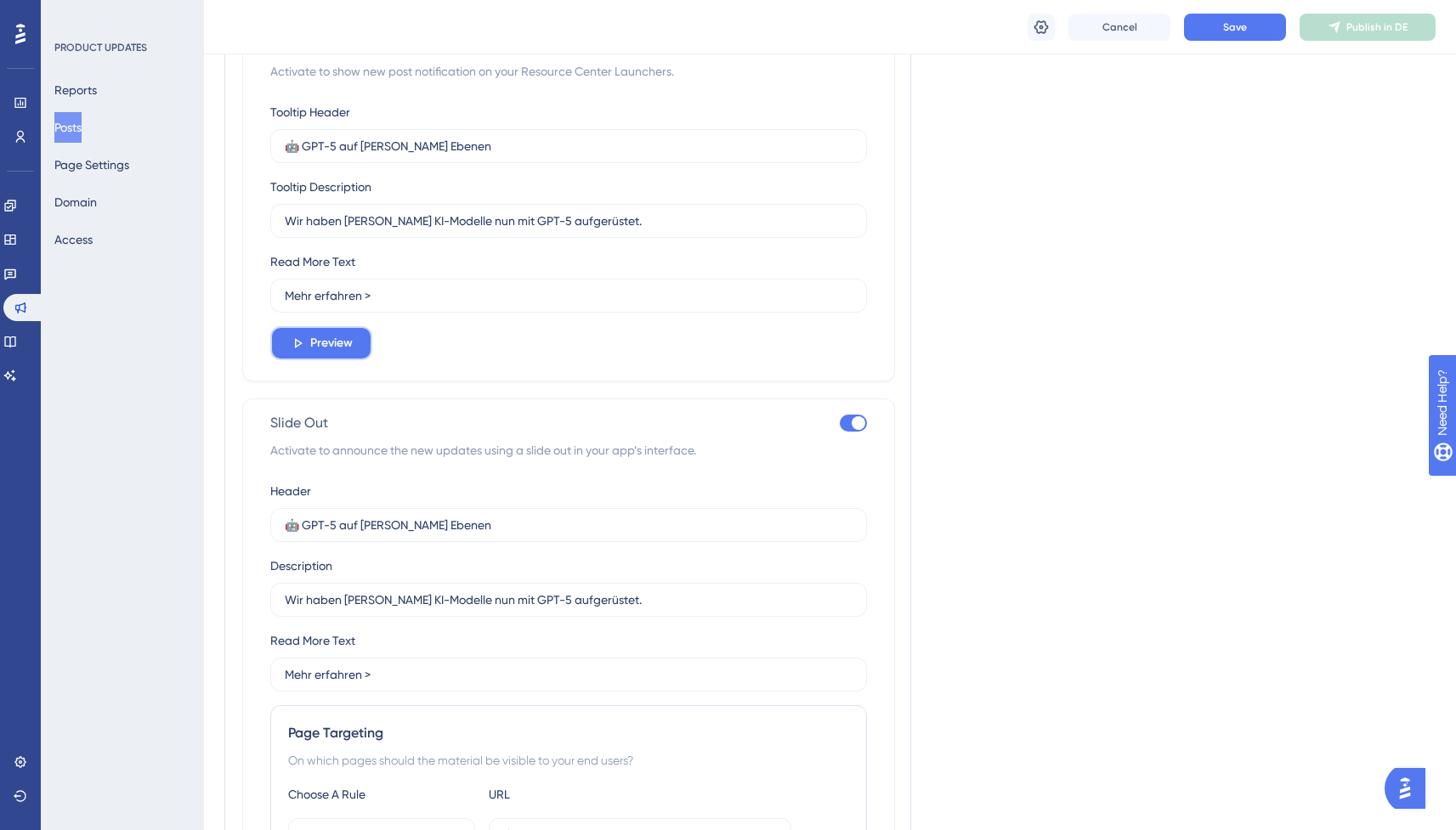
click at [334, 334] on span "Preview" at bounding box center [332, 343] width 43 height 21
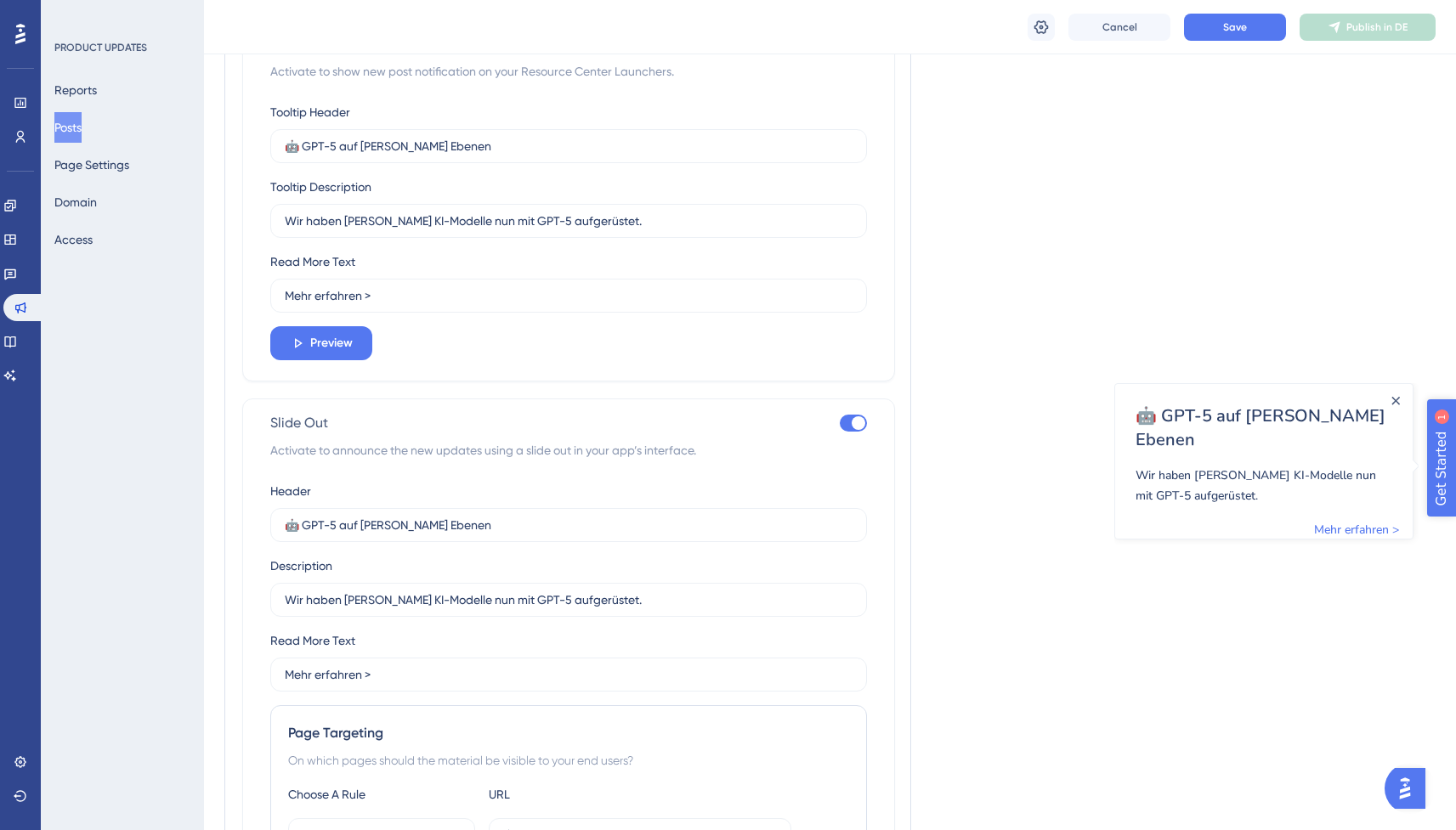
click at [847, 426] on div at bounding box center [853, 423] width 27 height 17
click at [840, 424] on input "checkbox" at bounding box center [839, 423] width 1 height 1
checkbox input "false"
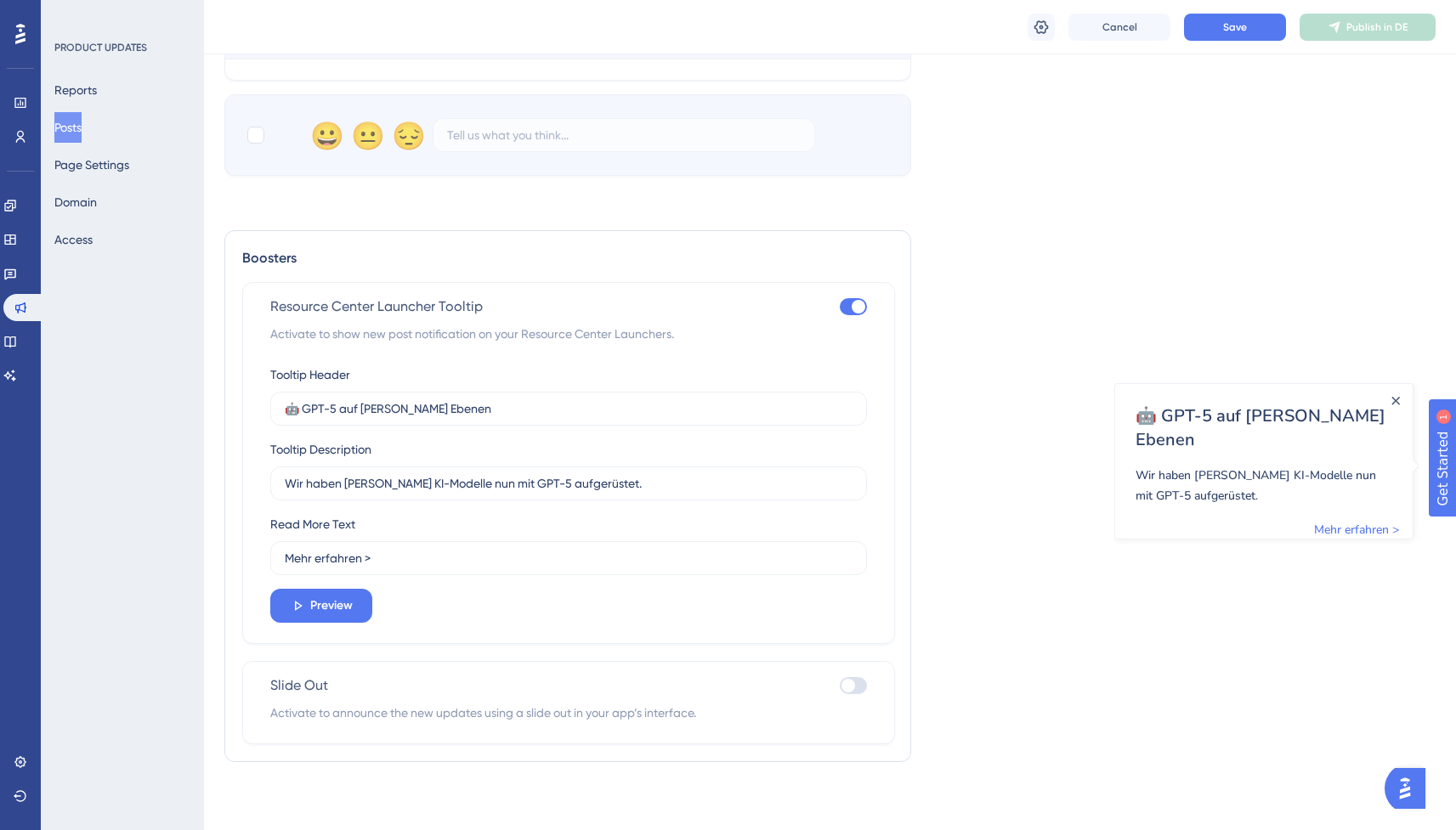
scroll to position [741, 0]
click at [1240, 38] on button "Save" at bounding box center [1235, 27] width 102 height 27
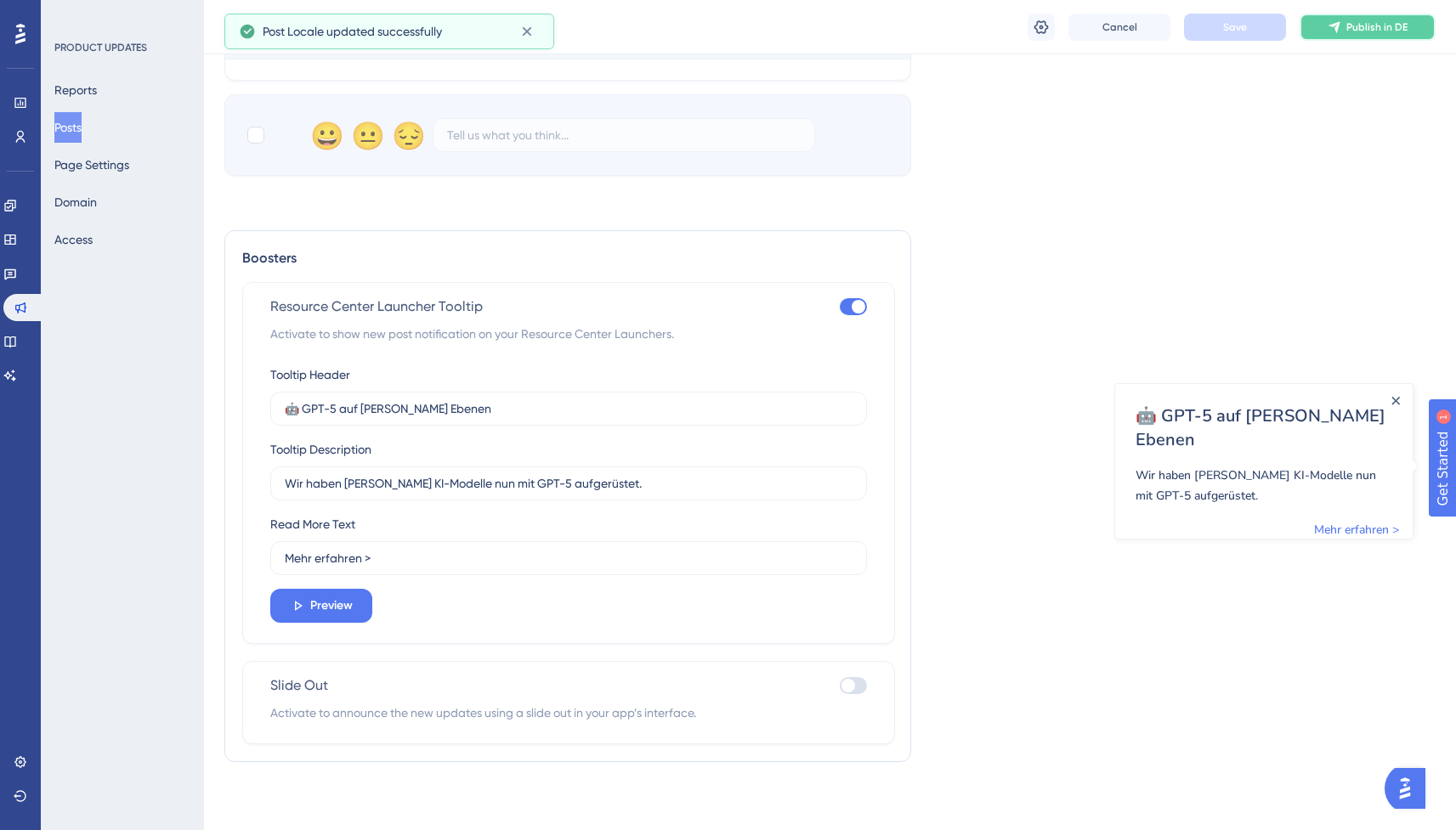
click at [1342, 31] on button "Publish in DE" at bounding box center [1367, 27] width 136 height 27
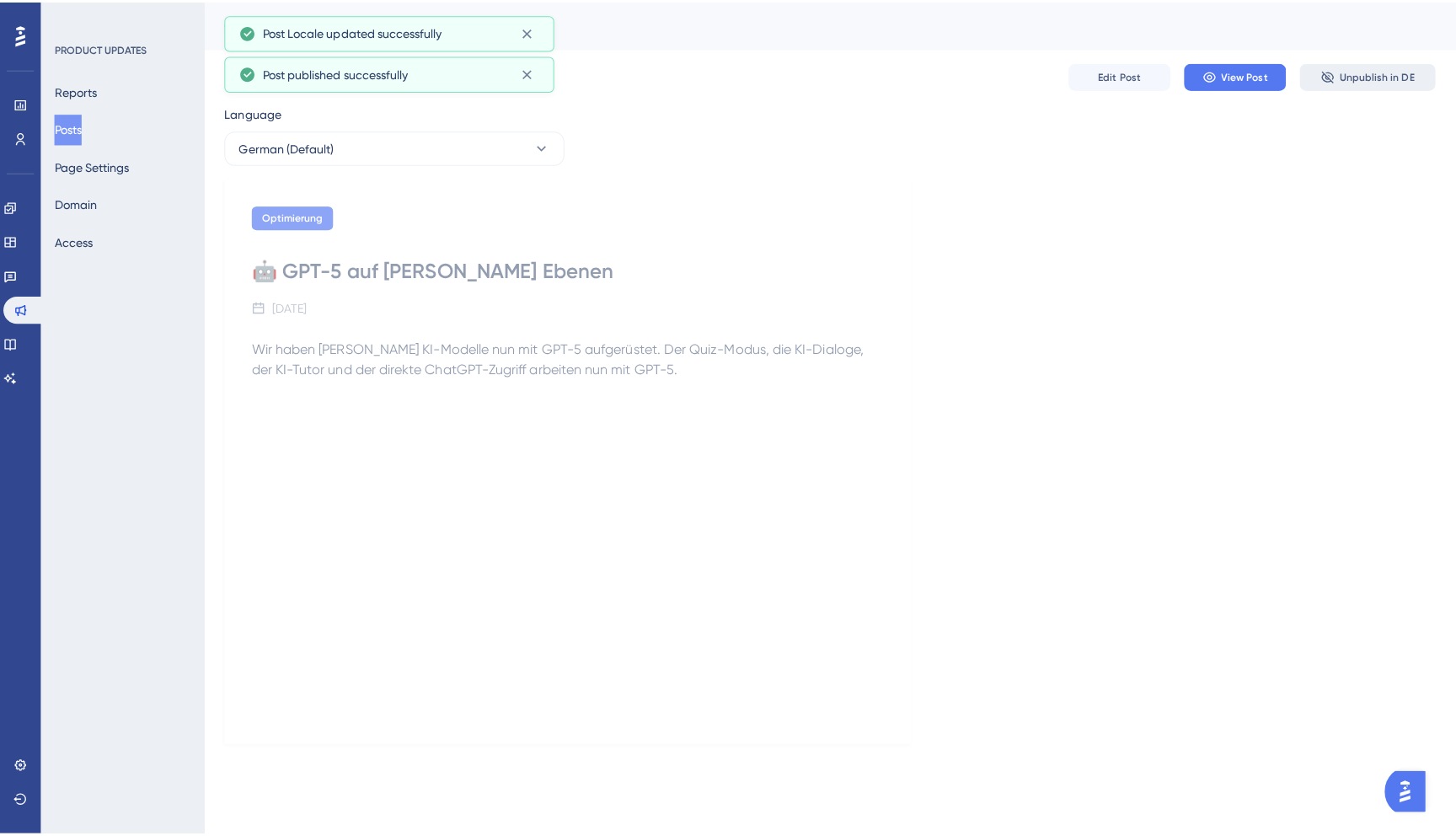
scroll to position [0, 0]
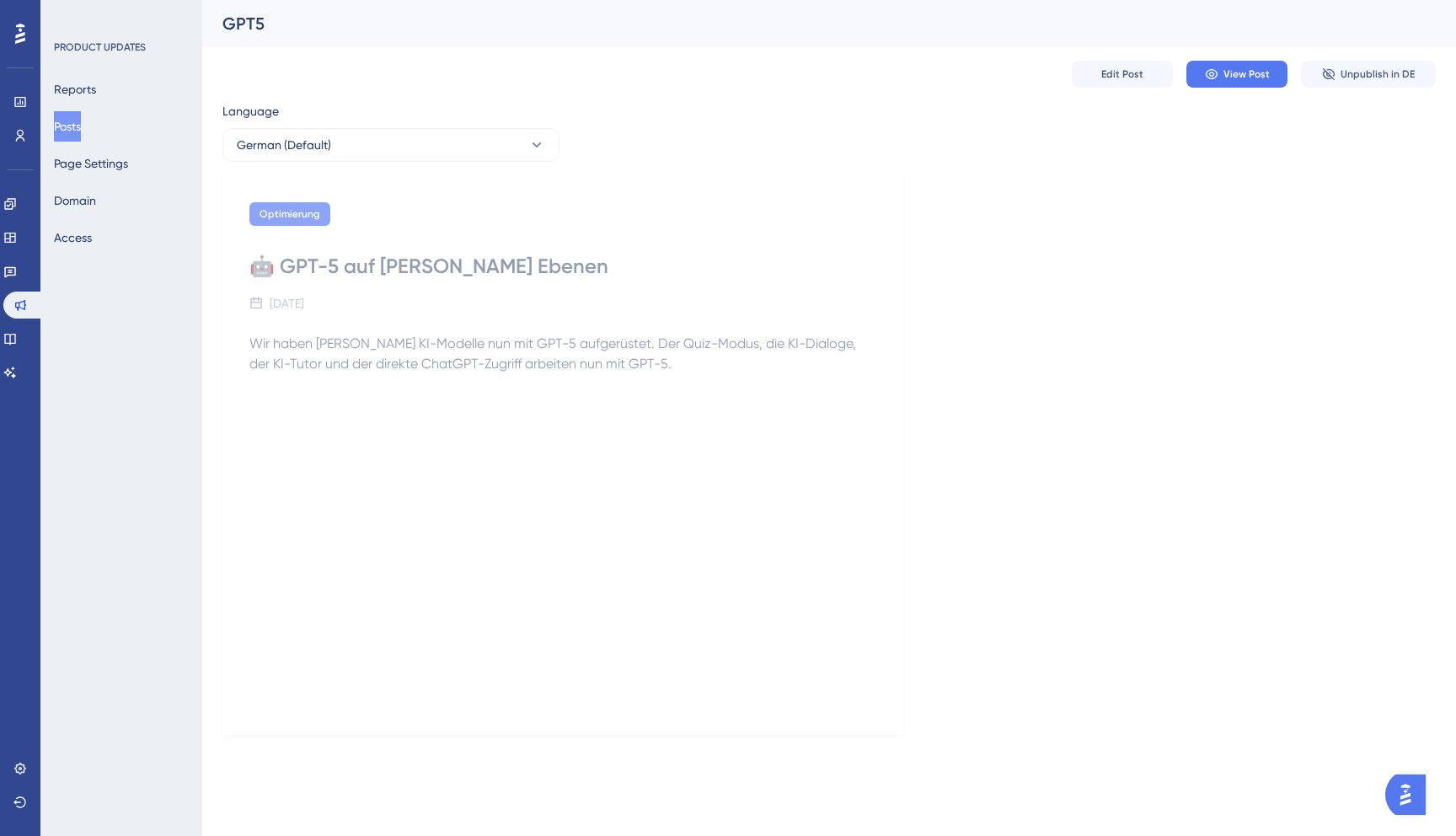
click at [1412, 803] on img "Open AI Assistant Launcher" at bounding box center [1405, 794] width 30 height 30
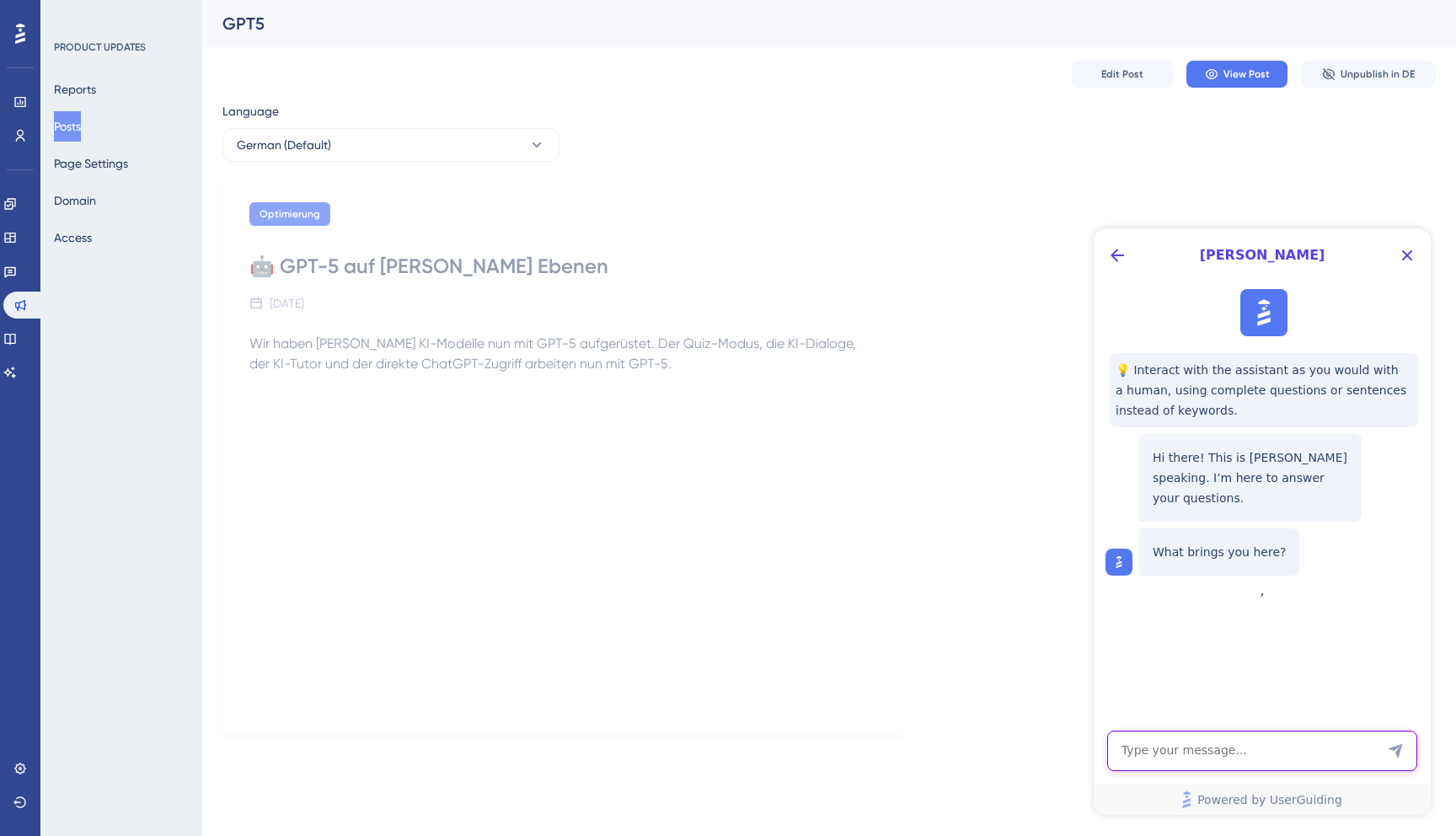
click at [1212, 736] on textarea "AI Assistant Text Input" at bounding box center [1263, 751] width 310 height 41
click at [1114, 81] on button "Edit Post" at bounding box center [1123, 74] width 101 height 27
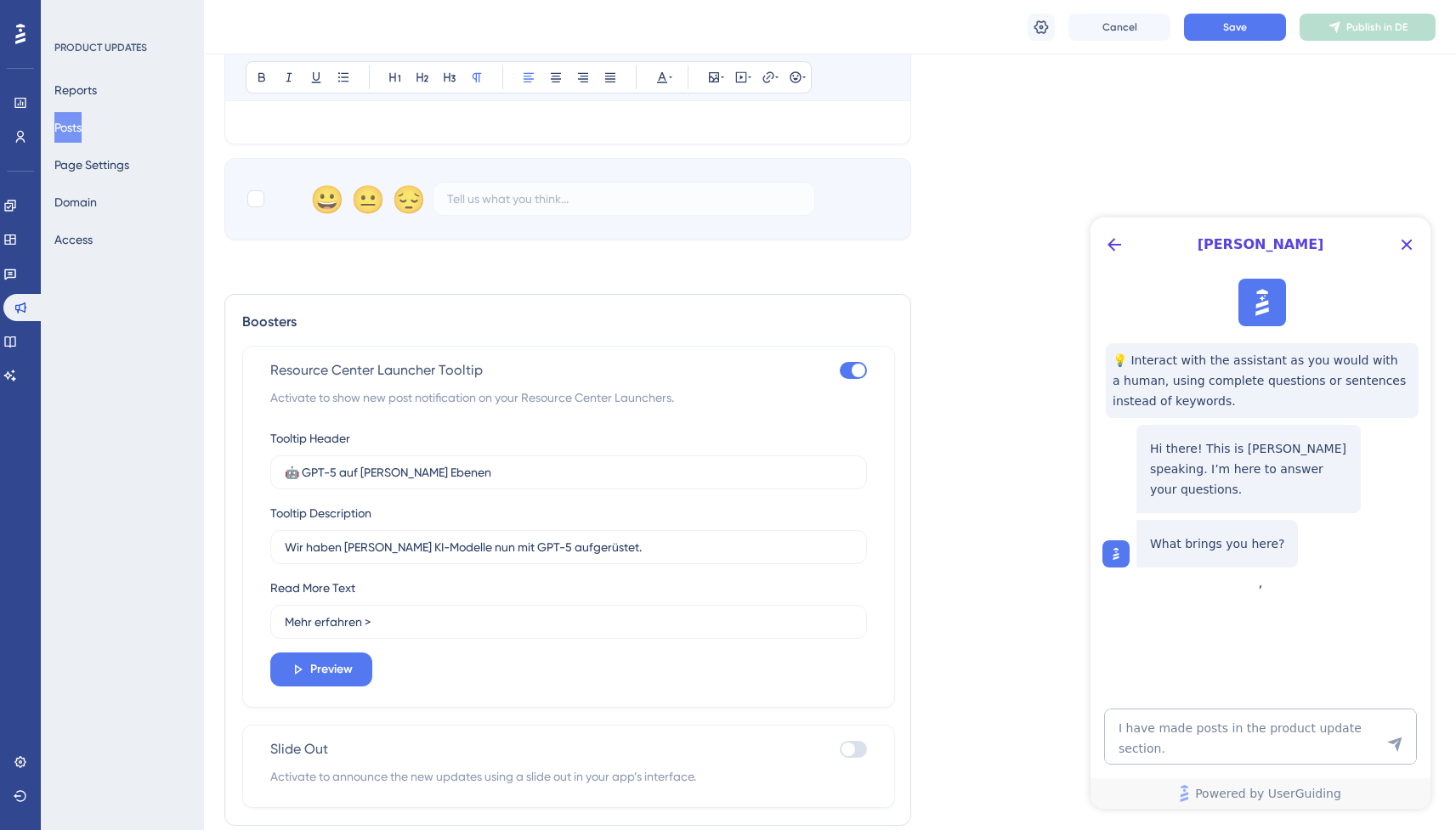
scroll to position [741, 0]
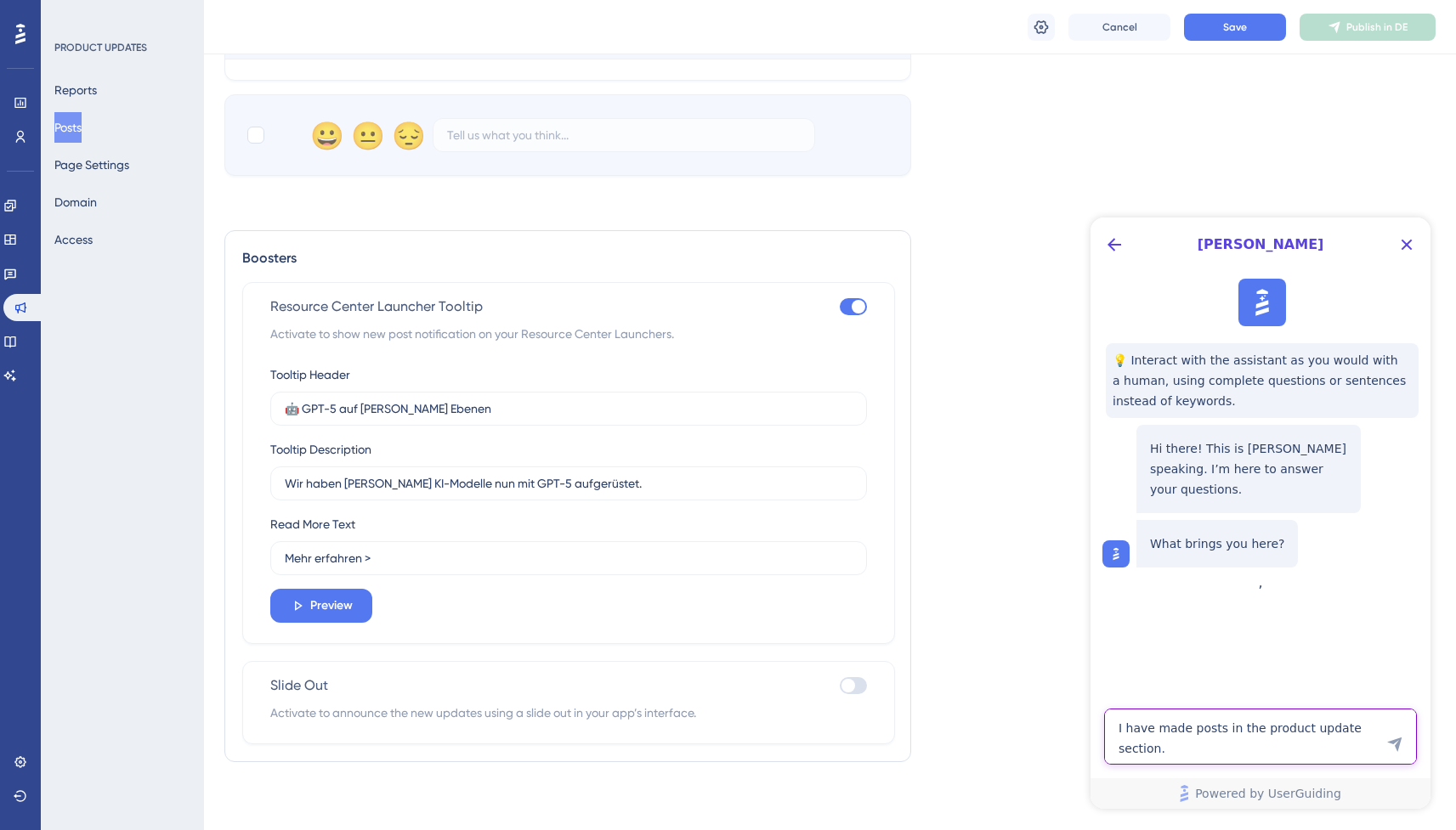
click at [1243, 752] on textarea "I have made posts in the product update section." at bounding box center [1260, 737] width 313 height 56
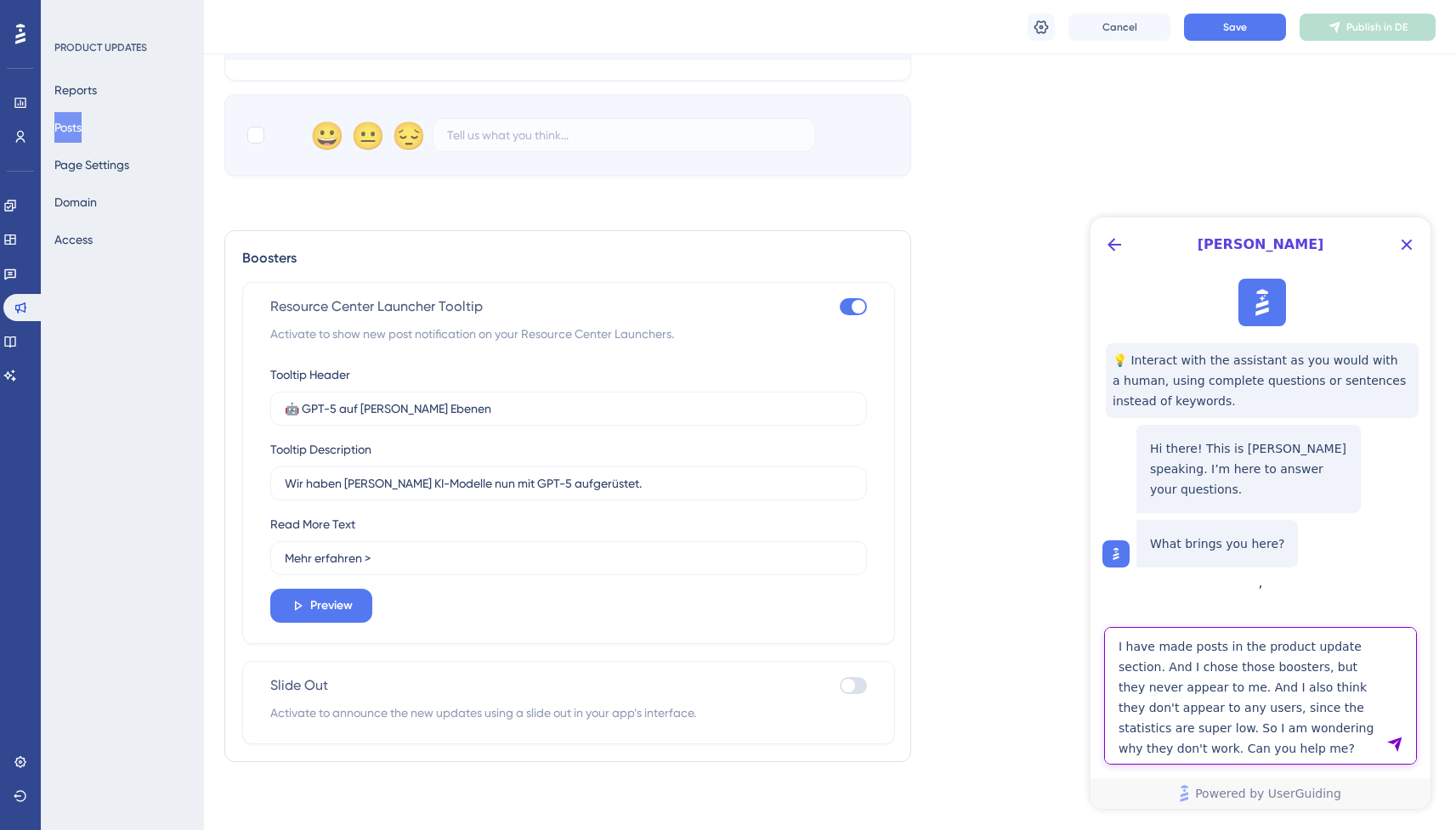
type textarea "I have made posts in the product update section. And I chose those boosters, bu…"
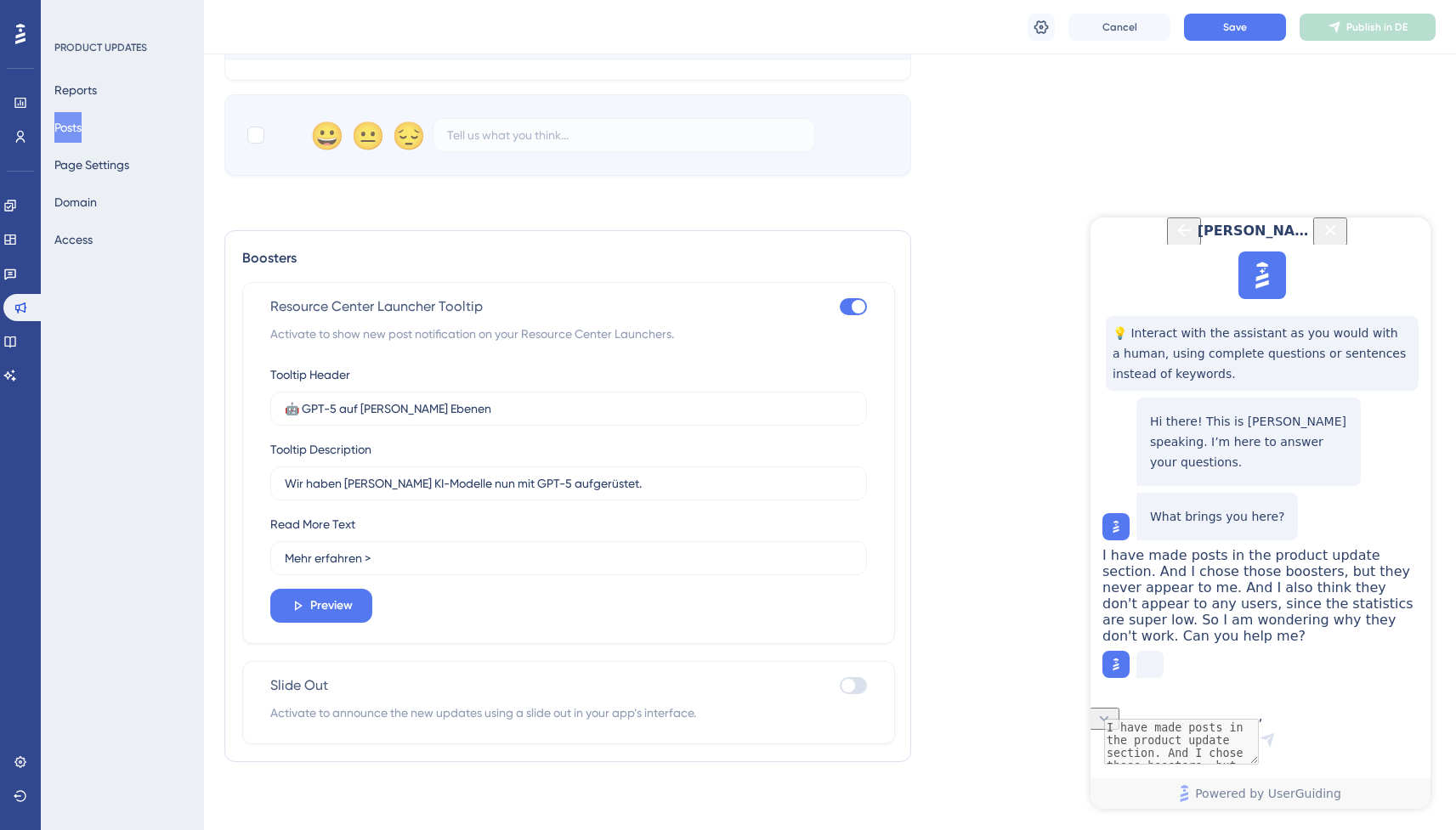
scroll to position [98, 0]
click at [92, 206] on button "Domain" at bounding box center [76, 202] width 43 height 30
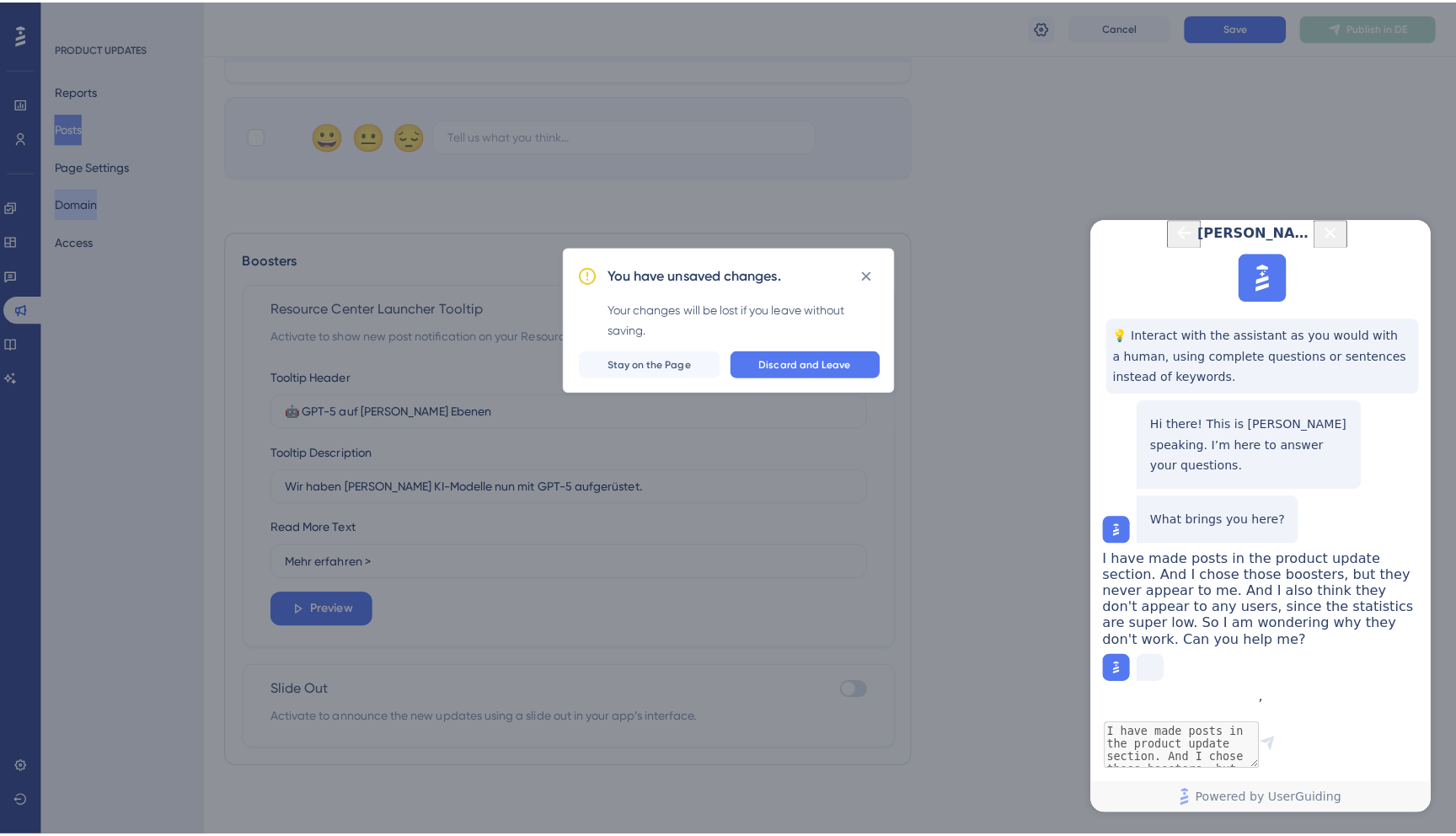
scroll to position [721, 0]
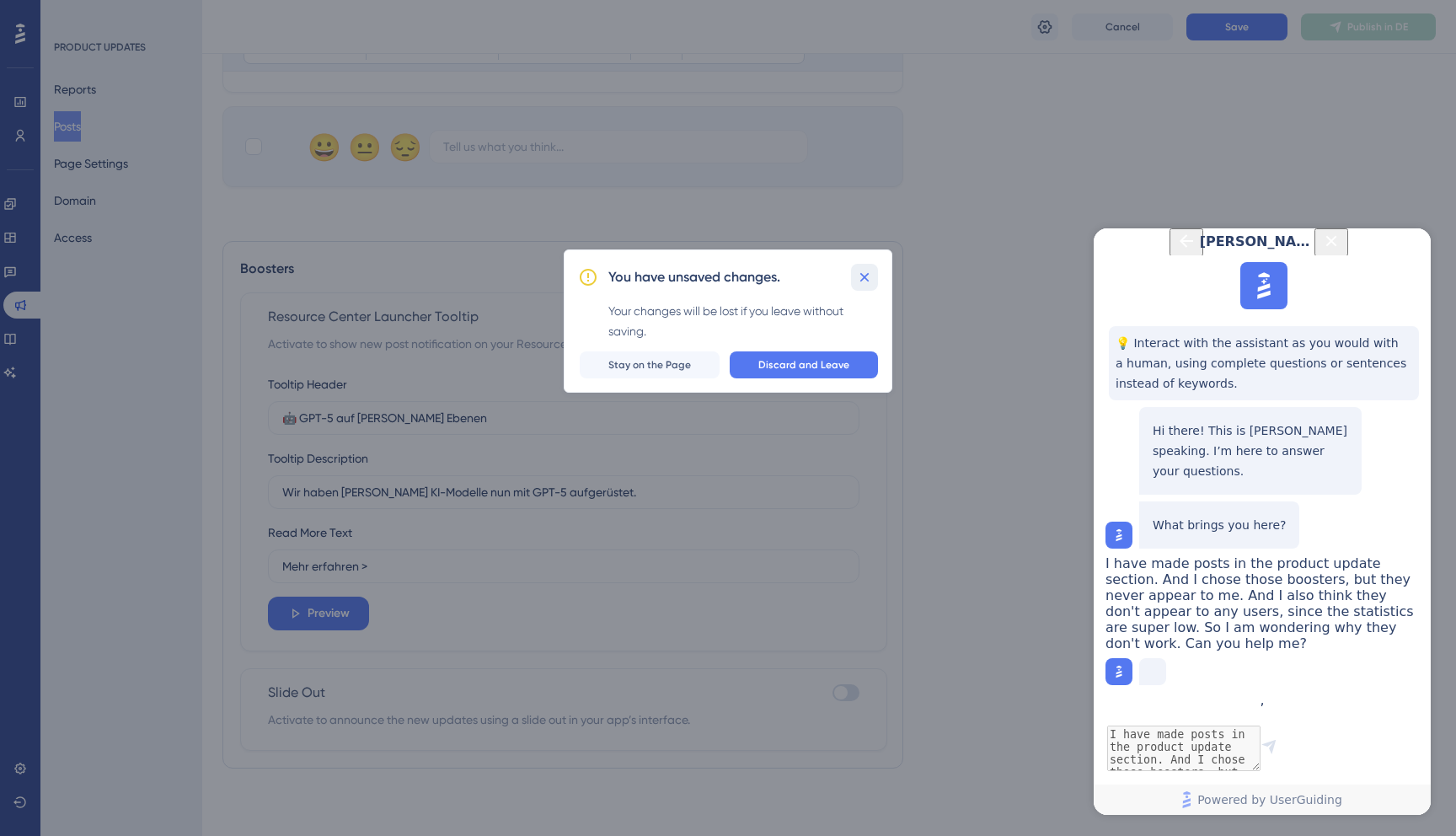
click at [868, 277] on icon at bounding box center [865, 277] width 17 height 17
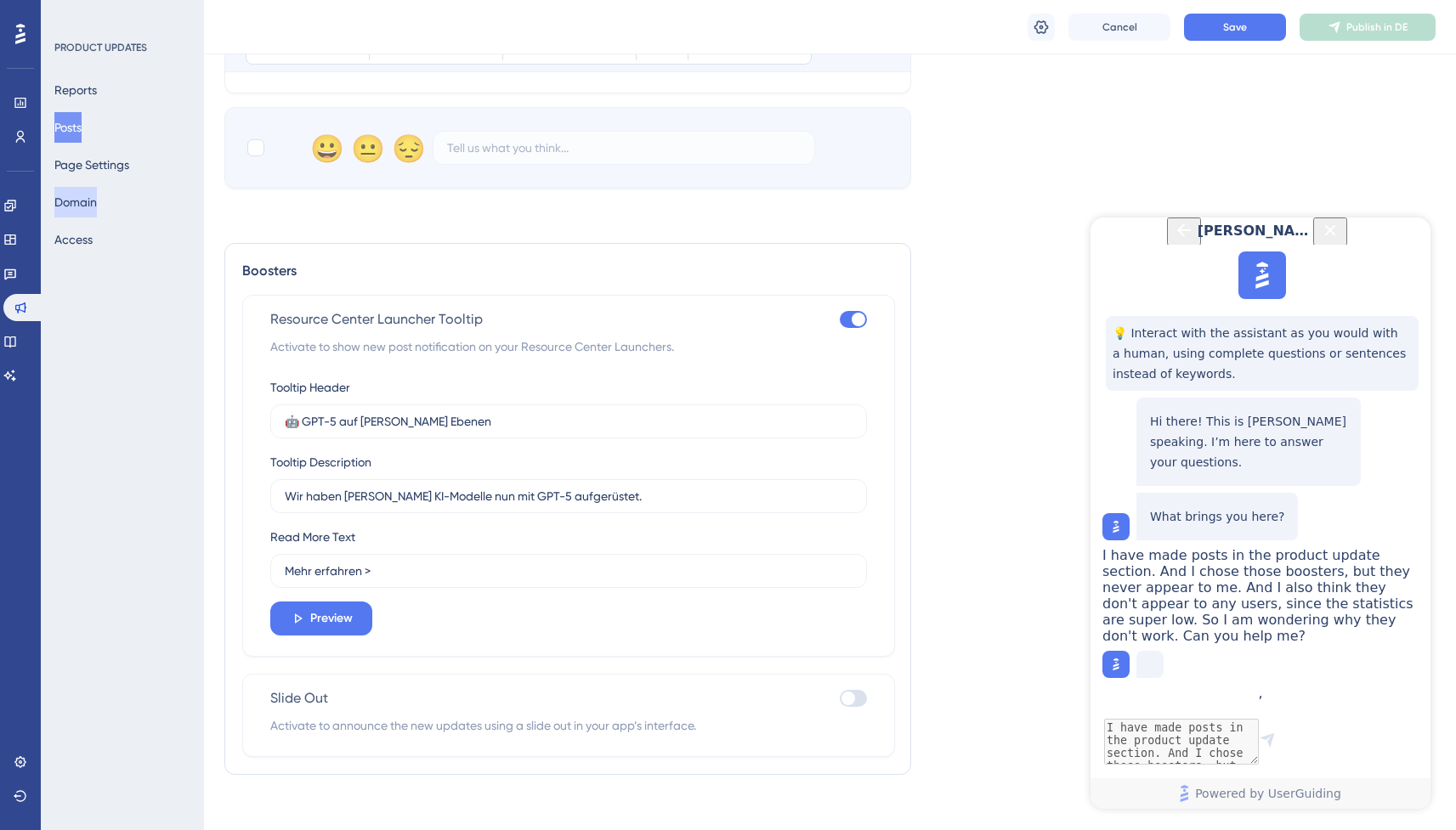
click at [97, 210] on button "Domain" at bounding box center [76, 202] width 43 height 30
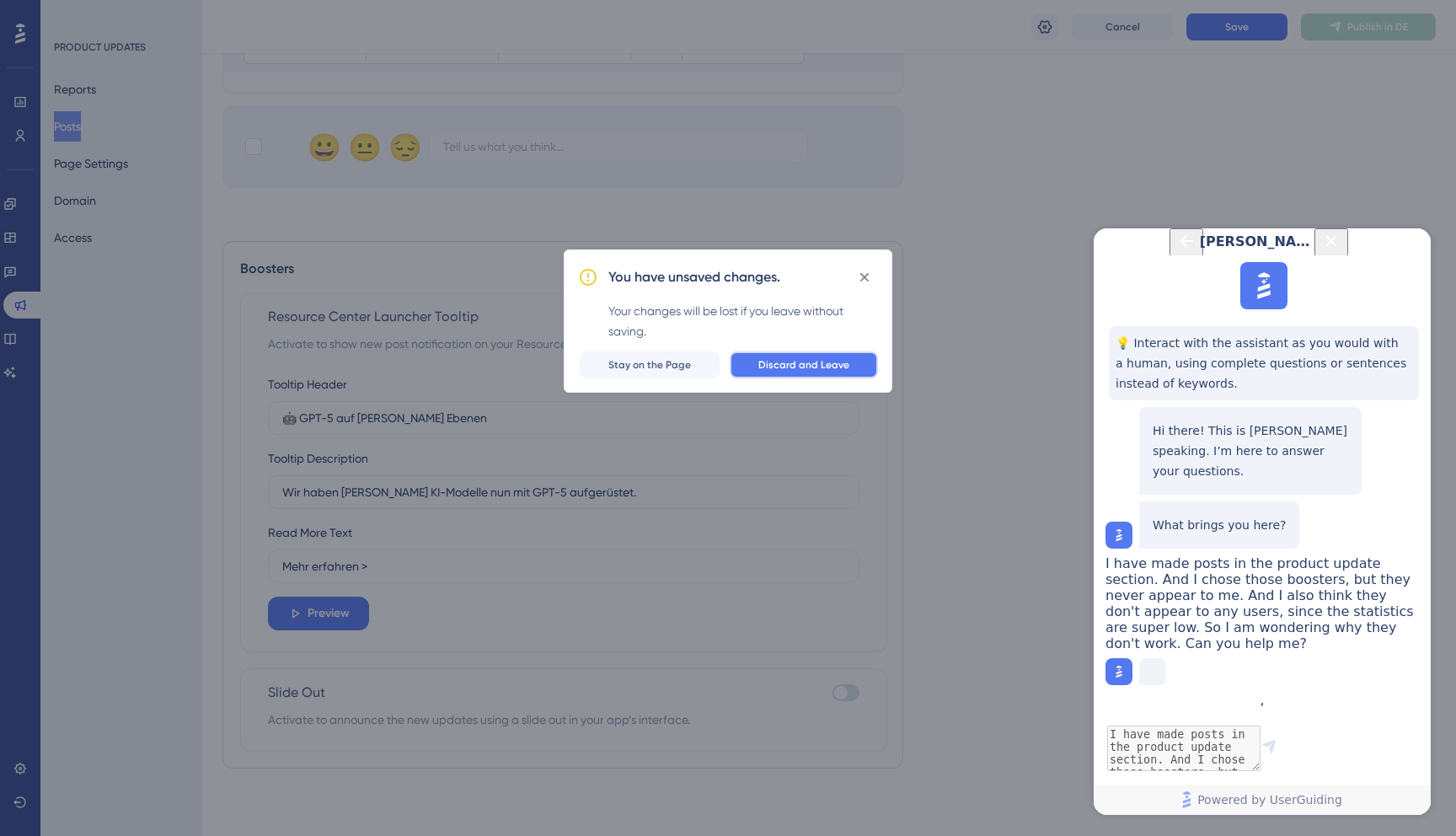
click at [810, 370] on span "Discard and Leave" at bounding box center [803, 364] width 91 height 13
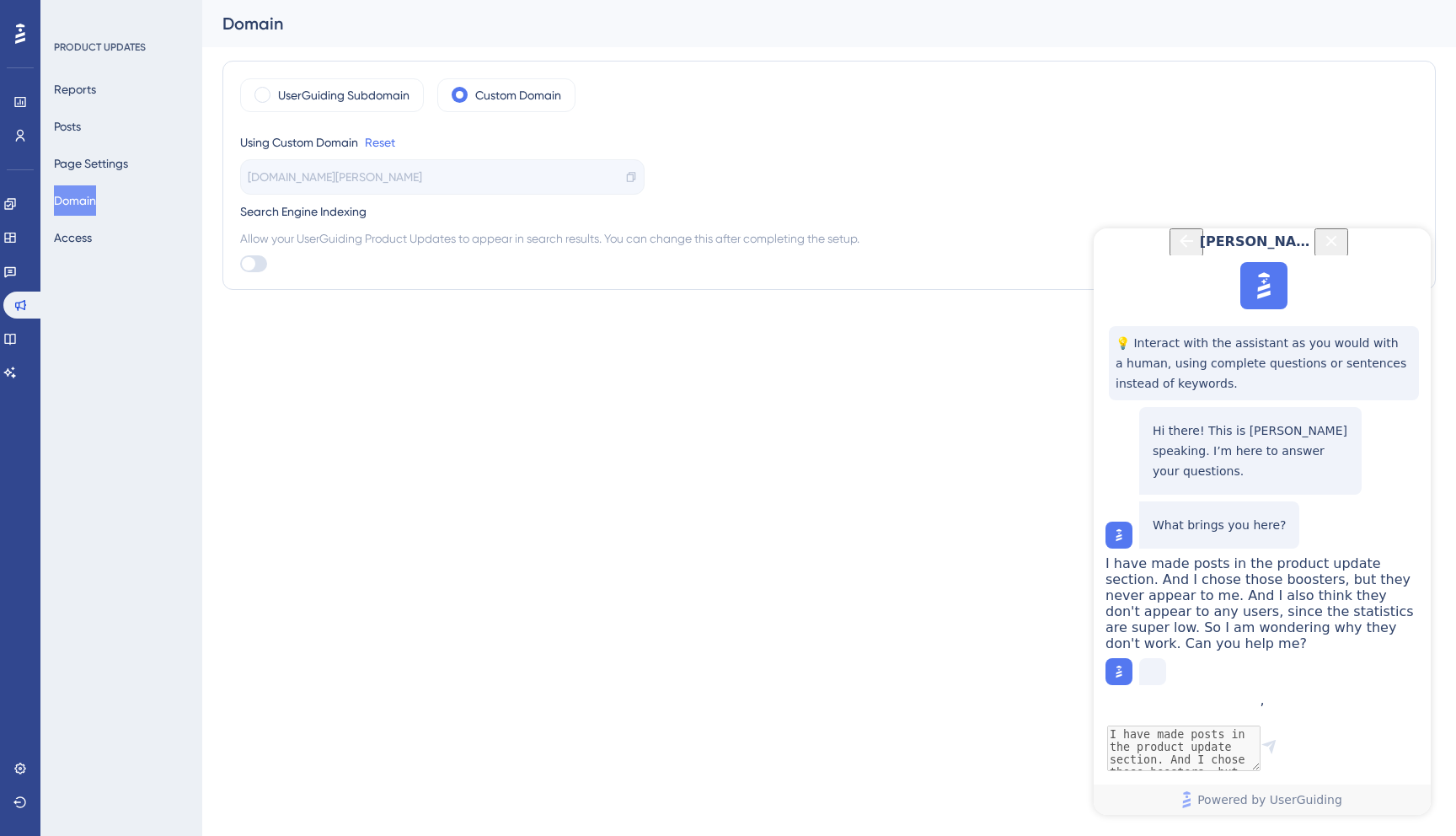
click at [244, 260] on div at bounding box center [248, 263] width 13 height 13
click at [240, 263] on input "checkbox" at bounding box center [239, 263] width 1 height 1
click at [253, 265] on div at bounding box center [248, 263] width 13 height 13
click at [240, 264] on input "checkbox" at bounding box center [239, 263] width 1 height 1
checkbox input "false"
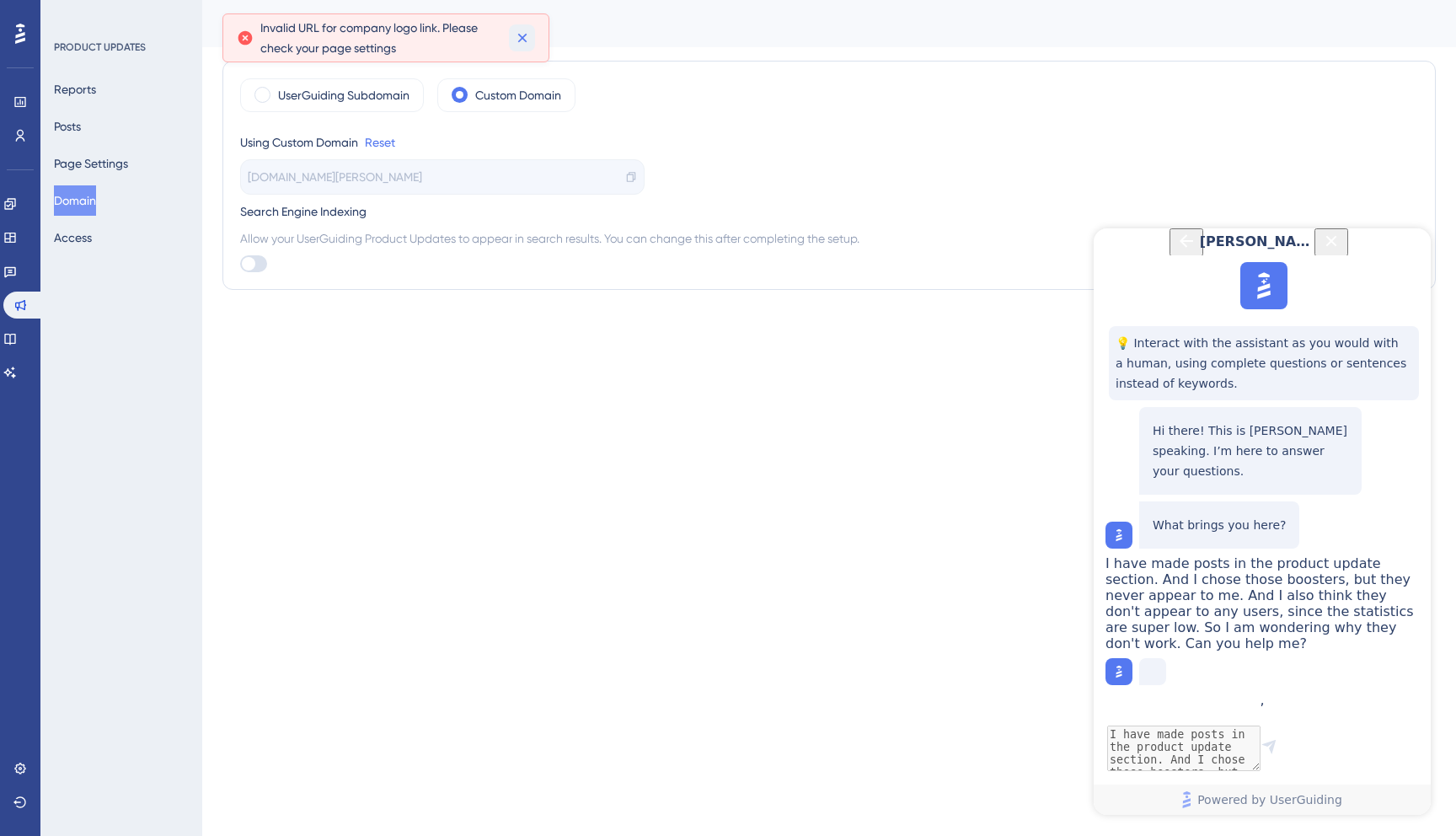
click at [534, 27] on button at bounding box center [521, 38] width 26 height 27
click at [89, 229] on button "Access" at bounding box center [73, 238] width 38 height 30
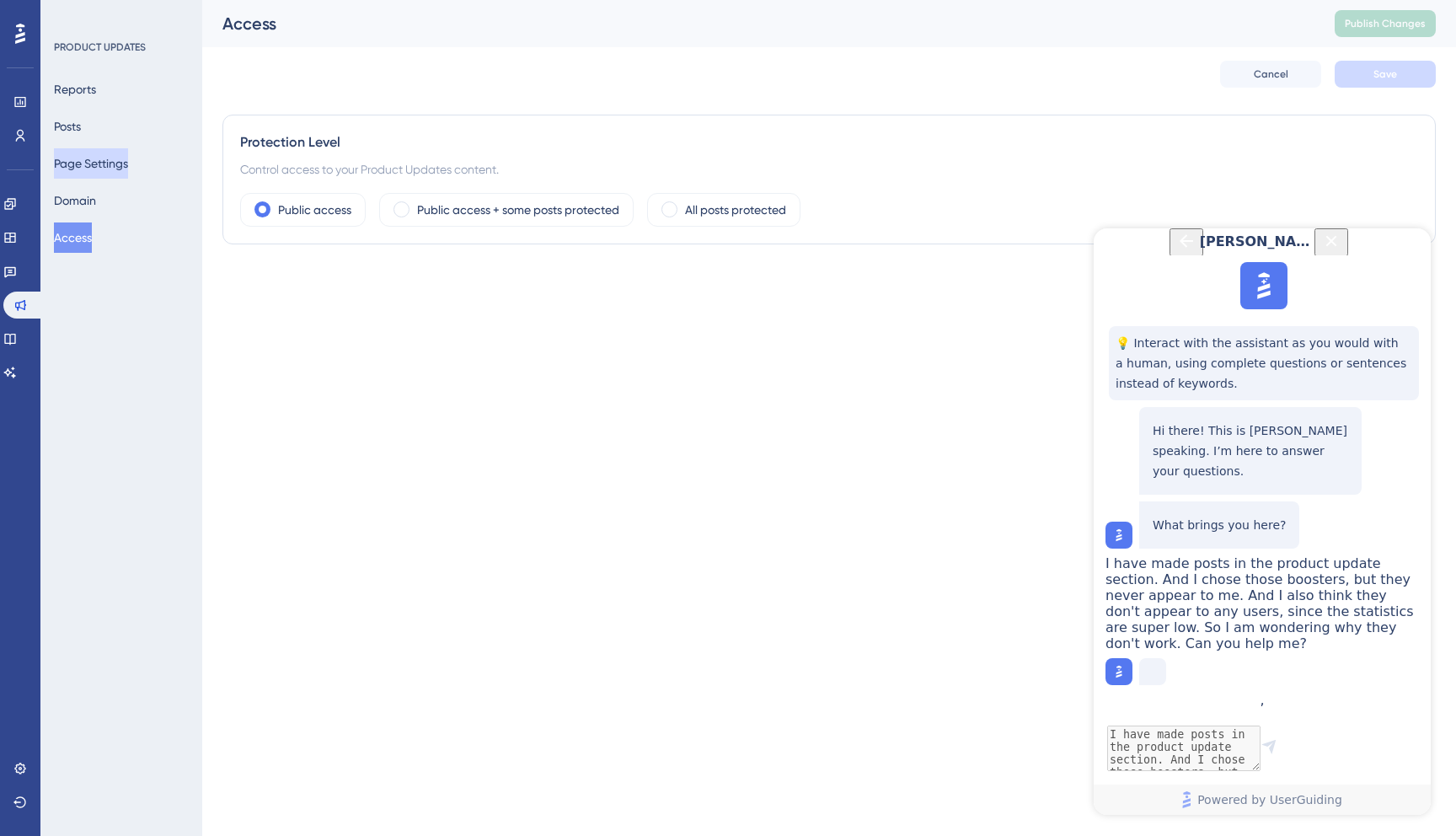
click at [102, 172] on button "Page Settings" at bounding box center [91, 163] width 74 height 30
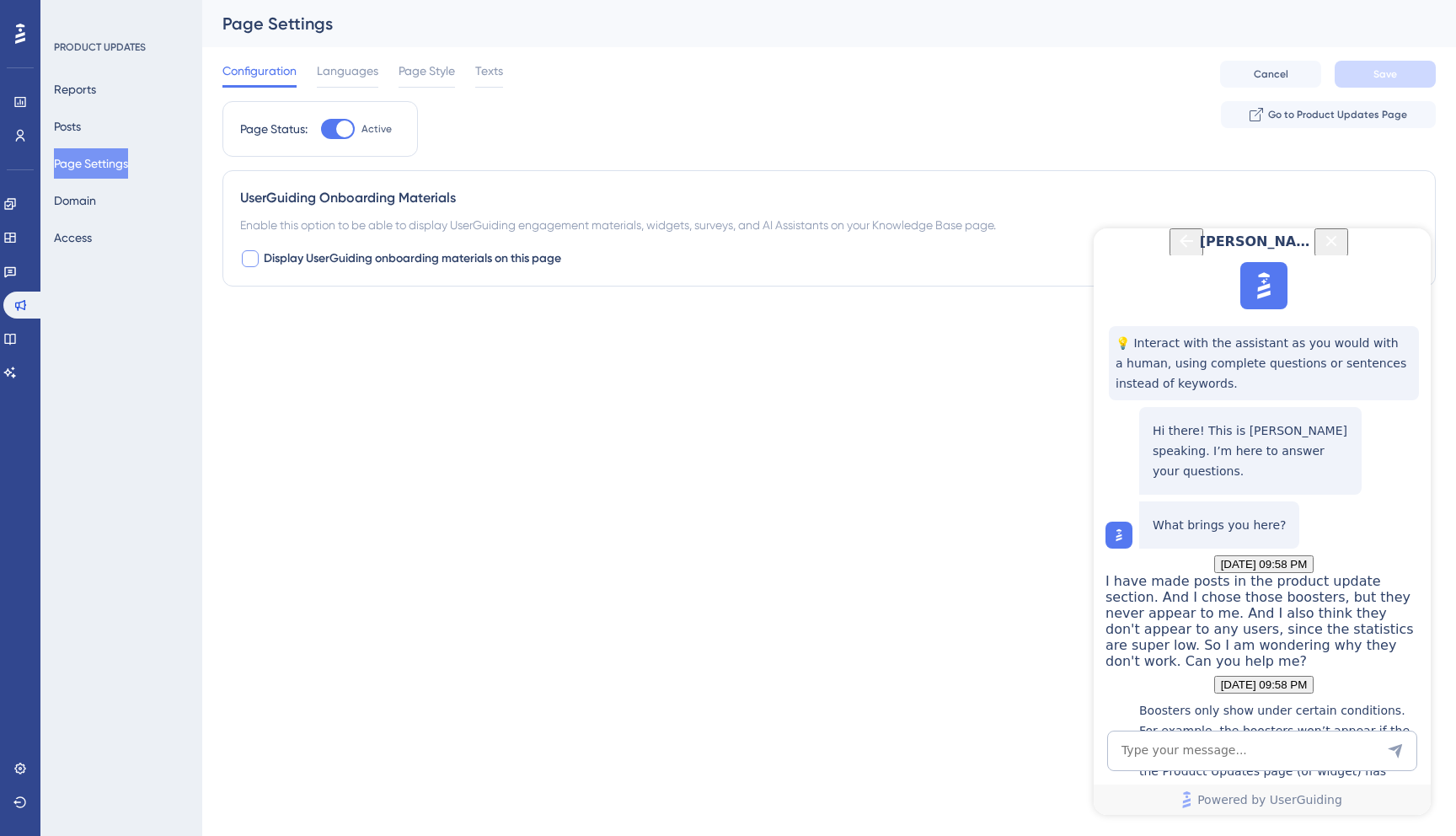
scroll to position [447, 0]
click at [1153, 748] on textarea "AI Assistant Text Input" at bounding box center [1263, 751] width 310 height 41
type textarea "I don't think its that!"
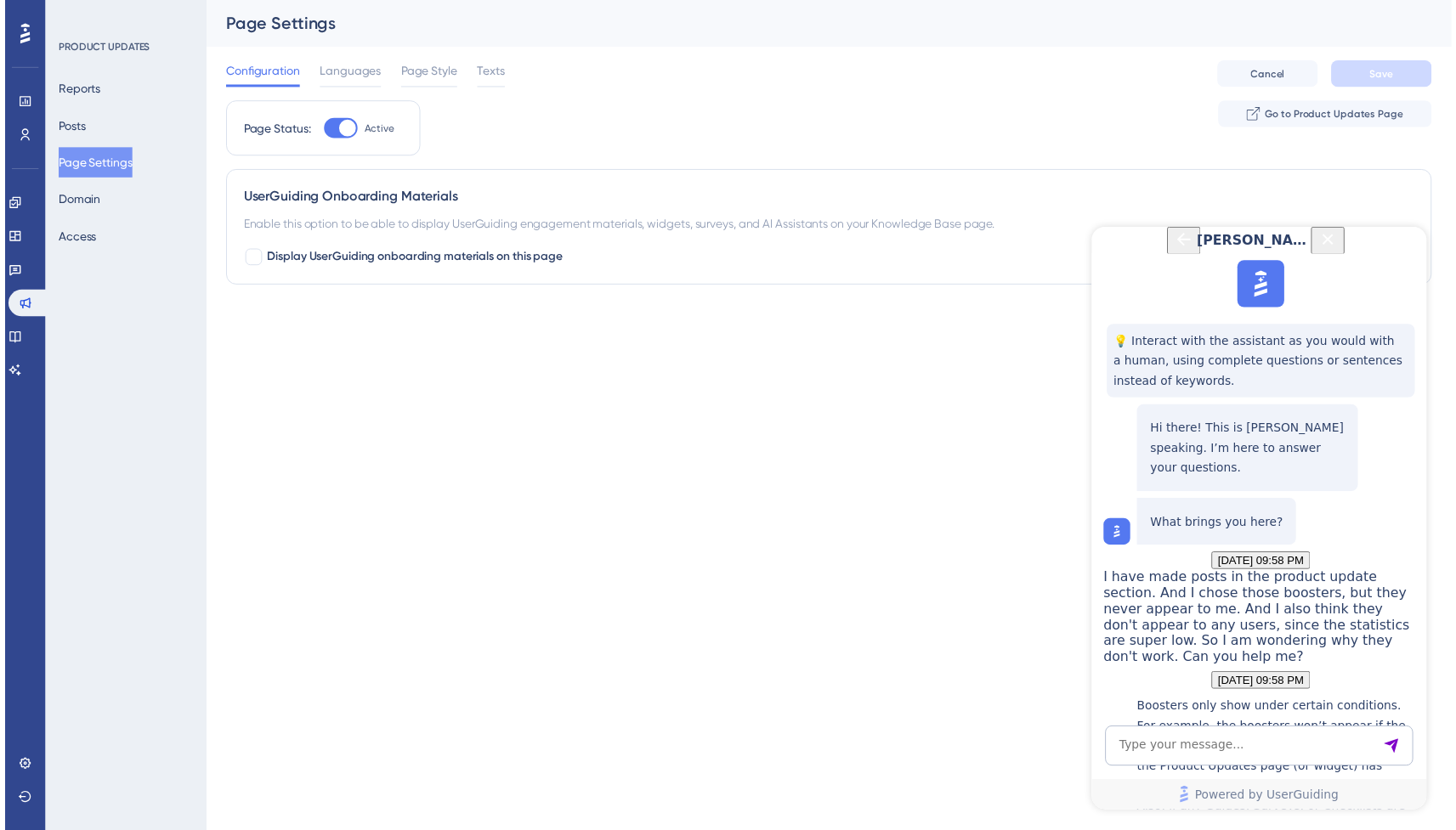
scroll to position [840, 0]
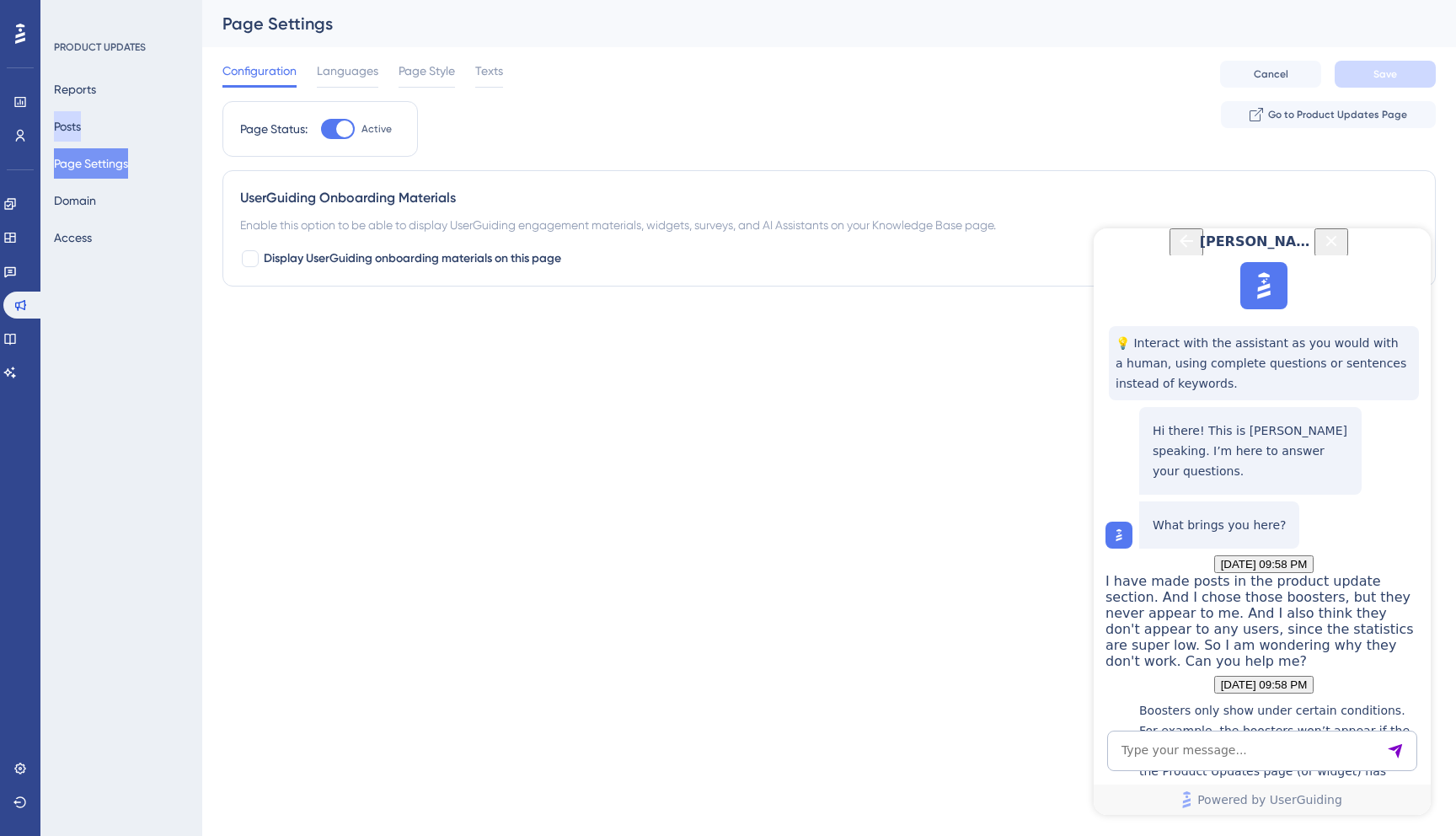
click at [81, 113] on button "Posts" at bounding box center [67, 126] width 27 height 30
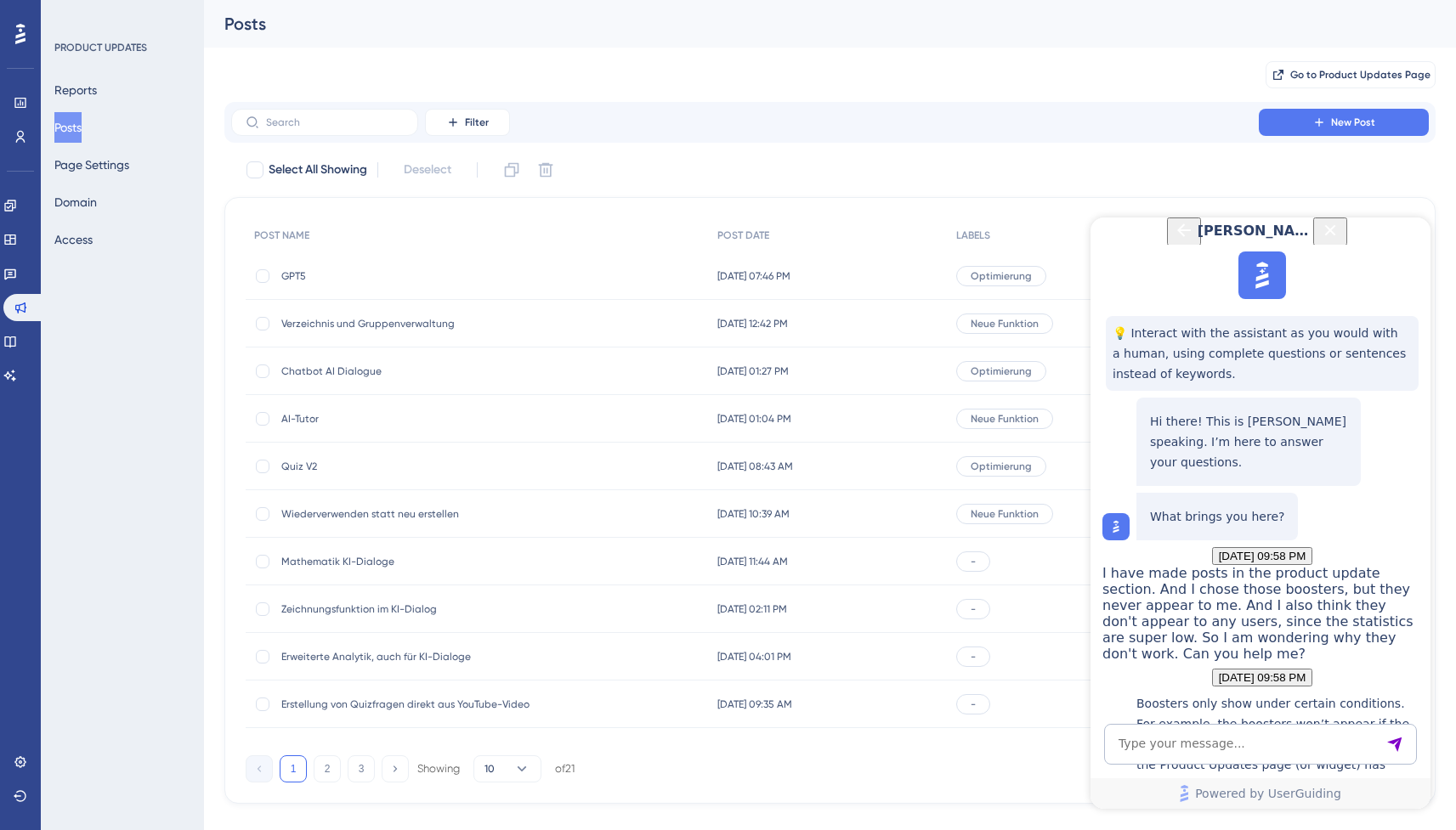
click at [301, 276] on span "GPT5" at bounding box center [418, 275] width 272 height 13
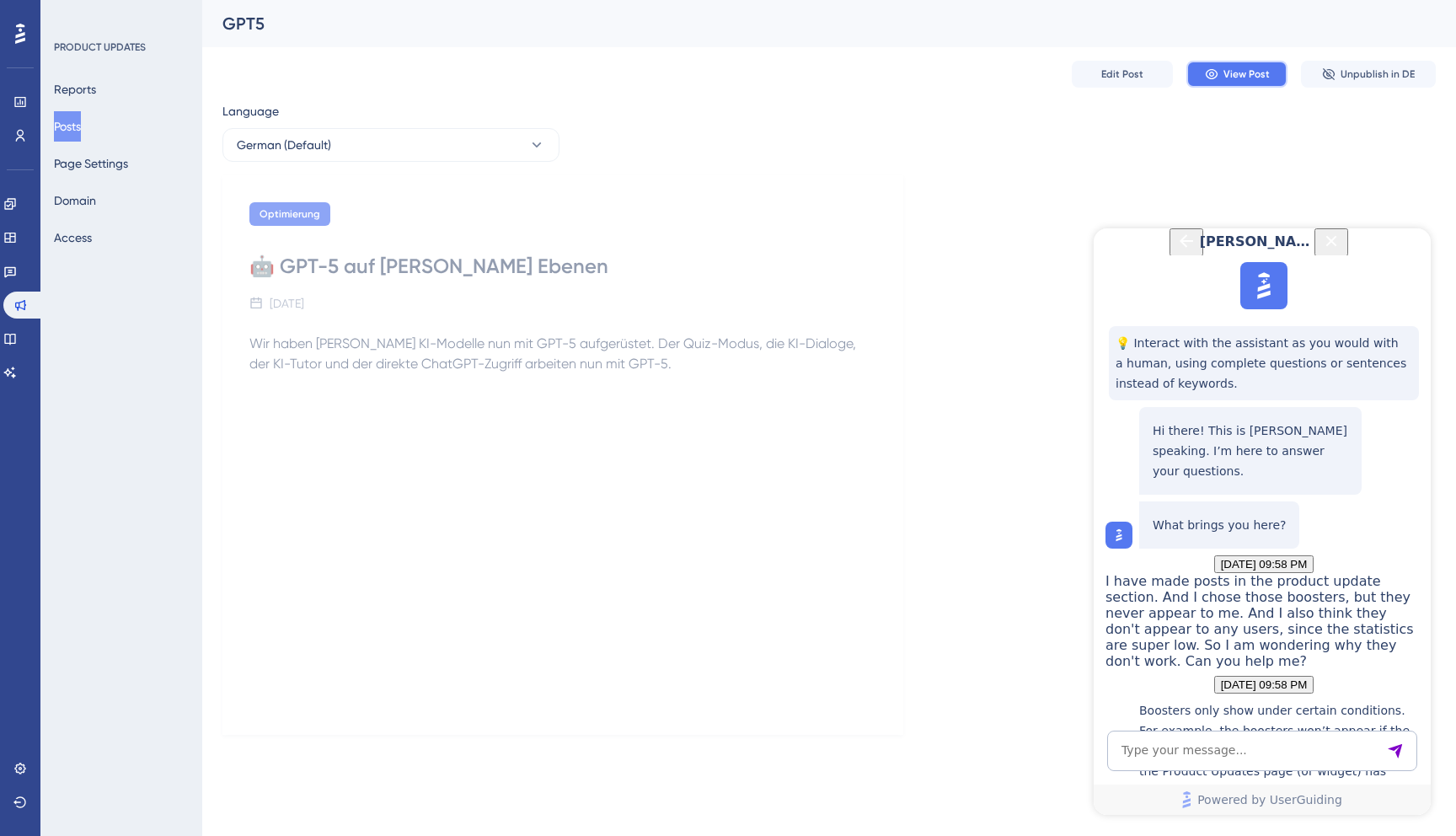
click at [1207, 83] on button "View Post" at bounding box center [1237, 74] width 101 height 27
click at [1128, 84] on button "Edit Post" at bounding box center [1123, 74] width 101 height 27
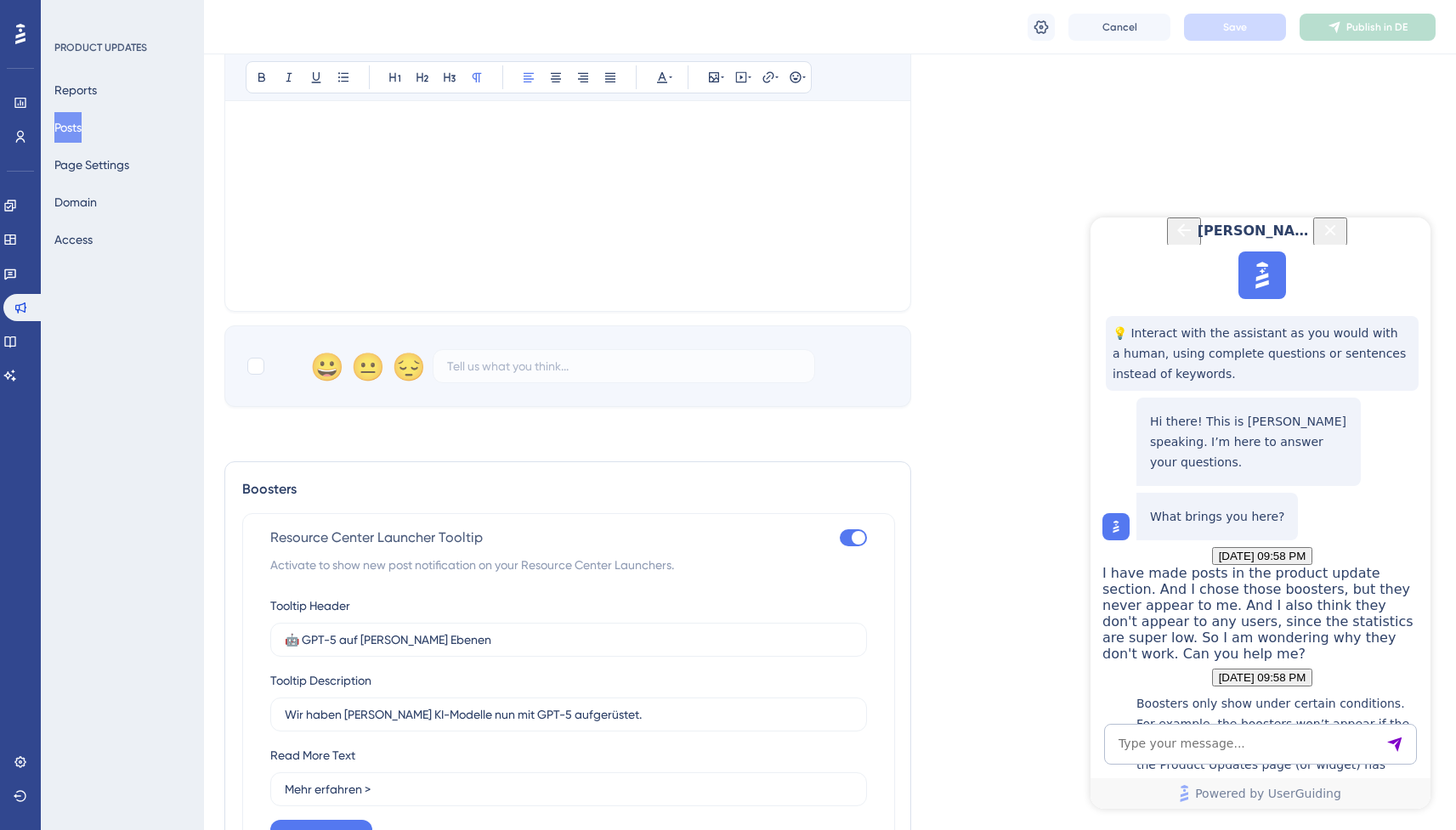
scroll to position [741, 0]
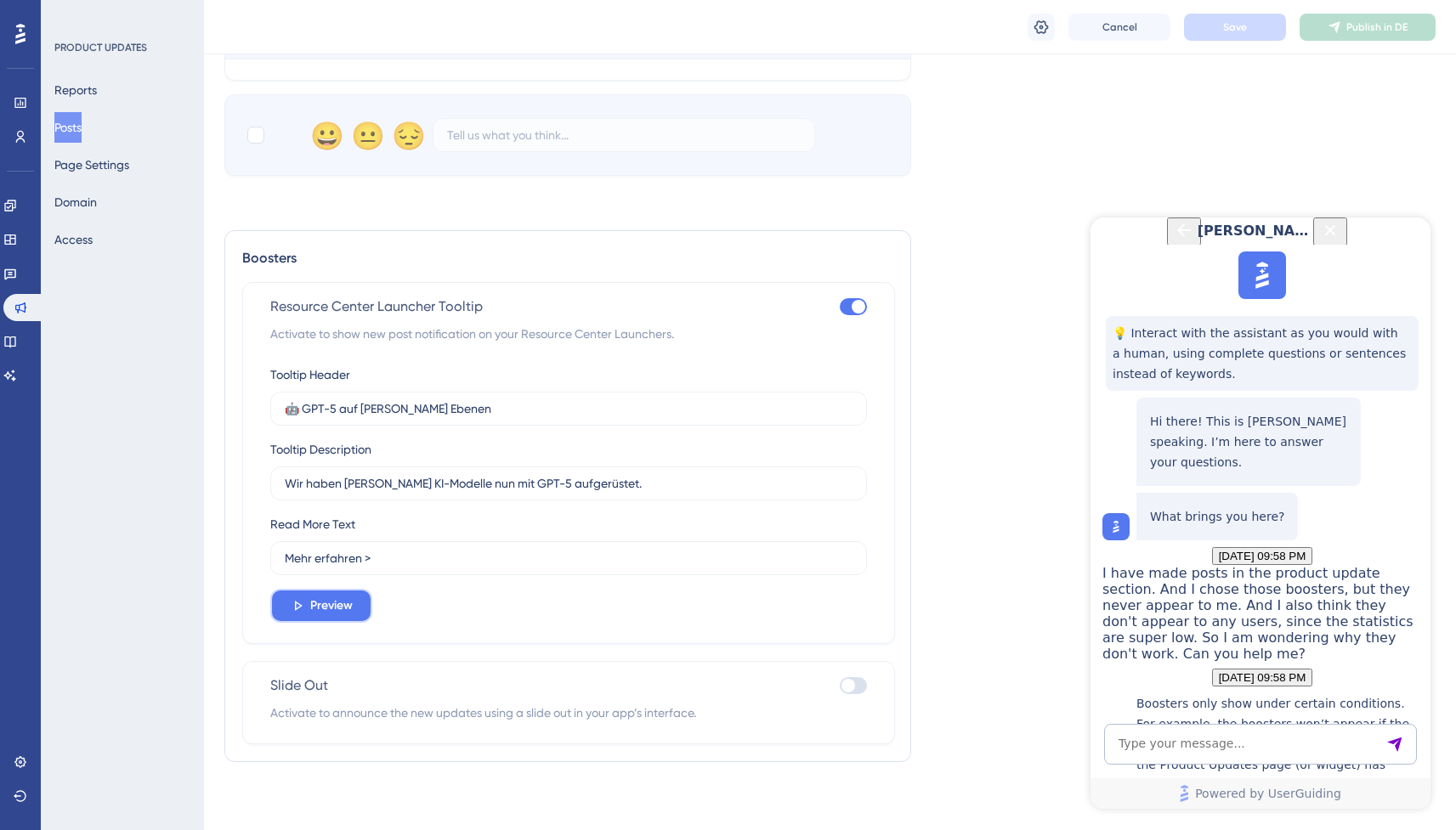
click at [346, 606] on span "Preview" at bounding box center [332, 606] width 43 height 21
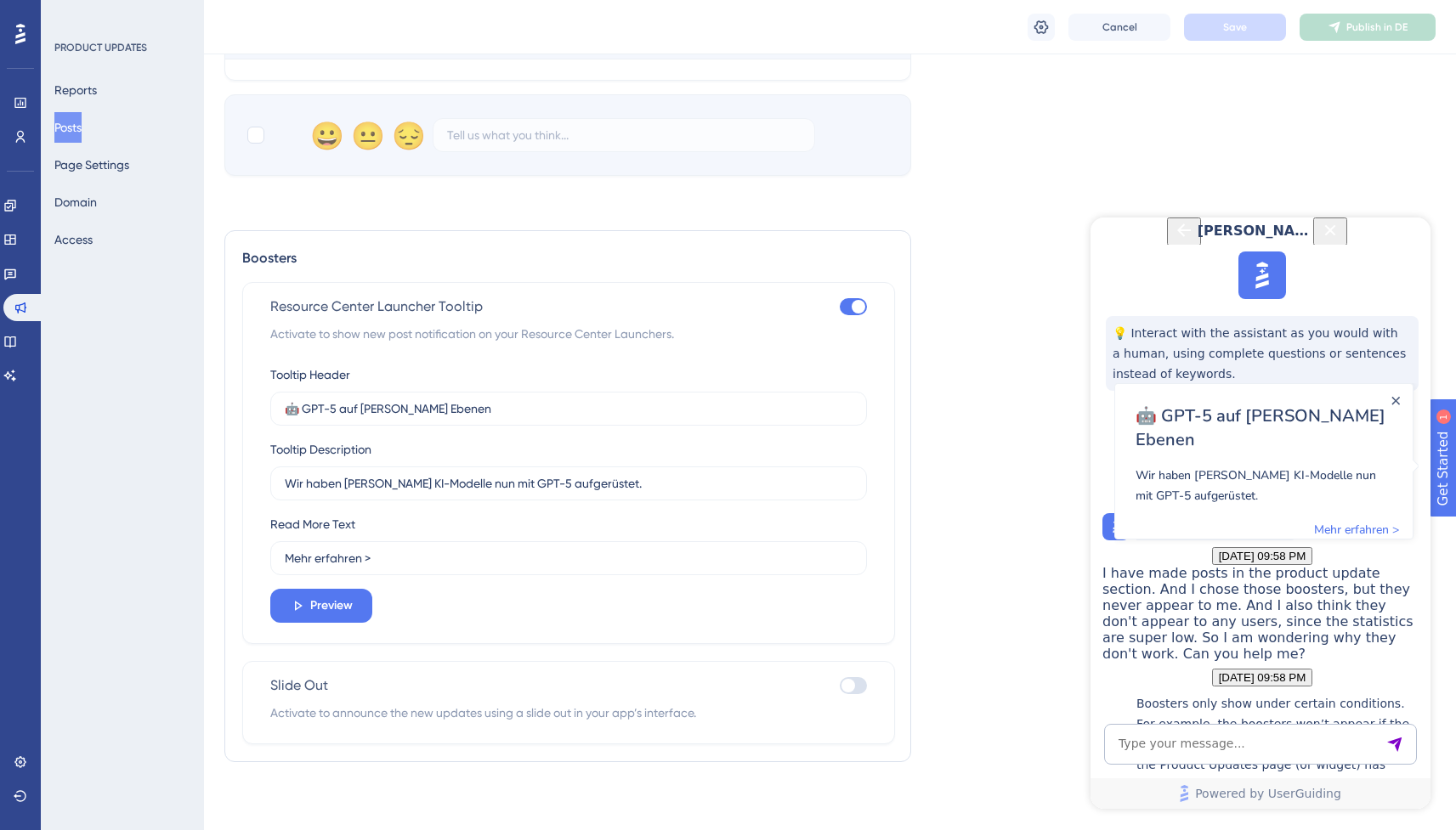
click at [1341, 241] on icon "Close Button" at bounding box center [1330, 230] width 21 height 21
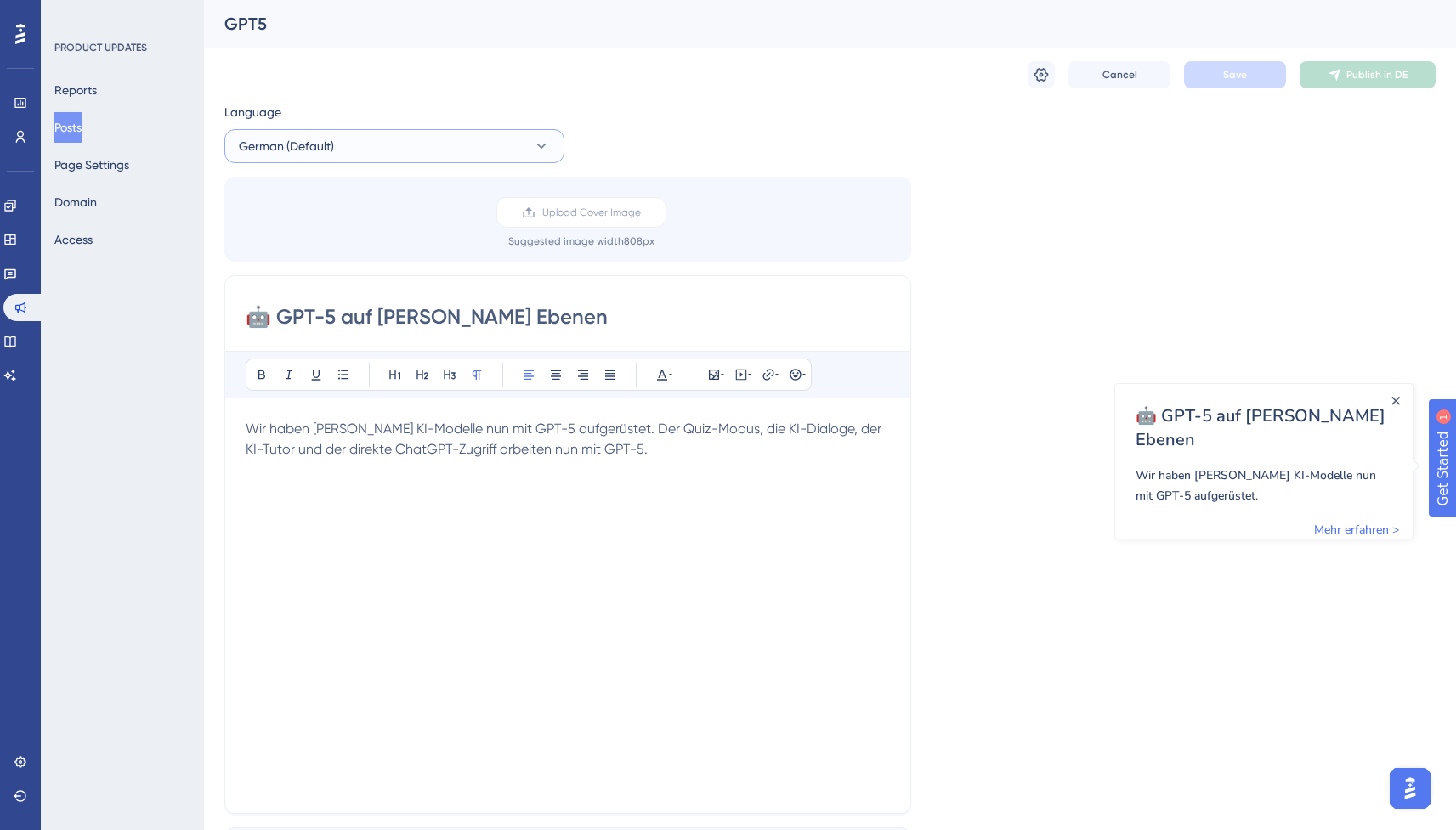
click at [433, 146] on button "German (Default)" at bounding box center [394, 146] width 340 height 34
click at [354, 233] on button "English English Published" at bounding box center [394, 232] width 317 height 34
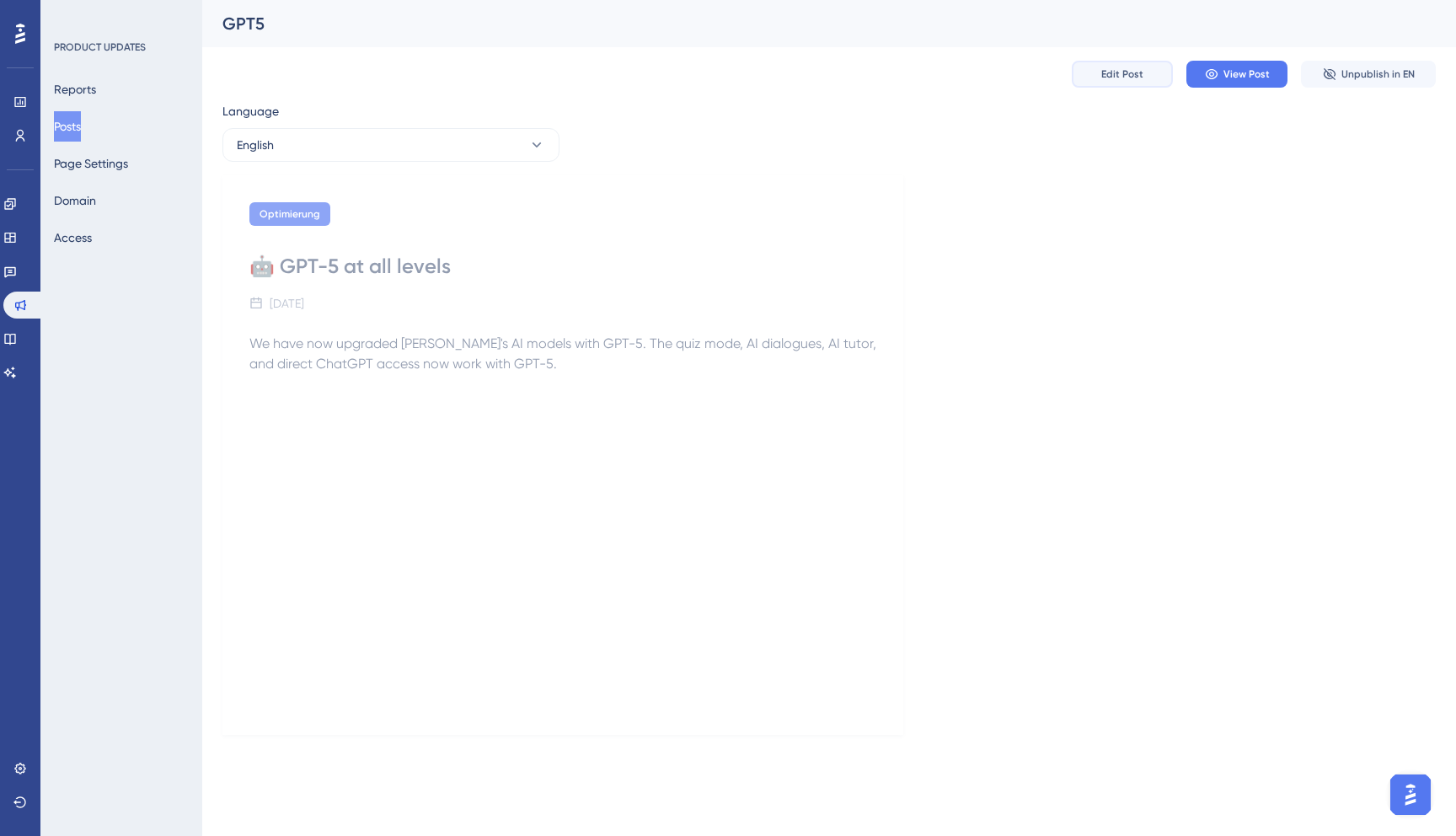
click at [1127, 72] on span "Edit Post" at bounding box center [1123, 74] width 43 height 13
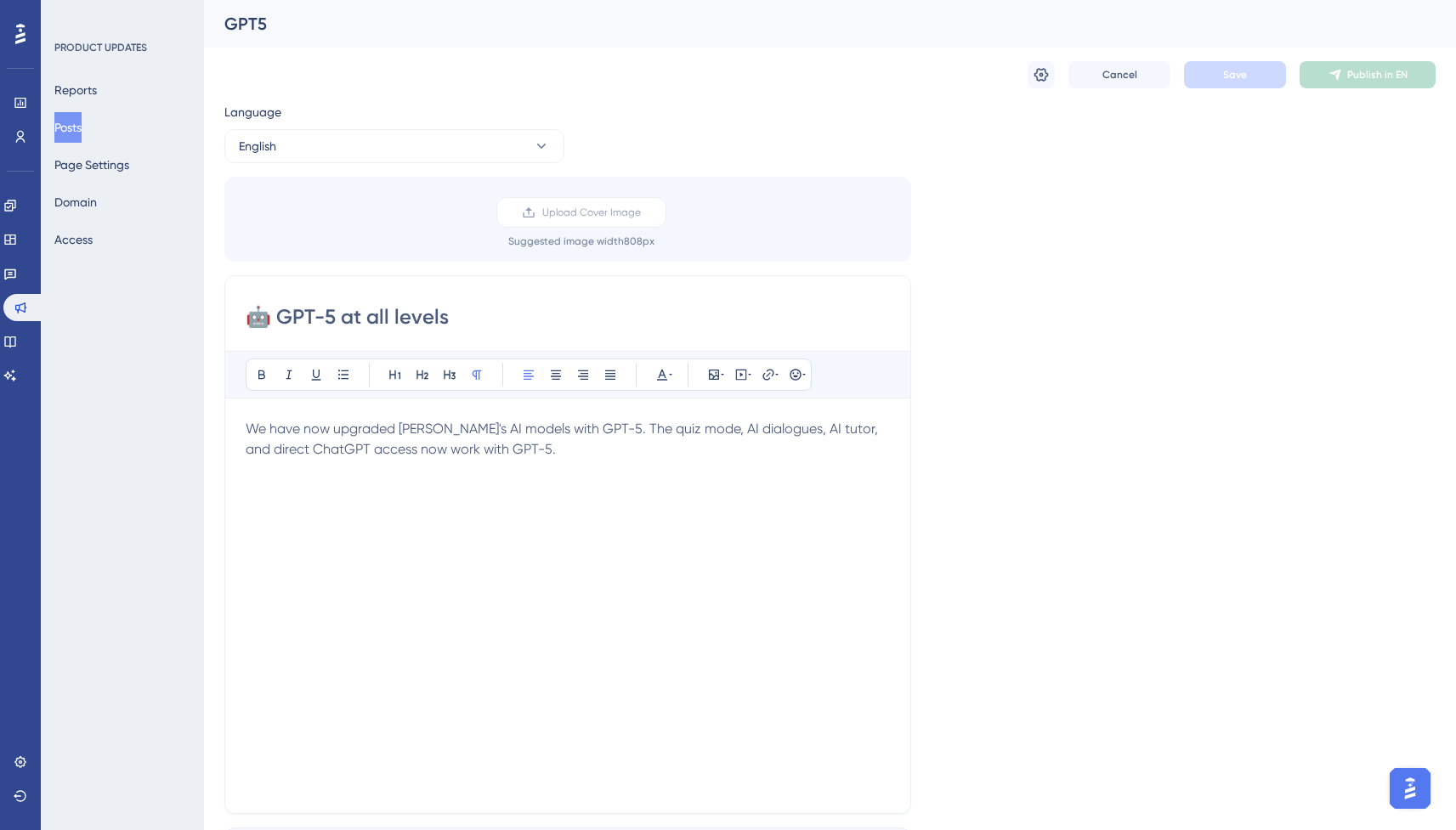
click at [472, 317] on input "🤖 GPT-5 at all levels" at bounding box center [568, 317] width 644 height 27
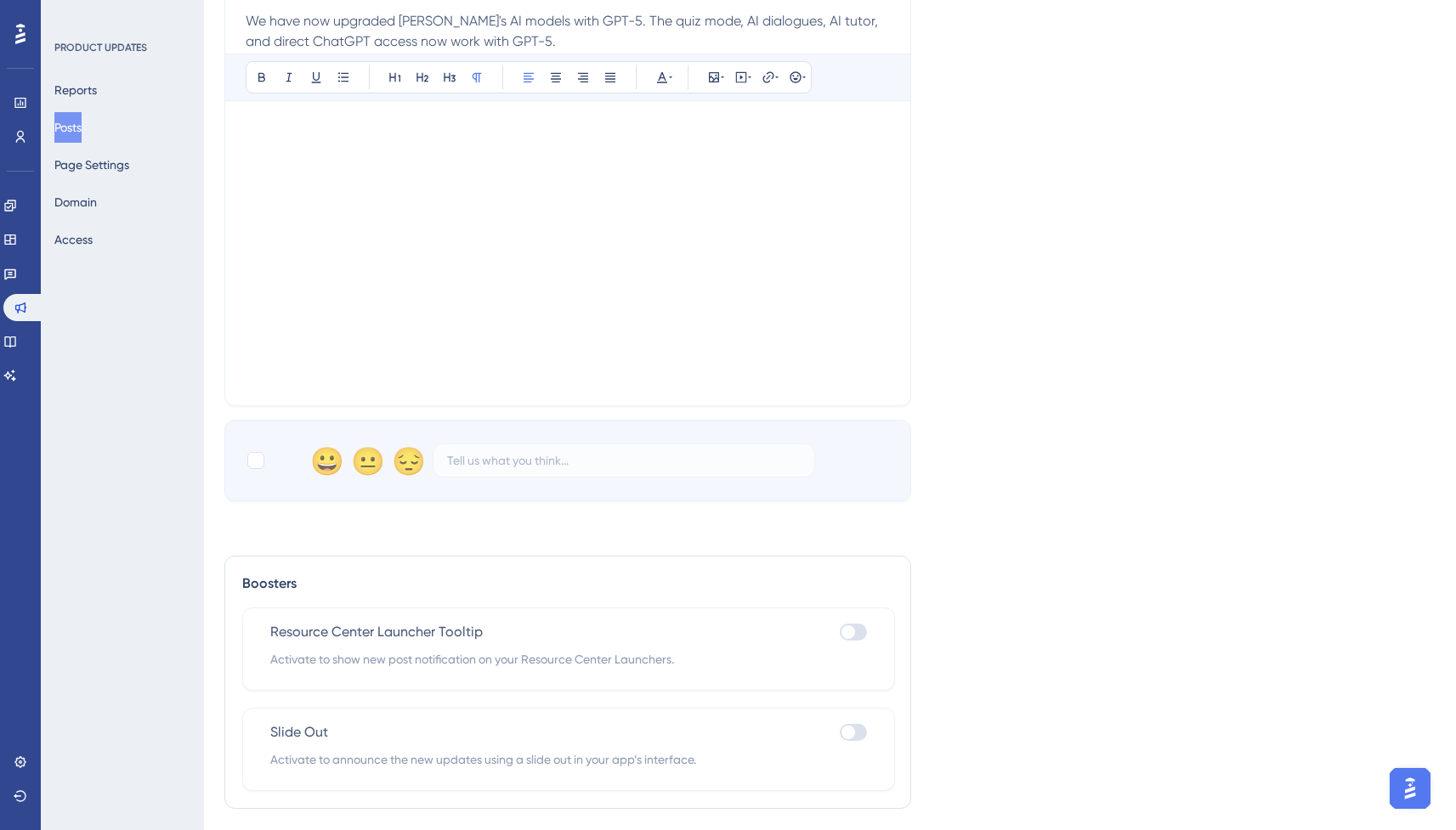
scroll to position [462, 0]
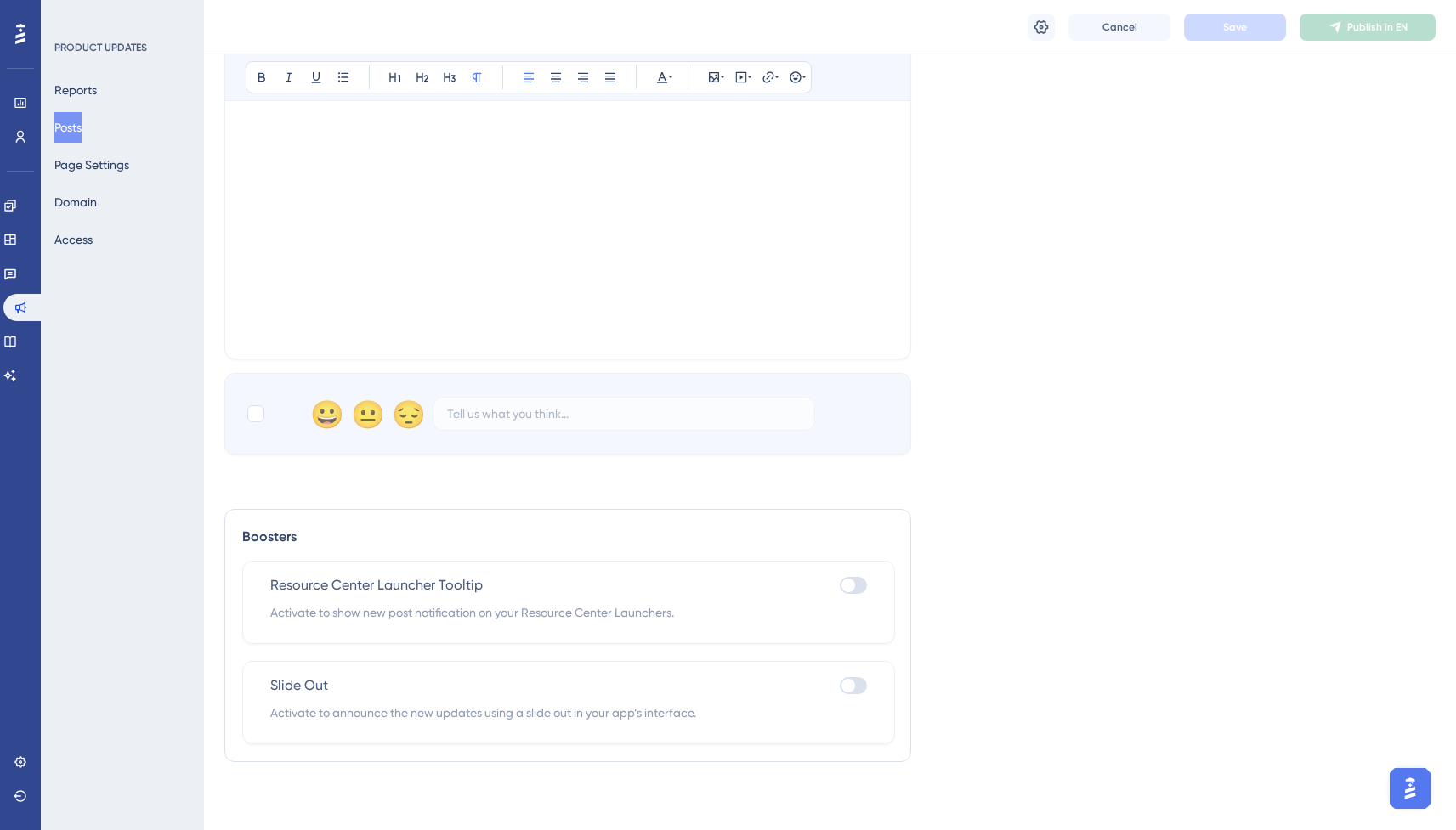
click at [855, 585] on div at bounding box center [853, 585] width 27 height 17
click at [840, 586] on input "checkbox" at bounding box center [839, 586] width 1 height 1
checkbox input "true"
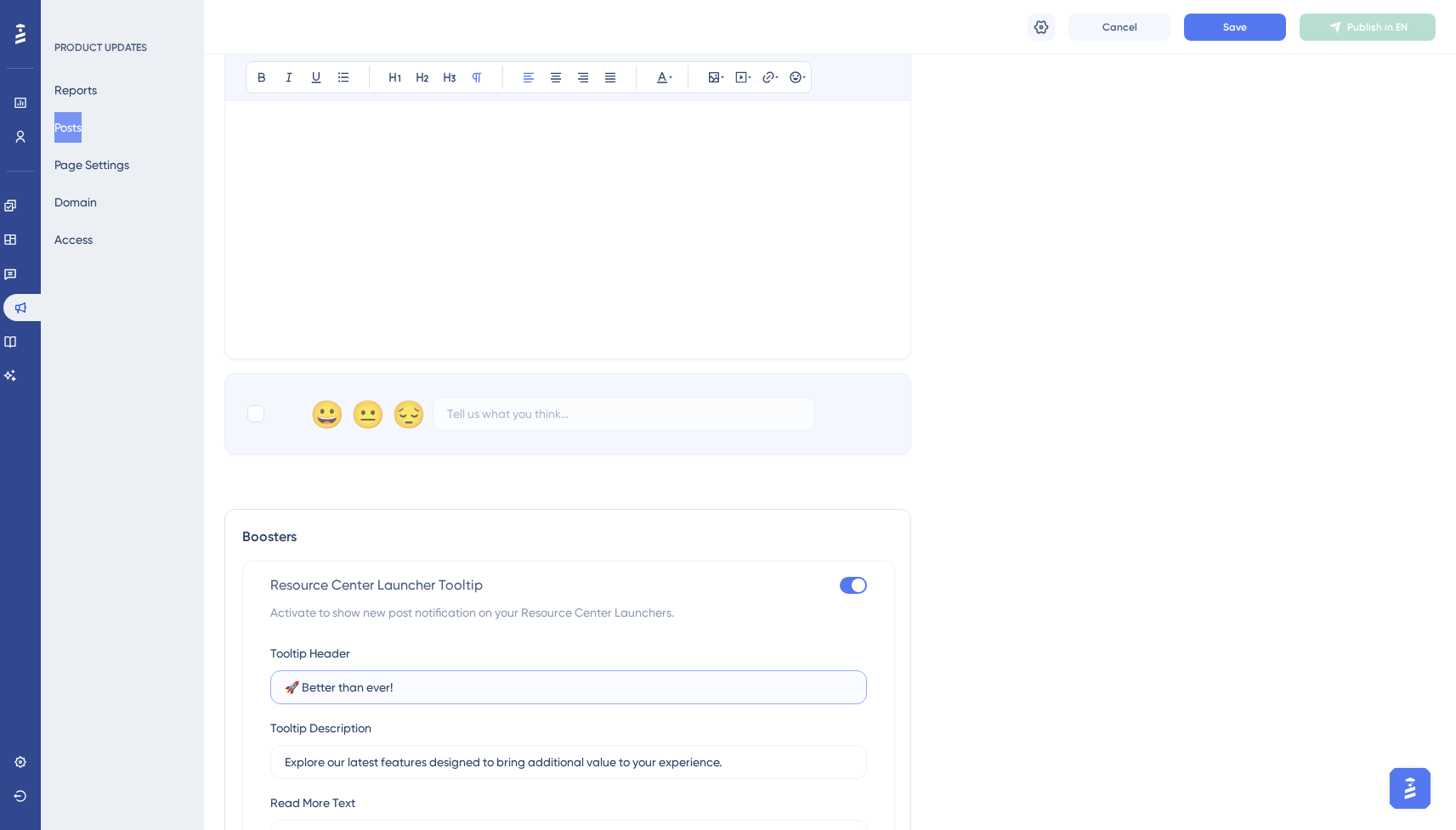
click at [433, 685] on input "🚀 Better than ever!" at bounding box center [568, 687] width 568 height 19
paste input "GPT-5 at all levels"
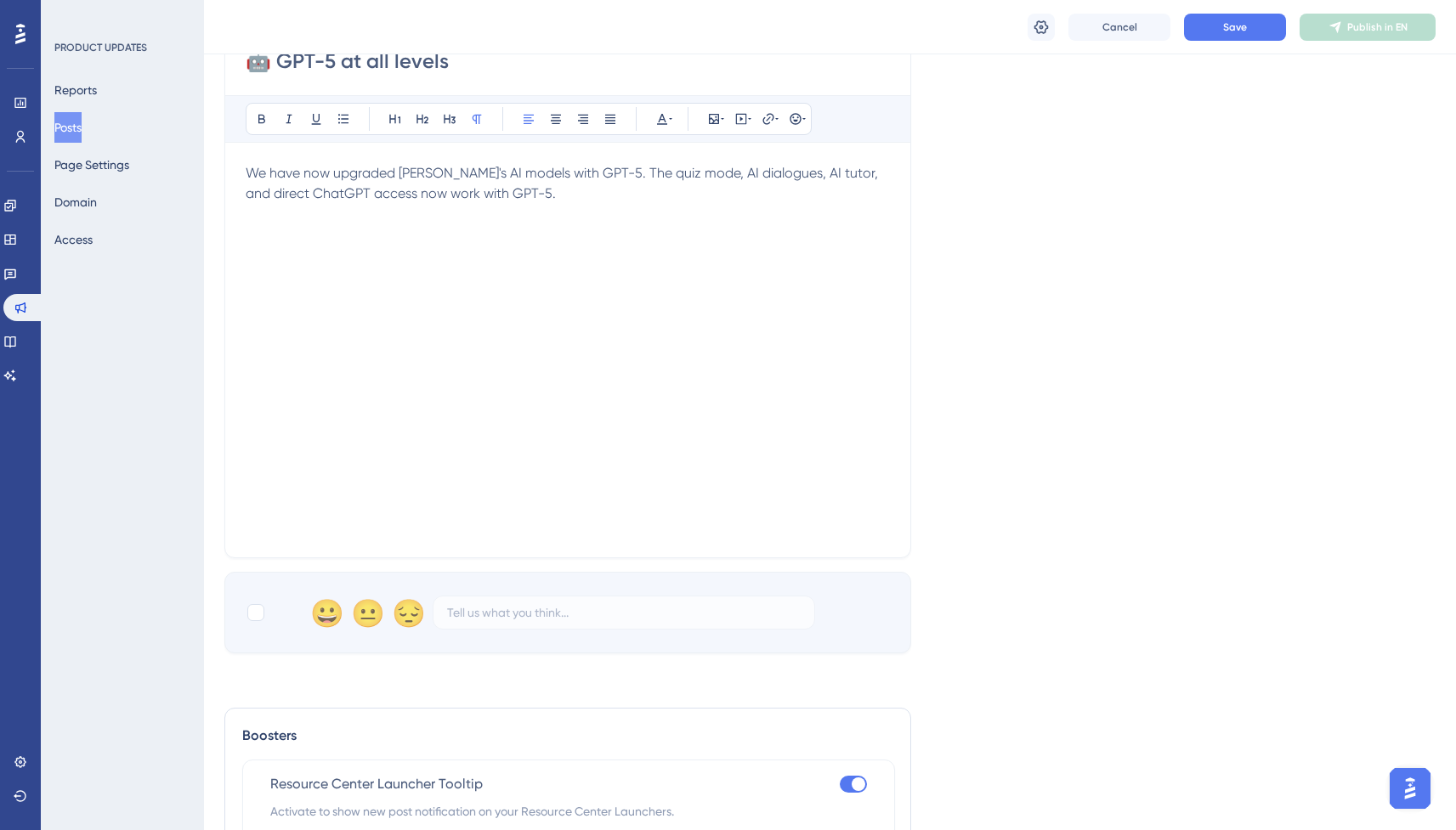
scroll to position [251, 0]
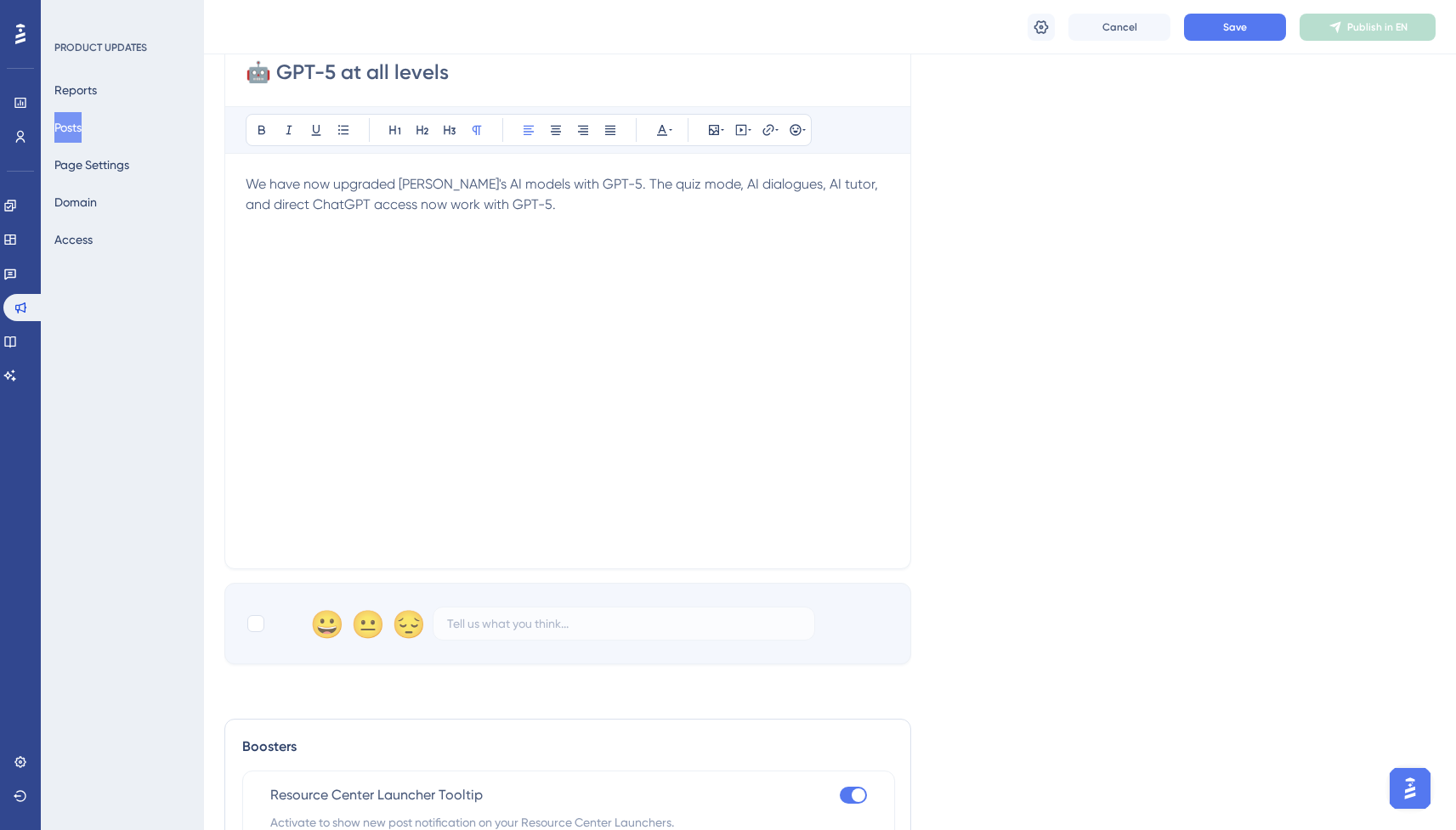
type input "🤖 GPT-5 at all levels"
drag, startPoint x: 578, startPoint y: 185, endPoint x: 183, endPoint y: 185, distance: 395.0
click at [204, 185] on div "Performance Users Engagement Widgets Feedback Product Updates Knowledge Base AI…" at bounding box center [830, 521] width 1252 height 1544
copy span "We have now upgraded [PERSON_NAME]'s AI models with GPT-5."
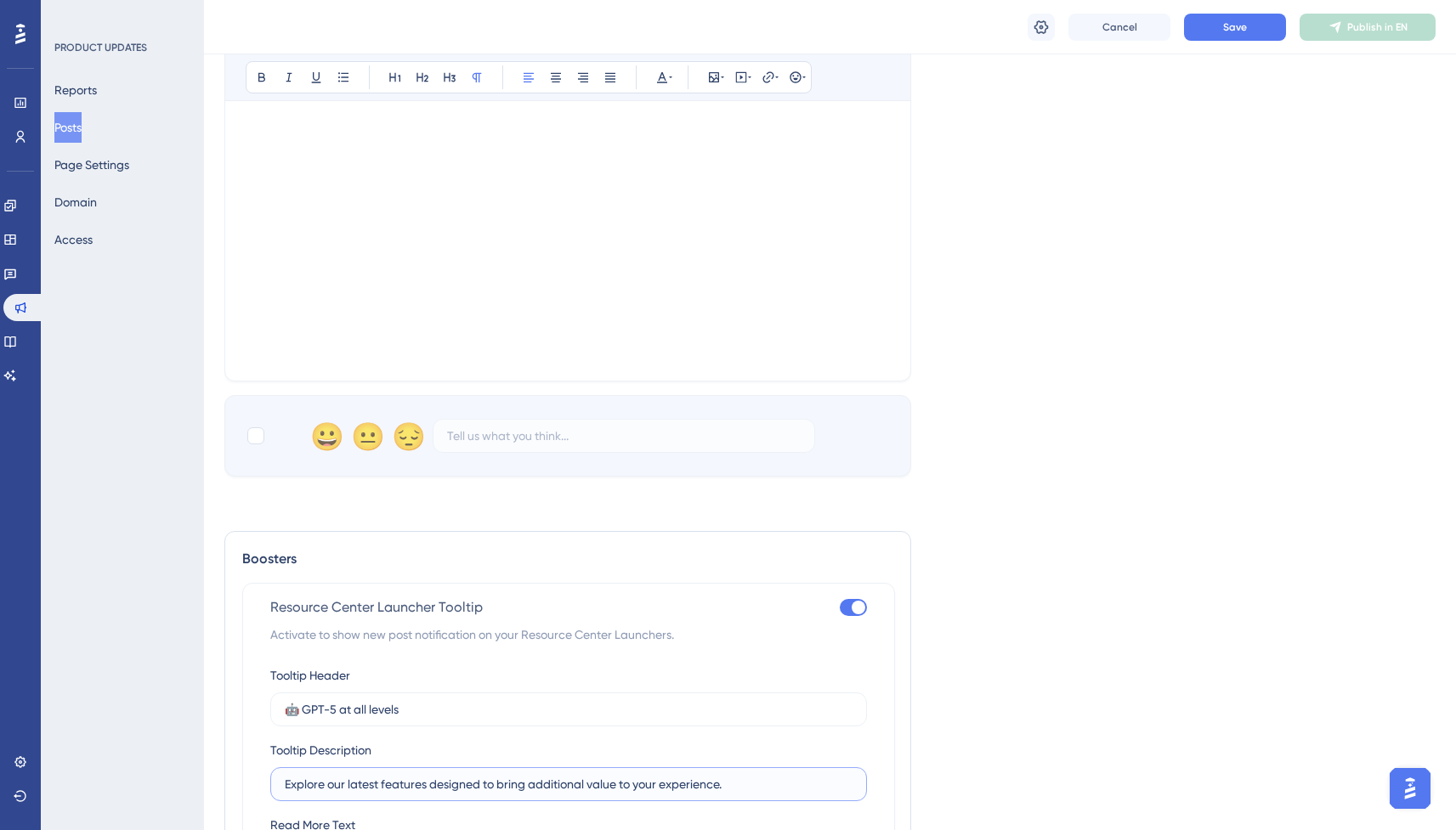
click at [397, 775] on input "Explore our latest features designed to bring additional value to your experien…" at bounding box center [568, 784] width 568 height 19
paste input "We have now upgraded [PERSON_NAME]'s AI models with GPT-5"
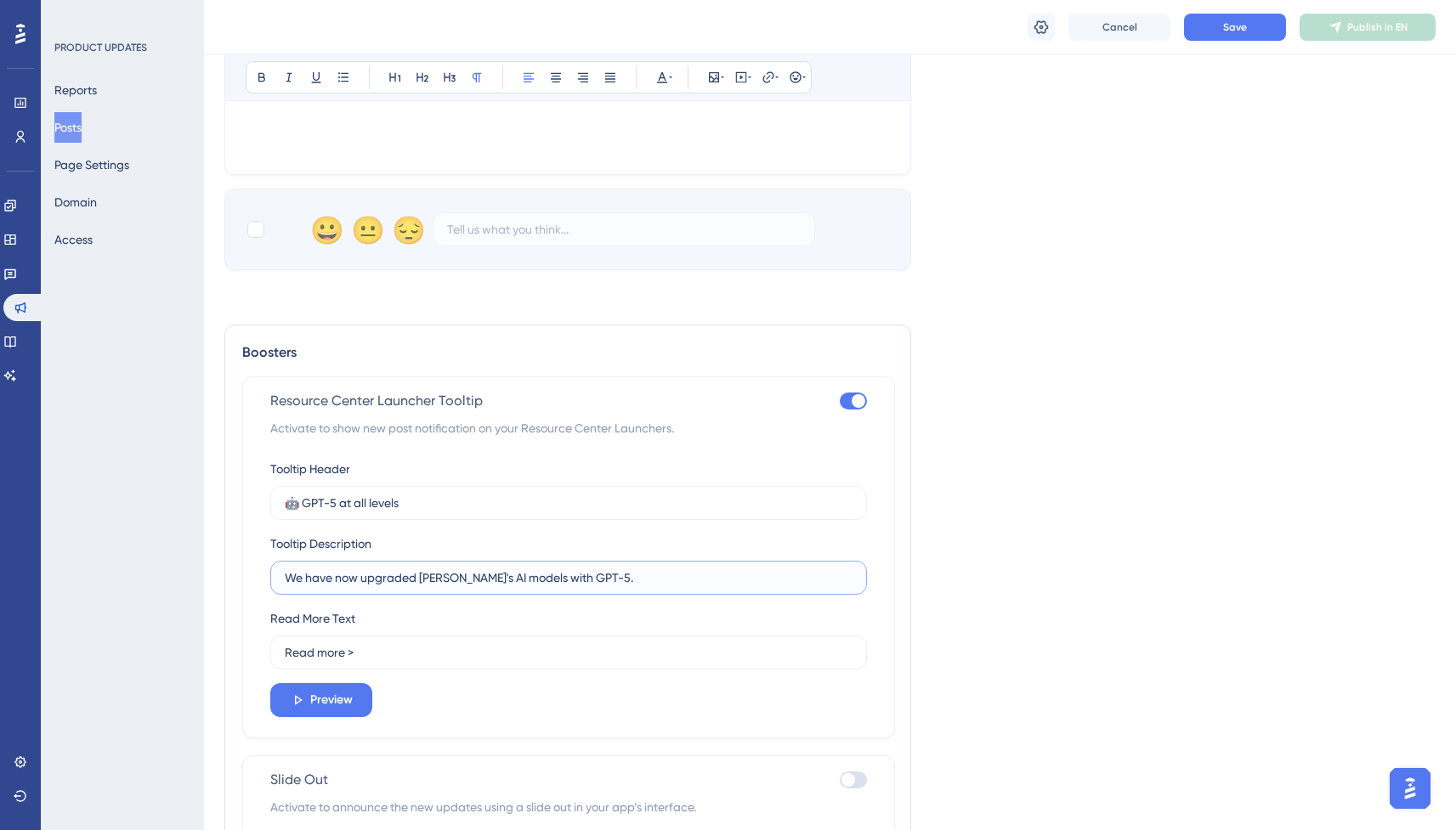
scroll to position [675, 0]
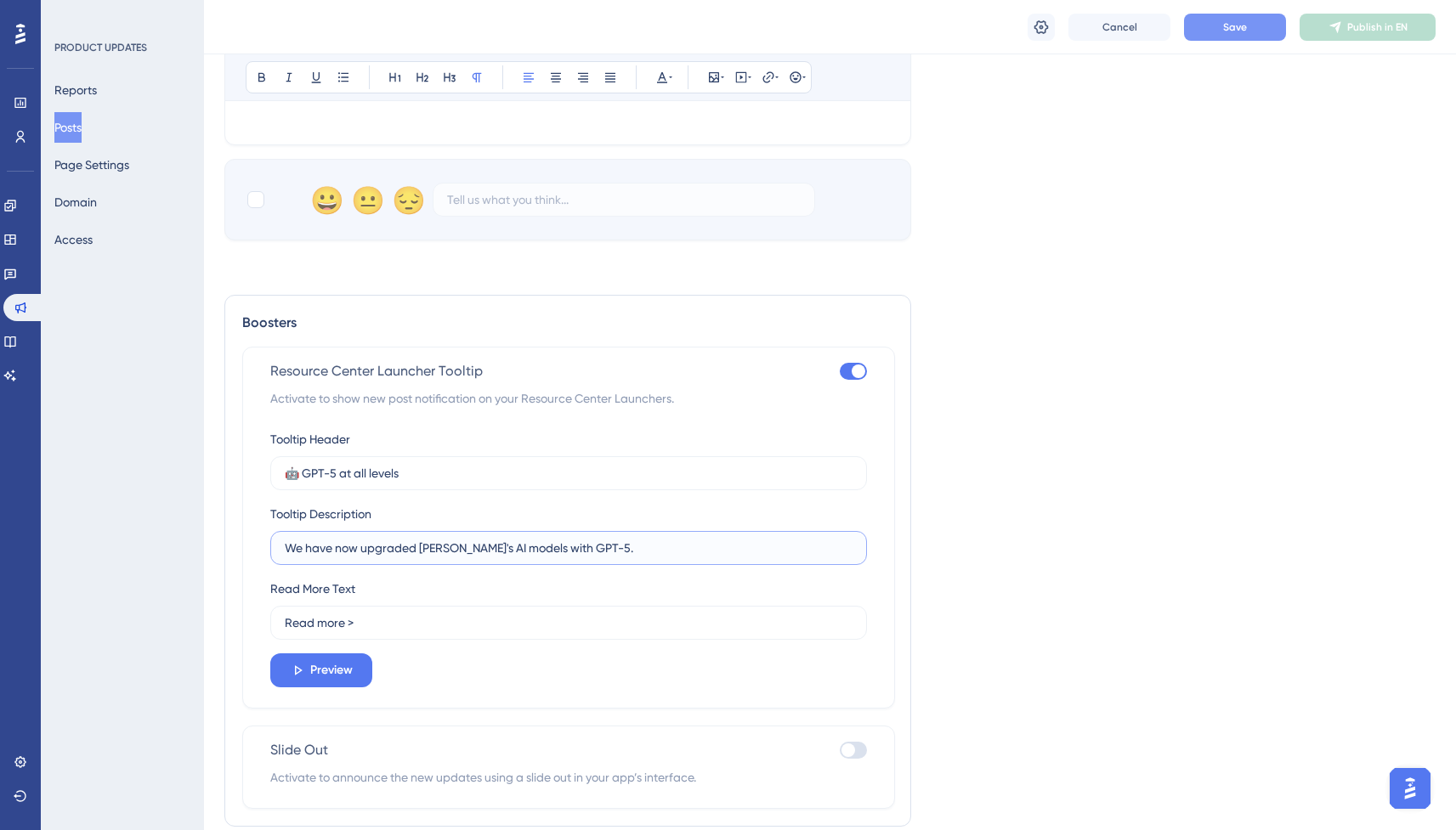
type input "We have now upgraded [PERSON_NAME]'s AI models with GPT-5."
click at [1237, 23] on span "Save" at bounding box center [1234, 27] width 24 height 13
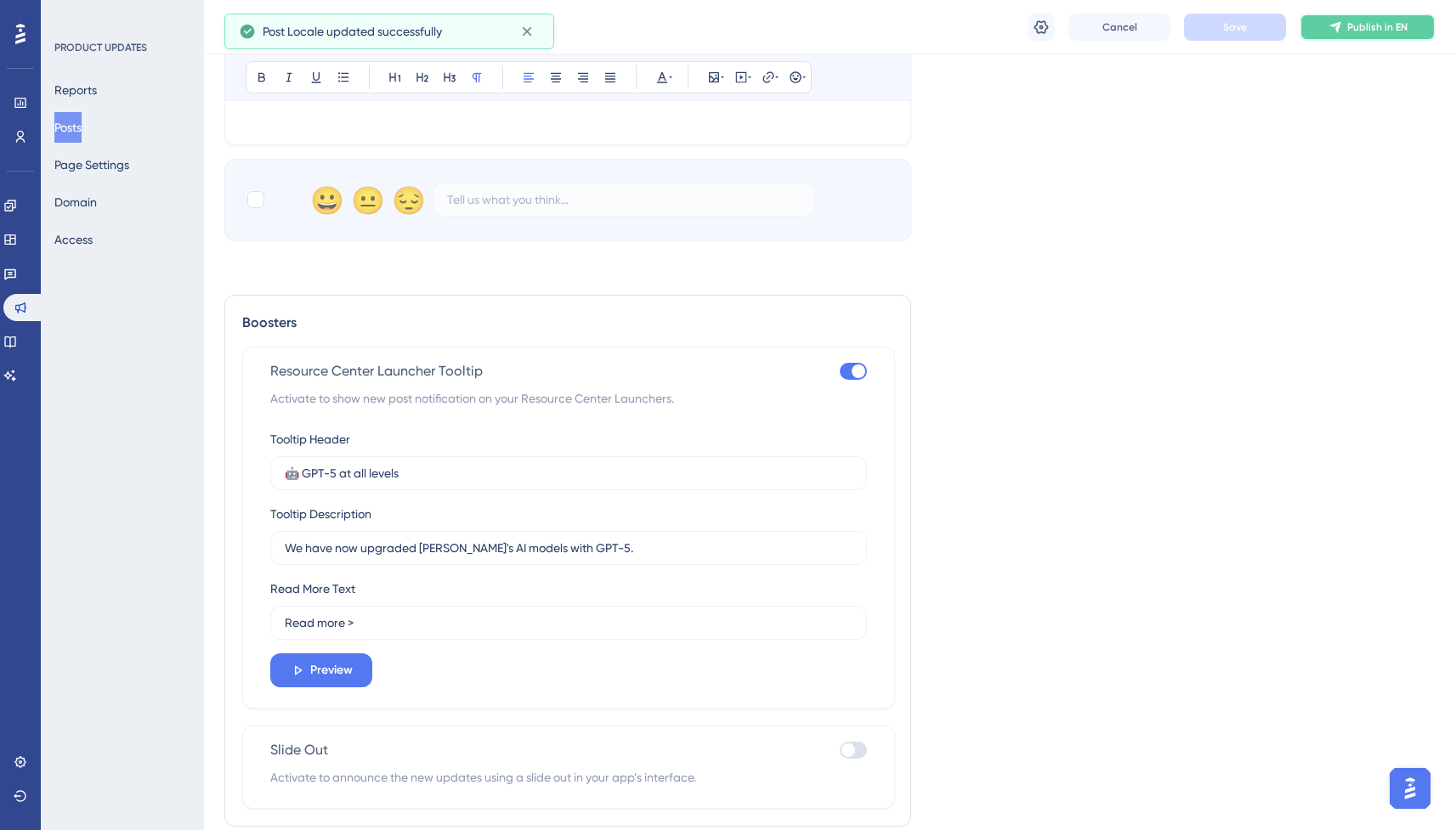
click at [1352, 26] on span "Publish in EN" at bounding box center [1376, 27] width 60 height 13
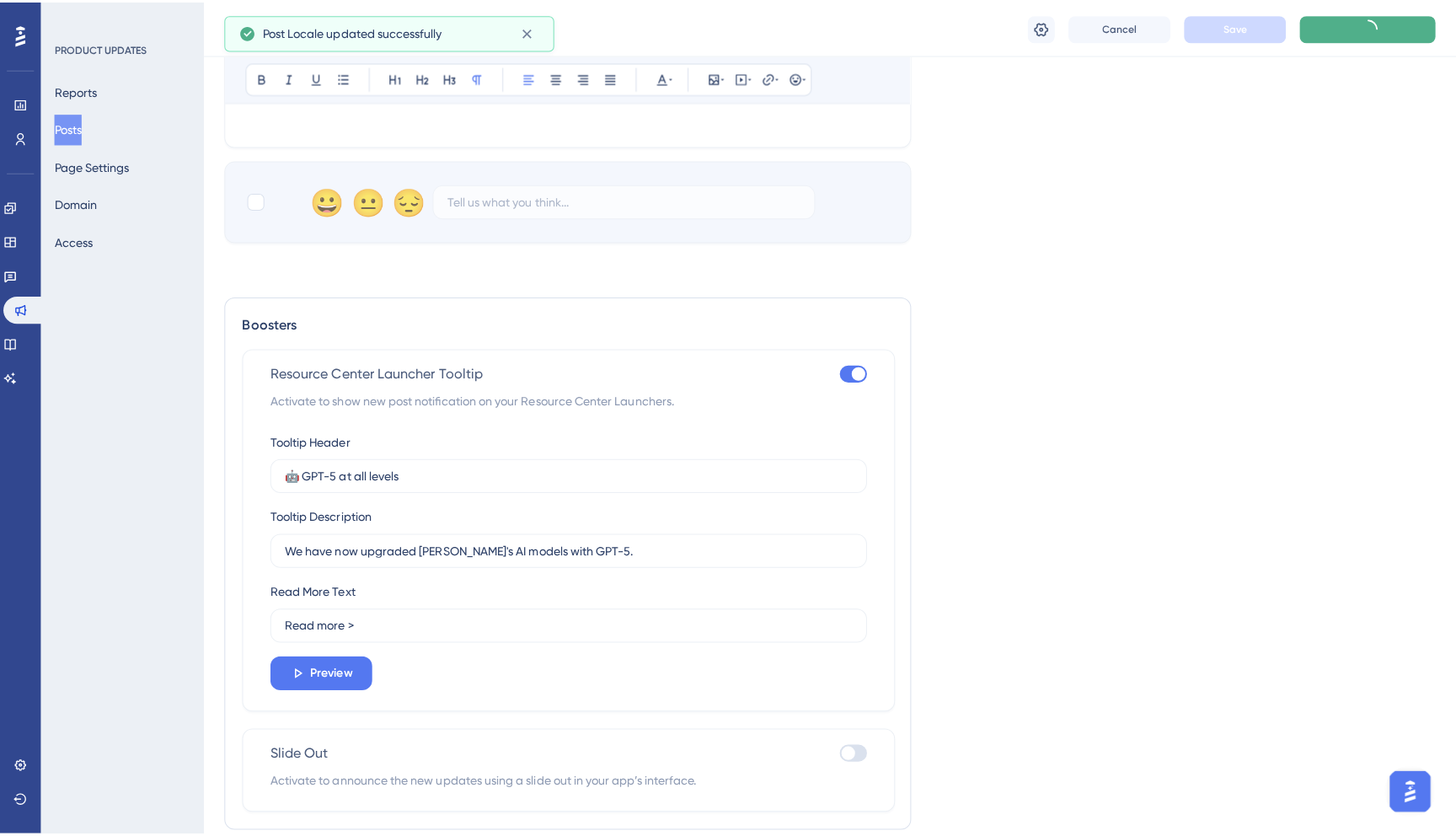
scroll to position [0, 0]
